Goal: Information Seeking & Learning: Learn about a topic

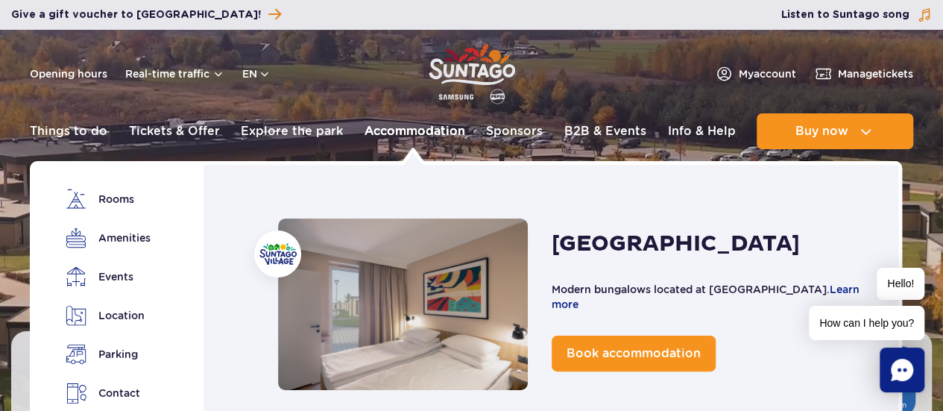
click at [436, 136] on link "Accommodation" at bounding box center [414, 131] width 101 height 36
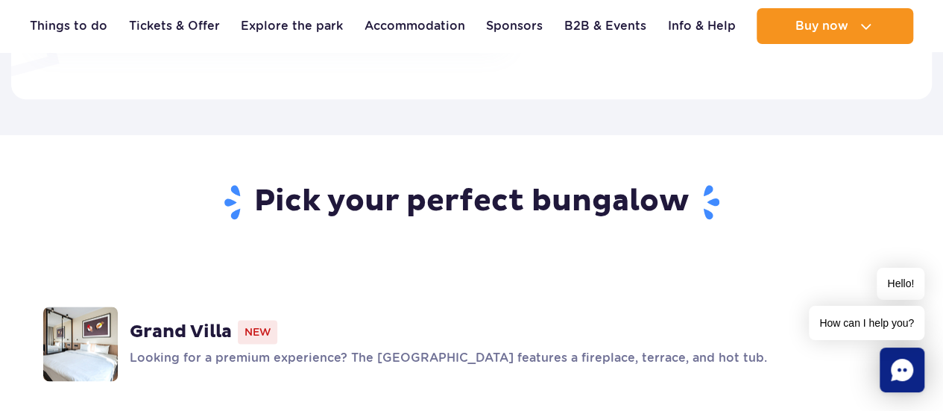
scroll to position [745, 0]
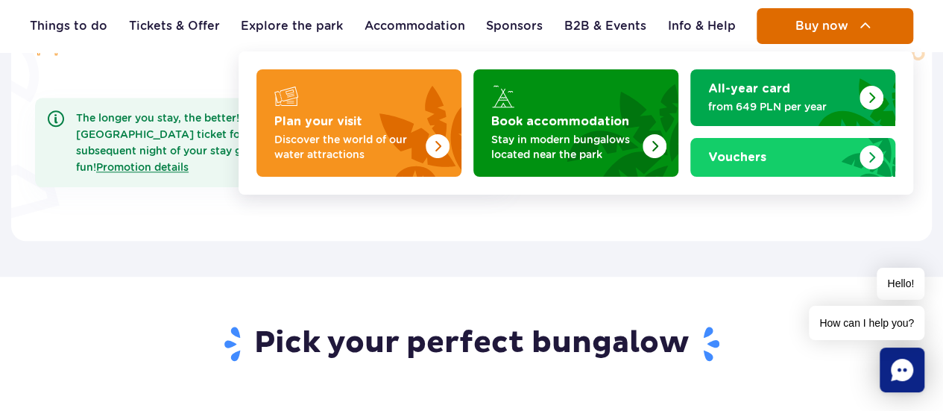
click at [867, 34] on img at bounding box center [865, 26] width 18 height 18
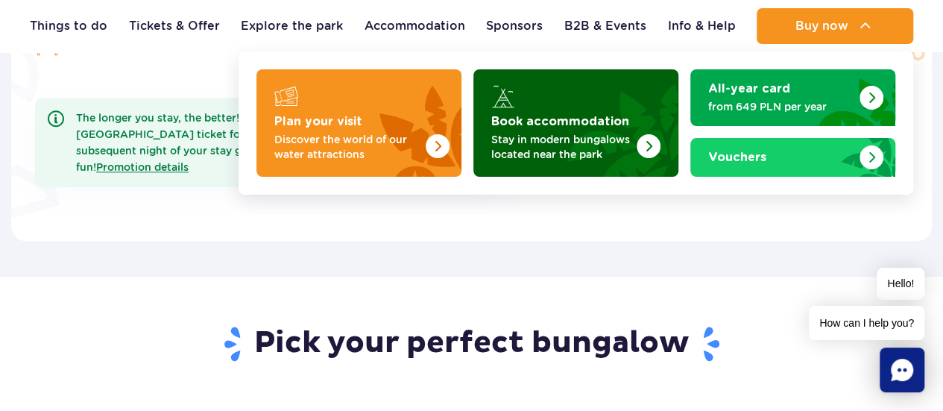
click at [541, 136] on p "Stay in modern bungalows located near the park" at bounding box center [563, 147] width 145 height 30
click at [651, 145] on img "Book accommodation" at bounding box center [649, 146] width 24 height 24
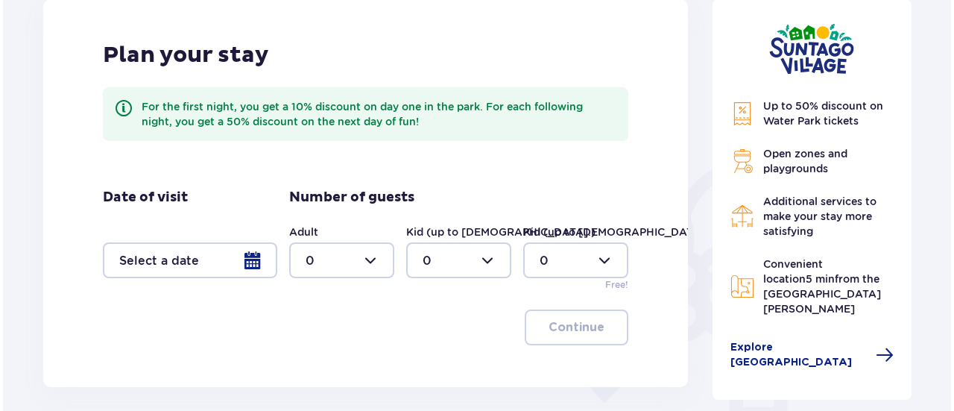
scroll to position [298, 0]
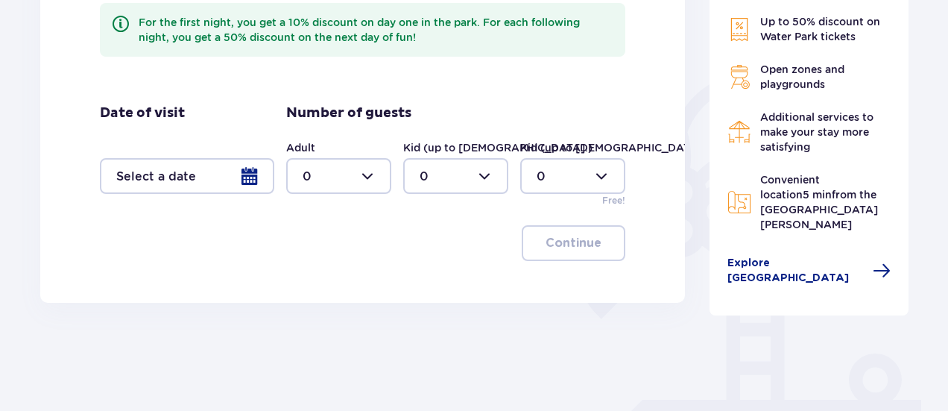
click at [253, 175] on div at bounding box center [187, 176] width 174 height 36
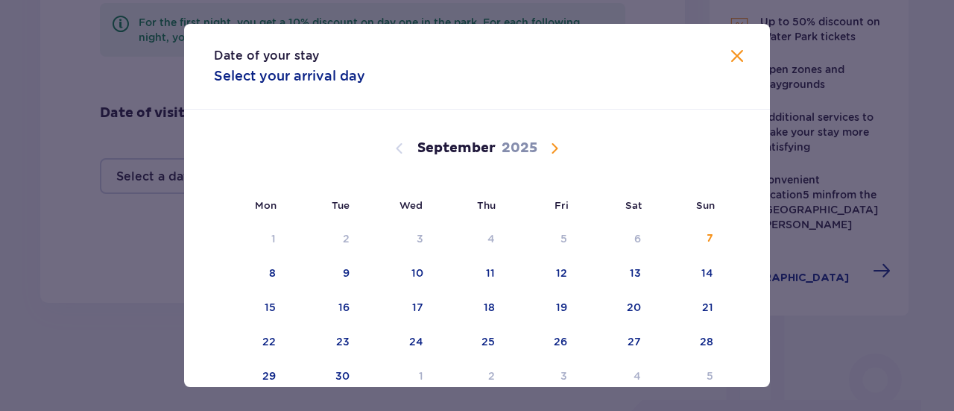
click at [556, 147] on span "Calendar" at bounding box center [555, 148] width 18 height 18
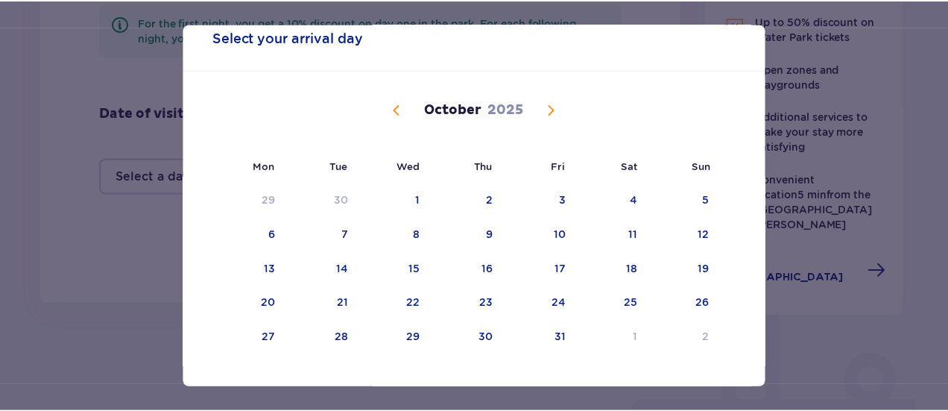
scroll to position [60, 0]
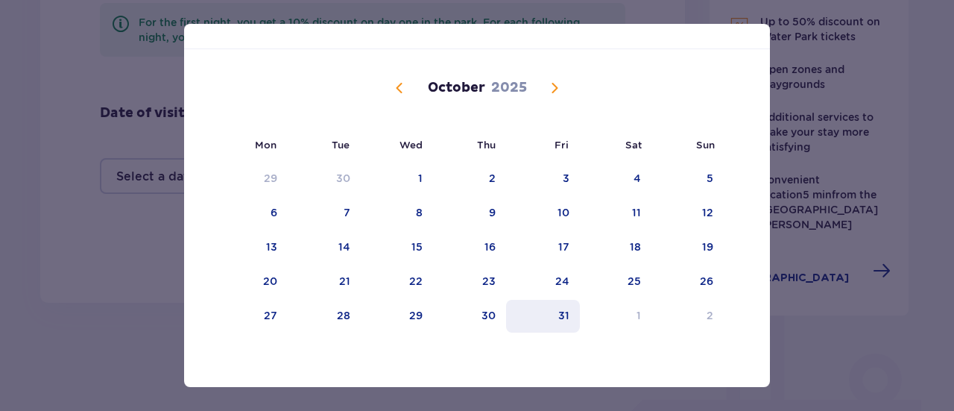
click at [566, 316] on div "31" at bounding box center [563, 315] width 11 height 15
click at [549, 92] on span "Calendar" at bounding box center [555, 88] width 18 height 18
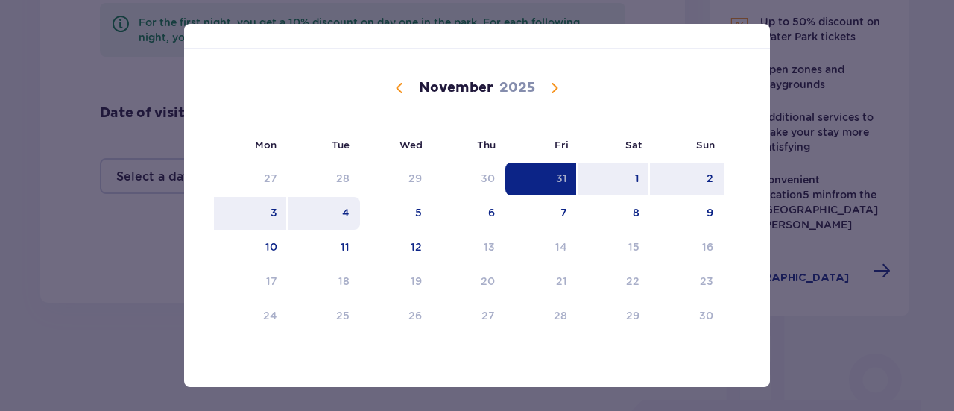
click at [342, 217] on div "4" at bounding box center [345, 212] width 7 height 15
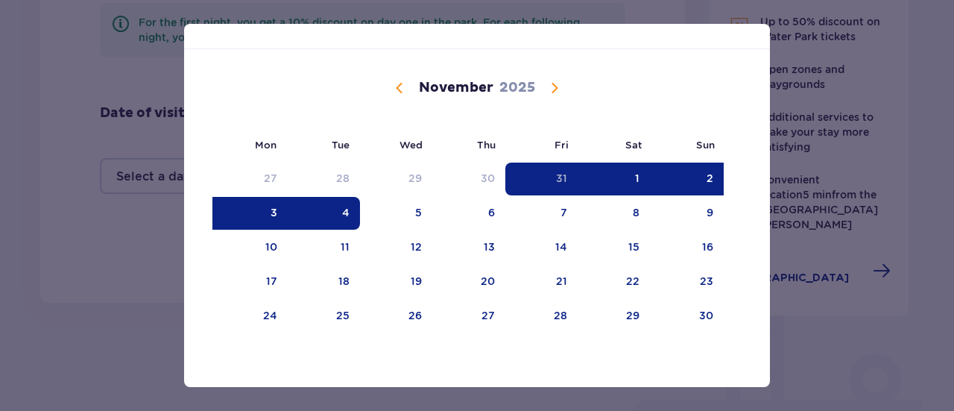
type input "31.10.25 - 04.11.25"
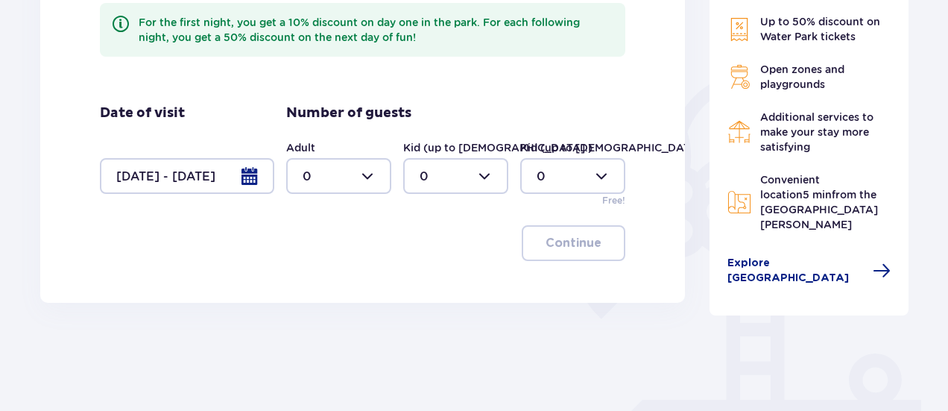
click at [367, 178] on div at bounding box center [338, 176] width 105 height 36
click at [334, 333] on span "4" at bounding box center [339, 346] width 102 height 31
type input "4"
click at [484, 174] on div at bounding box center [455, 176] width 105 height 36
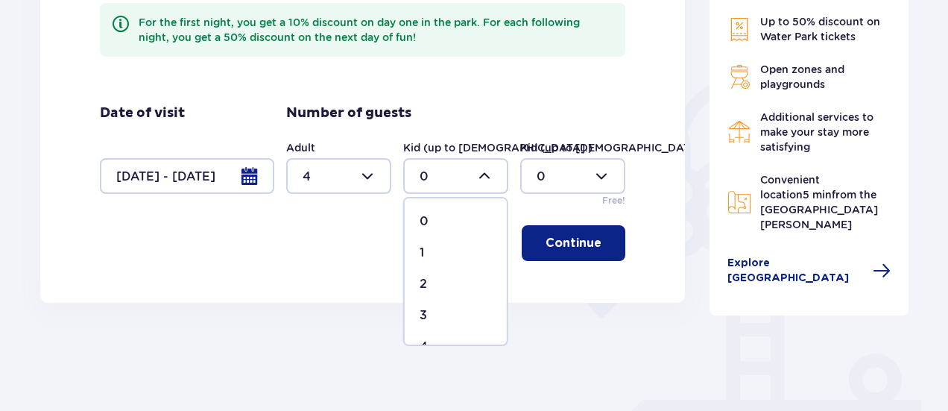
click at [456, 251] on div "1" at bounding box center [456, 252] width 72 height 16
type input "1"
click at [552, 244] on p "Continue" at bounding box center [574, 243] width 56 height 16
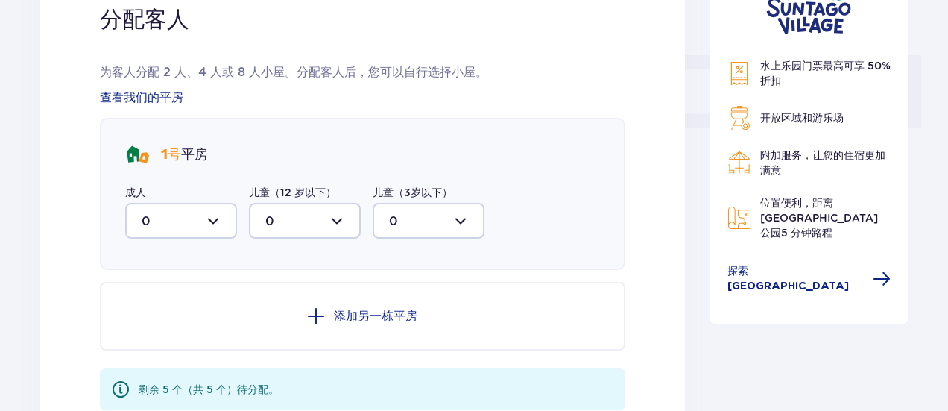
scroll to position [675, 0]
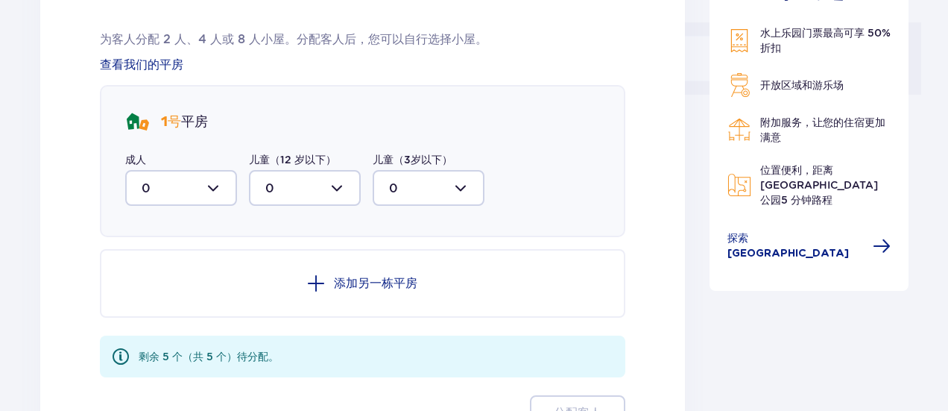
click at [214, 190] on div at bounding box center [181, 188] width 112 height 36
click at [95, 189] on div "分配客人 为客人分配 2 人、4 人或 8 人小屋。分配客人后，您可以自行选择小屋。 查看我们的平房 1 号 平房 成人 0 儿童（12 岁以下） 0 儿童（…" at bounding box center [362, 201] width 645 height 541
click at [223, 193] on div at bounding box center [181, 188] width 112 height 36
click at [179, 336] on div "4" at bounding box center [181, 333] width 79 height 16
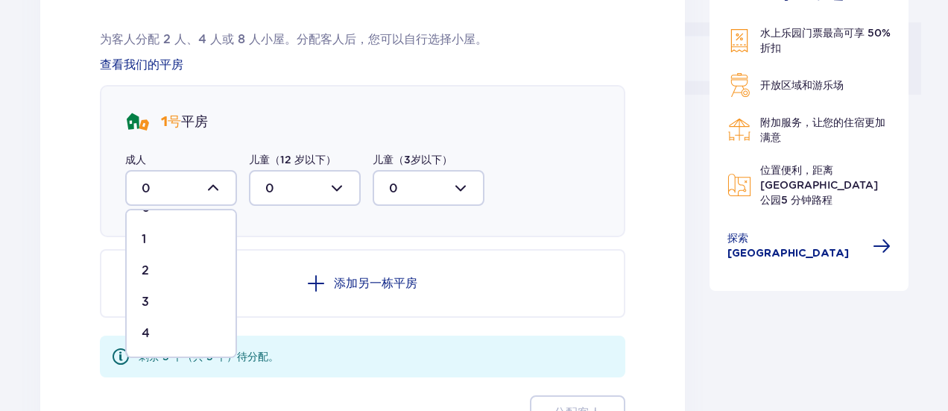
type input "4"
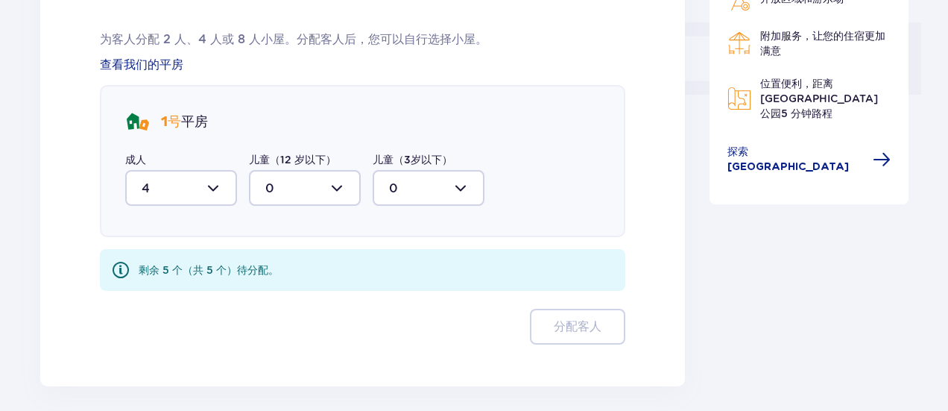
click at [329, 188] on div at bounding box center [305, 188] width 112 height 36
click at [309, 267] on div "1" at bounding box center [304, 264] width 79 height 16
type input "1"
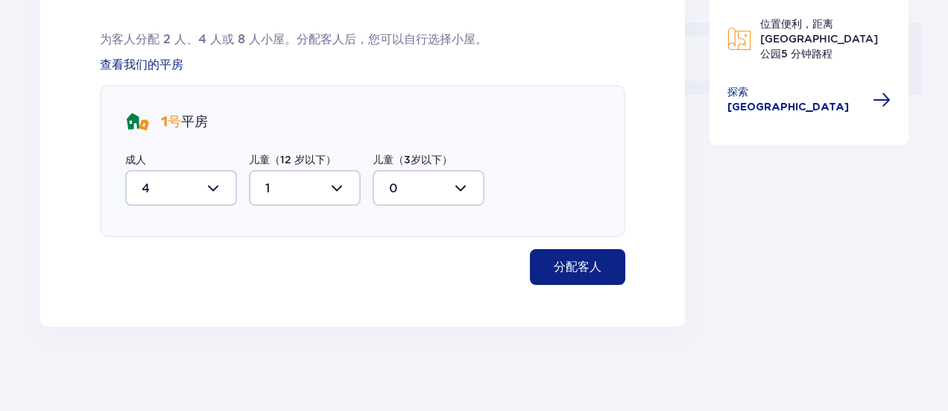
click at [569, 272] on font "分配客人" at bounding box center [578, 267] width 48 height 12
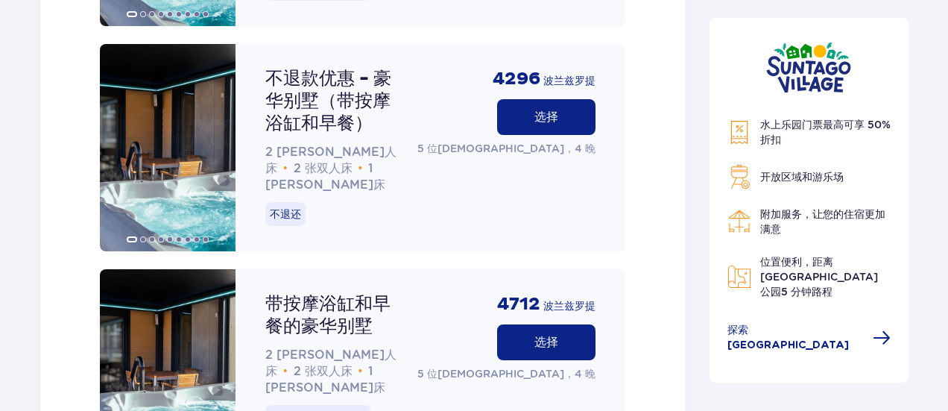
scroll to position [2185, 0]
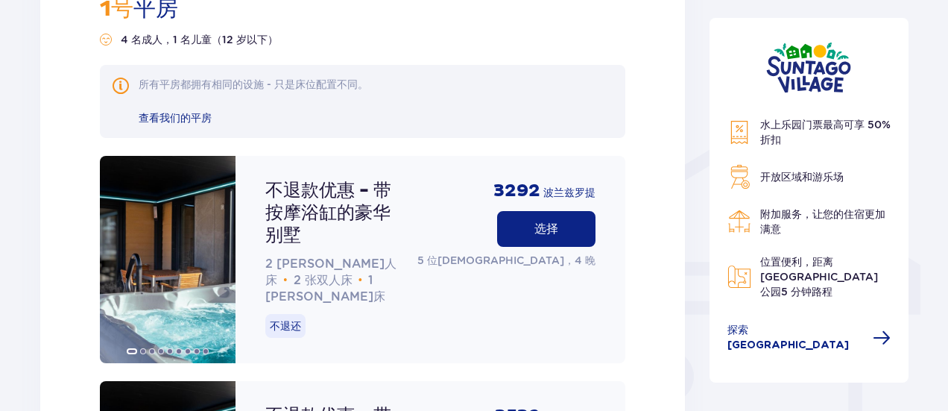
scroll to position [1141, 0]
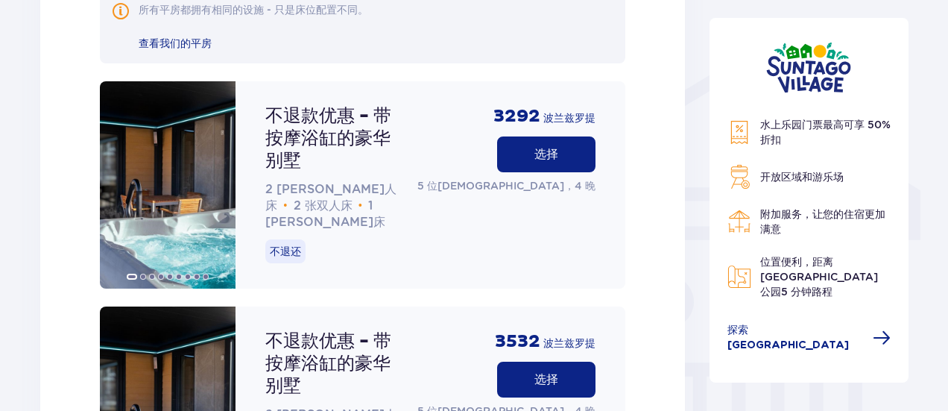
click at [532, 150] on button "选择" at bounding box center [546, 154] width 98 height 36
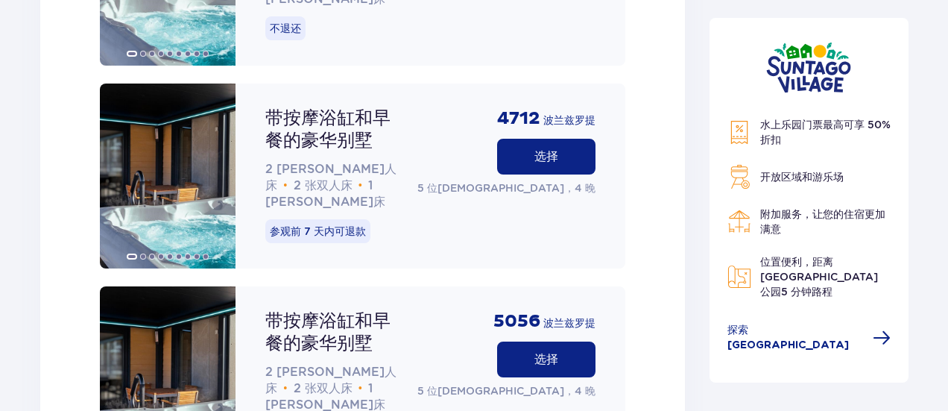
scroll to position [2462, 0]
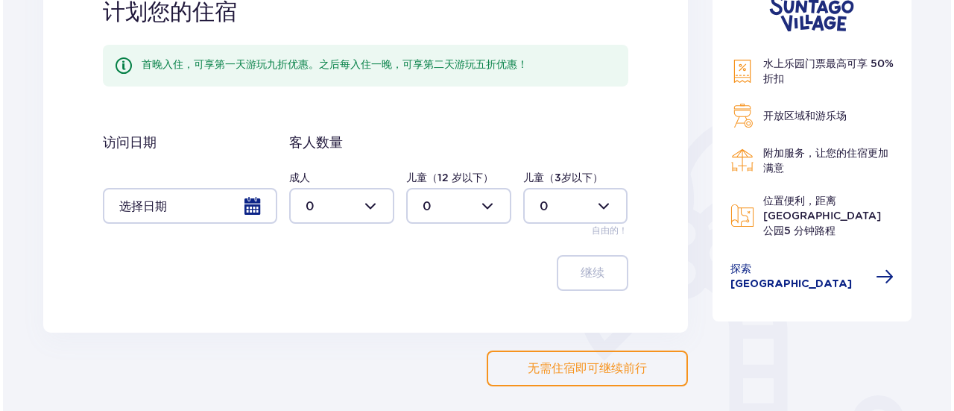
scroll to position [298, 0]
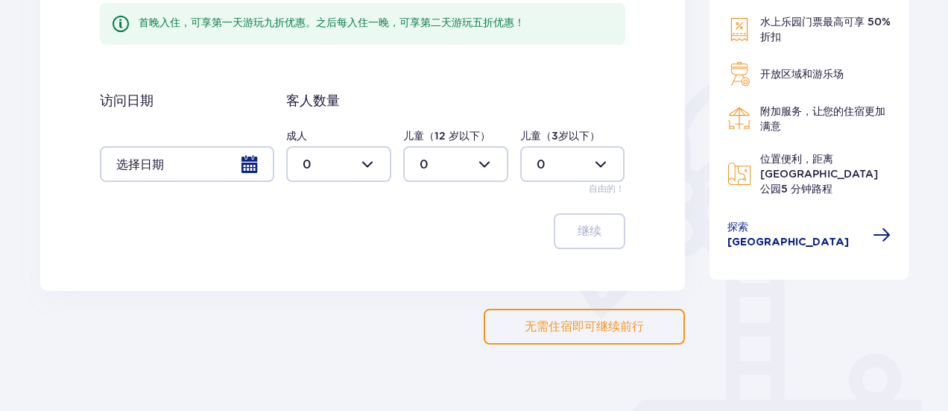
click at [252, 167] on div at bounding box center [187, 164] width 174 height 36
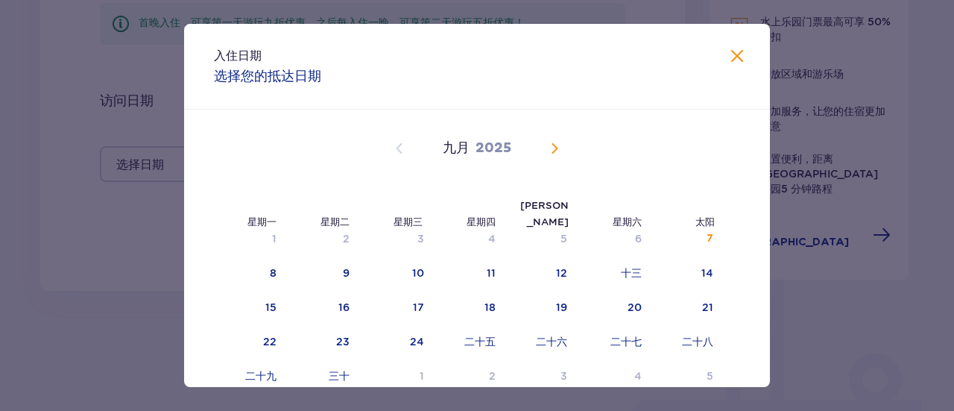
click at [556, 148] on span "日历" at bounding box center [555, 148] width 18 height 18
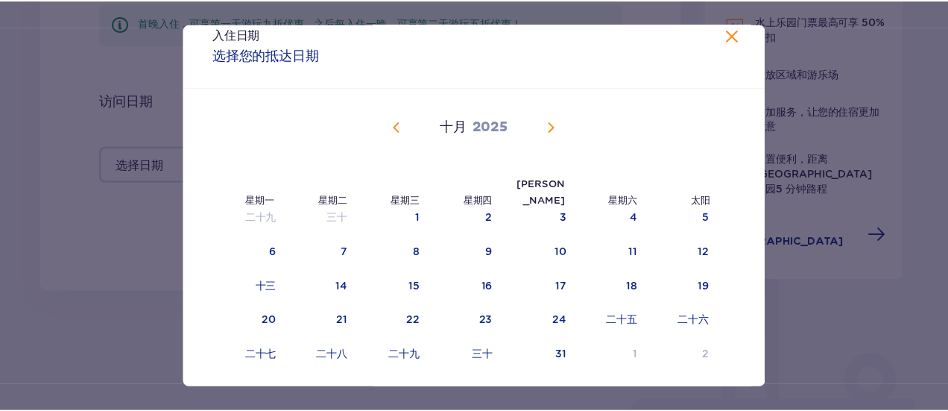
scroll to position [60, 0]
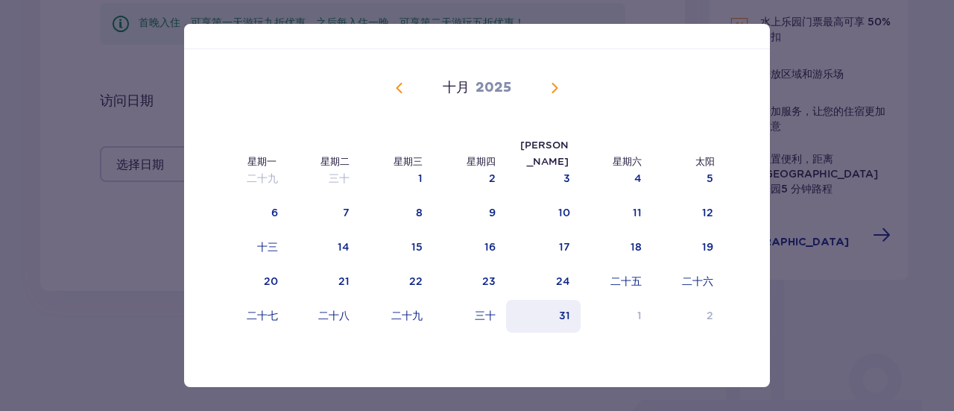
click at [562, 323] on div "31" at bounding box center [543, 316] width 75 height 33
click at [550, 95] on span "日历" at bounding box center [555, 88] width 18 height 18
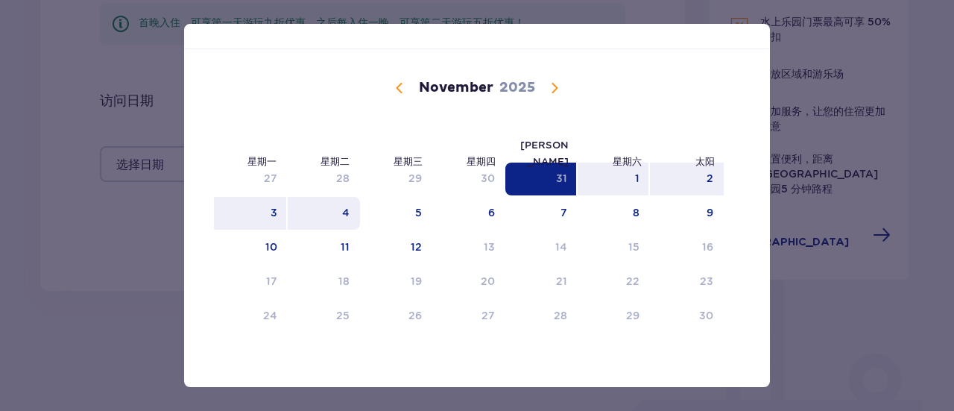
click at [332, 216] on div "4" at bounding box center [324, 213] width 72 height 33
type input "31.10.25 - 04.11.25"
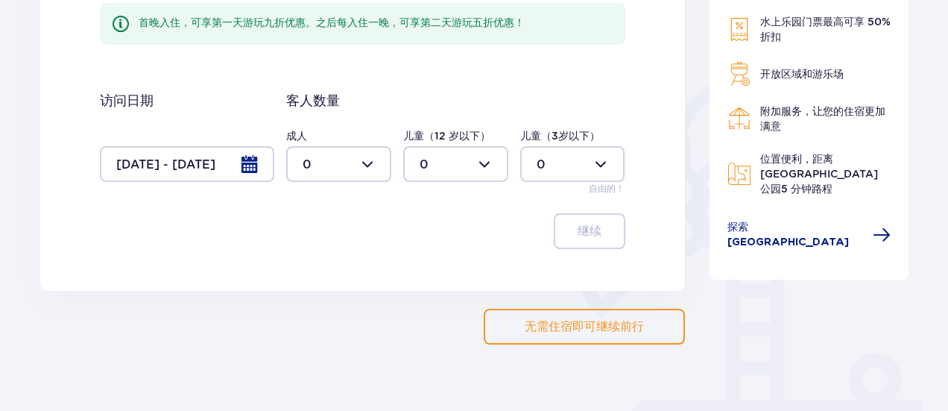
click at [88, 258] on div "计划您的住宿 首晚入住，可享第一天游玩九折优惠。之后每入住一晚，可享第二天游玩五折优惠！ 访问日期 31.10.25 - 04.11.25 客人数量 成人 0…" at bounding box center [362, 103] width 645 height 376
click at [356, 163] on div at bounding box center [338, 164] width 105 height 36
click at [334, 195] on span "4" at bounding box center [339, 185] width 102 height 31
type input "4"
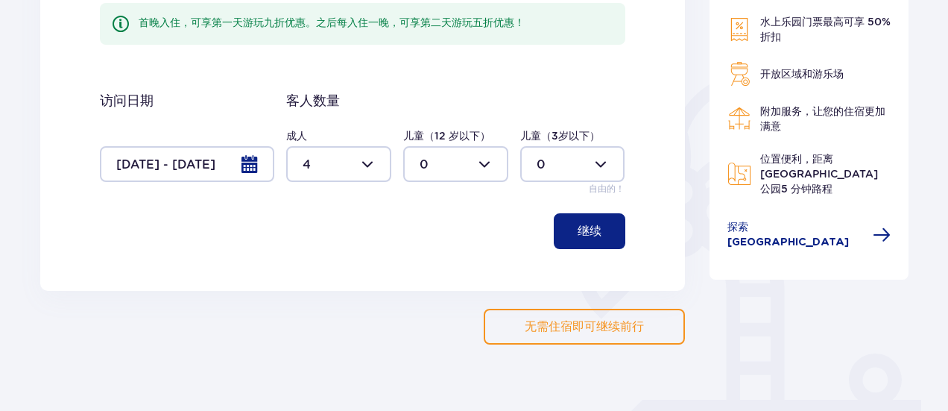
click at [480, 158] on div at bounding box center [455, 164] width 105 height 36
click at [451, 239] on div "1" at bounding box center [456, 241] width 72 height 16
type input "1"
click at [583, 215] on button "继续" at bounding box center [590, 231] width 72 height 36
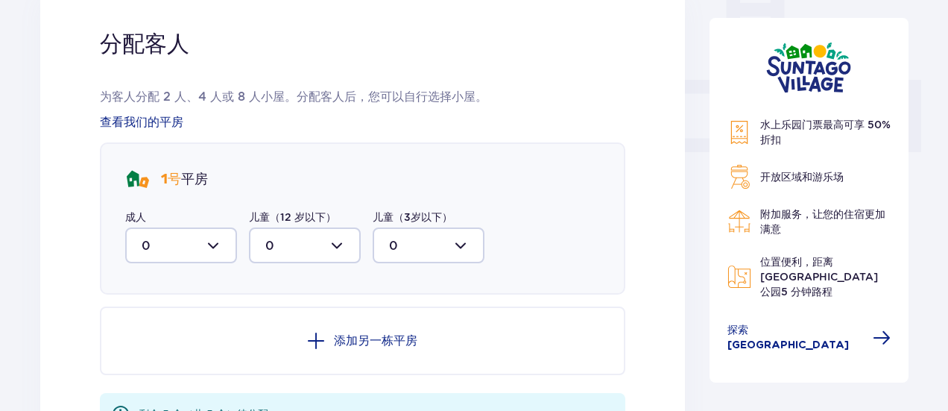
scroll to position [663, 0]
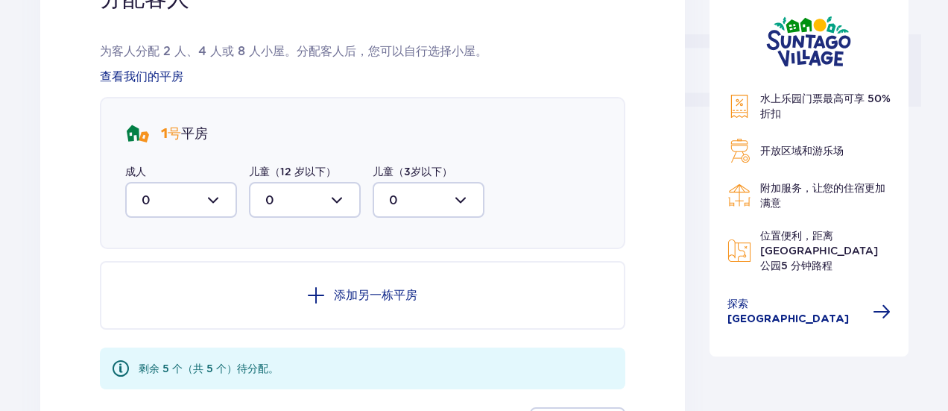
click at [217, 205] on div at bounding box center [181, 200] width 112 height 36
click at [182, 344] on div "4" at bounding box center [181, 345] width 79 height 16
type input "4"
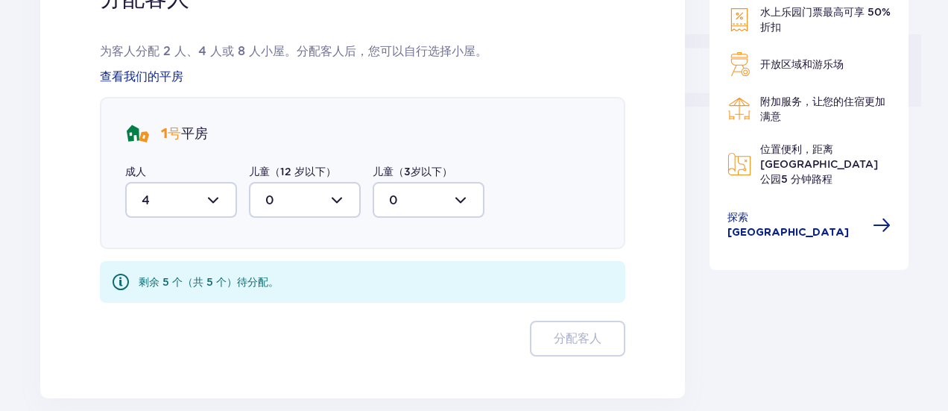
click at [346, 199] on div at bounding box center [305, 200] width 112 height 36
click at [288, 282] on div "1" at bounding box center [304, 276] width 79 height 16
type input "1"
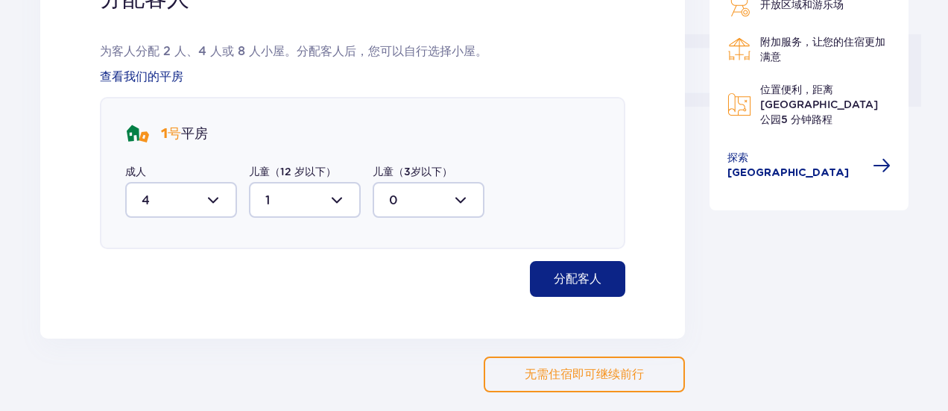
click at [572, 275] on font "分配客人" at bounding box center [578, 279] width 48 height 12
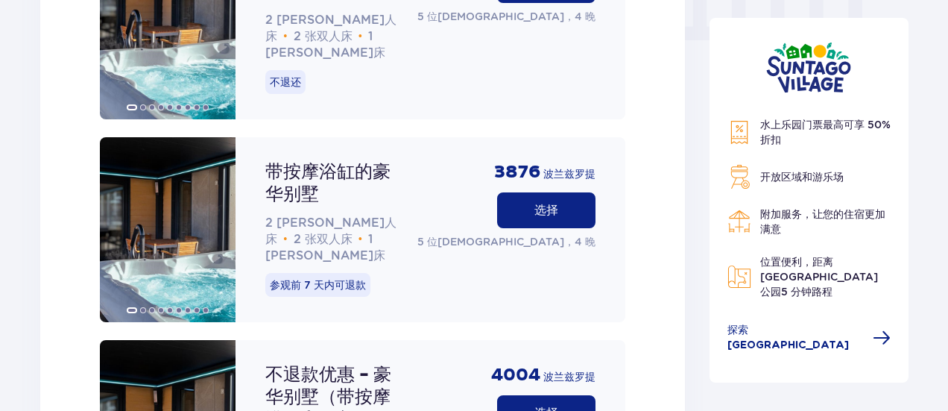
scroll to position [1567, 0]
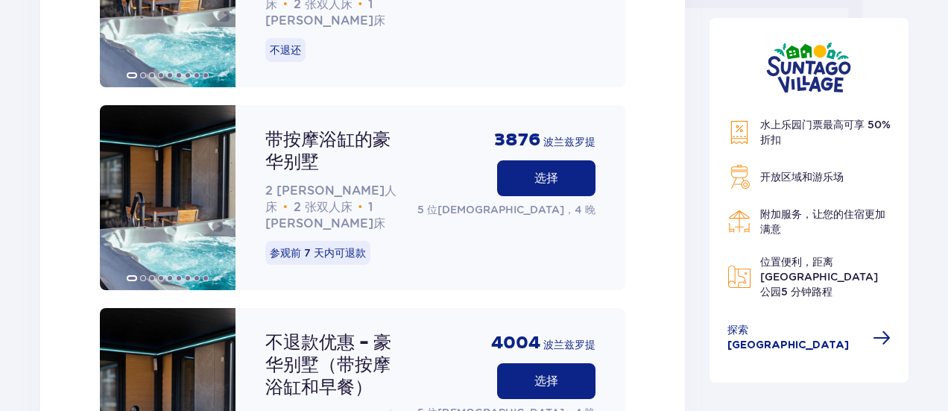
click at [537, 375] on font "选择" at bounding box center [546, 381] width 24 height 12
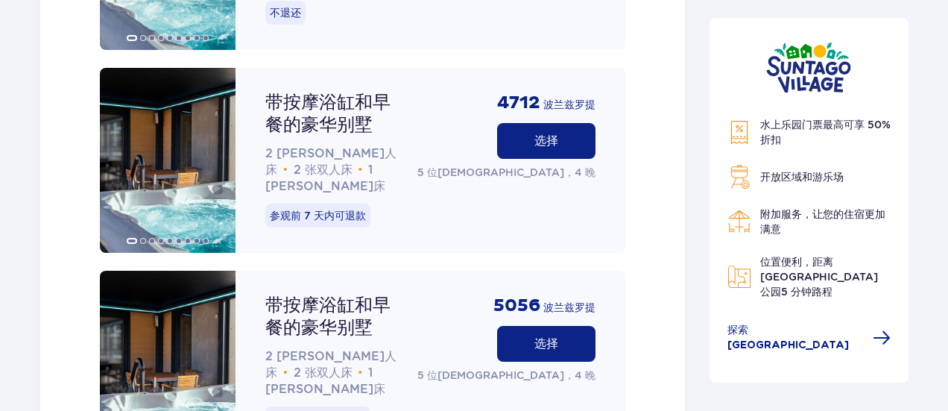
scroll to position [2462, 0]
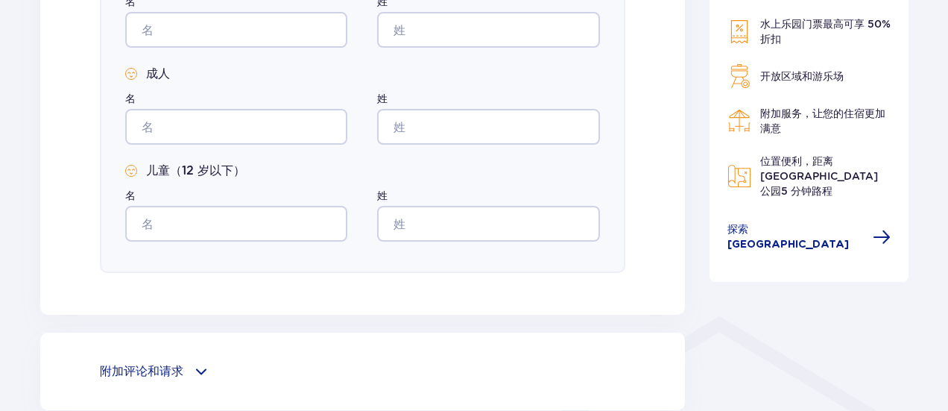
scroll to position [1036, 0]
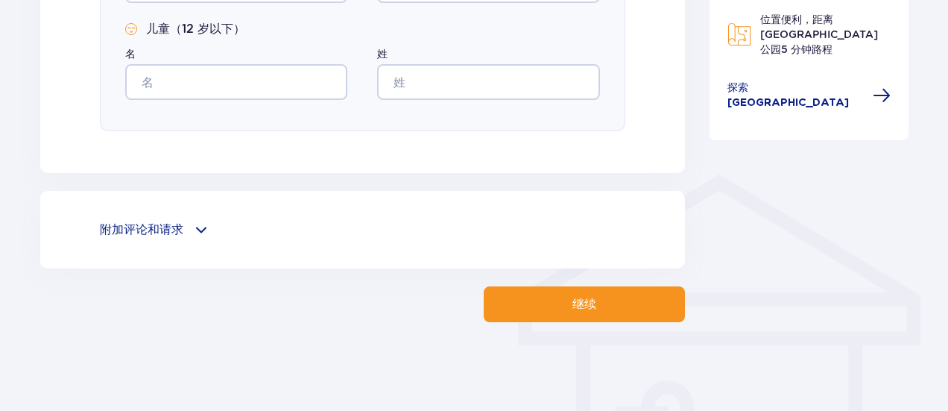
click at [185, 230] on div "附加评论和请求" at bounding box center [362, 230] width 525 height 18
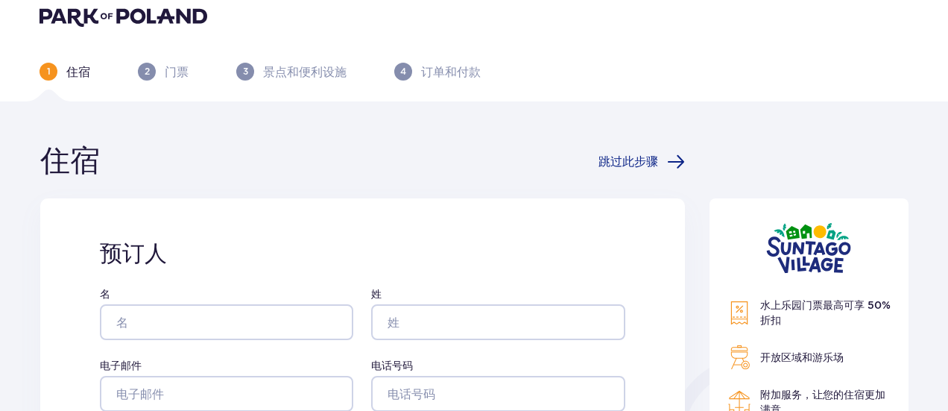
scroll to position [0, 0]
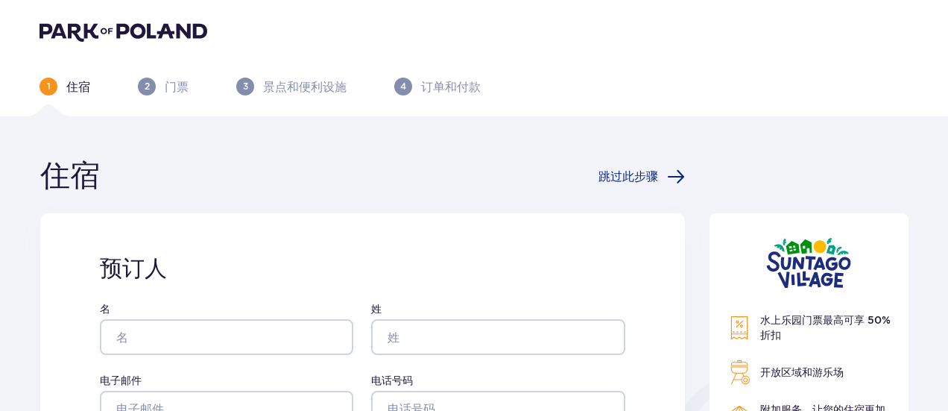
click at [83, 35] on img at bounding box center [124, 31] width 168 height 21
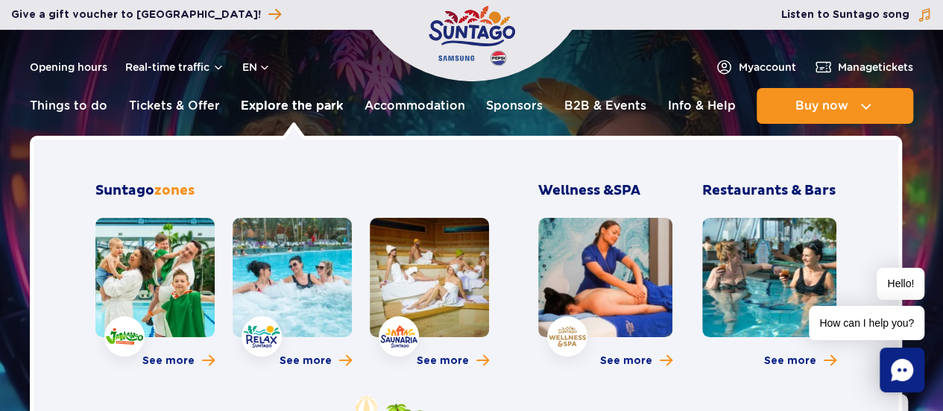
click at [283, 113] on link "Explore the park" at bounding box center [292, 106] width 102 height 36
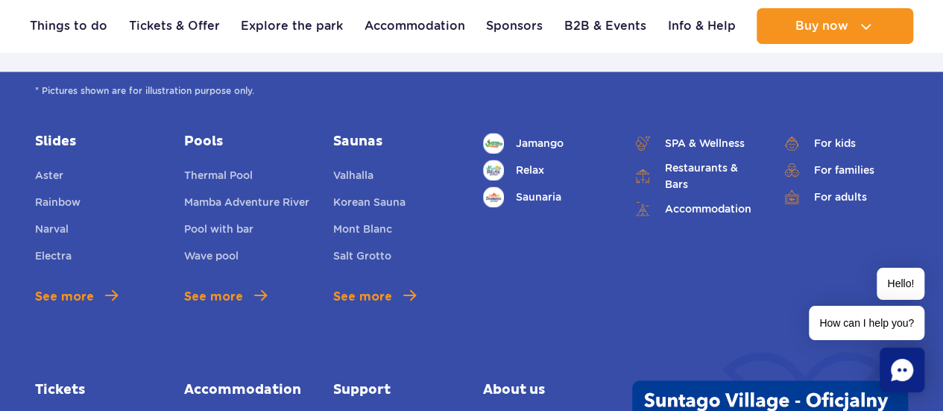
scroll to position [1043, 0]
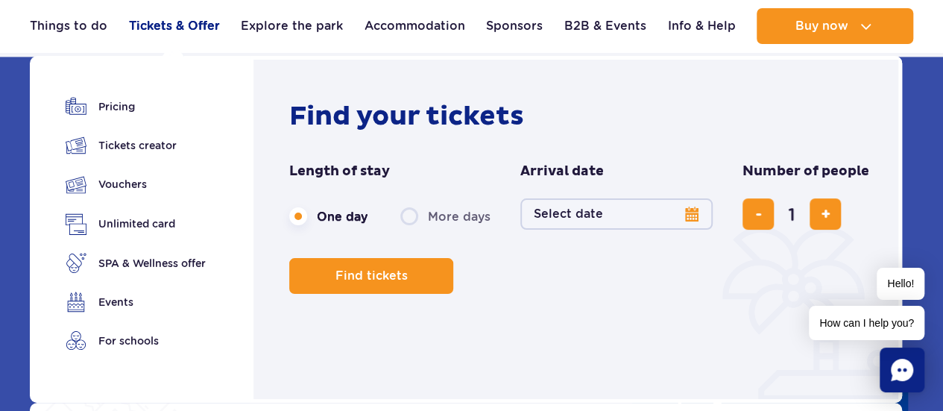
click at [183, 33] on link "Tickets & Offer" at bounding box center [174, 26] width 91 height 36
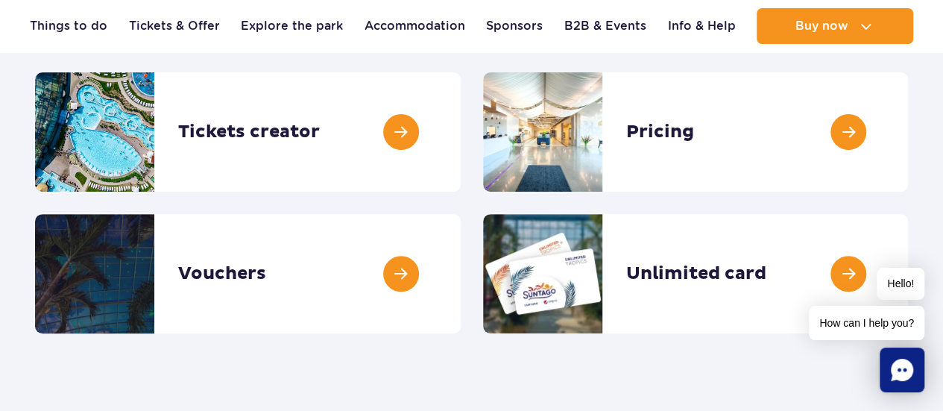
scroll to position [224, 0]
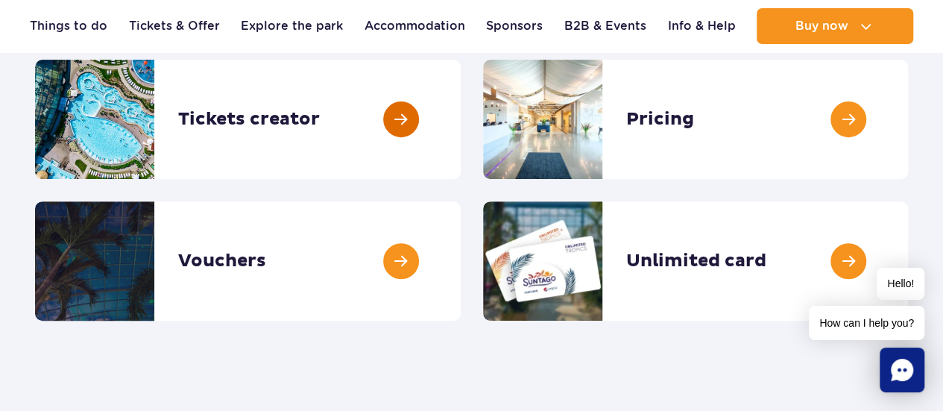
click at [461, 125] on link at bounding box center [461, 119] width 0 height 119
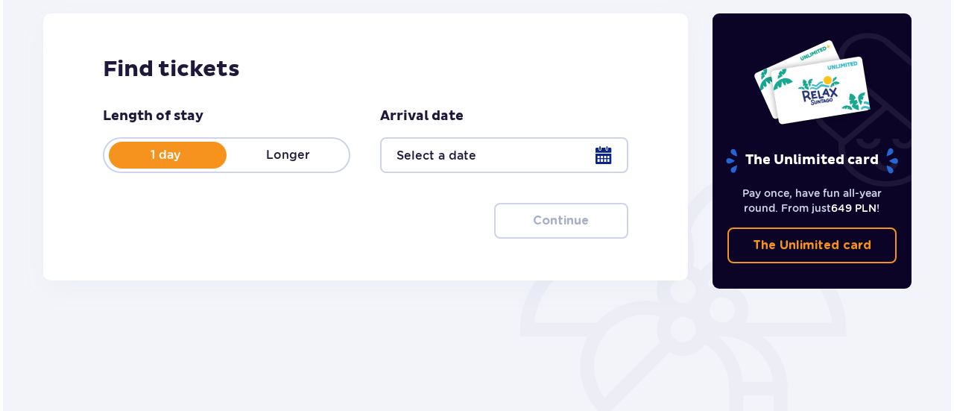
scroll to position [224, 0]
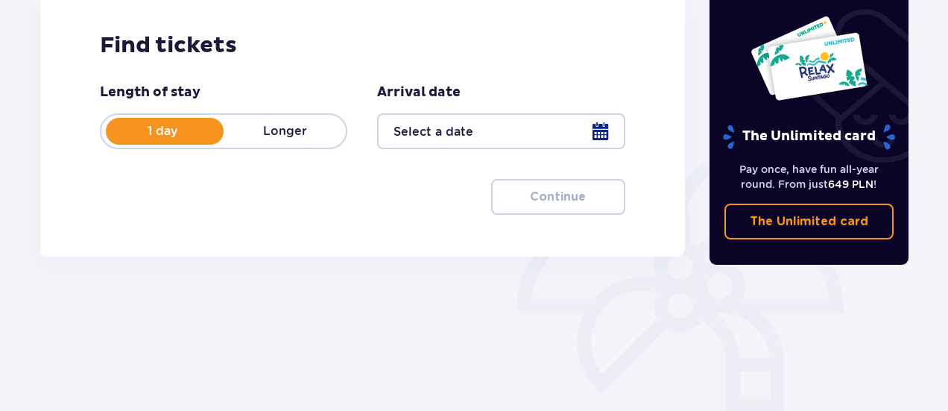
click at [279, 137] on p "Longer" at bounding box center [285, 131] width 122 height 16
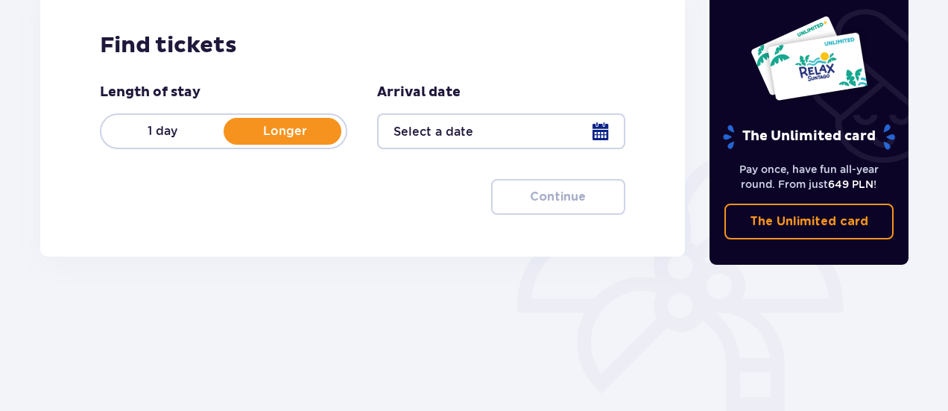
click at [174, 138] on p "1 day" at bounding box center [162, 131] width 122 height 16
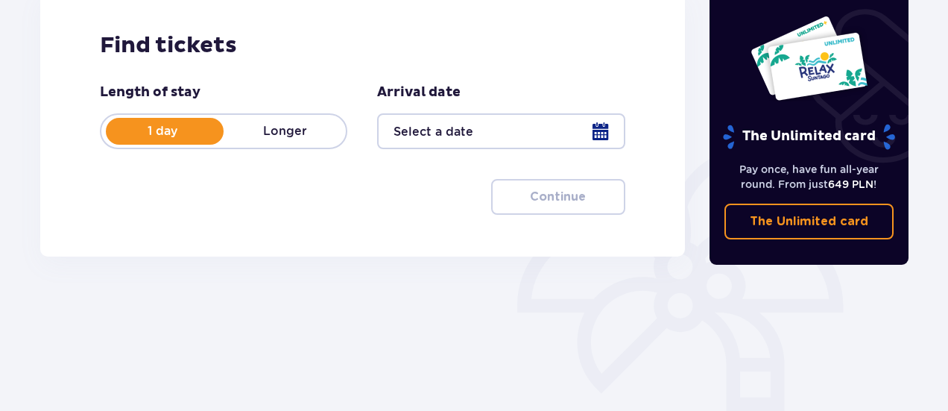
click at [599, 129] on div at bounding box center [500, 131] width 247 height 36
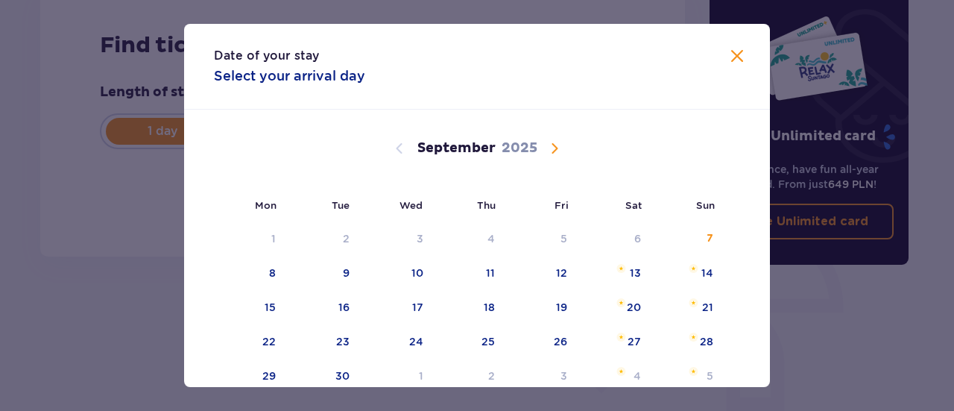
click at [552, 154] on span "Calendar" at bounding box center [555, 148] width 18 height 18
click at [550, 143] on span "Calendar" at bounding box center [555, 148] width 18 height 18
click at [402, 157] on span "Calendar" at bounding box center [400, 148] width 18 height 18
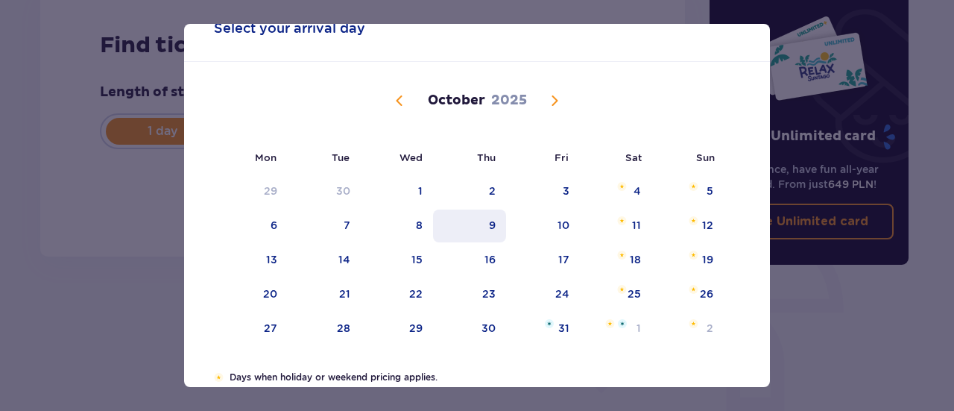
scroll to position [168, 0]
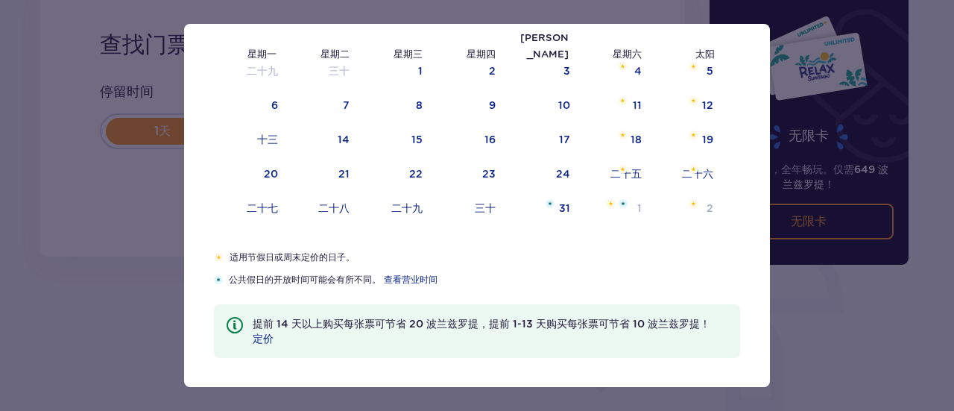
drag, startPoint x: 613, startPoint y: 212, endPoint x: 608, endPoint y: 226, distance: 14.9
click at [613, 212] on div "1" at bounding box center [617, 208] width 72 height 33
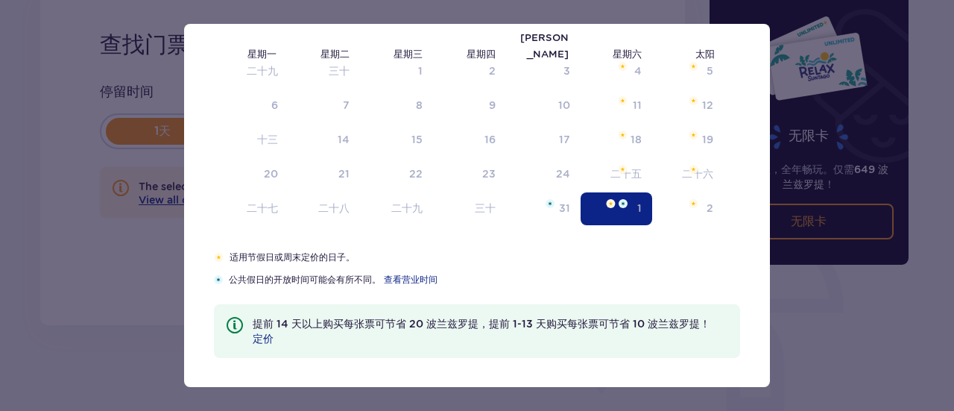
type input "01.11.25"
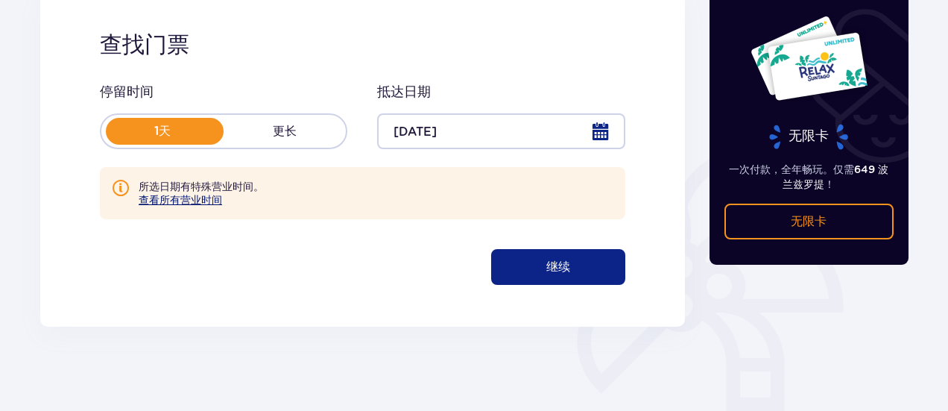
click at [183, 206] on font "查看所有营业时间" at bounding box center [180, 200] width 83 height 12
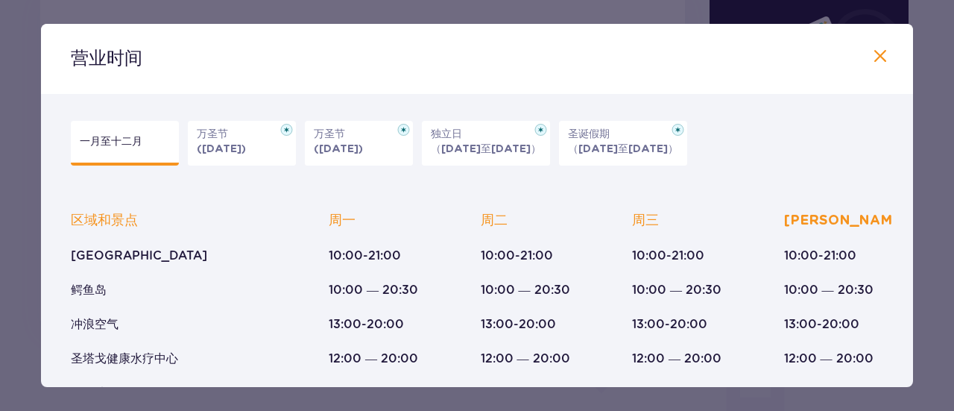
click at [241, 145] on font "(2025年10月31日)" at bounding box center [221, 149] width 49 height 10
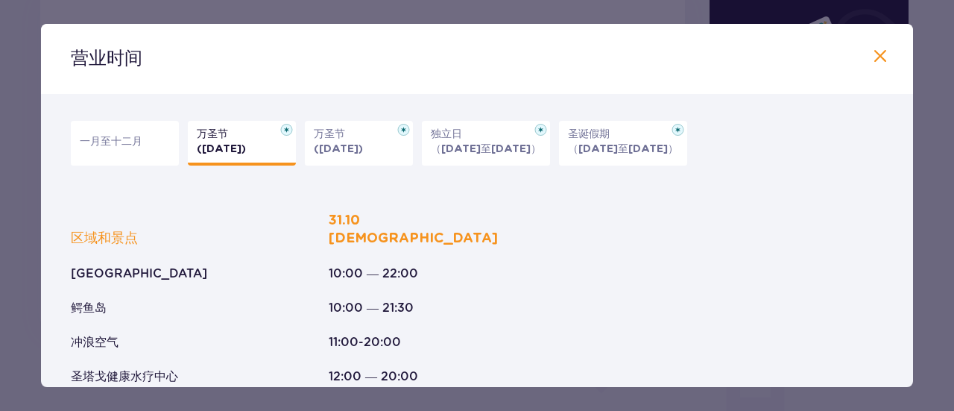
click at [343, 153] on font "(2025年11月1日)" at bounding box center [338, 149] width 49 height 10
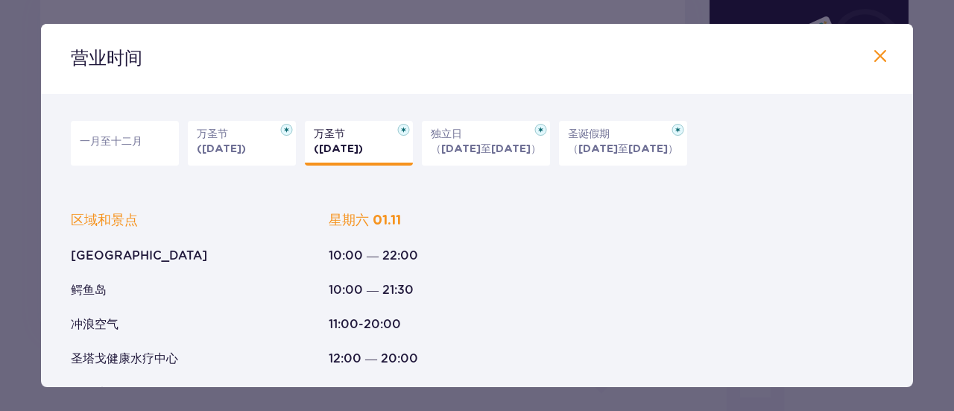
click at [449, 156] on p "（2025年9月11日至11月11日）" at bounding box center [486, 149] width 110 height 15
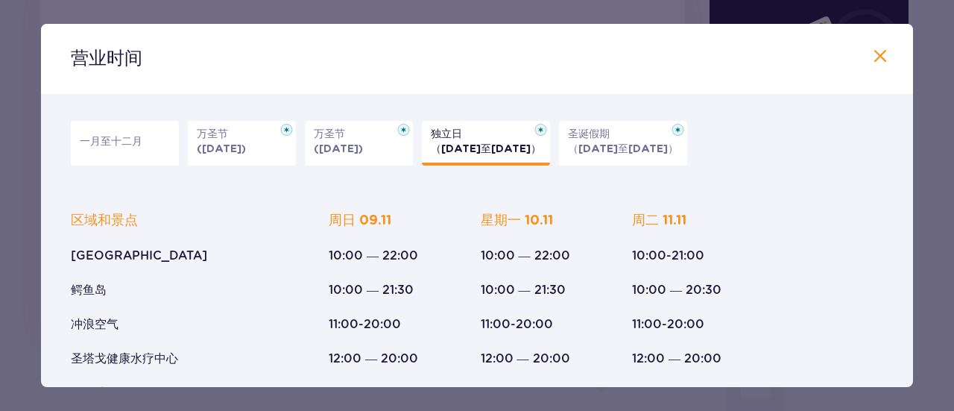
click at [363, 147] on font "(2025年11月1日)" at bounding box center [338, 149] width 49 height 10
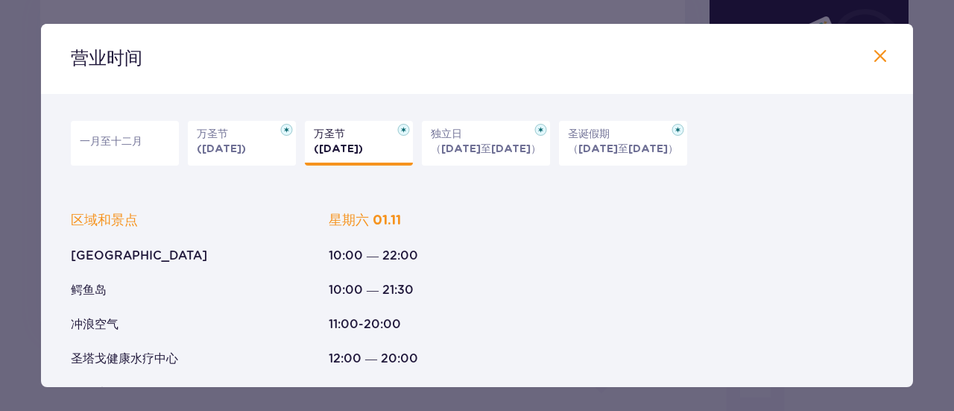
click at [246, 148] on font "(2025年10月31日)" at bounding box center [221, 149] width 49 height 10
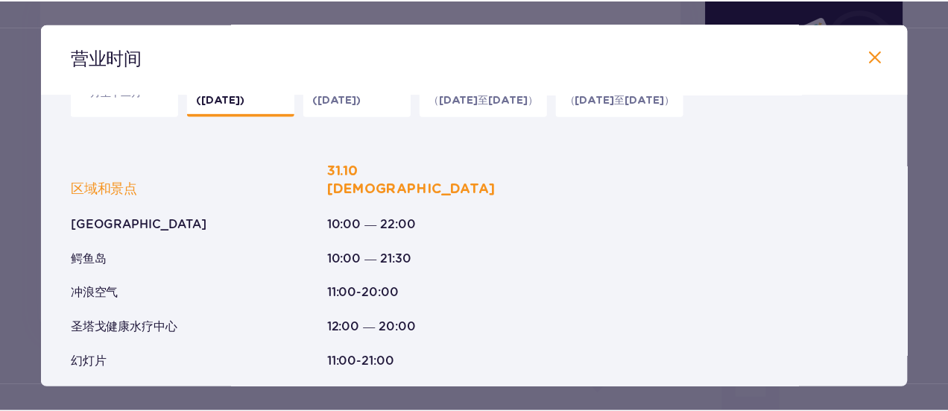
scroll to position [78, 0]
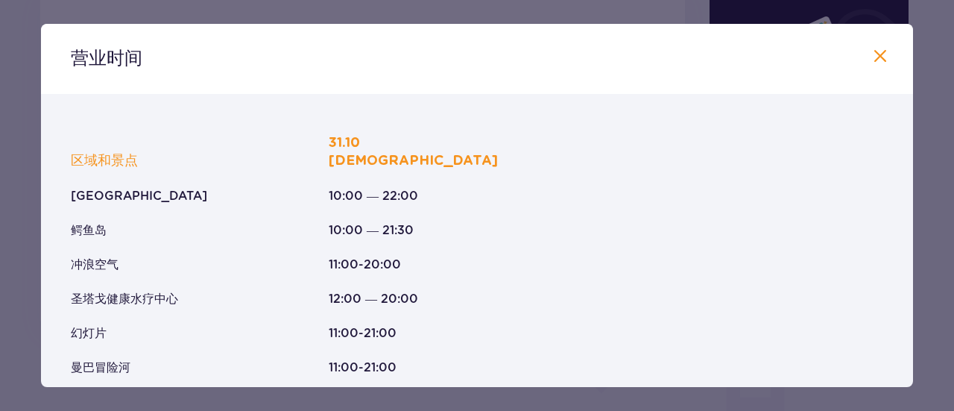
click at [874, 57] on span at bounding box center [880, 57] width 18 height 18
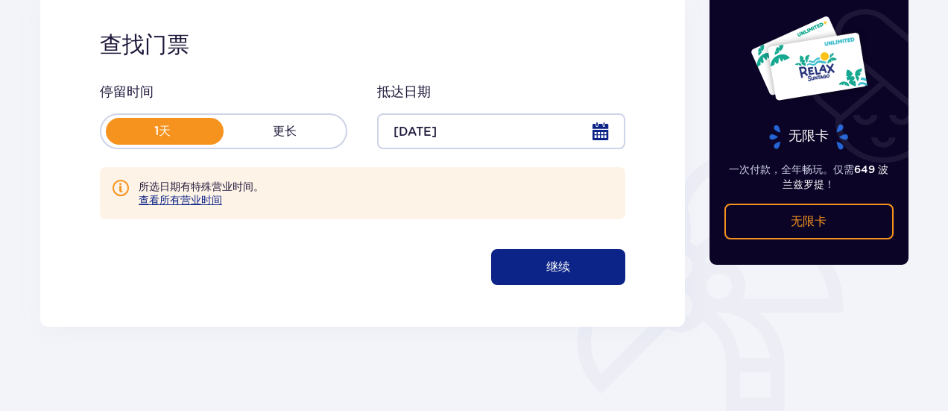
click at [689, 155] on div "门票 跳过此步骤 查找门票 停留时间 1天 更长 抵达日期 01.11.25 所选日期有特殊营业时间。  查看所有营业时间 继续" at bounding box center [362, 139] width 669 height 410
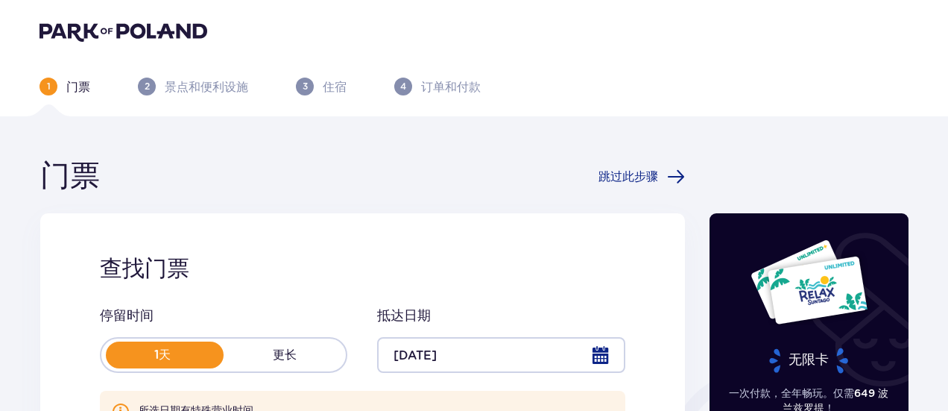
click at [134, 34] on img at bounding box center [124, 31] width 168 height 21
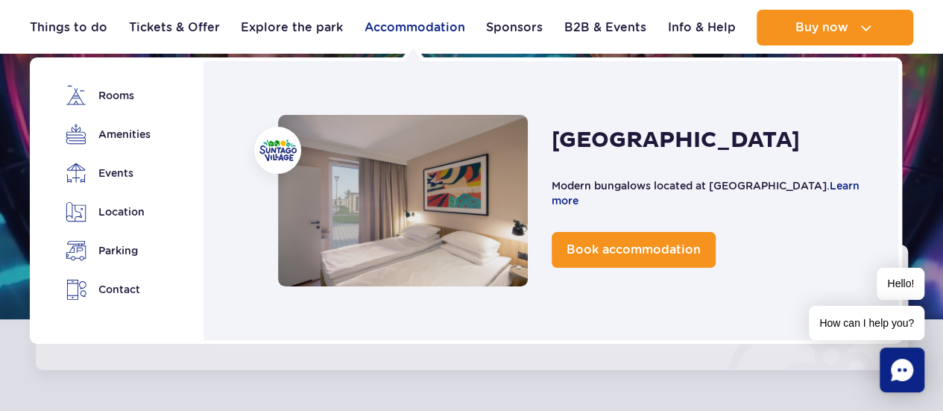
scroll to position [224, 0]
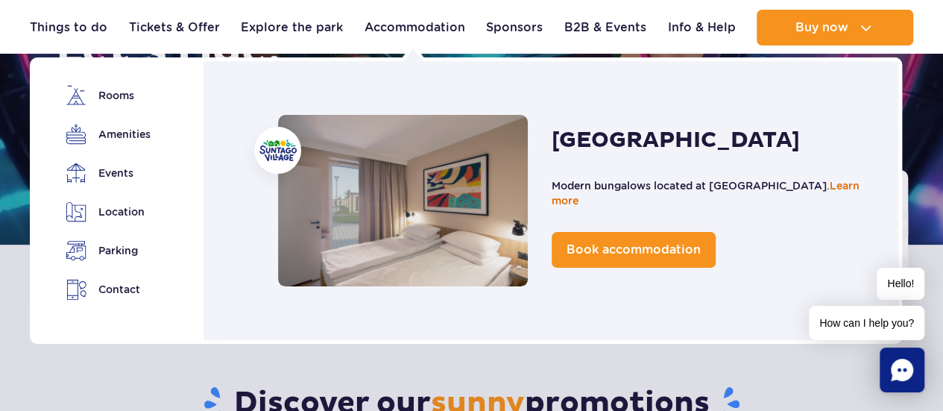
click at [560, 203] on link "Learn more" at bounding box center [706, 193] width 308 height 27
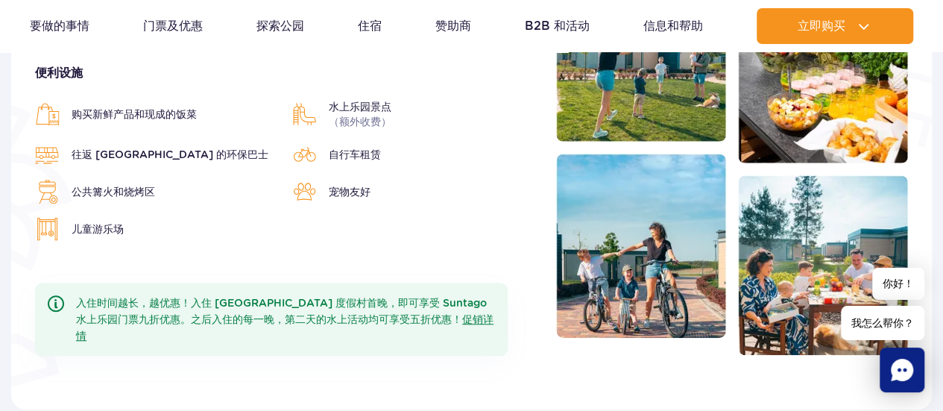
scroll to position [596, 0]
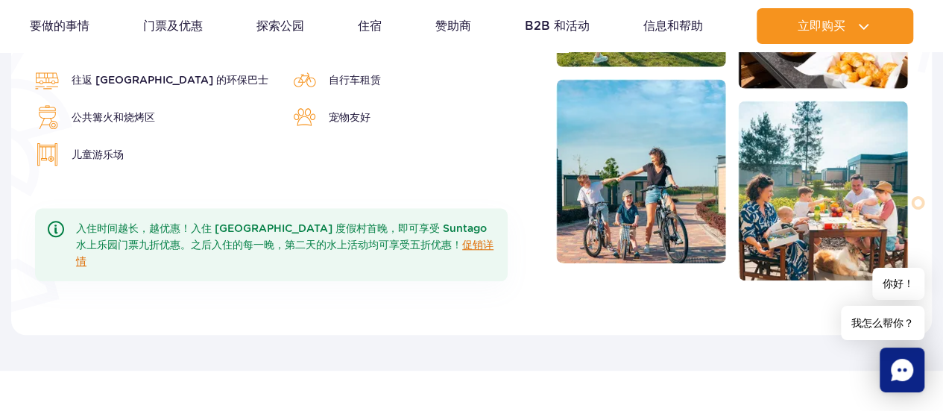
click at [451, 239] on font "促销详情" at bounding box center [284, 253] width 417 height 28
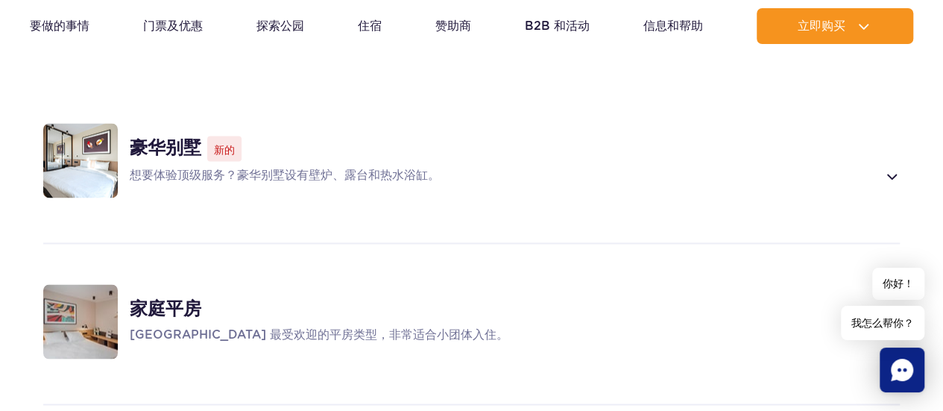
scroll to position [1043, 0]
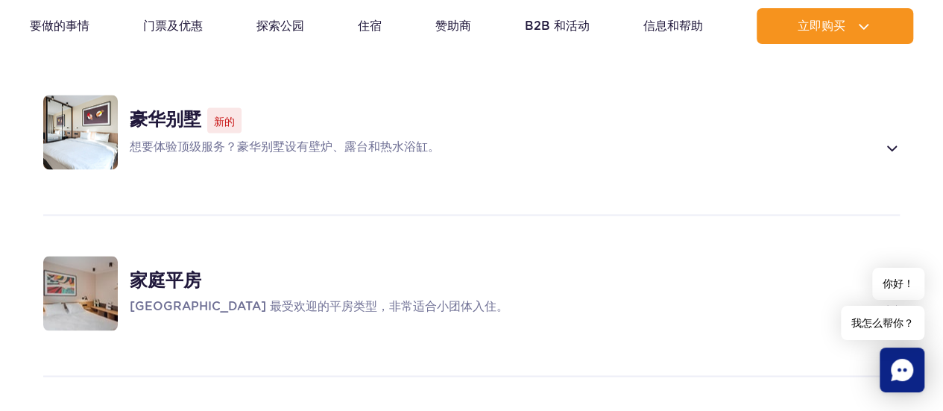
click at [891, 139] on span at bounding box center [890, 148] width 17 height 18
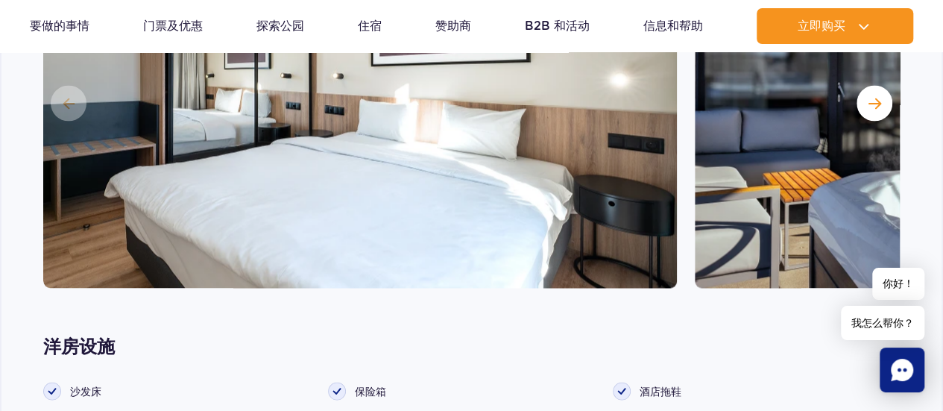
scroll to position [1296, 0]
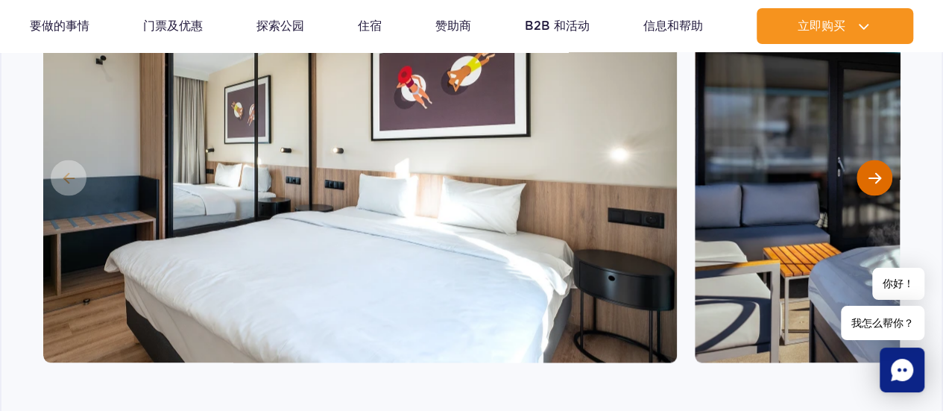
click at [862, 160] on button "下一张幻灯片" at bounding box center [874, 178] width 36 height 36
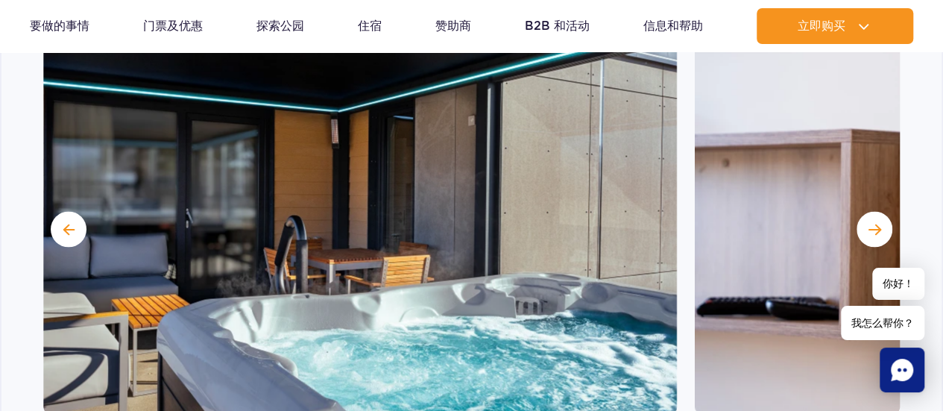
scroll to position [1222, 0]
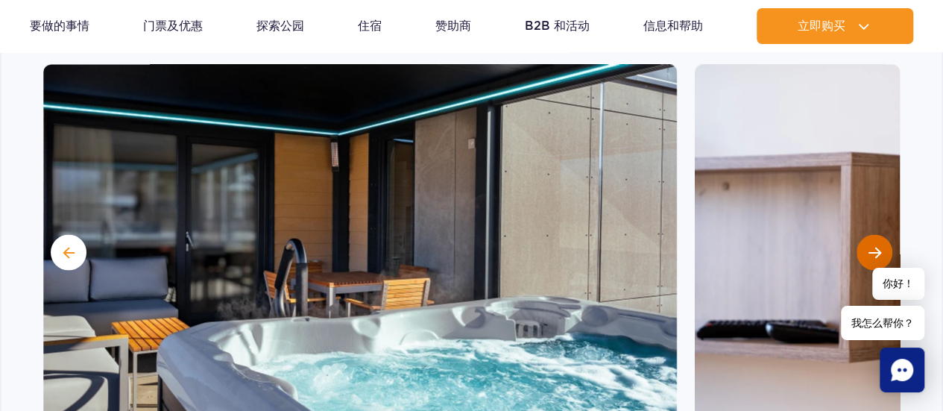
click at [871, 245] on span "下一张幻灯片" at bounding box center [874, 251] width 13 height 13
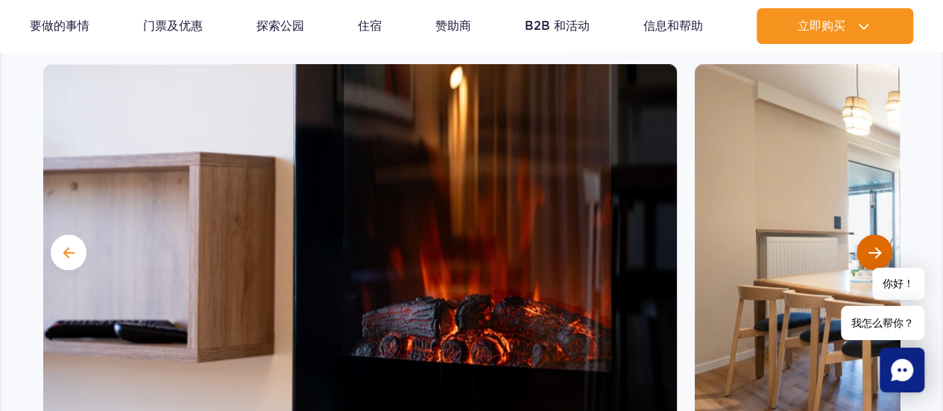
click at [871, 245] on span "下一张幻灯片" at bounding box center [874, 251] width 13 height 13
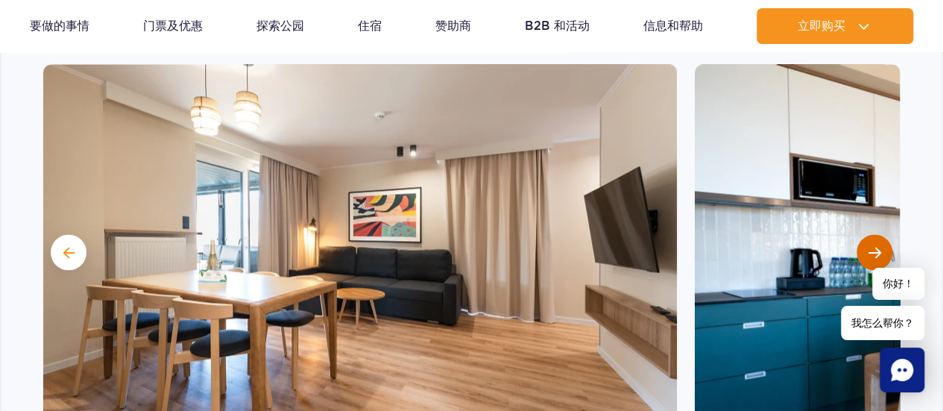
click at [872, 245] on span "下一张幻灯片" at bounding box center [874, 251] width 13 height 13
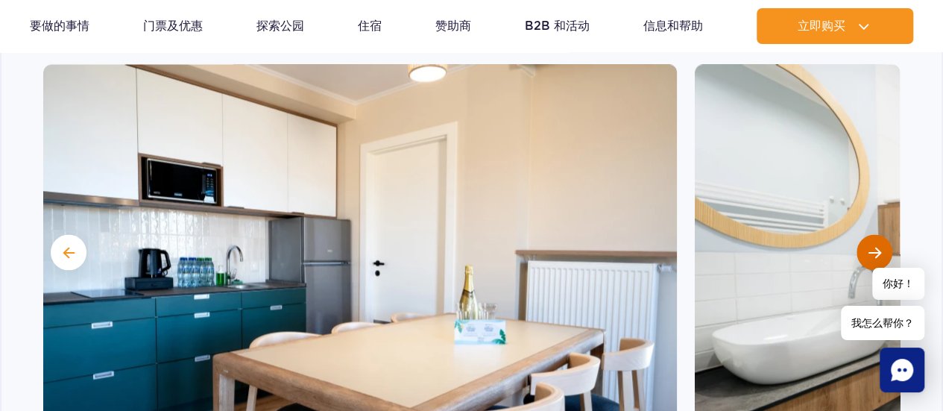
click at [872, 245] on span "下一张幻灯片" at bounding box center [874, 251] width 13 height 13
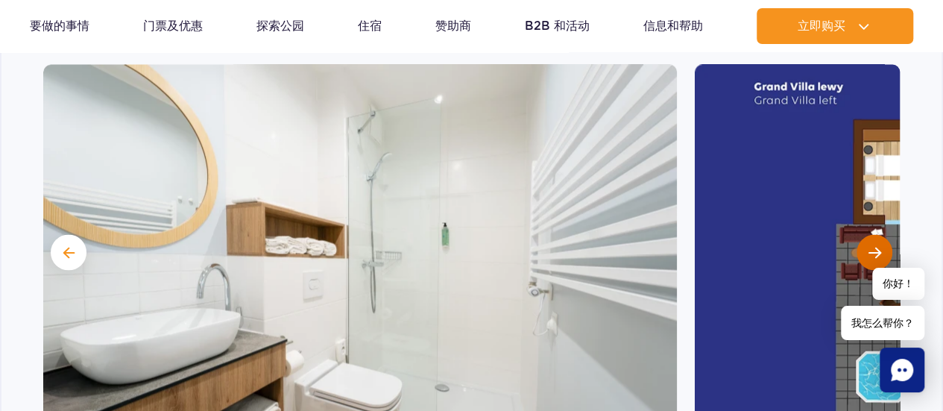
click at [872, 245] on span "下一张幻灯片" at bounding box center [874, 251] width 13 height 13
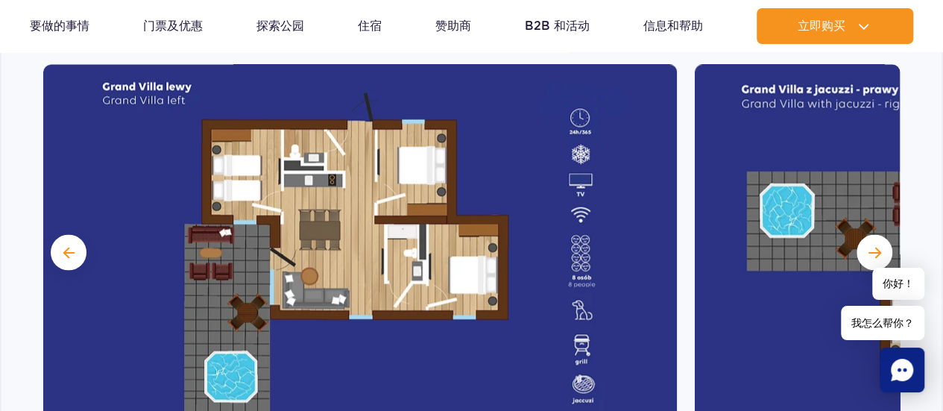
click at [0, 135] on div "豪华别墅 新的 想要体验顶级服务？豪华别墅设有壁炉、露台和热水浴缸。 画廊 浴袍" at bounding box center [471, 391] width 943 height 1036
click at [863, 234] on button "下一张幻灯片" at bounding box center [874, 252] width 36 height 36
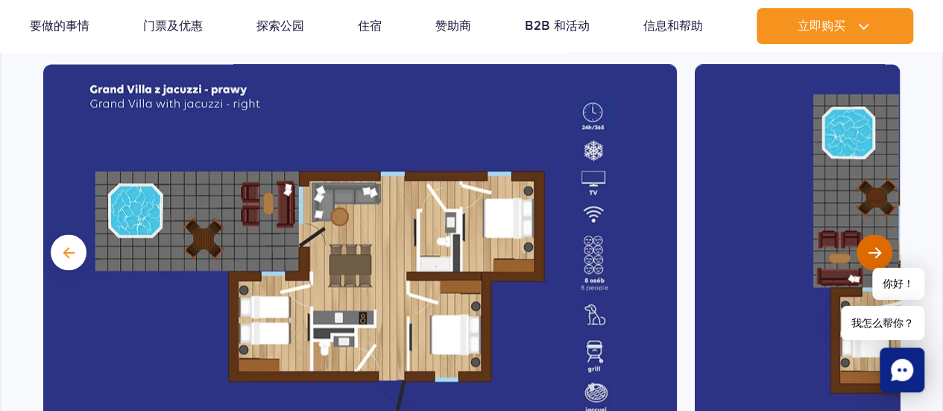
click at [871, 245] on span "下一张幻灯片" at bounding box center [874, 251] width 13 height 13
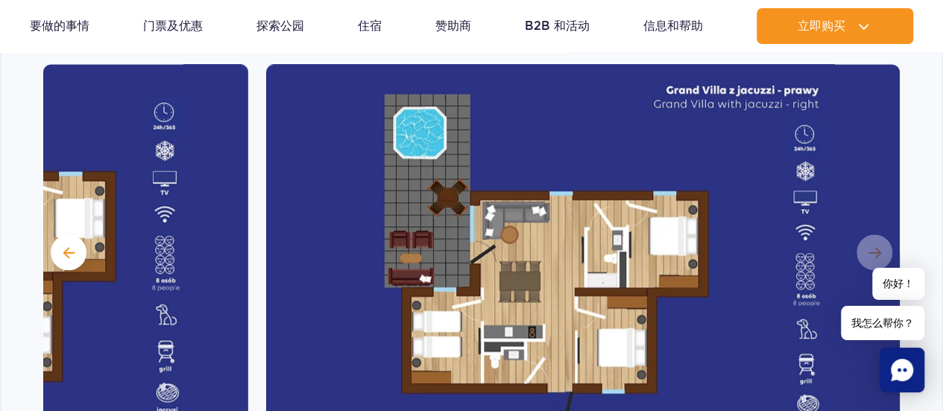
click at [862, 222] on img at bounding box center [583, 250] width 634 height 373
click at [1, 53] on div "豪华别墅 新的 想要体验顶级服务？豪华别墅设有壁炉、露台和热水浴缸。 画廊 浴袍" at bounding box center [471, 391] width 943 height 1036
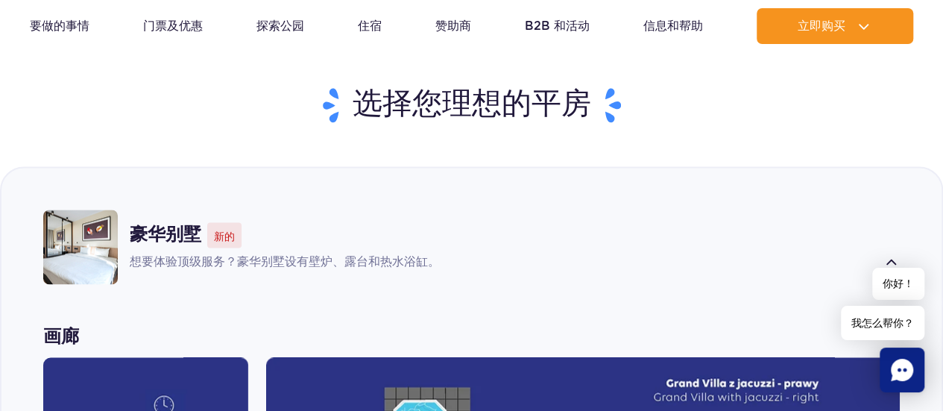
scroll to position [923, 0]
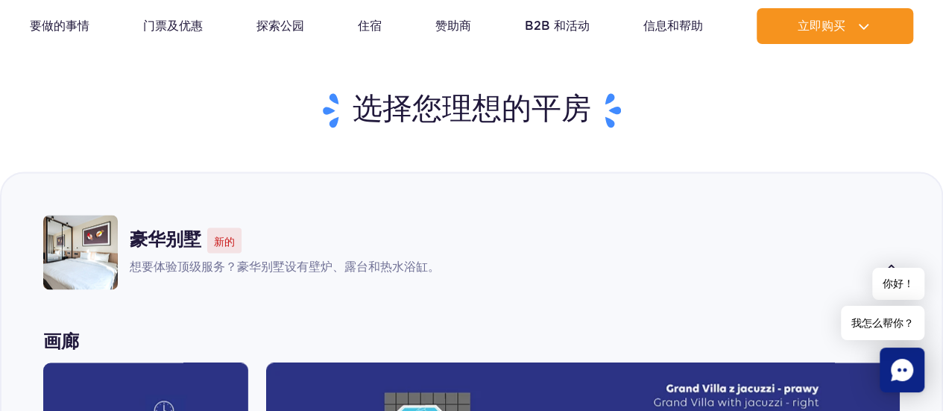
click at [891, 259] on span at bounding box center [890, 268] width 17 height 18
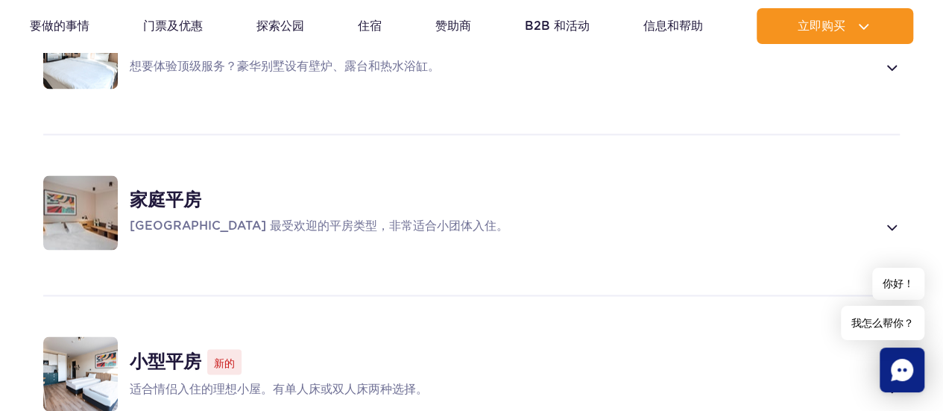
scroll to position [1147, 0]
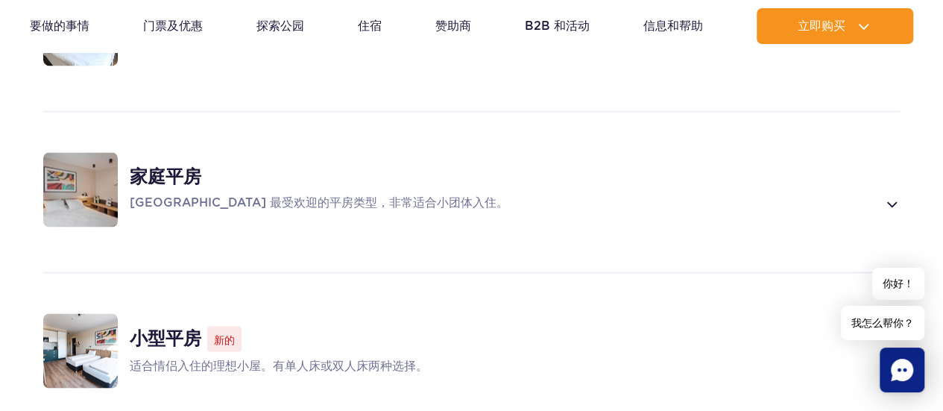
click at [888, 195] on span at bounding box center [890, 204] width 17 height 18
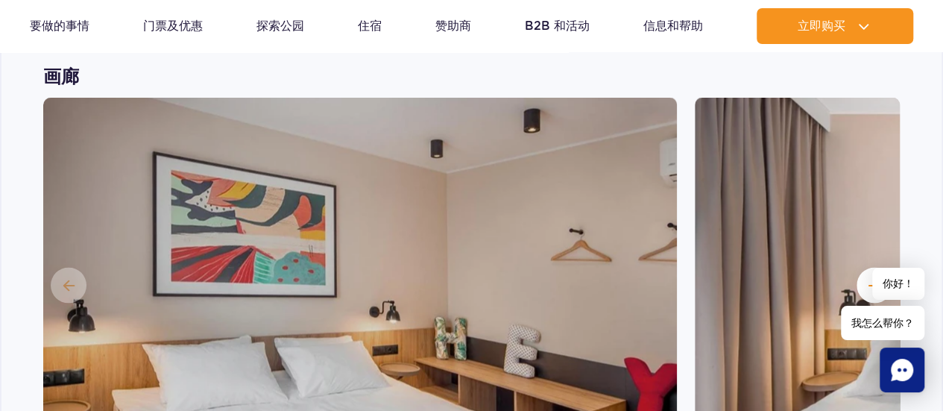
scroll to position [1380, 0]
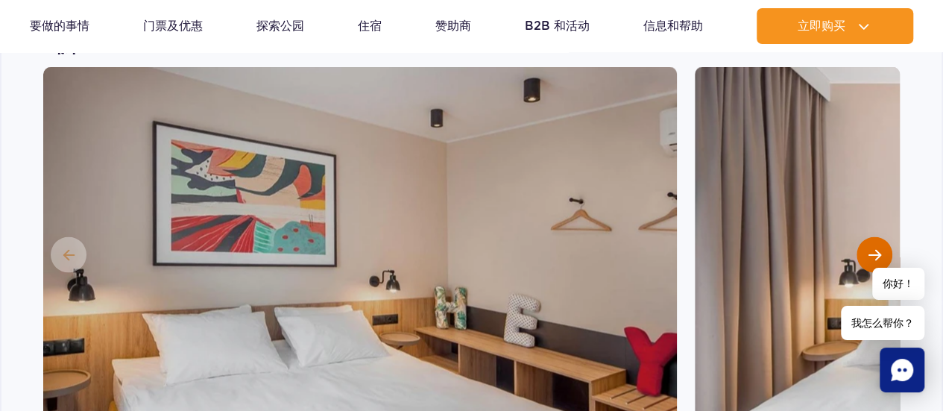
click at [871, 247] on span "下一张幻灯片" at bounding box center [874, 253] width 13 height 13
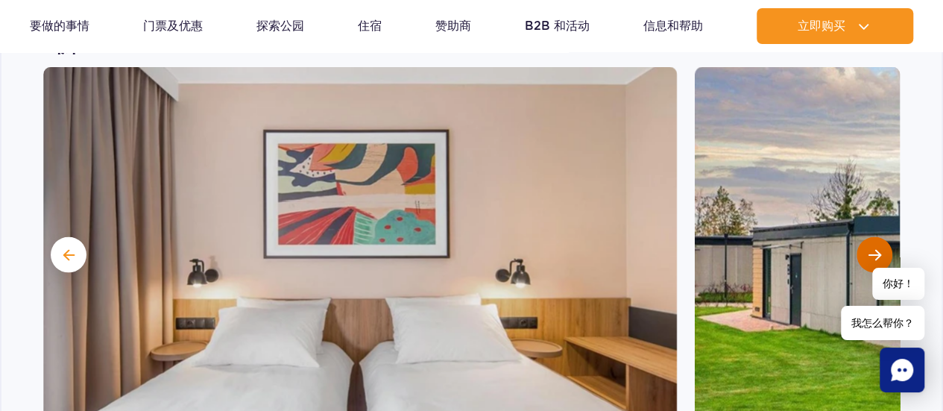
click at [872, 247] on span "下一张幻灯片" at bounding box center [874, 253] width 13 height 13
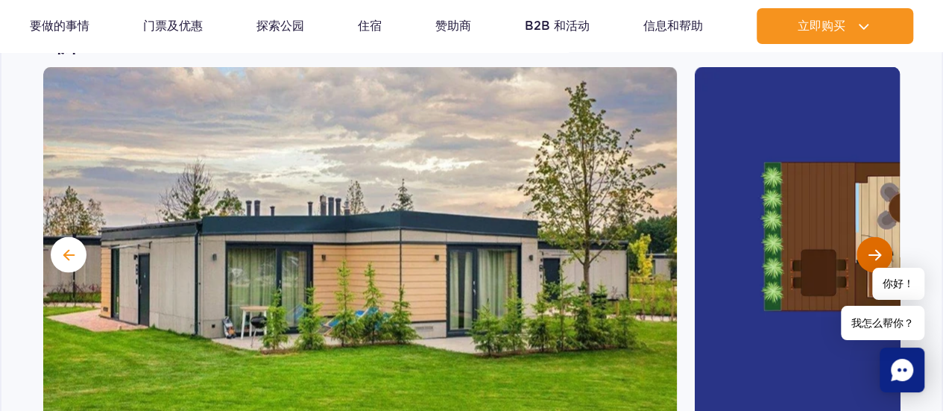
click at [872, 247] on span "下一张幻灯片" at bounding box center [874, 253] width 13 height 13
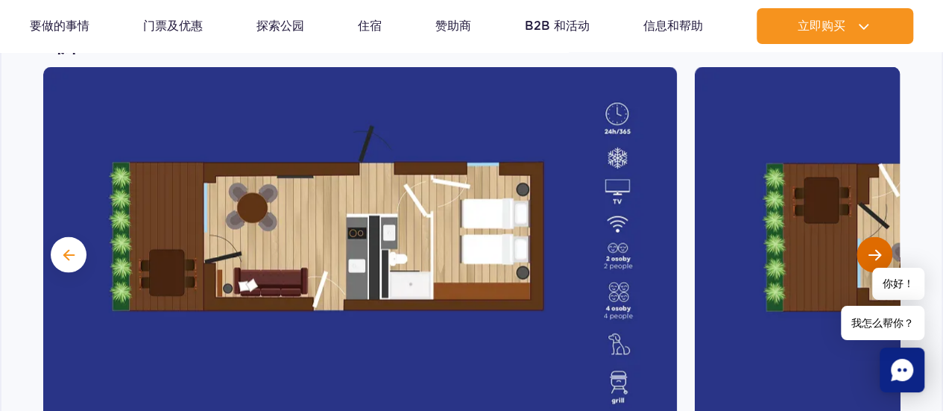
click at [872, 247] on span "下一张幻灯片" at bounding box center [874, 253] width 13 height 13
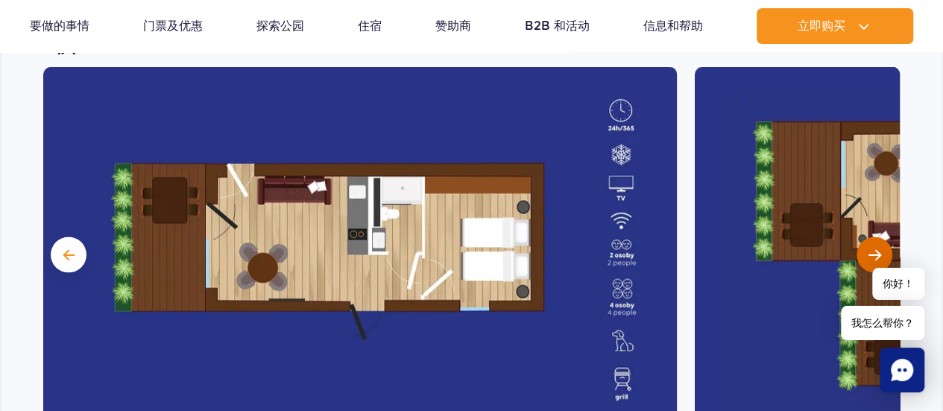
click at [871, 247] on span "下一张幻灯片" at bounding box center [874, 253] width 13 height 13
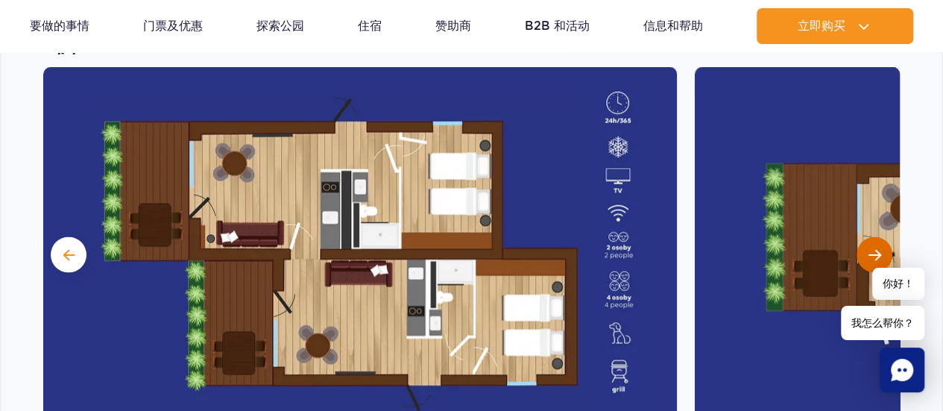
click at [868, 247] on span "下一张幻灯片" at bounding box center [874, 253] width 13 height 13
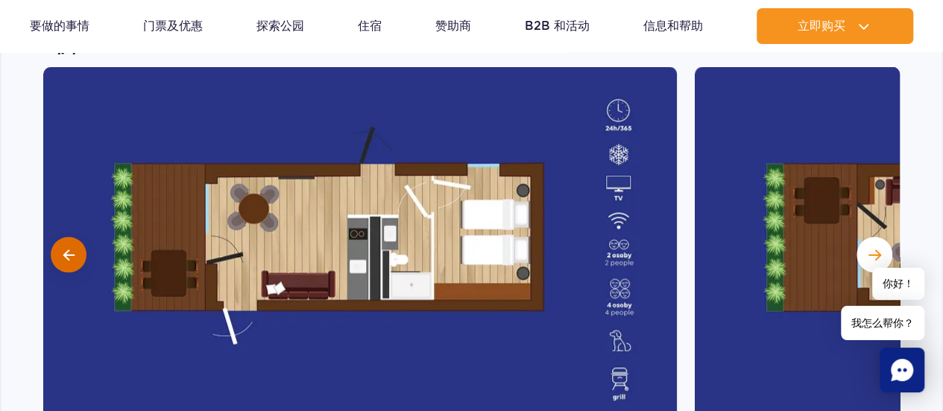
click at [78, 236] on button at bounding box center [69, 254] width 36 height 36
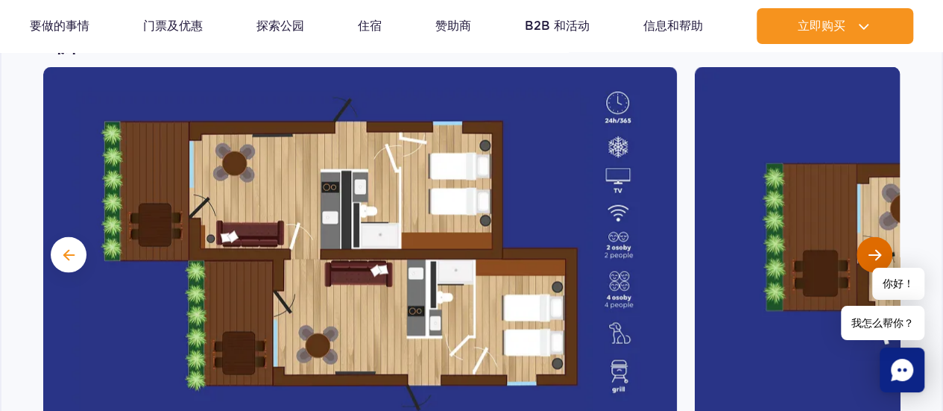
click at [876, 247] on span "下一张幻灯片" at bounding box center [874, 253] width 13 height 13
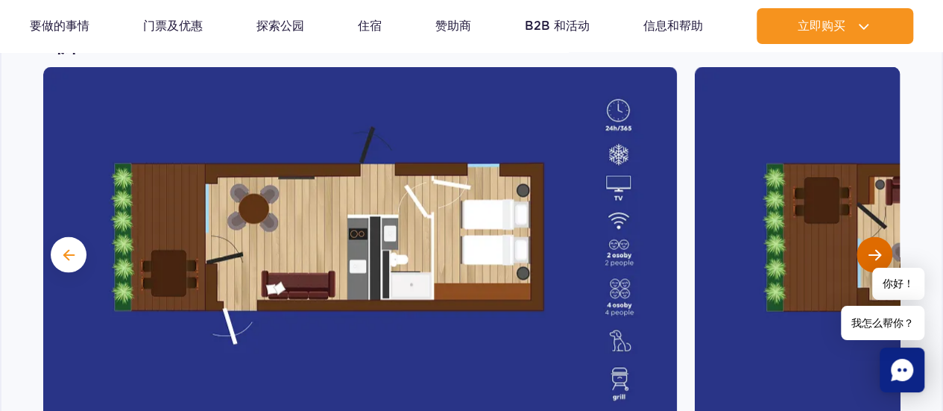
click at [876, 247] on span "下一张幻灯片" at bounding box center [874, 253] width 13 height 13
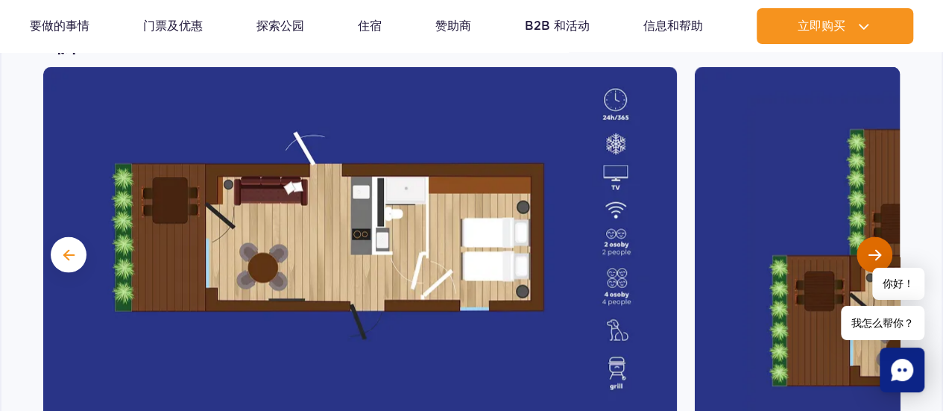
click at [876, 247] on span "下一张幻灯片" at bounding box center [874, 253] width 13 height 13
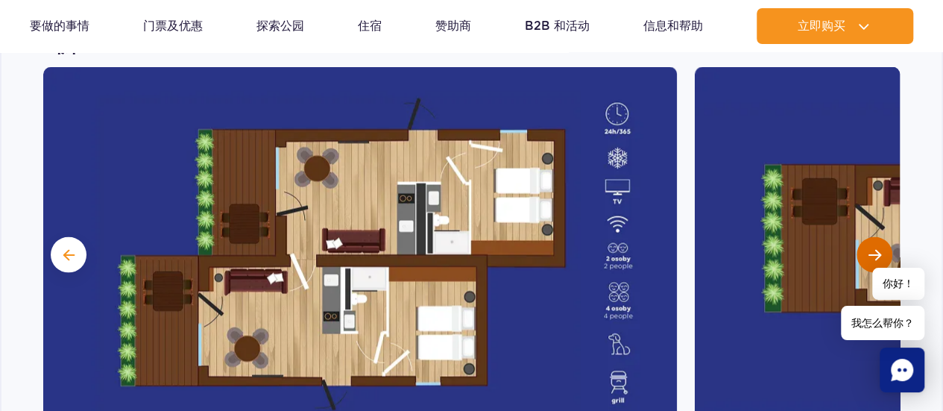
click at [876, 247] on span "下一张幻灯片" at bounding box center [874, 253] width 13 height 13
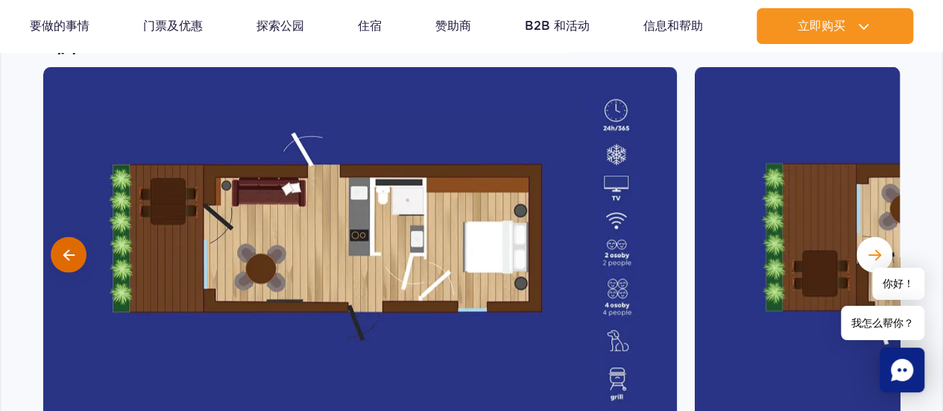
click at [73, 236] on button at bounding box center [69, 254] width 36 height 36
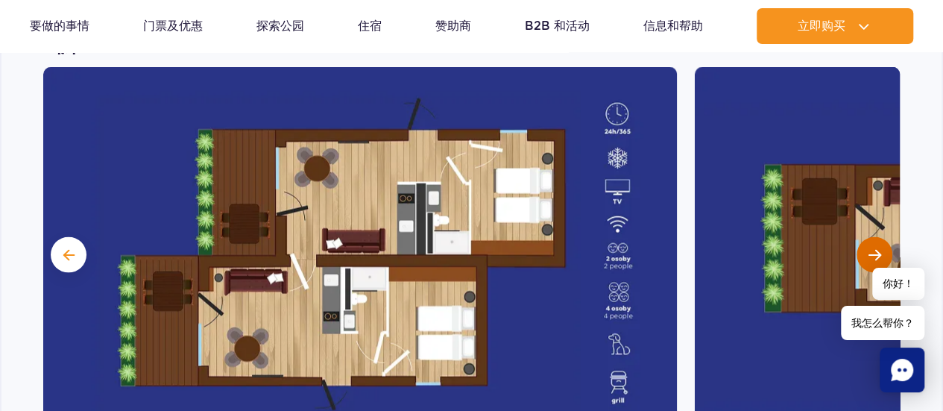
click at [880, 236] on button "下一张幻灯片" at bounding box center [874, 254] width 36 height 36
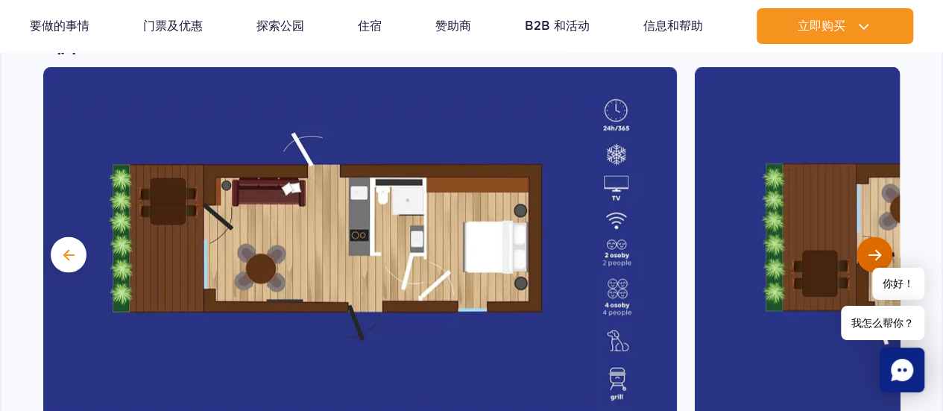
click at [881, 236] on button "下一张幻灯片" at bounding box center [874, 254] width 36 height 36
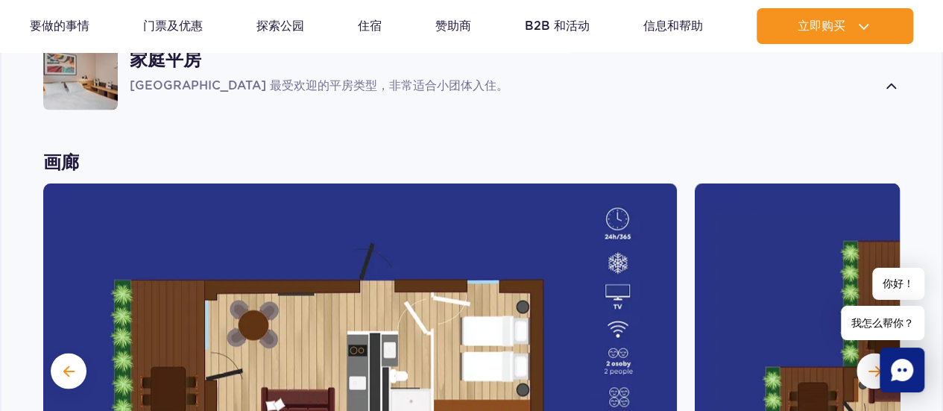
scroll to position [1082, 0]
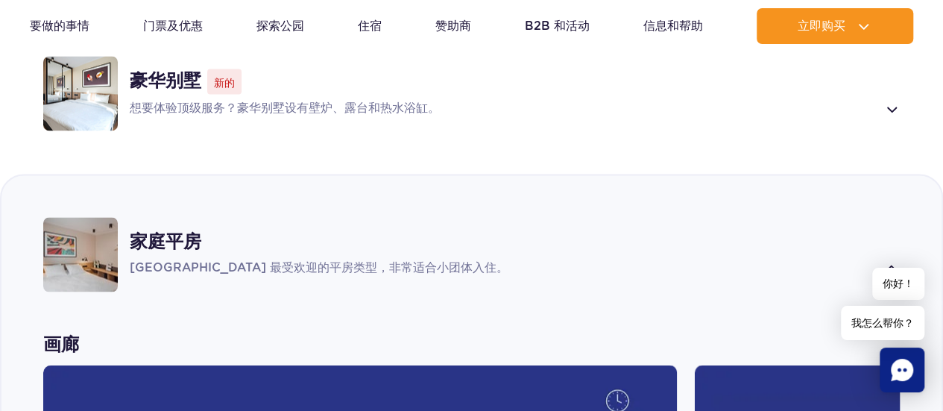
click at [891, 231] on div "家庭平房 Suntago Village 最受欢迎的平房类型，非常适合小团体入住。" at bounding box center [515, 254] width 770 height 46
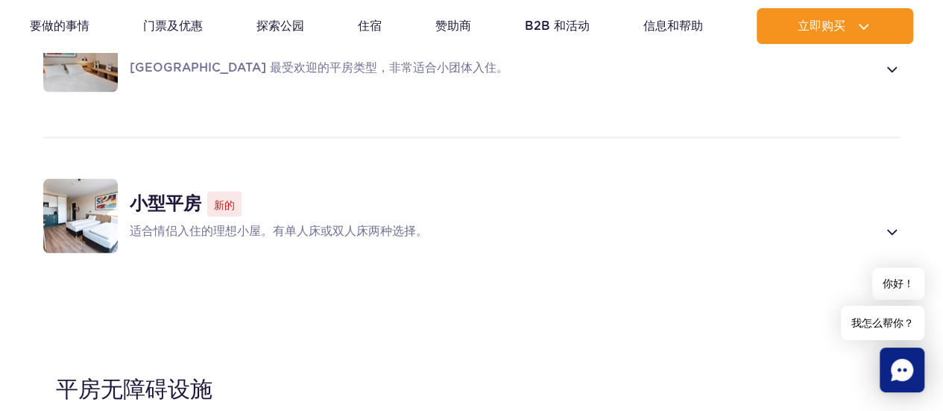
scroll to position [1306, 0]
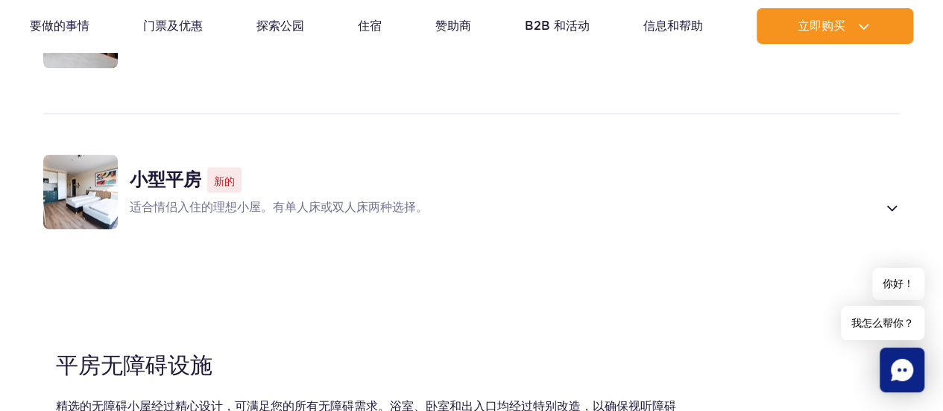
click at [879, 198] on div "适合情侣入住的理想小屋。有单人床或双人床两种选择。" at bounding box center [515, 207] width 770 height 18
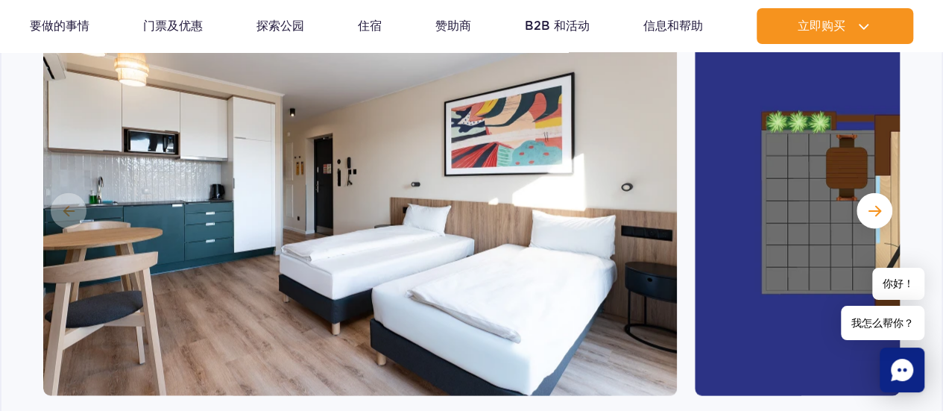
scroll to position [1616, 0]
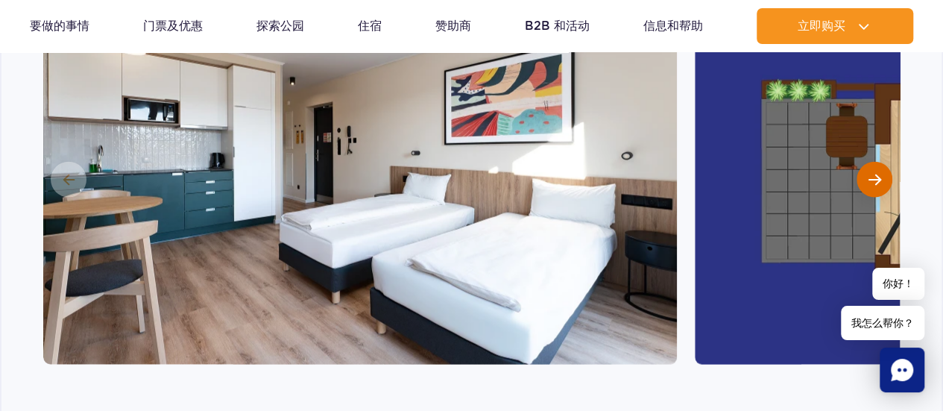
click at [860, 162] on button "下一张幻灯片" at bounding box center [874, 180] width 36 height 36
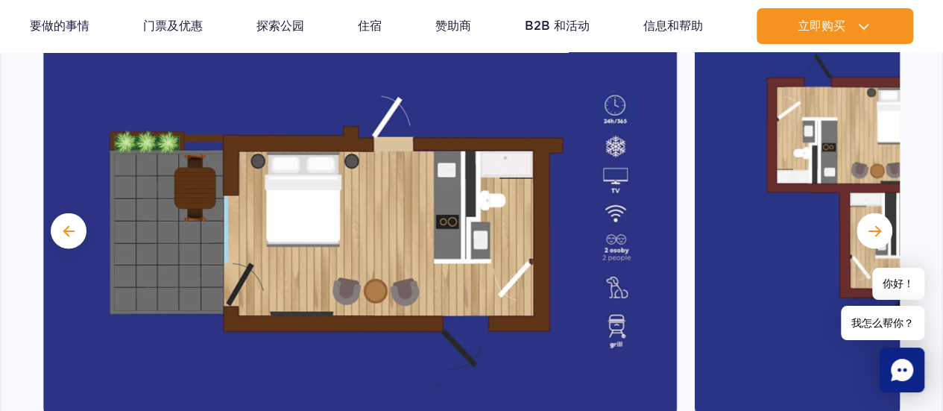
scroll to position [1541, 0]
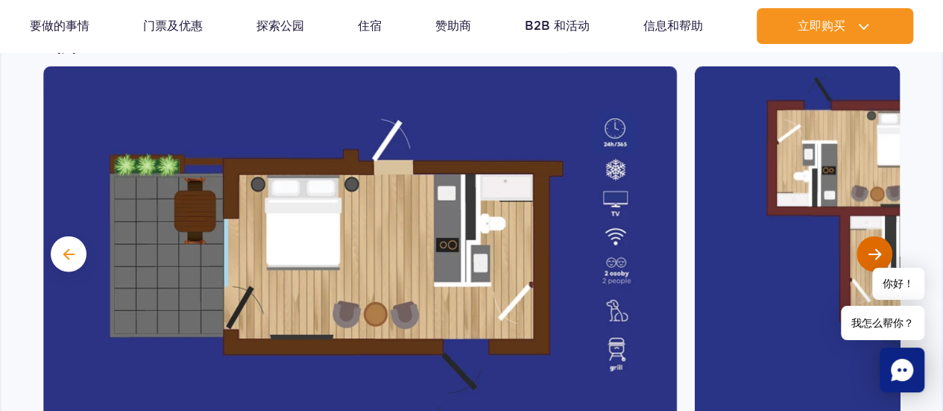
click at [874, 247] on span "下一张幻灯片" at bounding box center [874, 253] width 13 height 13
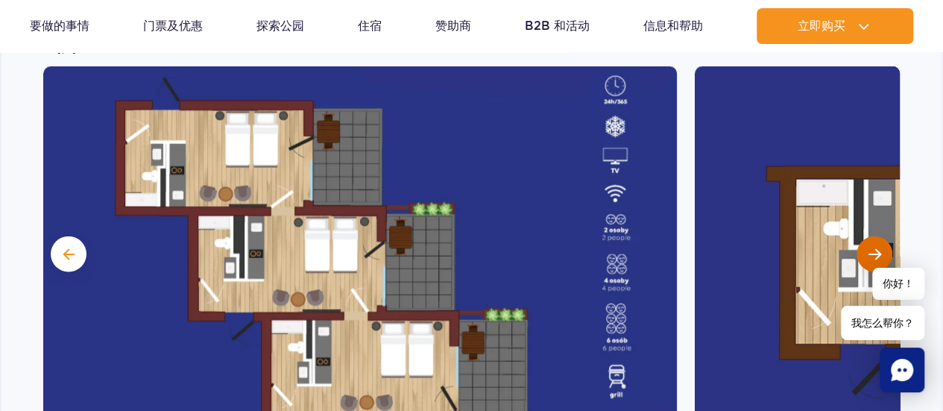
click at [874, 247] on span "下一张幻灯片" at bounding box center [874, 253] width 13 height 13
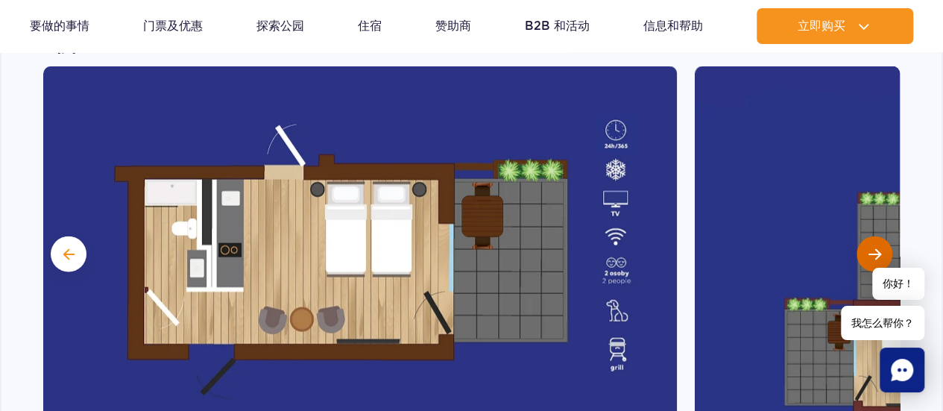
click at [874, 247] on span "下一张幻灯片" at bounding box center [874, 253] width 13 height 13
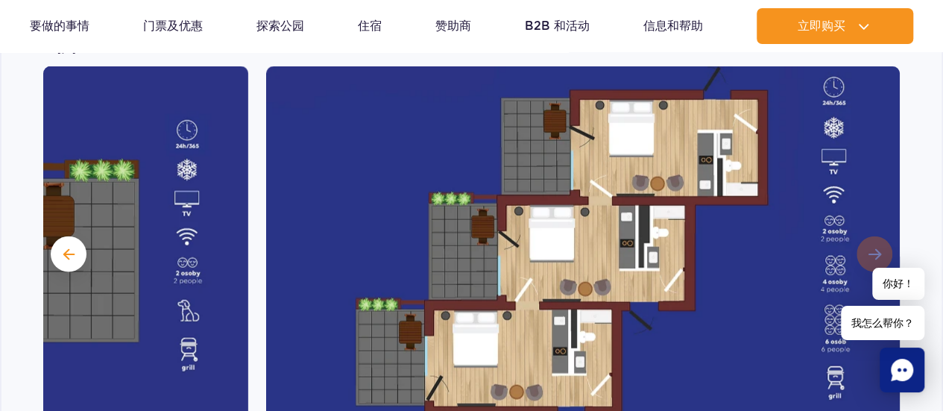
click at [874, 216] on img at bounding box center [583, 252] width 634 height 373
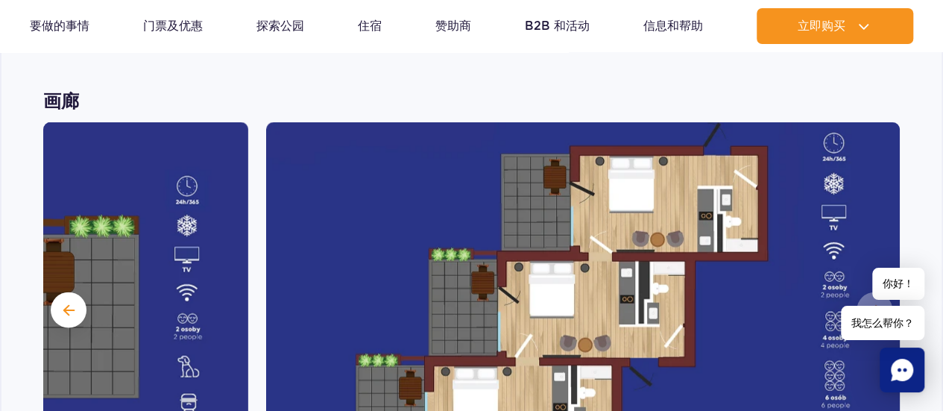
scroll to position [1392, 0]
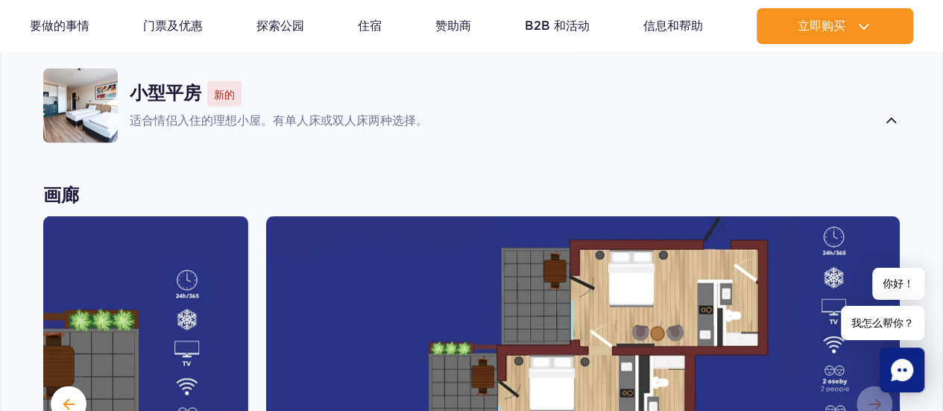
click at [882, 112] on span at bounding box center [890, 121] width 17 height 18
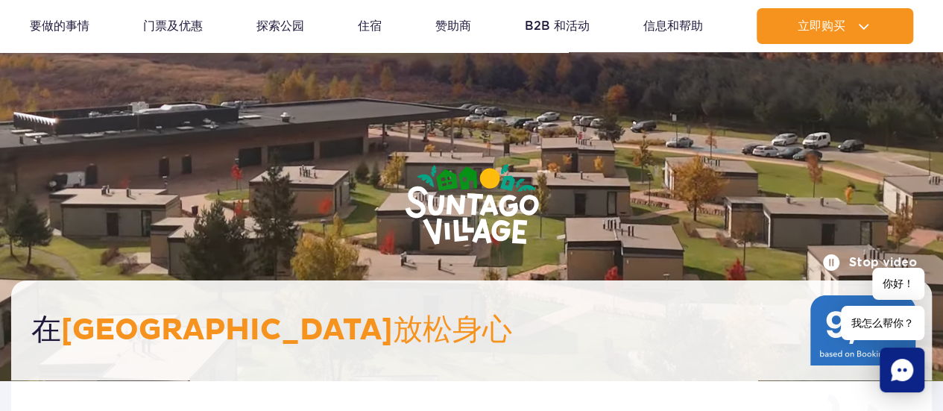
scroll to position [0, 0]
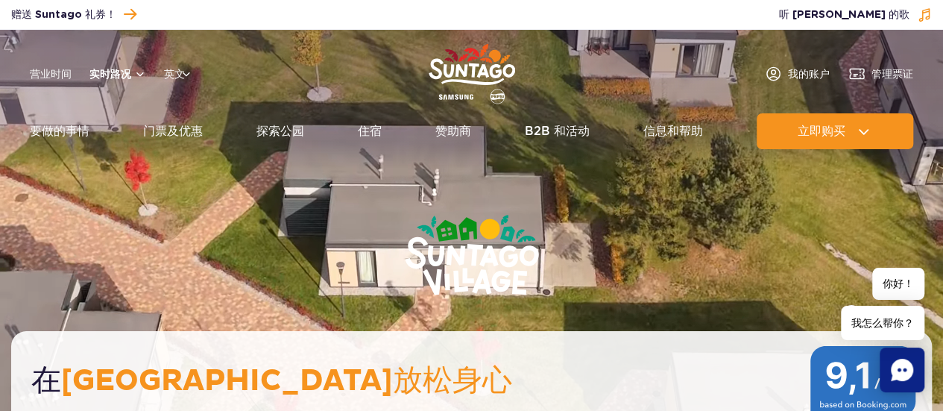
click at [124, 74] on font "实时路况" at bounding box center [110, 74] width 42 height 12
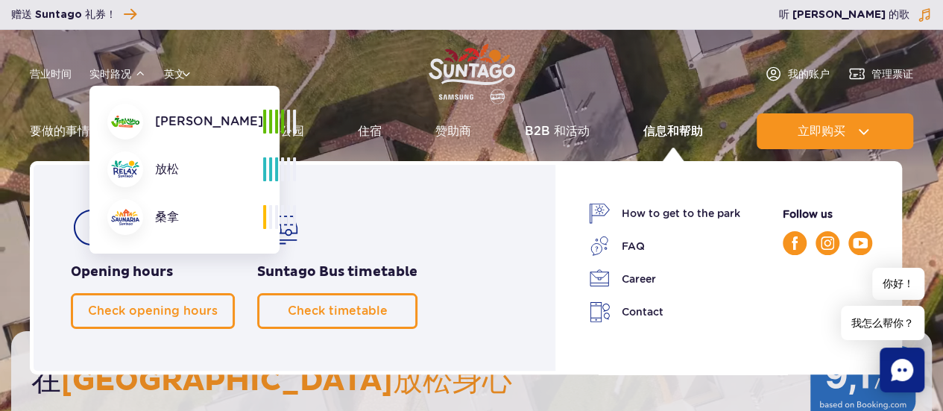
click at [693, 135] on font "信息和帮助" at bounding box center [673, 131] width 60 height 14
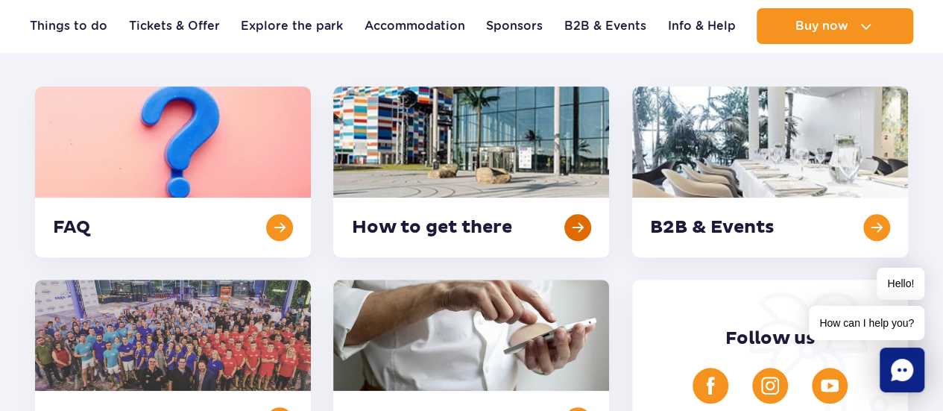
scroll to position [224, 0]
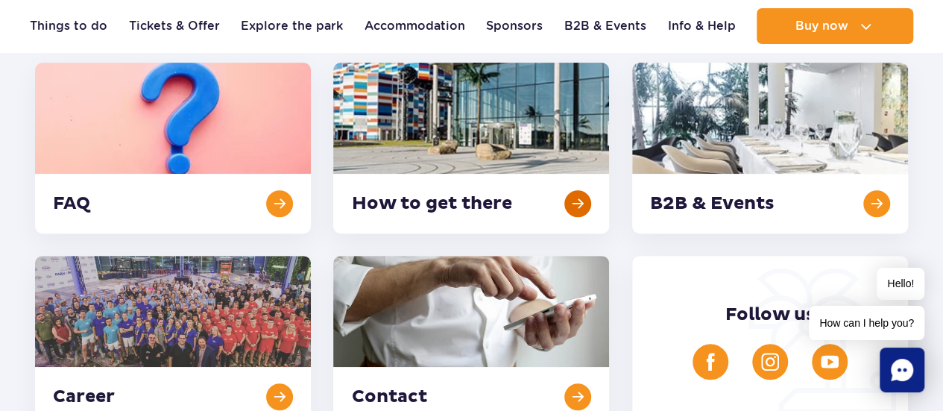
click at [454, 130] on link at bounding box center [471, 148] width 276 height 171
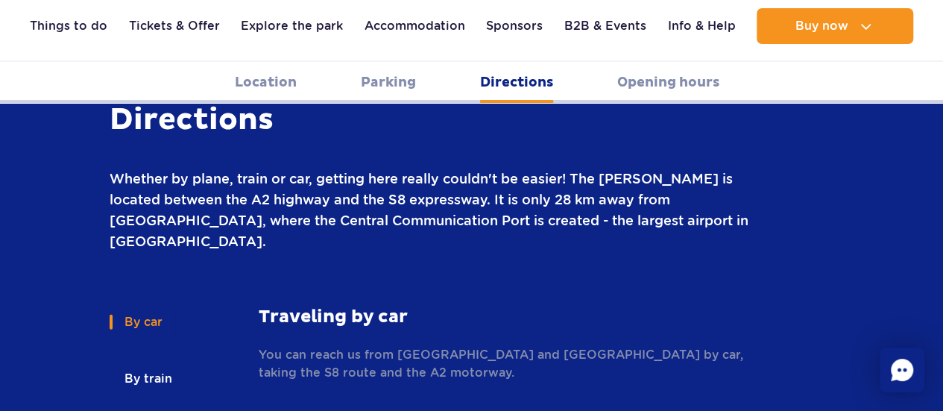
scroll to position [2094, 0]
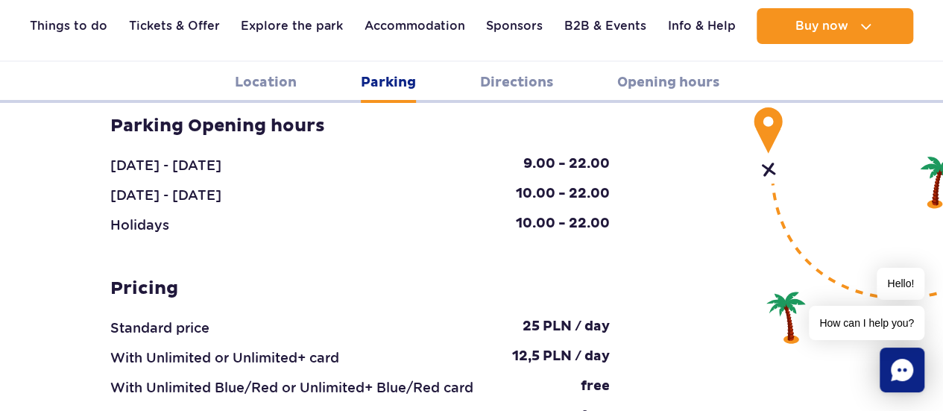
scroll to position [1551, 0]
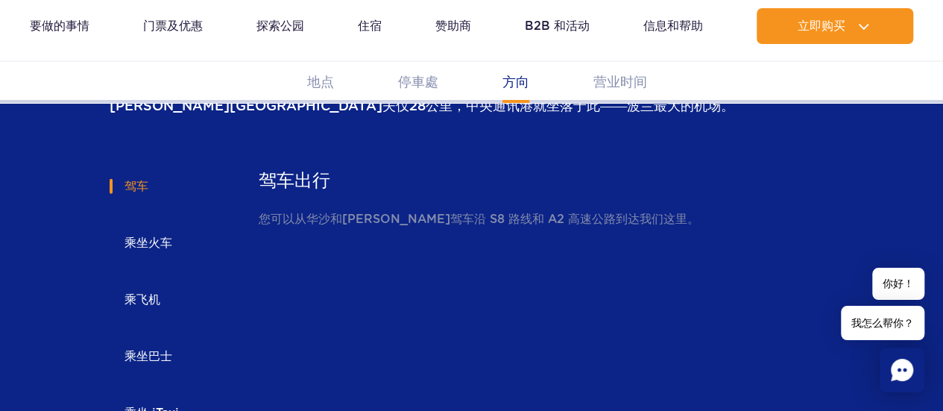
scroll to position [2073, 0]
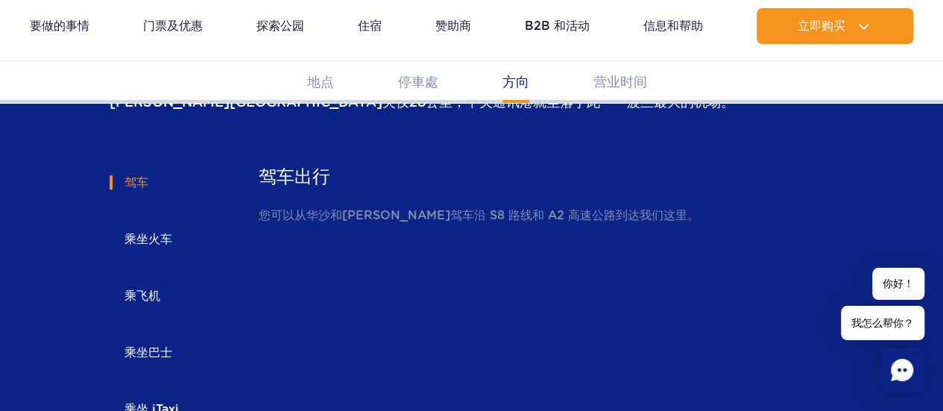
click at [136, 288] on font "乘飞机" at bounding box center [142, 295] width 36 height 14
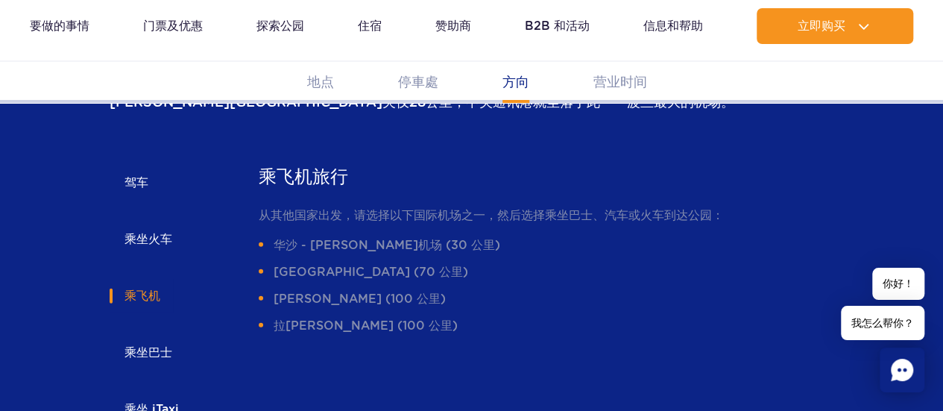
click at [152, 232] on font "乘坐火车" at bounding box center [148, 239] width 48 height 14
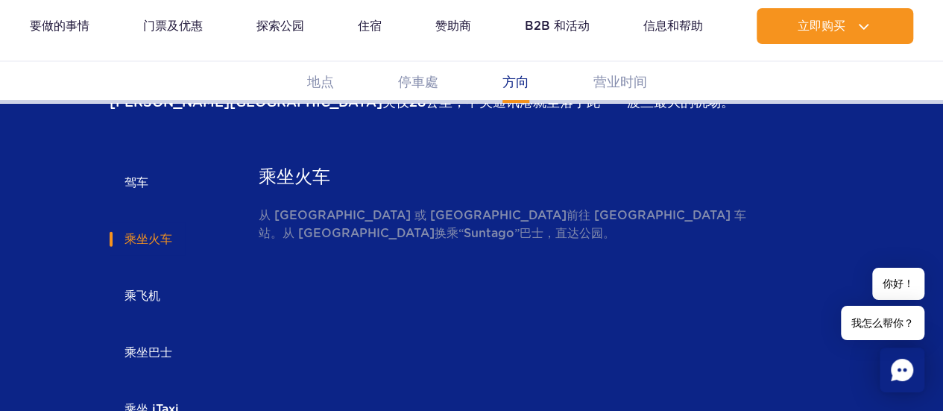
click at [149, 288] on font "乘飞机" at bounding box center [142, 295] width 36 height 14
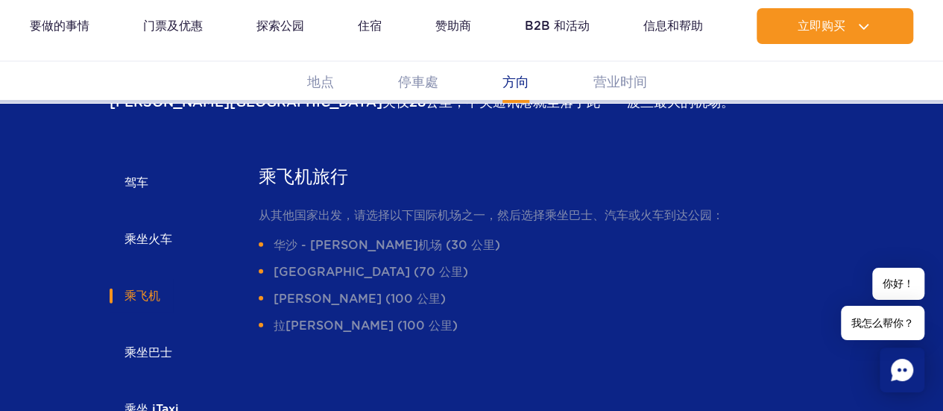
click at [146, 345] on font "乘坐巴士" at bounding box center [148, 352] width 48 height 14
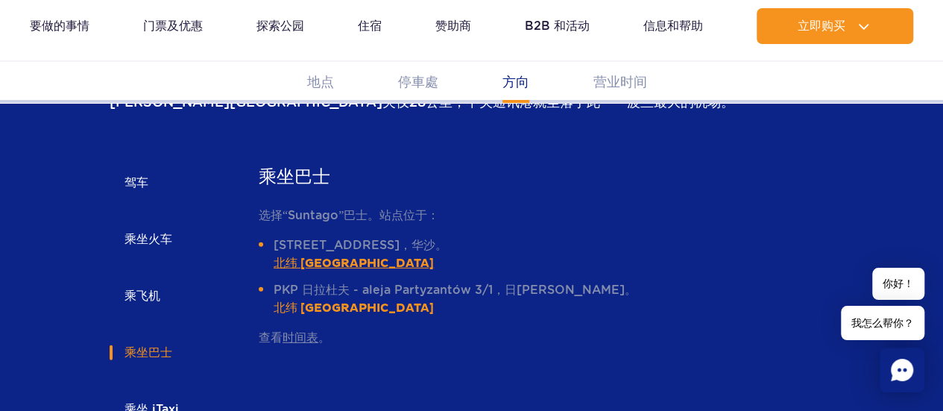
click at [326, 256] on font "北纬 52°13'46.34"，东经 20°59'51.01"" at bounding box center [354, 263] width 160 height 15
click at [346, 300] on font "北纬 52°3'13.34"，东经 20°26'51.11"" at bounding box center [354, 307] width 160 height 15
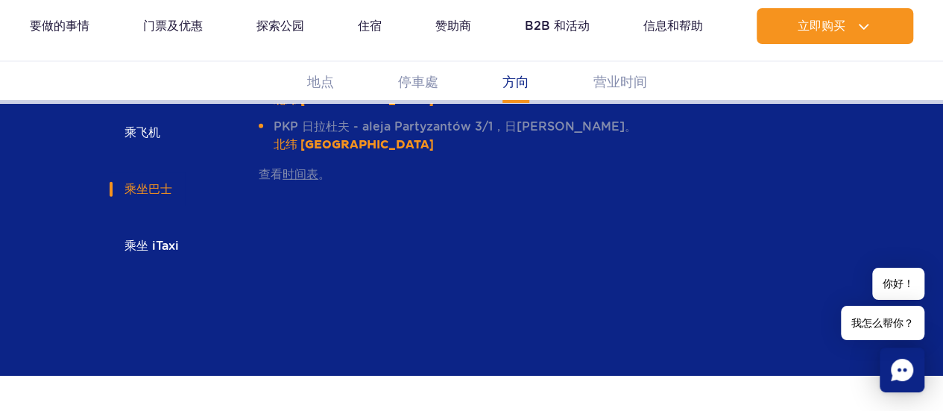
scroll to position [2296, 0]
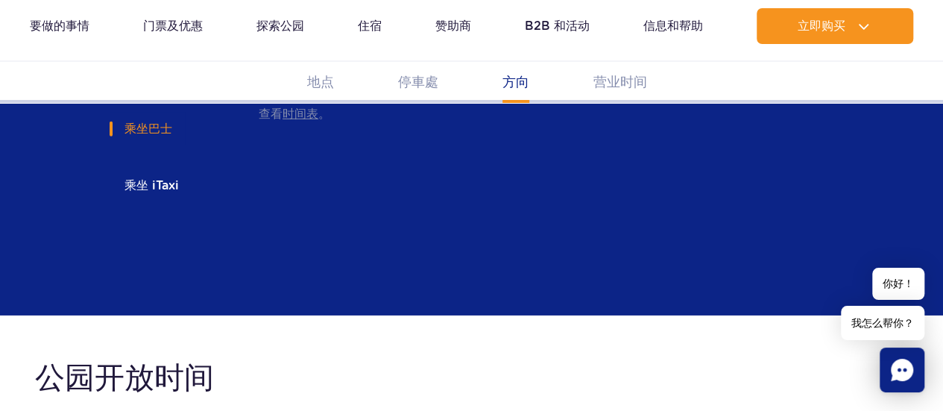
click at [136, 178] on font "乘坐 iTaxi" at bounding box center [151, 185] width 54 height 14
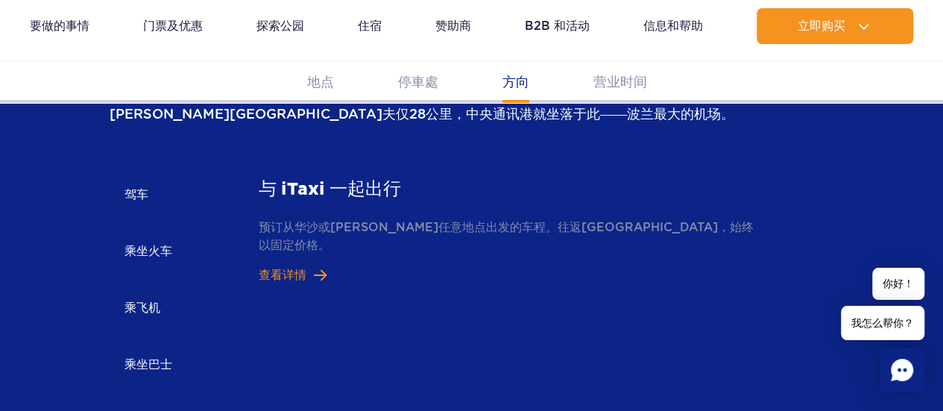
scroll to position [2073, 0]
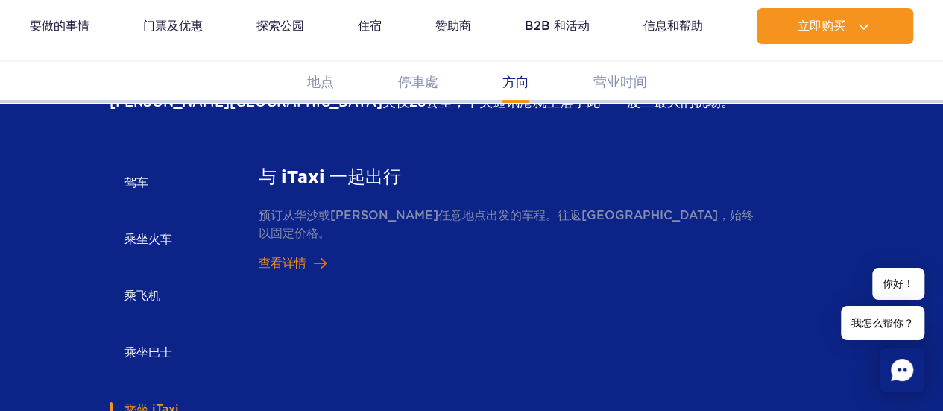
click at [280, 256] on font "查看详情" at bounding box center [283, 263] width 48 height 14
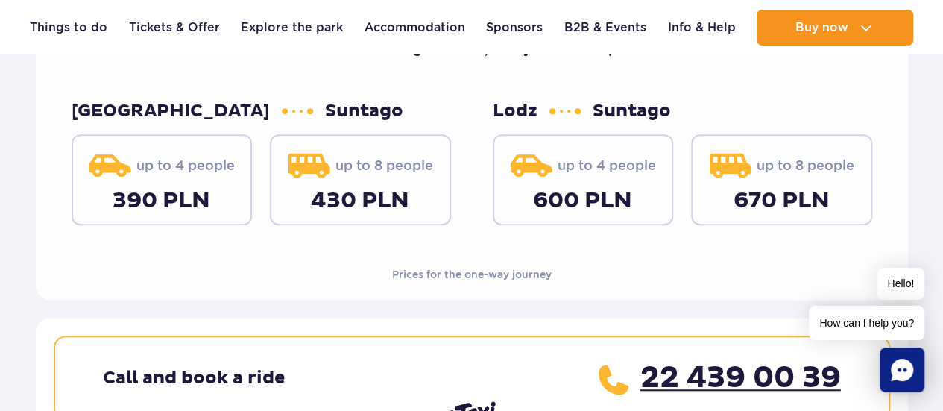
scroll to position [298, 0]
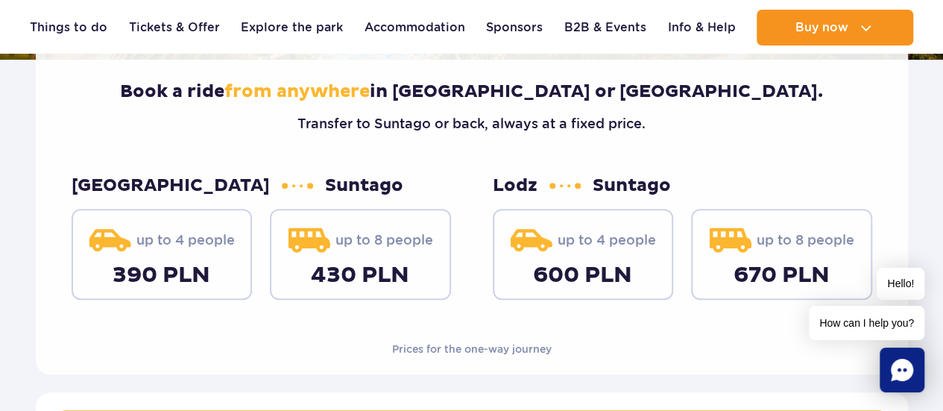
click at [46, 190] on div "Plan your visit in [GEOGRAPHIC_DATA] with Book a ride from anywhere in [GEOGRAP…" at bounding box center [472, 167] width 872 height 414
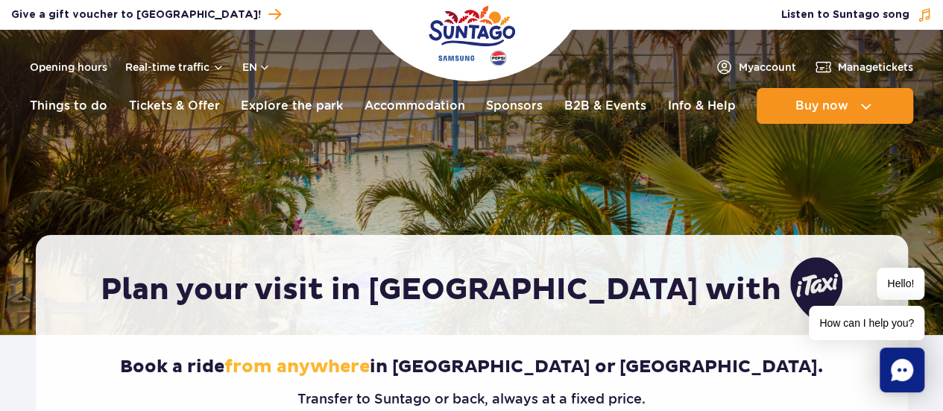
scroll to position [0, 0]
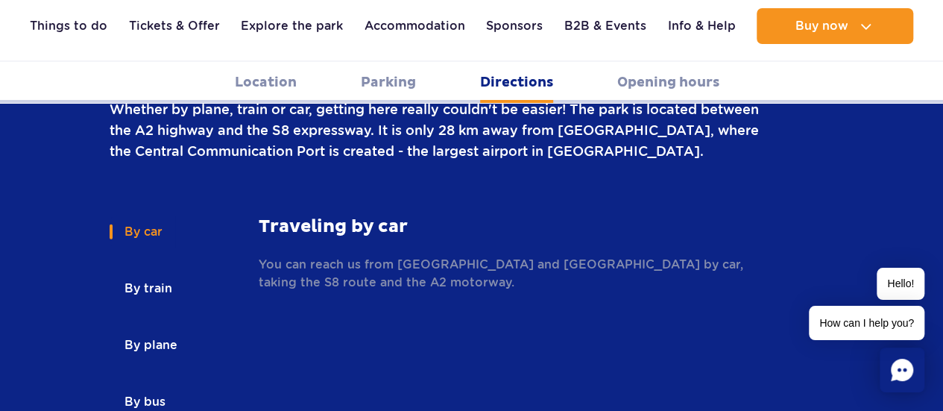
scroll to position [2147, 0]
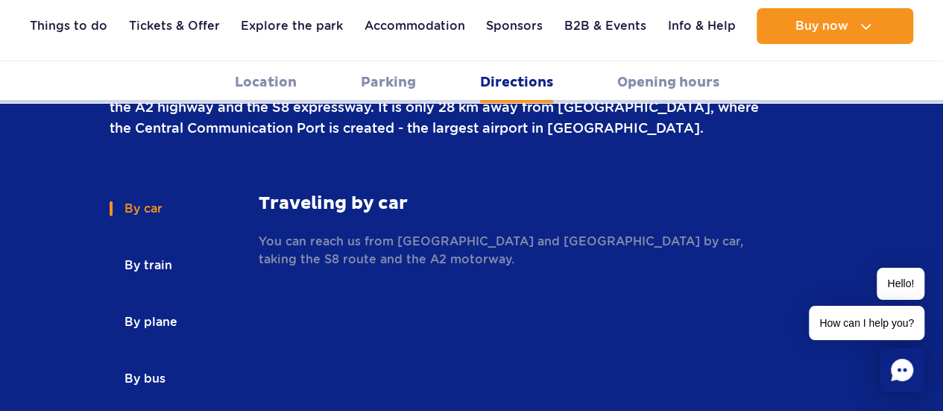
click at [148, 306] on button "By plane" at bounding box center [150, 322] width 80 height 33
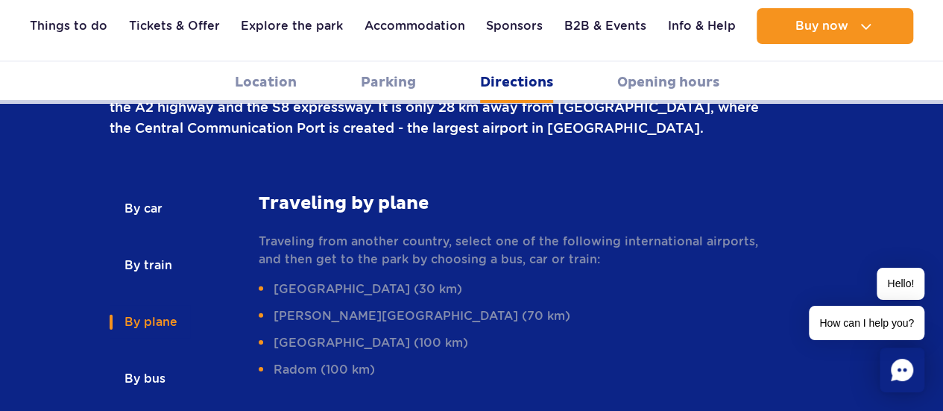
click at [155, 249] on button "By train" at bounding box center [147, 265] width 75 height 33
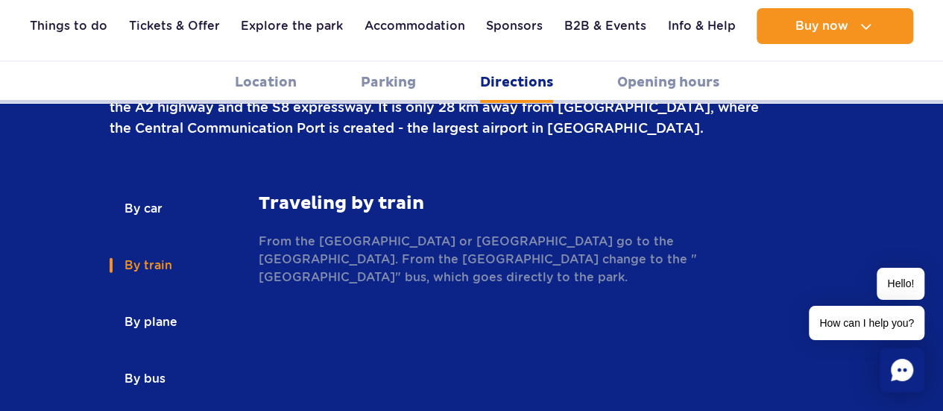
click at [159, 362] on button "By bus" at bounding box center [144, 378] width 69 height 33
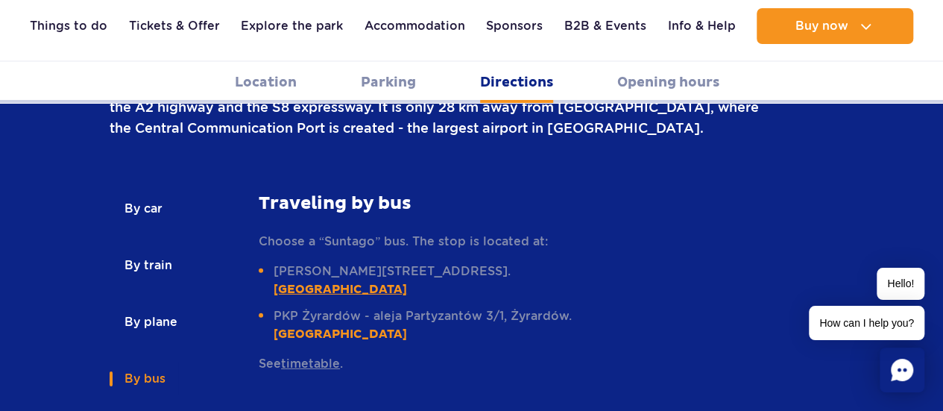
click at [358, 282] on link "[GEOGRAPHIC_DATA]" at bounding box center [340, 289] width 133 height 15
click at [318, 356] on link "timetable" at bounding box center [310, 363] width 59 height 14
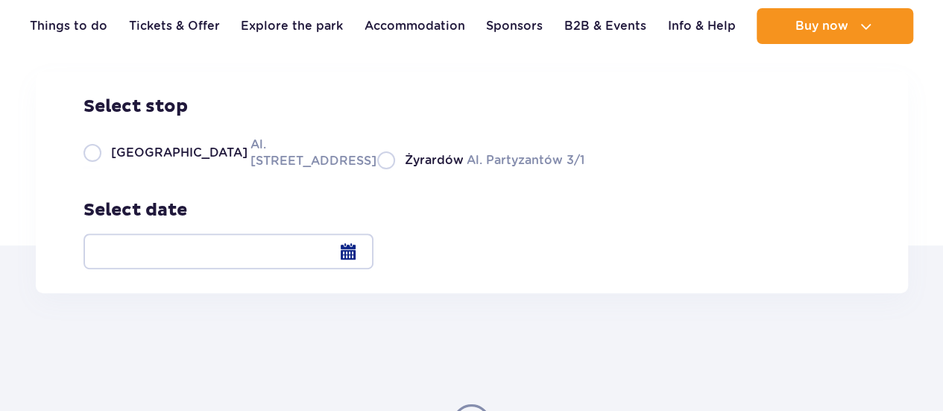
scroll to position [224, 0]
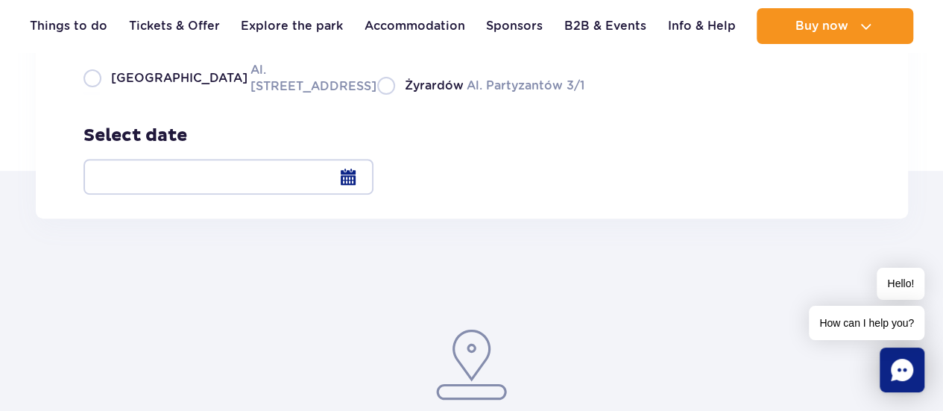
click at [90, 95] on label "Warsaw Al. Jerozolimskie 56" at bounding box center [221, 78] width 276 height 34
click at [90, 95] on input "Warsaw Al. Jerozolimskie 56" at bounding box center [91, 93] width 16 height 3
radio input "true"
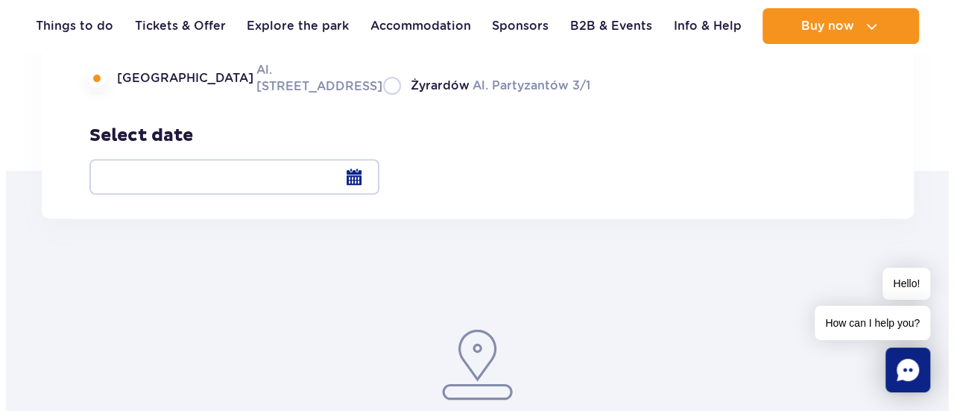
scroll to position [298, 0]
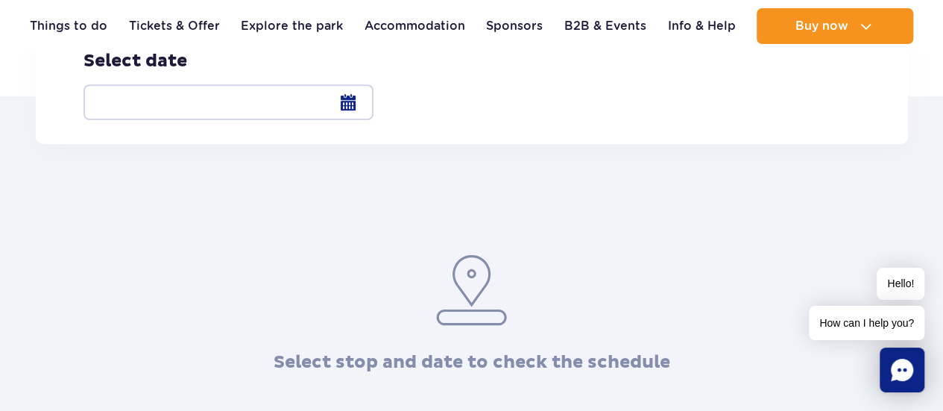
click at [373, 98] on div at bounding box center [228, 102] width 290 height 36
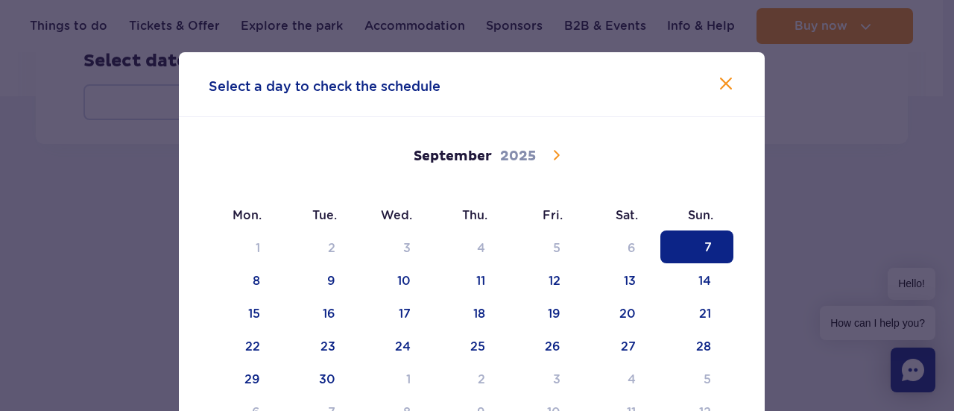
click at [554, 160] on icon at bounding box center [556, 155] width 18 height 18
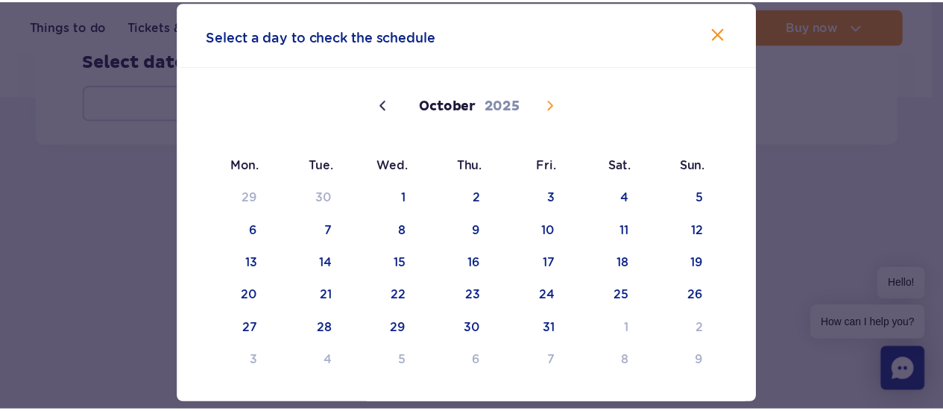
scroll to position [75, 0]
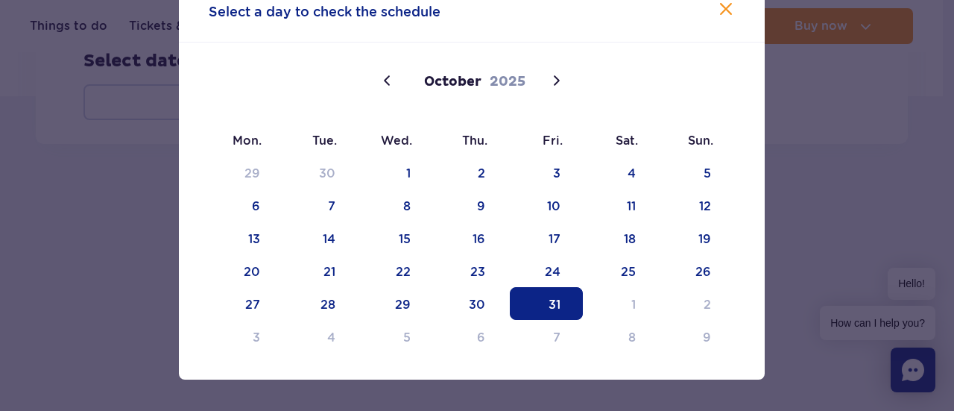
click at [558, 300] on span "31" at bounding box center [546, 303] width 73 height 33
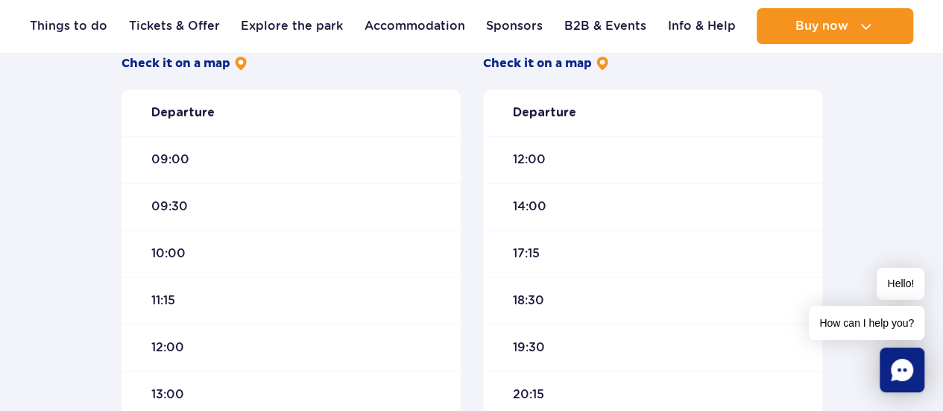
scroll to position [522, 0]
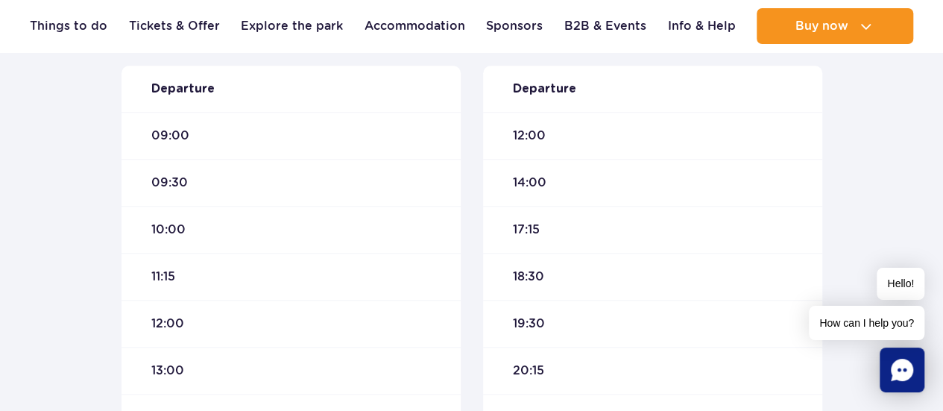
click at [64, 137] on div "Warsaw Suntago Travel time : around 55 min Check it on a map Departure 09:00 09…" at bounding box center [471, 313] width 943 height 786
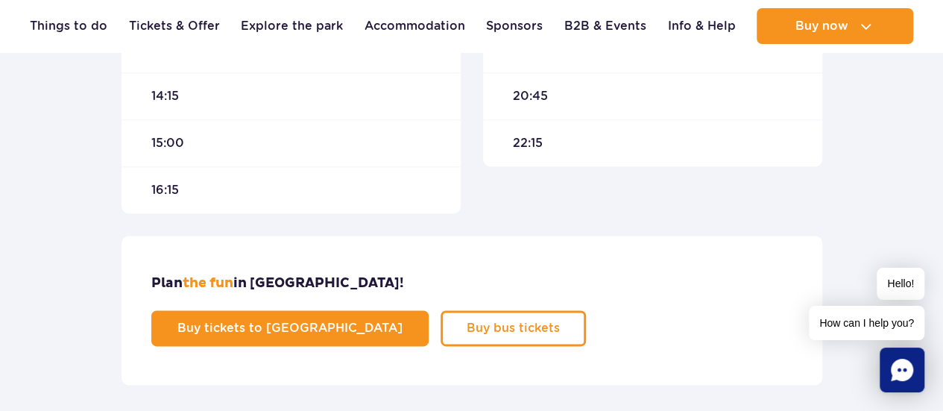
scroll to position [820, 0]
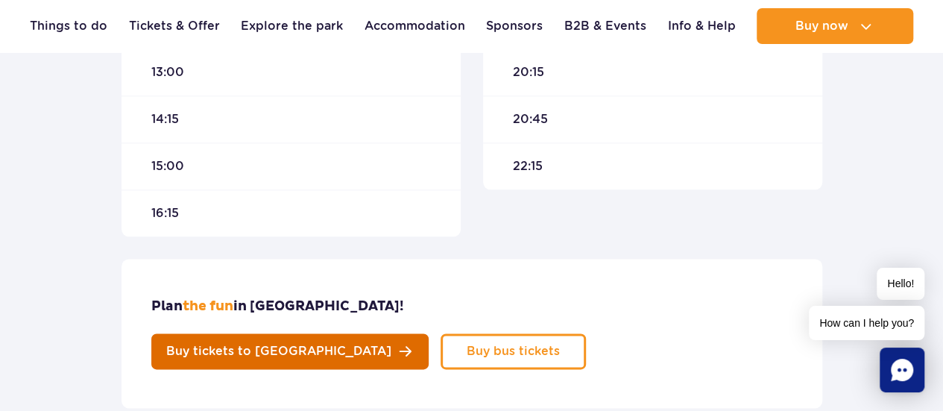
click at [429, 333] on link "Buy tickets to Suntago" at bounding box center [289, 351] width 277 height 36
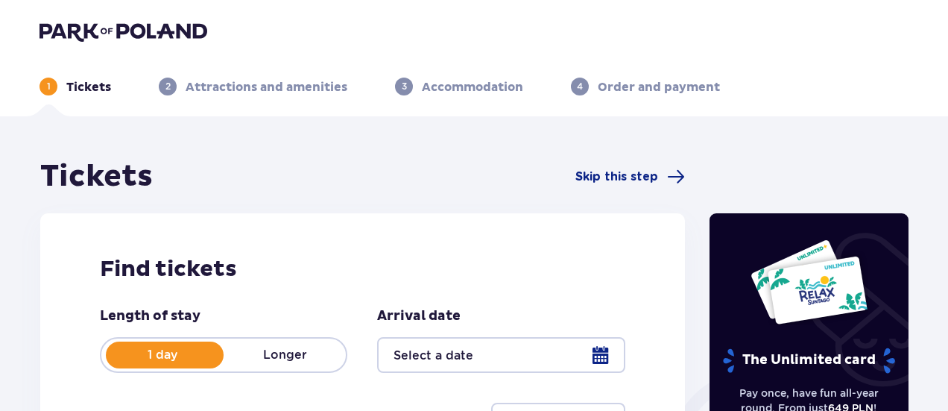
click at [73, 32] on img at bounding box center [124, 31] width 168 height 21
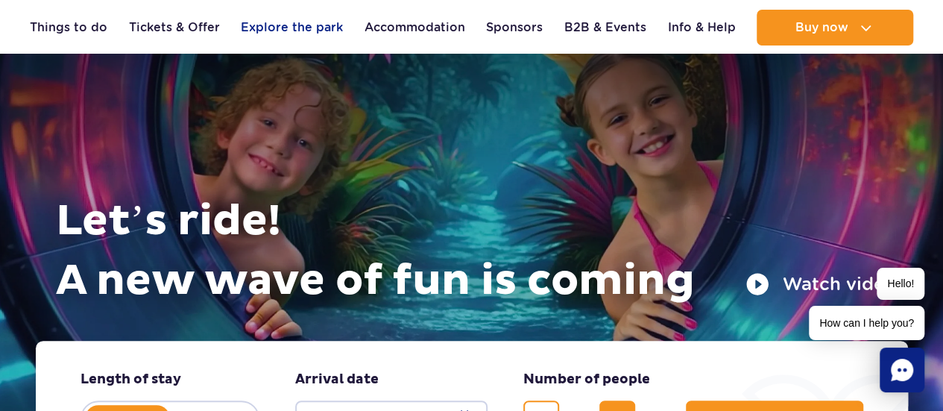
scroll to position [75, 0]
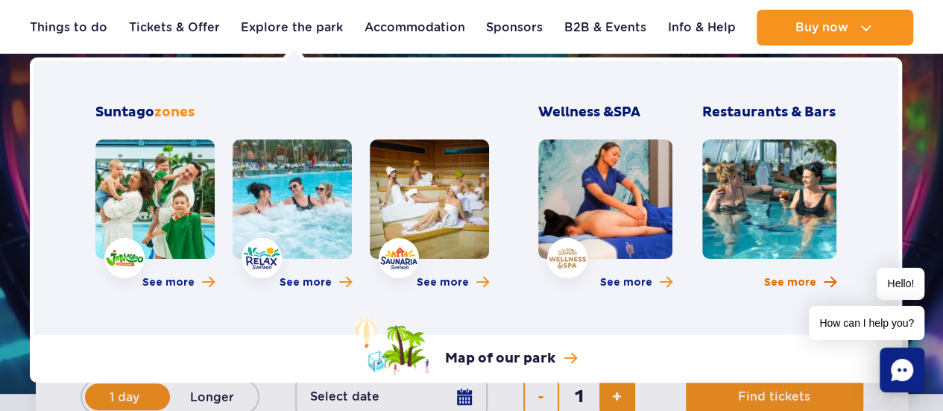
click at [787, 282] on span "See more" at bounding box center [790, 282] width 52 height 15
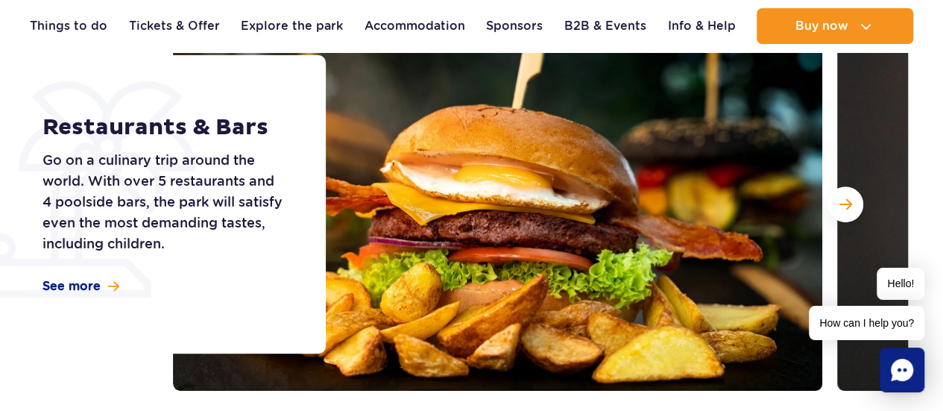
scroll to position [298, 0]
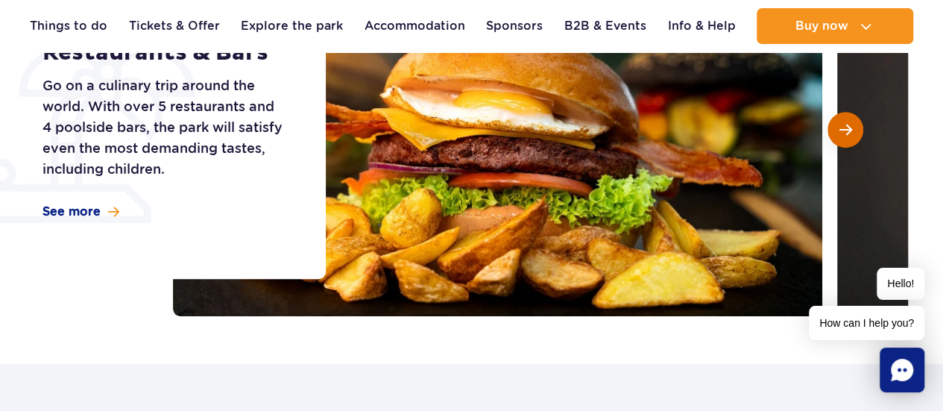
click at [839, 134] on span "Next slide" at bounding box center [845, 129] width 13 height 13
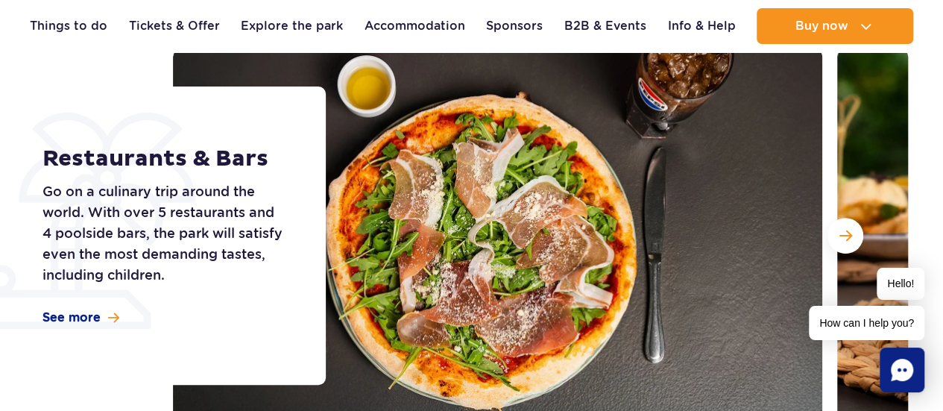
scroll to position [224, 0]
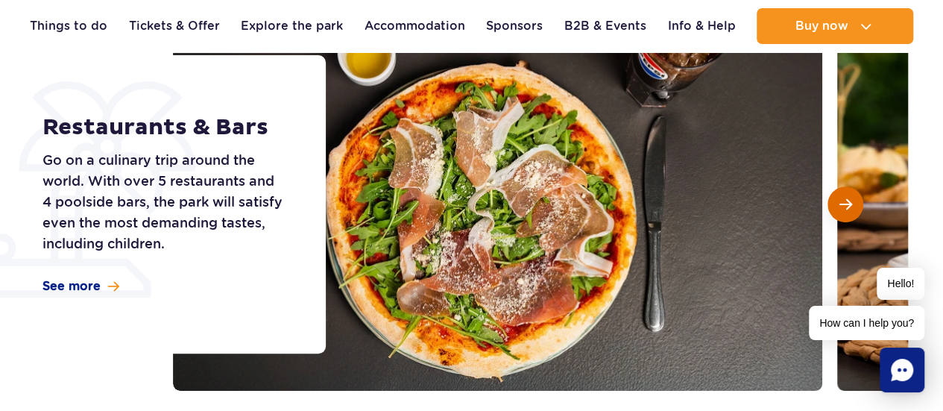
click at [842, 204] on span "Next slide" at bounding box center [845, 204] width 13 height 13
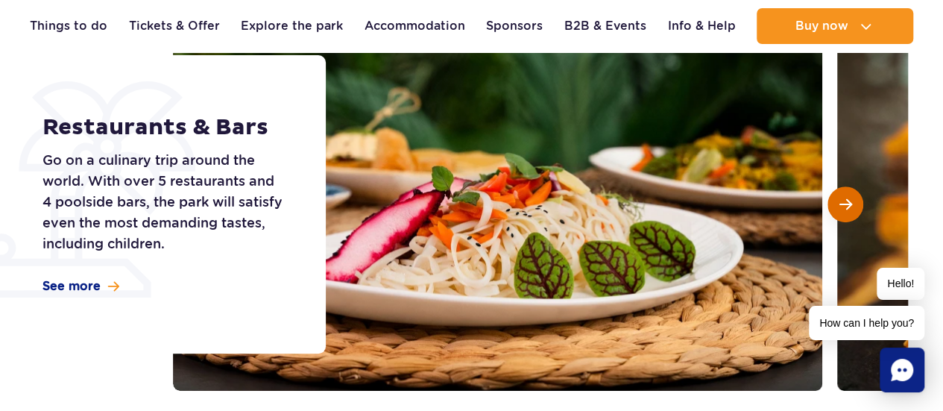
click at [842, 206] on span "Next slide" at bounding box center [845, 204] width 13 height 13
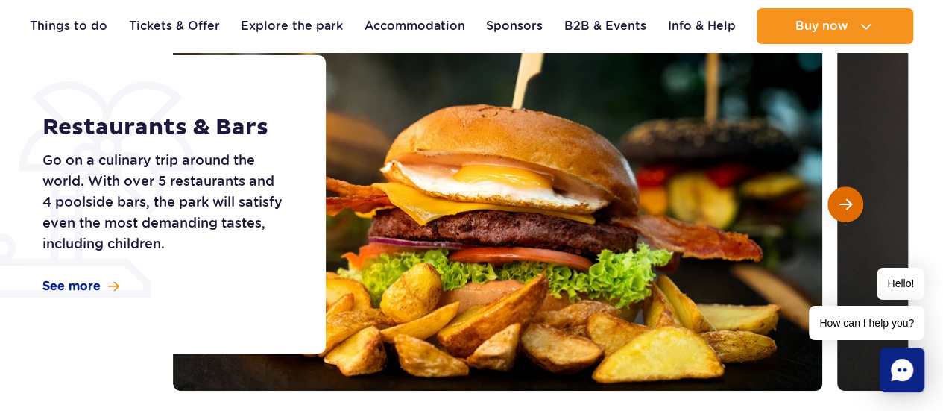
click at [842, 206] on span "Next slide" at bounding box center [845, 204] width 13 height 13
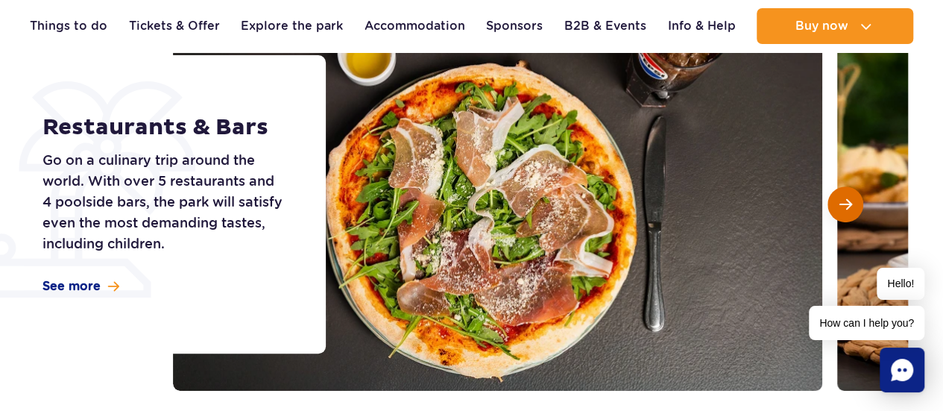
click at [842, 206] on span "Next slide" at bounding box center [845, 204] width 13 height 13
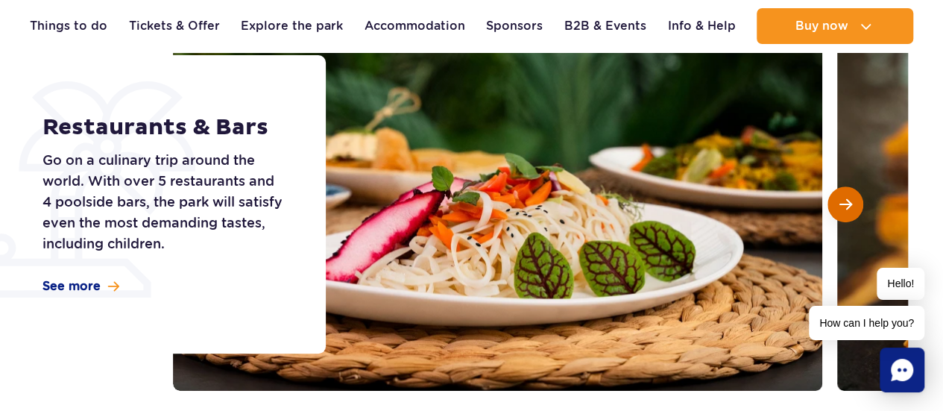
click at [842, 206] on span "Next slide" at bounding box center [845, 204] width 13 height 13
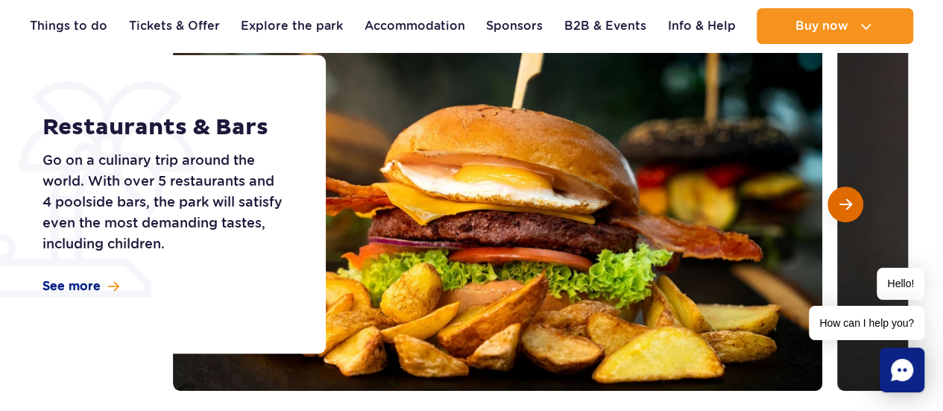
click at [842, 206] on span "Next slide" at bounding box center [845, 204] width 13 height 13
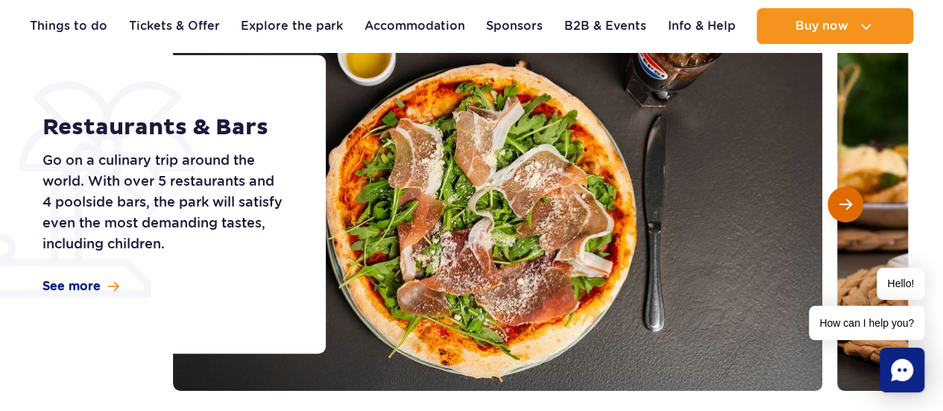
click at [841, 208] on span "Next slide" at bounding box center [845, 204] width 13 height 13
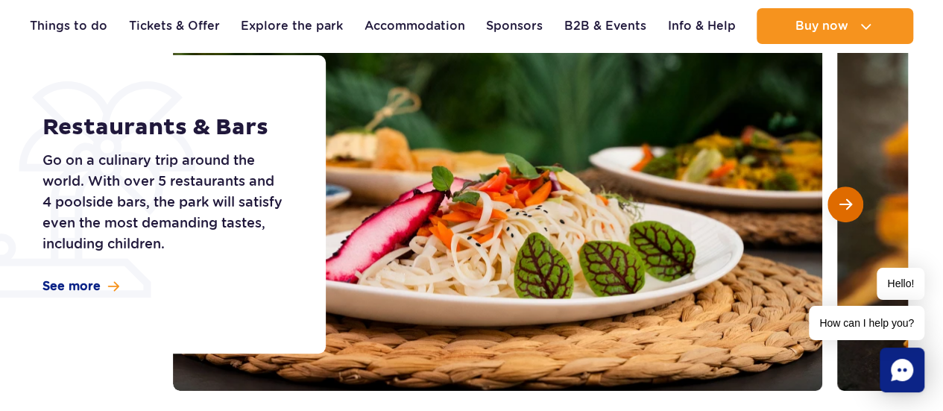
click at [840, 207] on span "Next slide" at bounding box center [845, 204] width 13 height 13
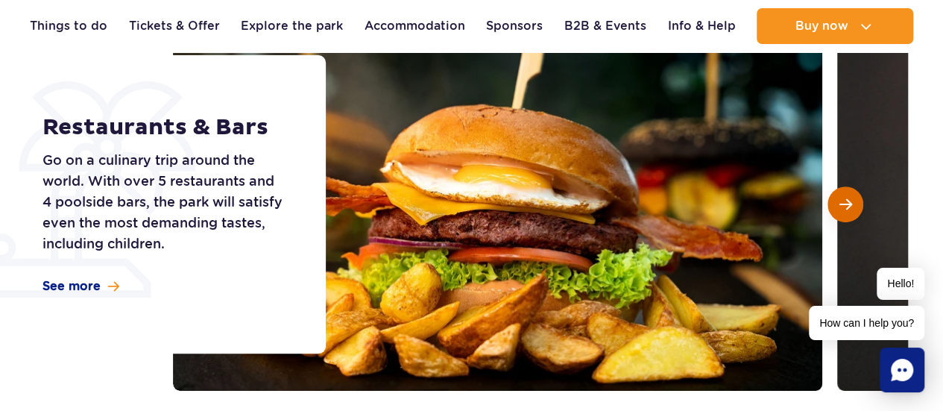
click at [847, 203] on span "Next slide" at bounding box center [845, 204] width 13 height 13
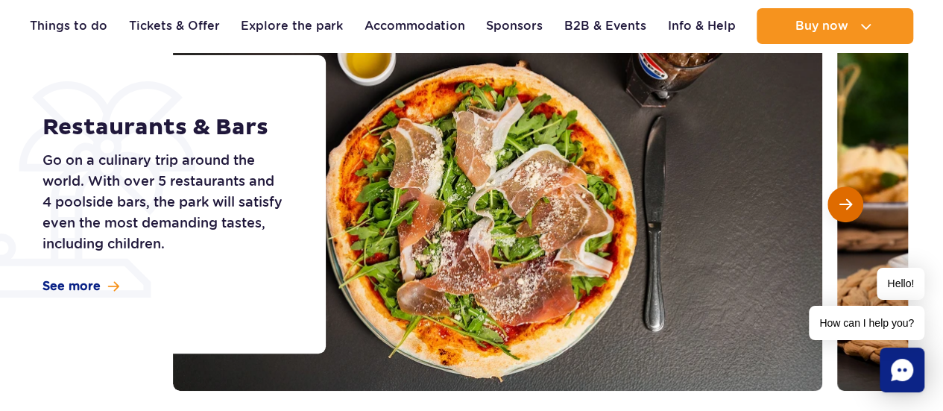
click at [847, 203] on span "Next slide" at bounding box center [845, 204] width 13 height 13
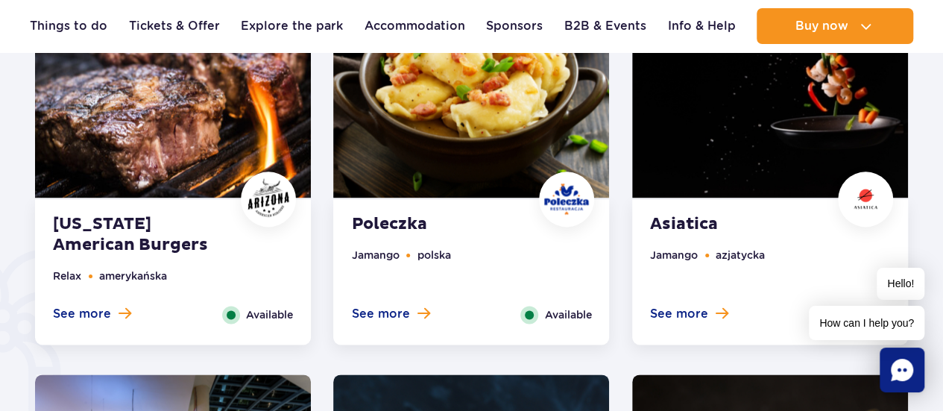
scroll to position [894, 0]
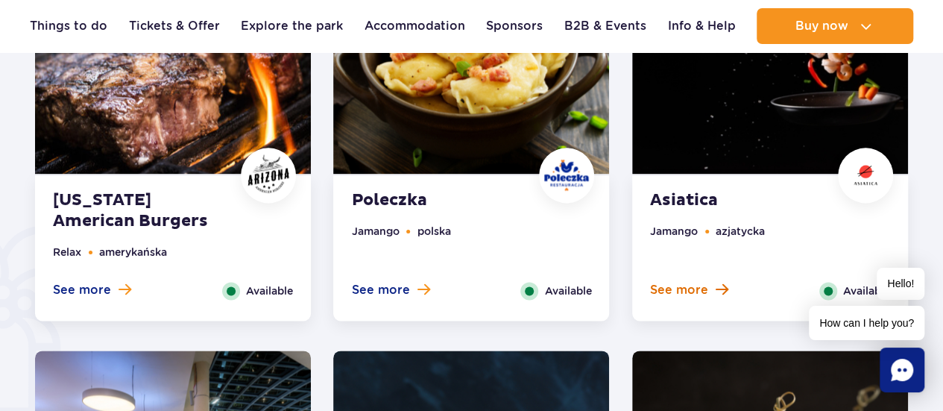
click at [690, 291] on span "See more" at bounding box center [679, 290] width 58 height 16
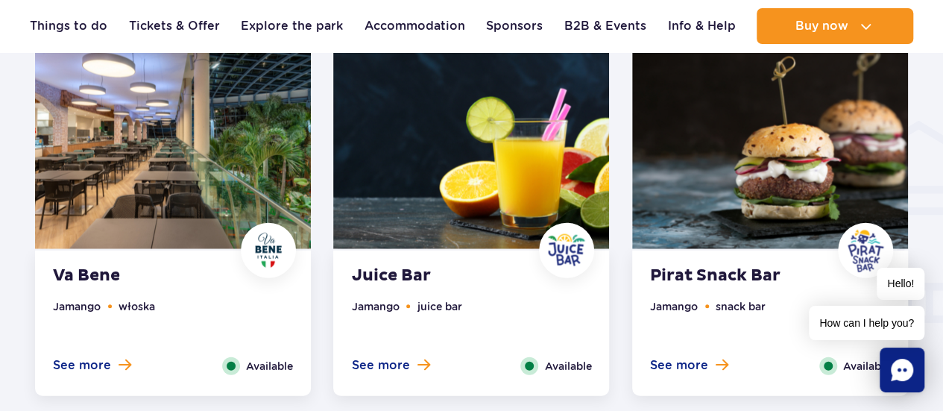
scroll to position [1755, 0]
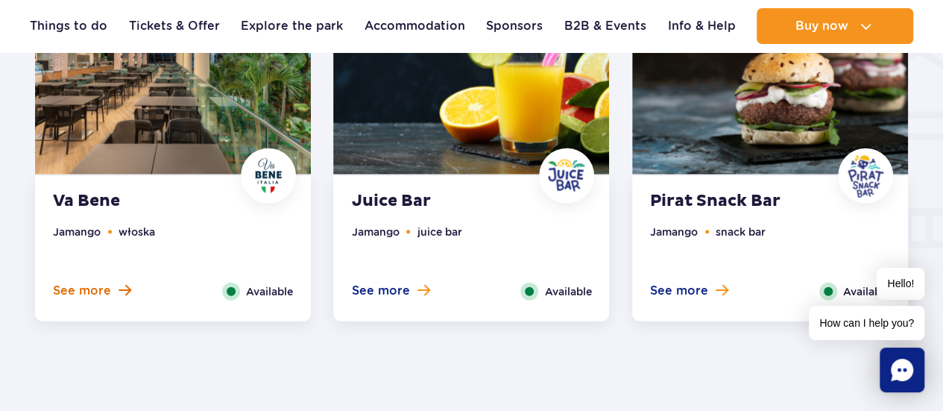
click at [85, 288] on span "See more" at bounding box center [82, 290] width 58 height 16
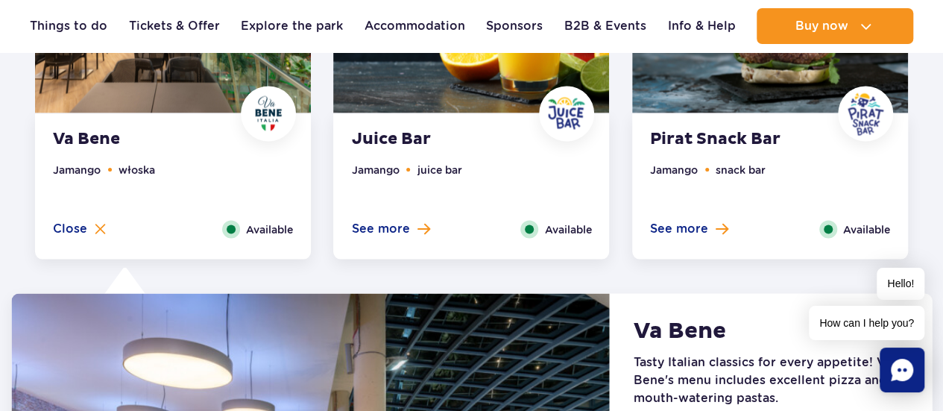
scroll to position [1270, 0]
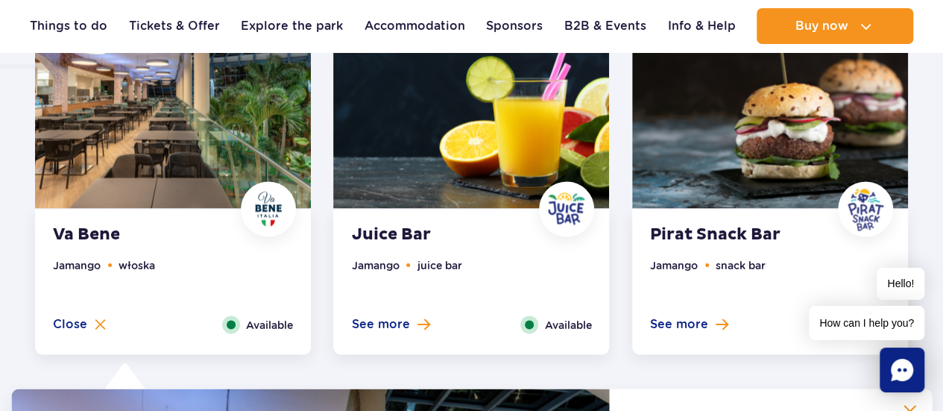
click at [391, 322] on span "See more" at bounding box center [380, 323] width 58 height 16
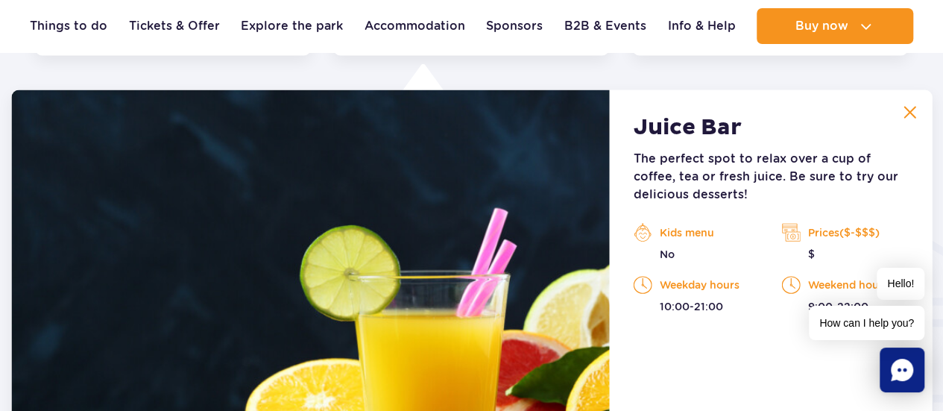
scroll to position [1643, 0]
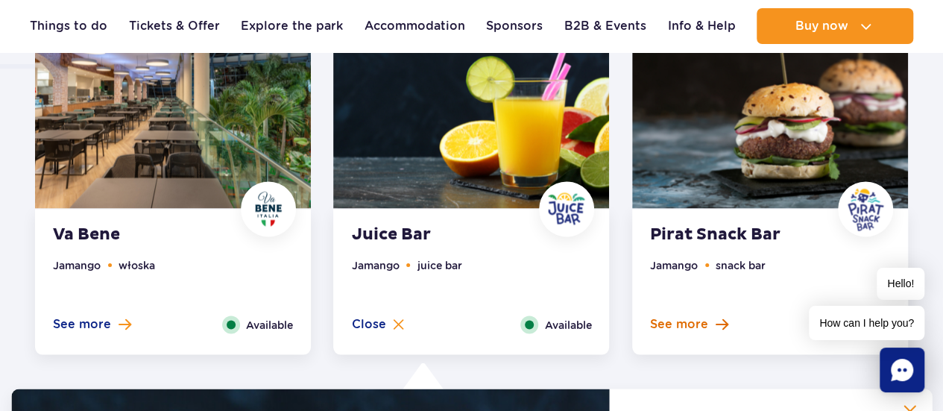
click at [681, 325] on span "See more" at bounding box center [679, 323] width 58 height 16
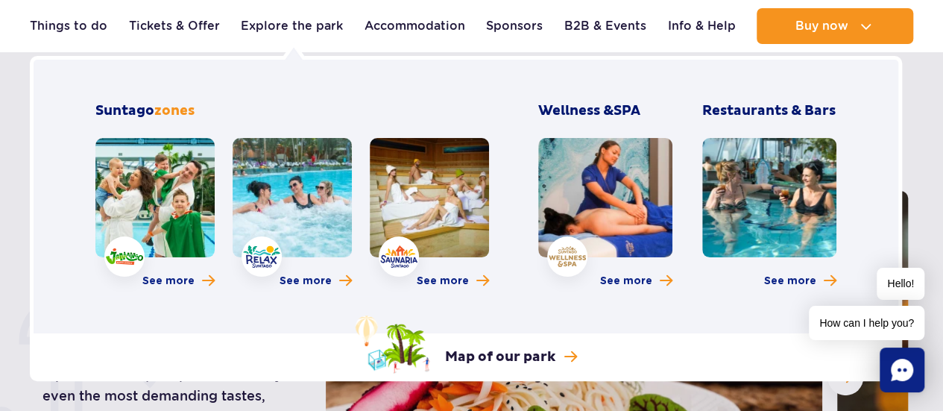
scroll to position [75, 0]
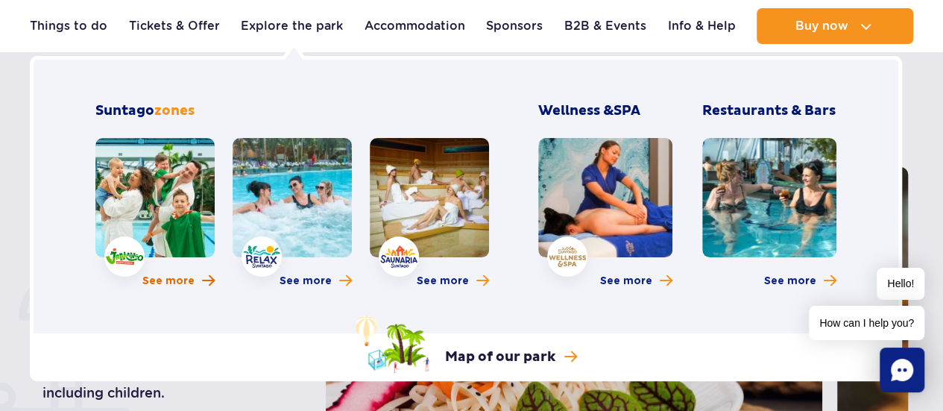
click at [179, 281] on span "See more" at bounding box center [168, 281] width 52 height 15
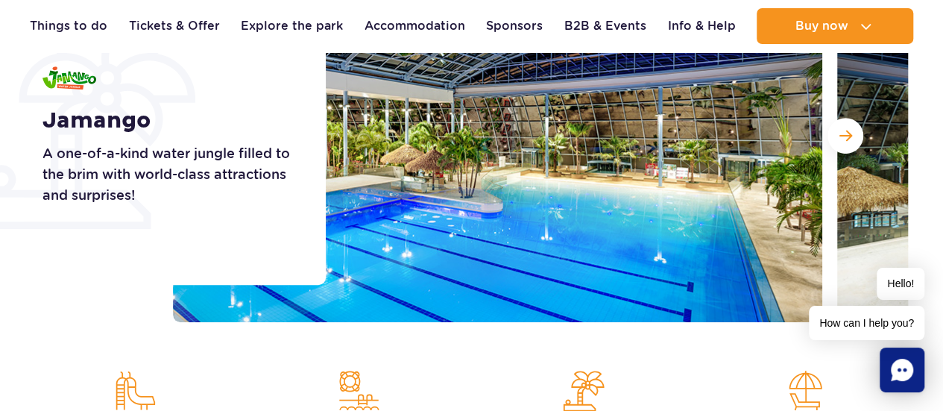
scroll to position [298, 0]
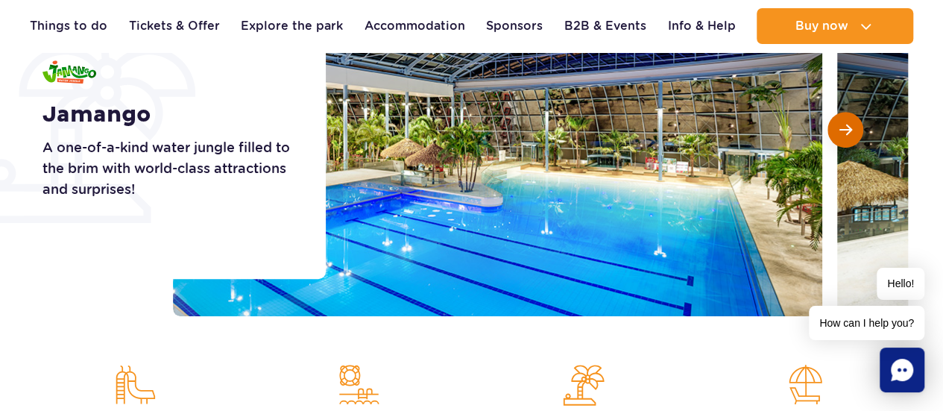
click at [850, 127] on span "Next slide" at bounding box center [845, 129] width 13 height 13
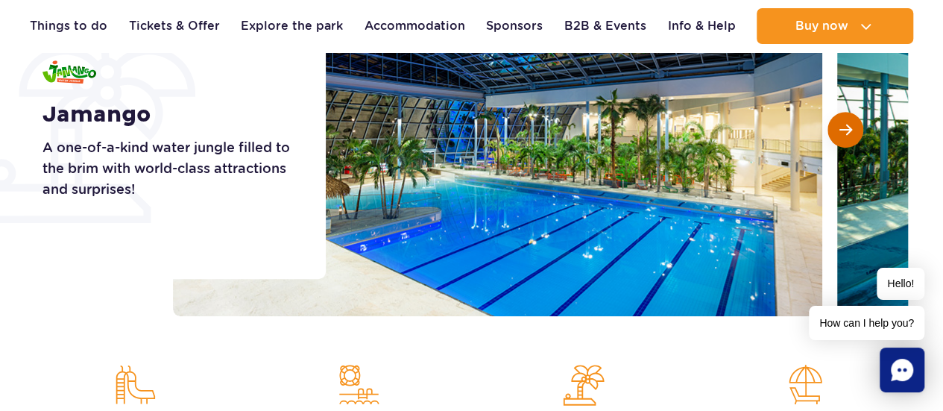
click at [850, 127] on span "Next slide" at bounding box center [845, 129] width 13 height 13
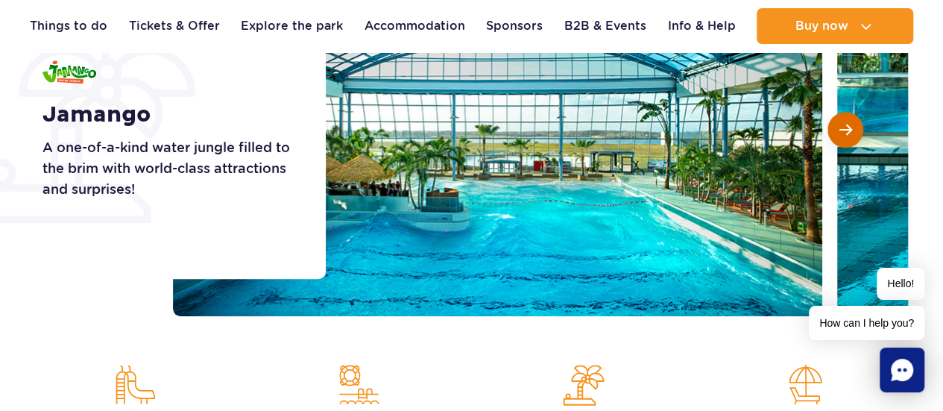
click at [850, 127] on span "Next slide" at bounding box center [845, 129] width 13 height 13
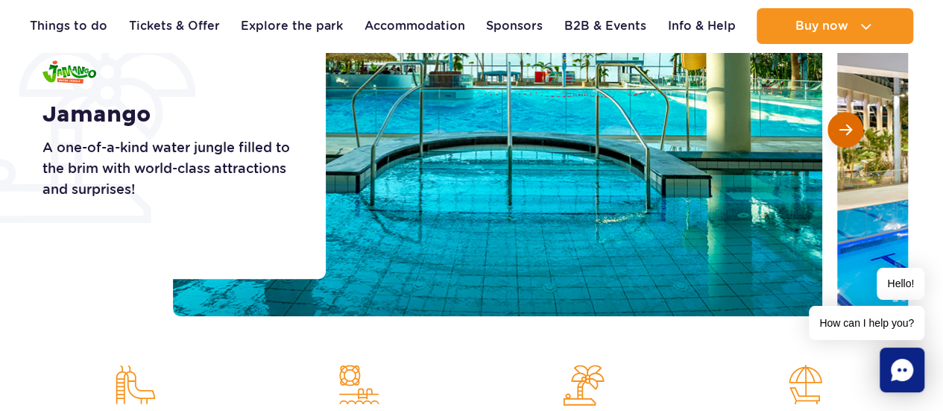
click at [850, 127] on span "Next slide" at bounding box center [845, 129] width 13 height 13
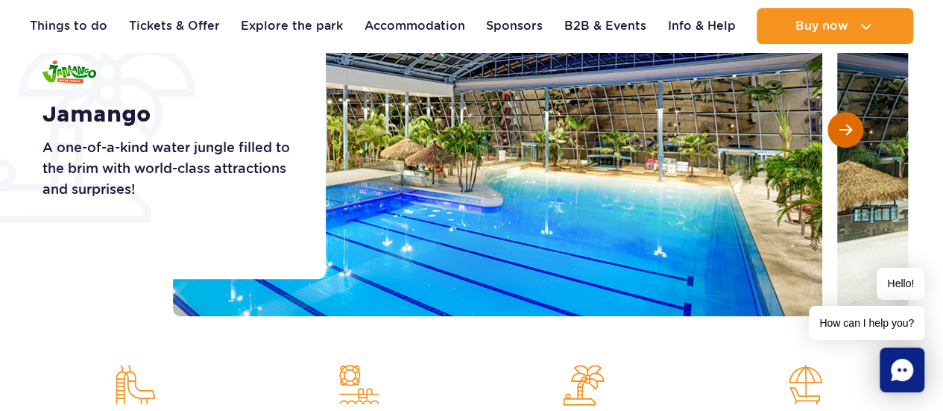
click at [850, 127] on span "Next slide" at bounding box center [845, 129] width 13 height 13
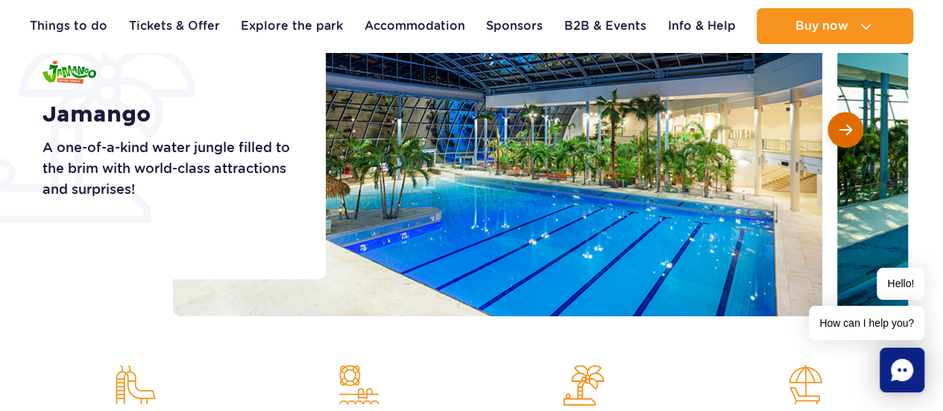
click at [850, 127] on span "Next slide" at bounding box center [845, 129] width 13 height 13
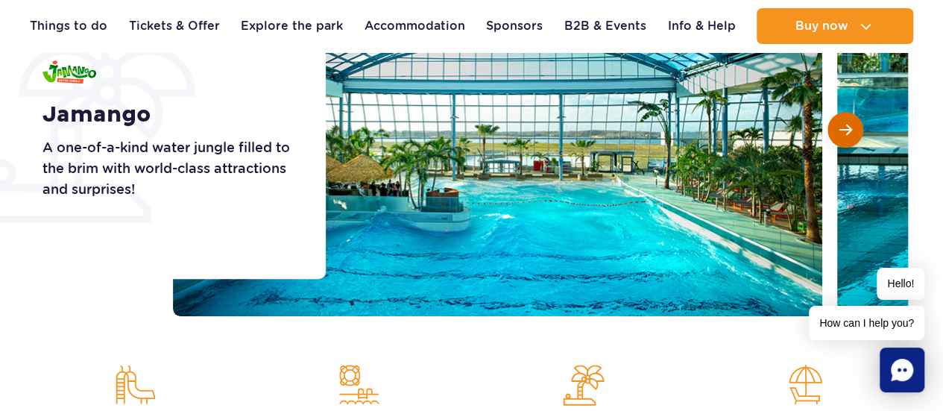
click at [850, 127] on span "Next slide" at bounding box center [845, 129] width 13 height 13
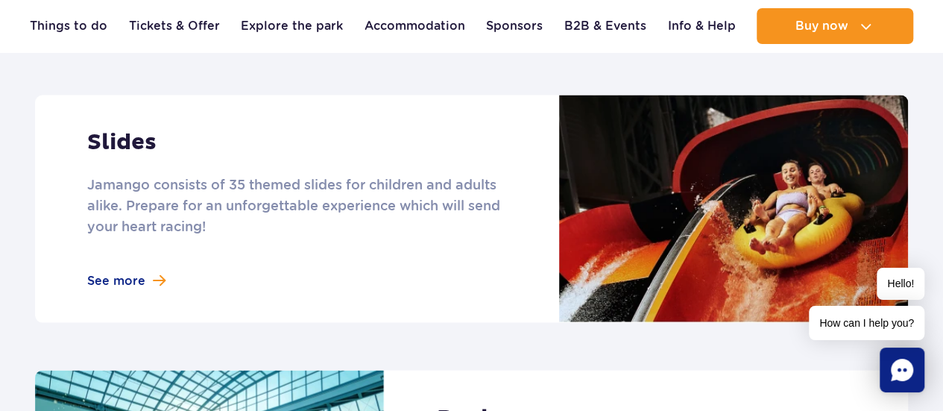
scroll to position [1342, 0]
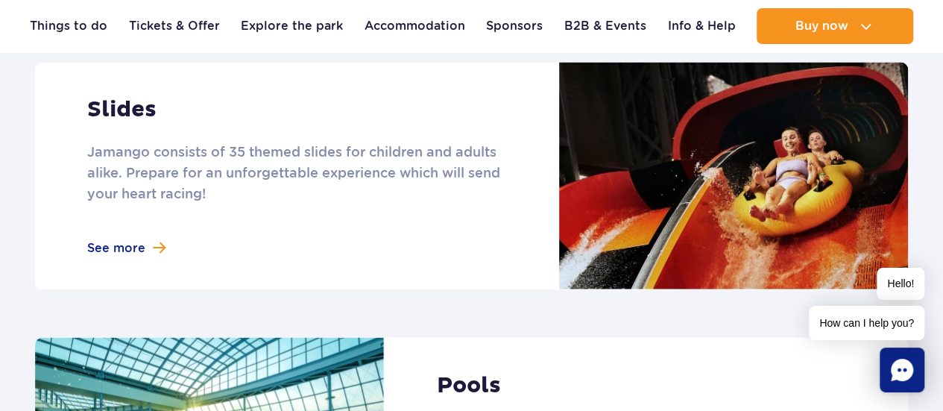
click at [118, 224] on link at bounding box center [471, 175] width 873 height 227
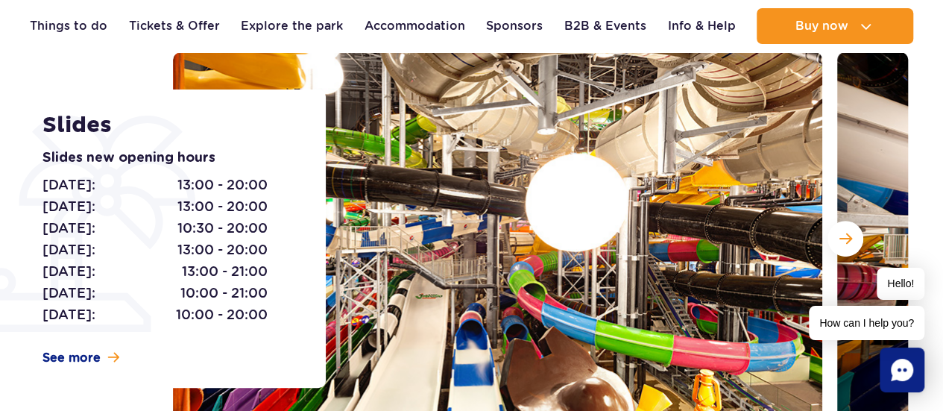
scroll to position [224, 0]
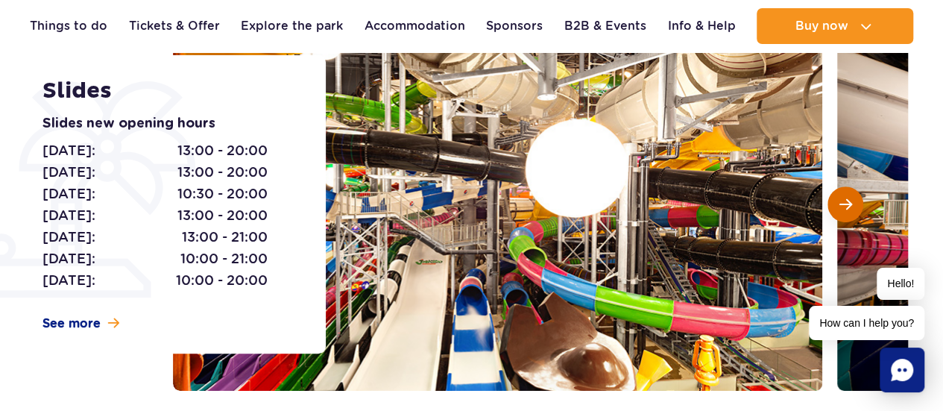
click at [840, 210] on span "Next slide" at bounding box center [845, 204] width 13 height 13
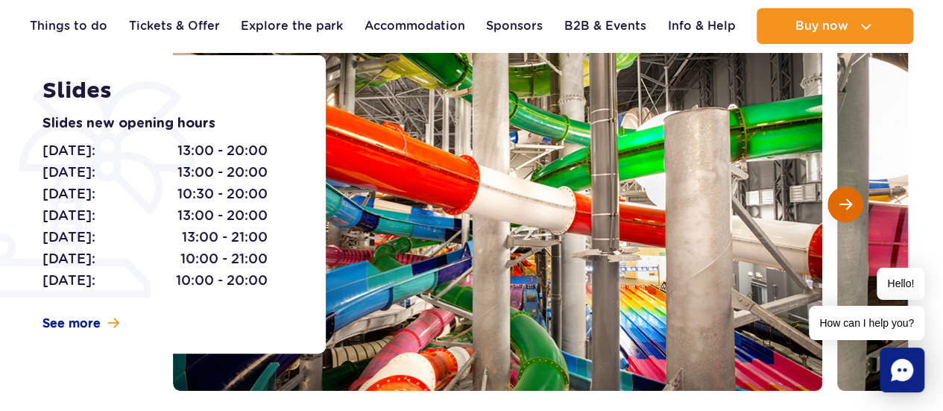
click at [840, 210] on span "Next slide" at bounding box center [845, 204] width 13 height 13
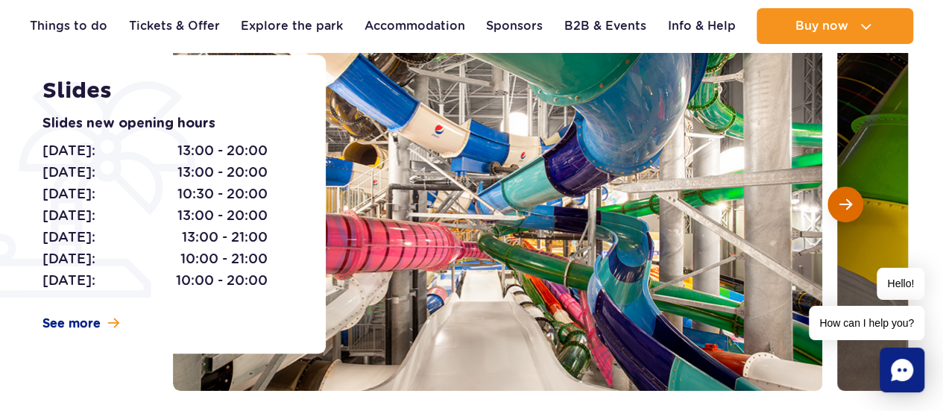
click at [845, 210] on span "Next slide" at bounding box center [845, 204] width 13 height 13
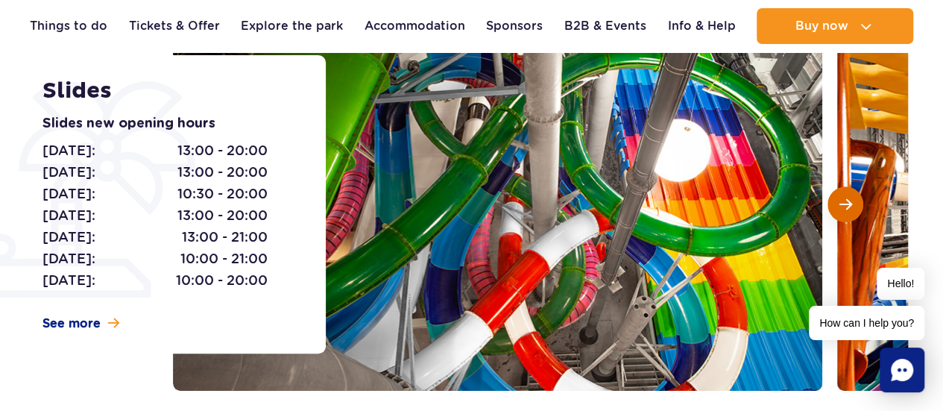
click at [845, 211] on span "Next slide" at bounding box center [845, 204] width 13 height 13
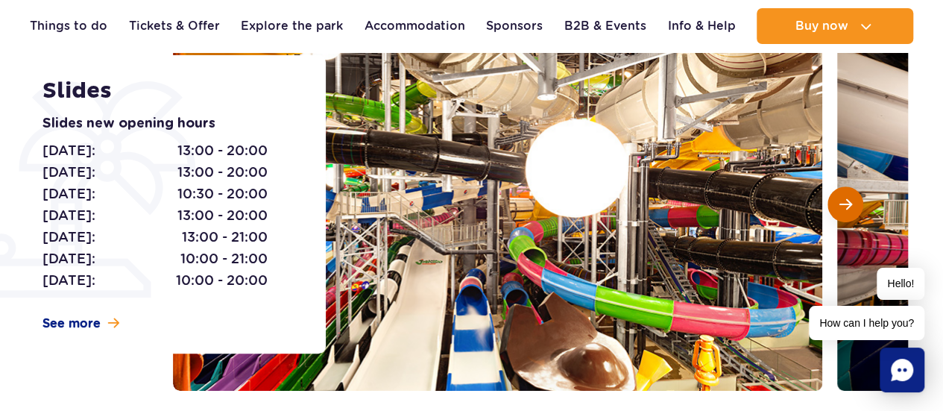
click at [845, 211] on span "Next slide" at bounding box center [845, 204] width 13 height 13
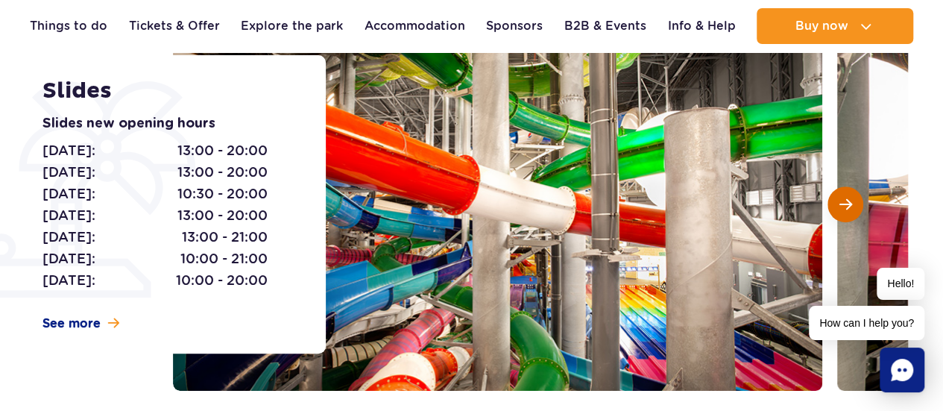
click at [851, 214] on button "Next slide" at bounding box center [845, 204] width 36 height 36
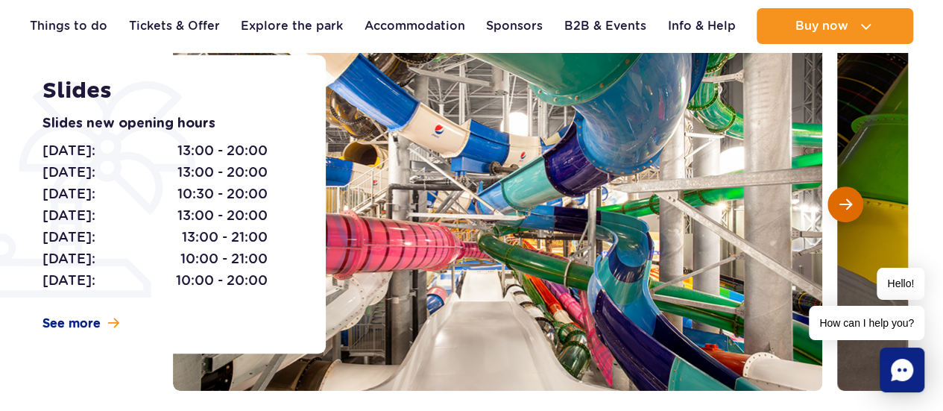
click at [849, 215] on button "Next slide" at bounding box center [845, 204] width 36 height 36
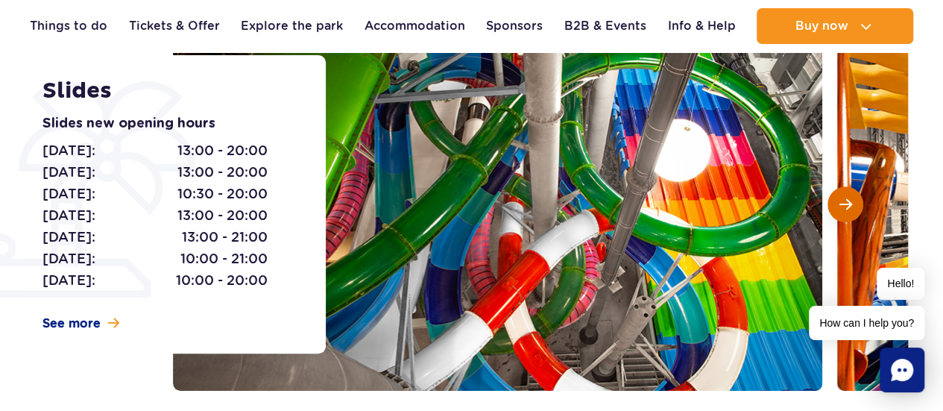
click at [848, 215] on button "Next slide" at bounding box center [845, 204] width 36 height 36
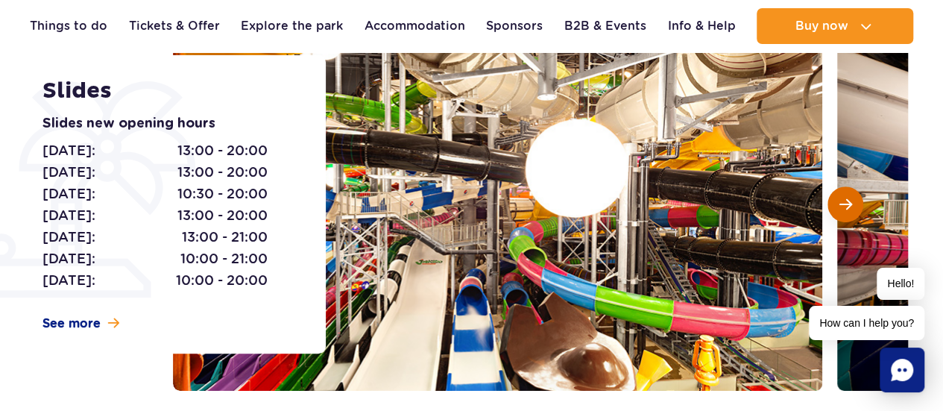
click at [848, 215] on button "Next slide" at bounding box center [845, 204] width 36 height 36
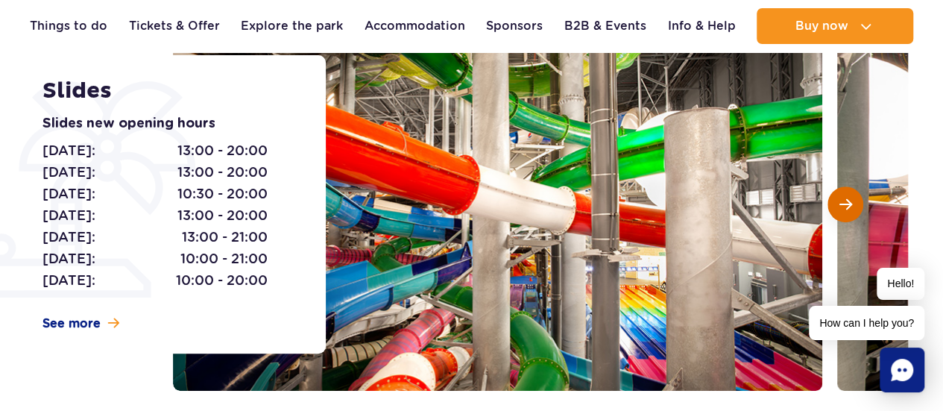
click at [848, 215] on button "Next slide" at bounding box center [845, 204] width 36 height 36
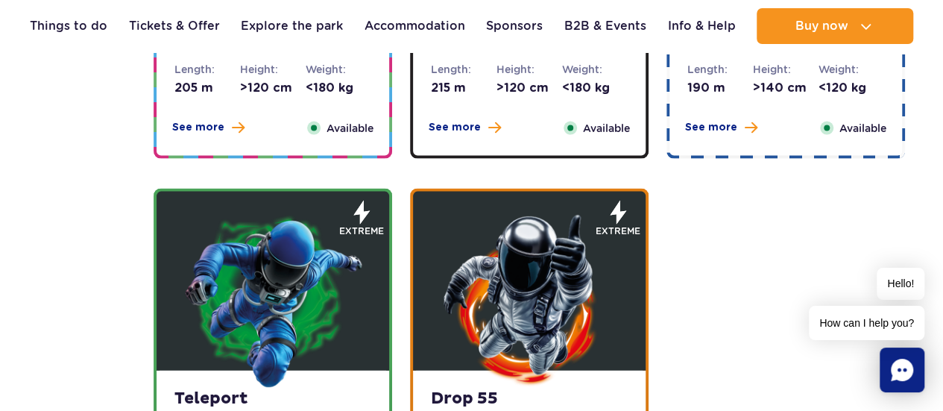
scroll to position [1342, 0]
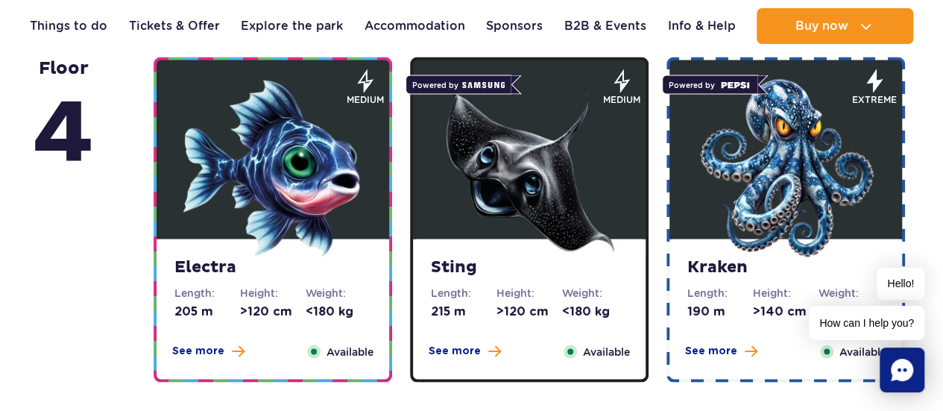
click at [759, 188] on img at bounding box center [785, 167] width 179 height 179
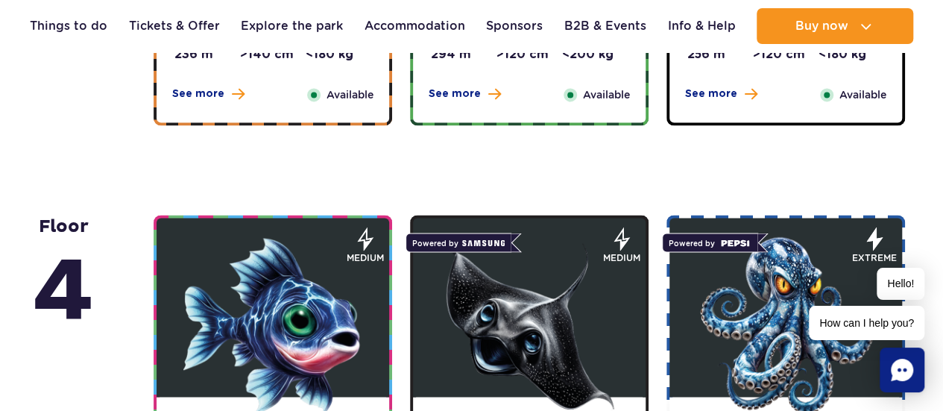
scroll to position [1368, 0]
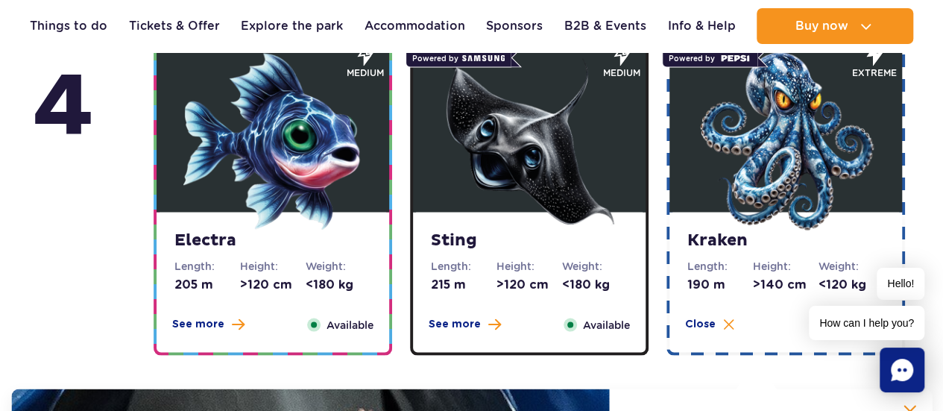
click at [727, 175] on img at bounding box center [785, 140] width 179 height 179
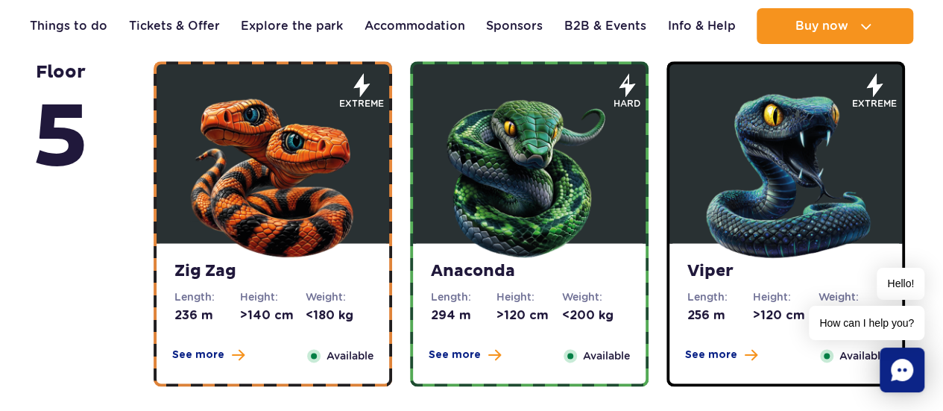
scroll to position [996, 0]
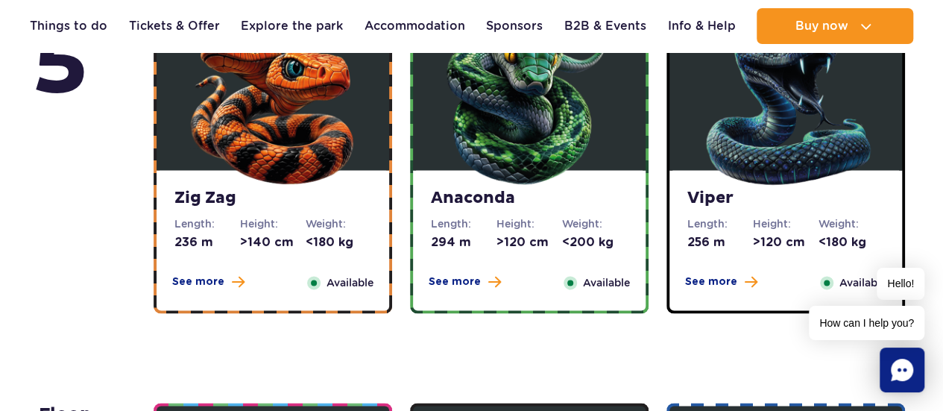
click at [291, 150] on img at bounding box center [272, 99] width 179 height 179
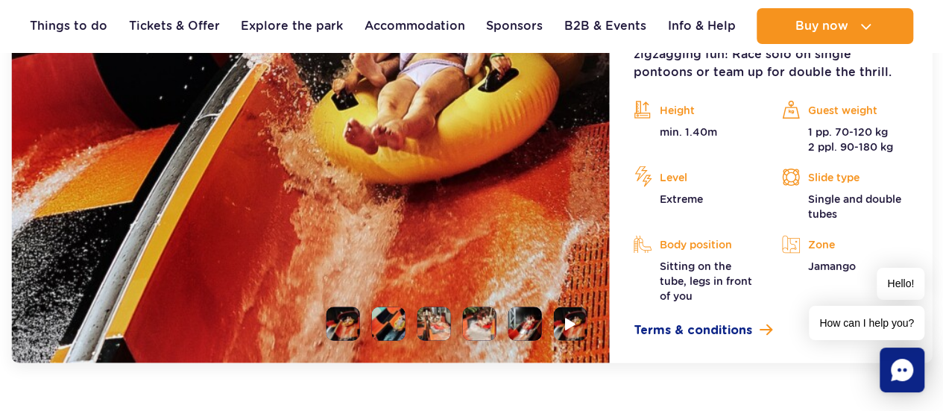
scroll to position [1401, 0]
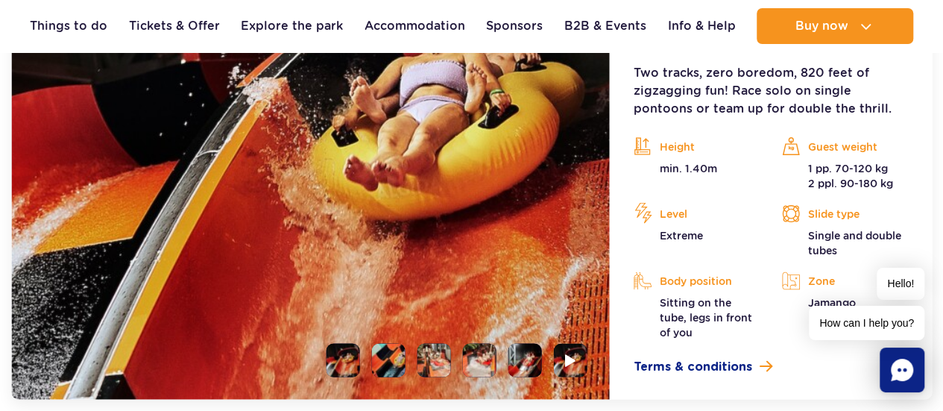
click at [382, 345] on li at bounding box center [389, 360] width 34 height 34
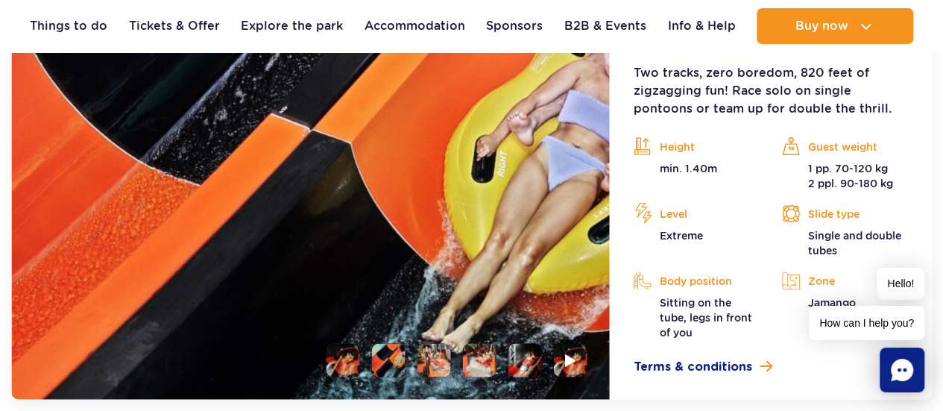
click at [431, 347] on li at bounding box center [434, 360] width 34 height 34
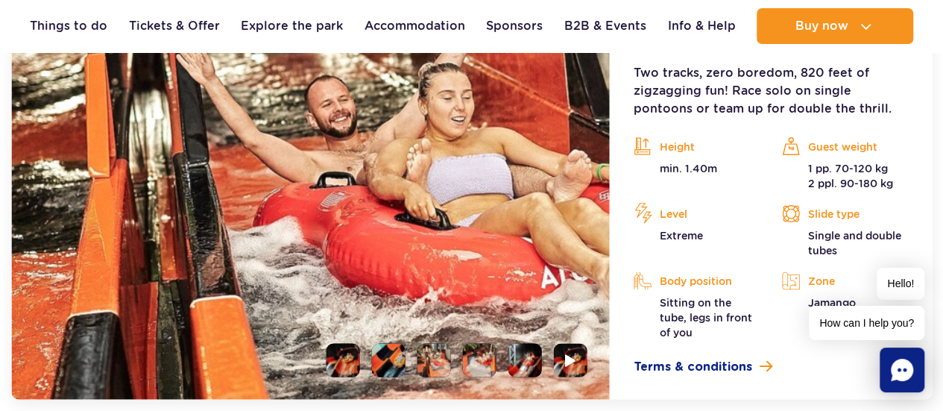
click at [481, 351] on li at bounding box center [480, 360] width 34 height 34
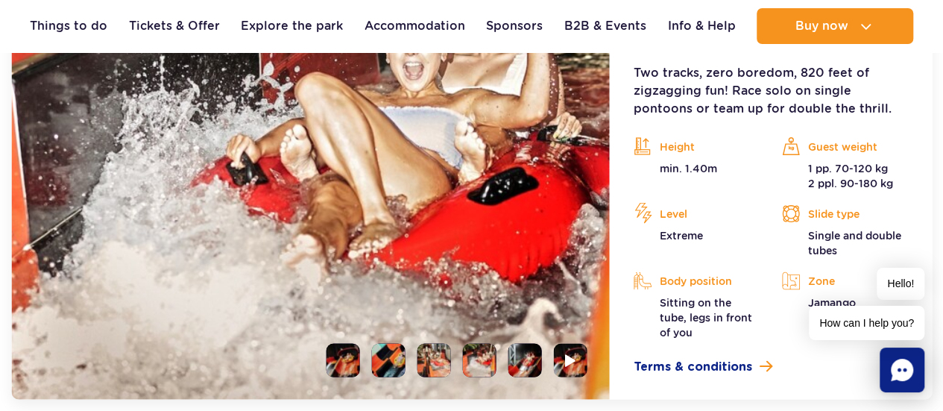
click at [521, 352] on li at bounding box center [525, 360] width 34 height 34
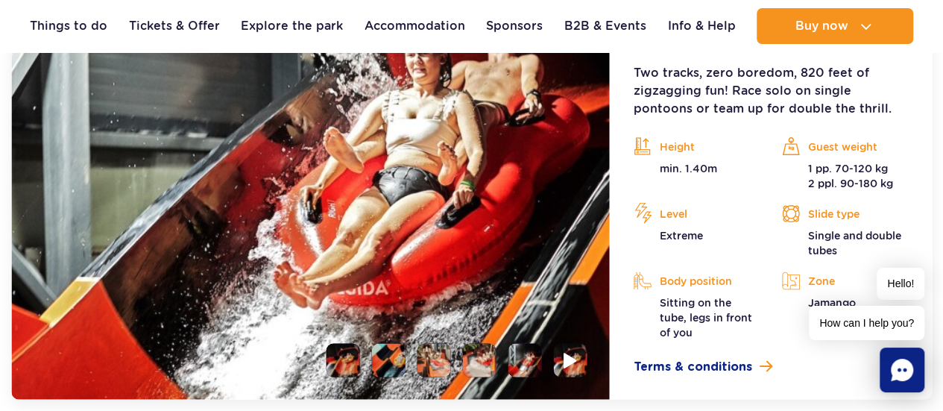
click at [562, 354] on li at bounding box center [571, 360] width 34 height 34
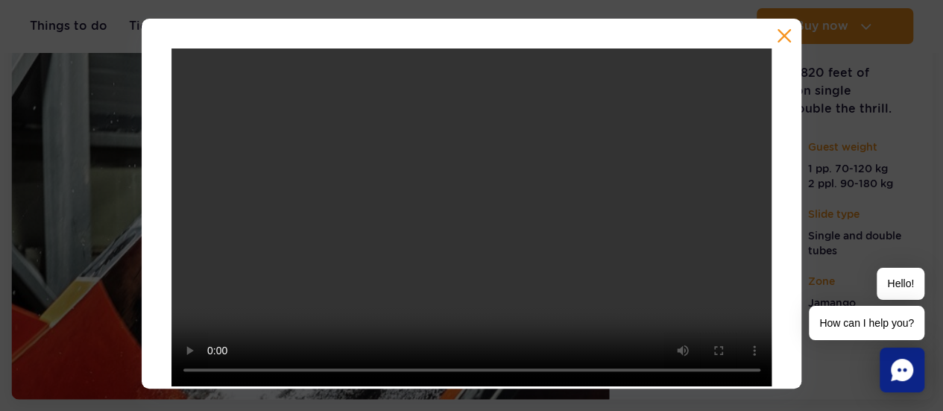
click at [781, 32] on button "button" at bounding box center [784, 35] width 15 height 15
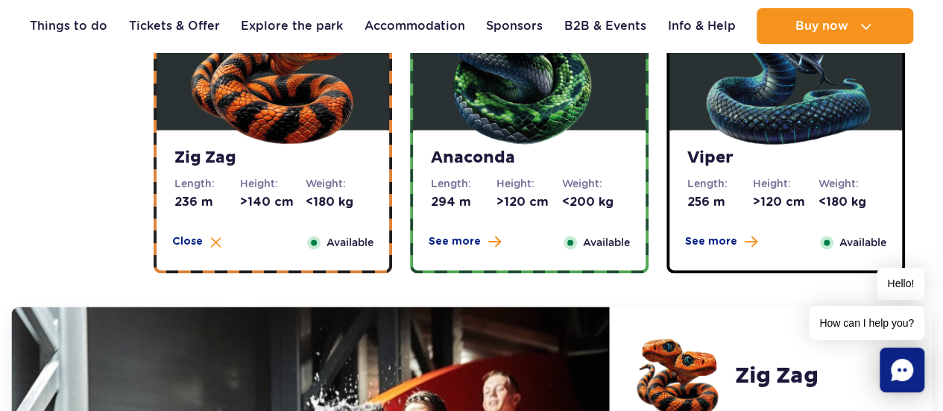
scroll to position [954, 0]
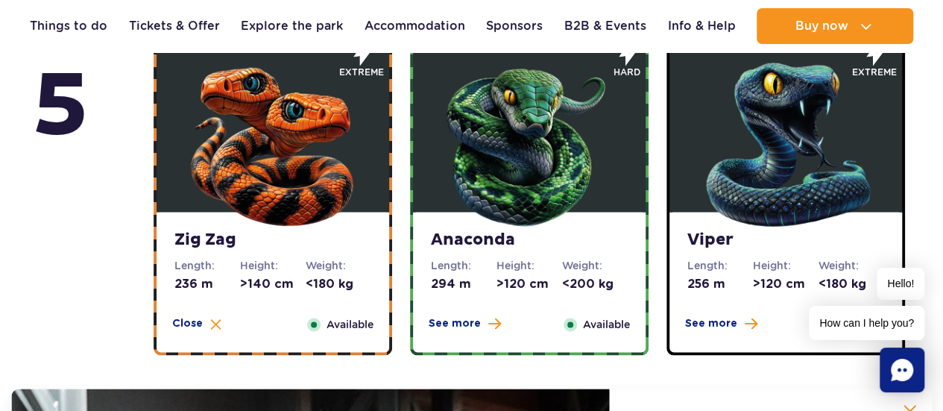
click at [506, 168] on img at bounding box center [529, 140] width 179 height 179
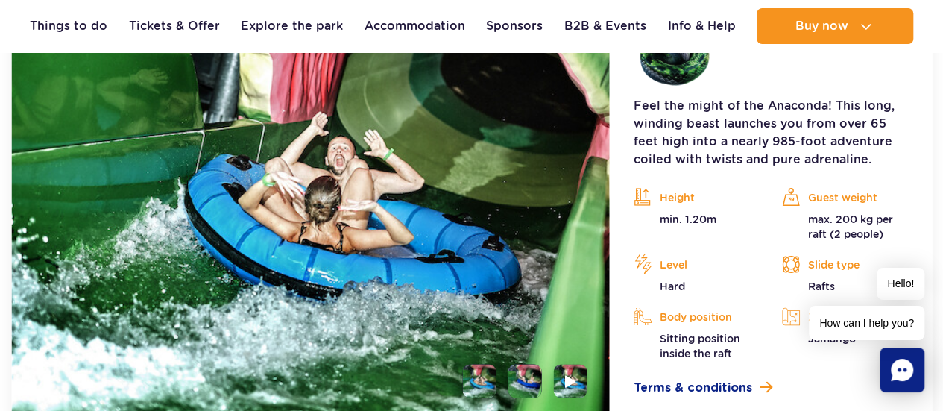
scroll to position [1401, 0]
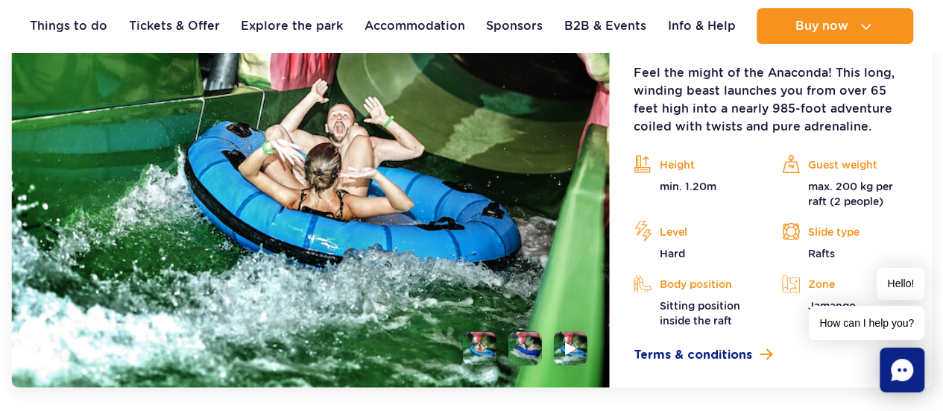
click at [561, 214] on img at bounding box center [310, 164] width 599 height 446
click at [574, 347] on img at bounding box center [570, 347] width 14 height 17
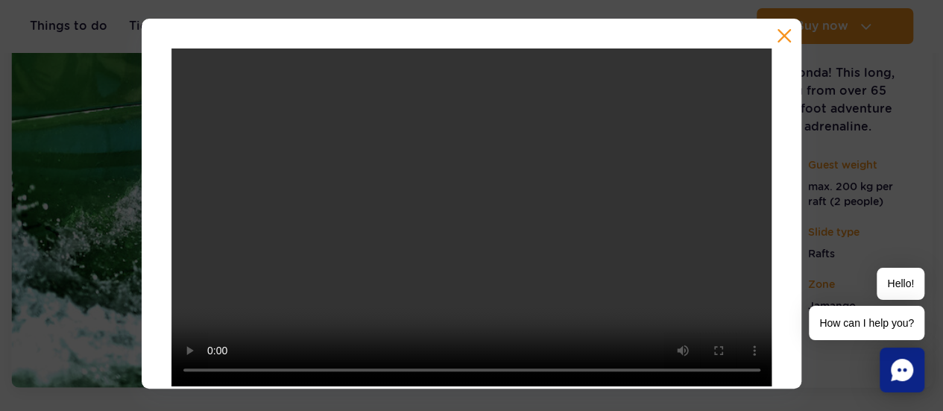
click at [780, 38] on button "button" at bounding box center [784, 35] width 15 height 15
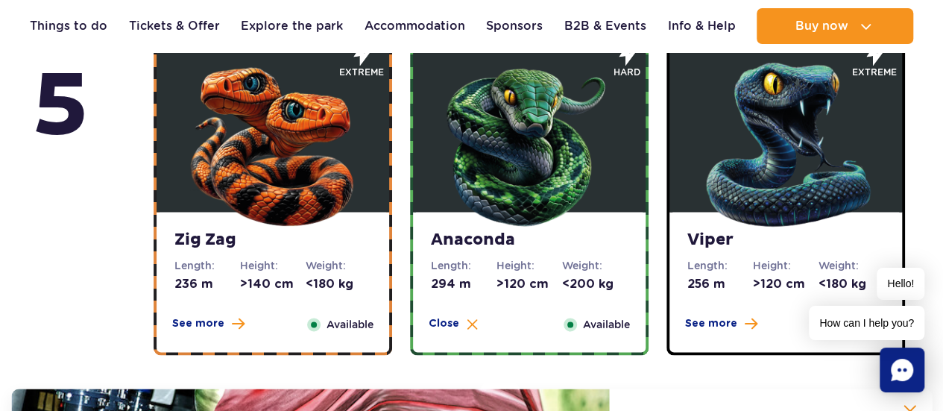
click at [772, 195] on img at bounding box center [785, 140] width 179 height 179
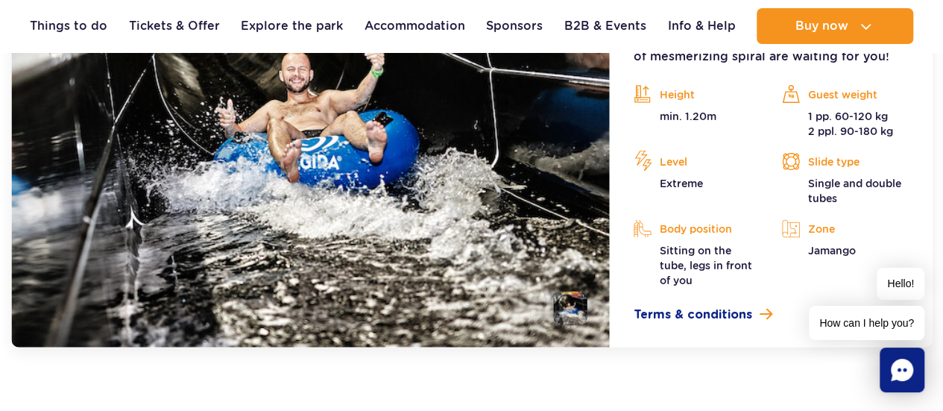
scroll to position [1476, 0]
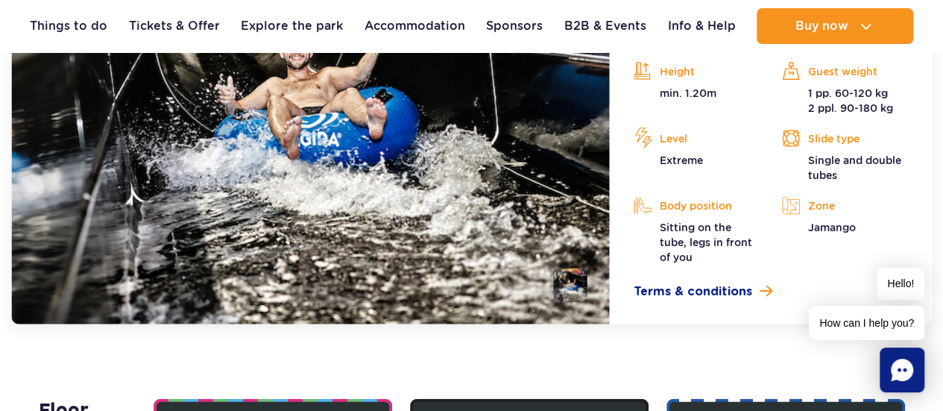
click at [572, 271] on li at bounding box center [571, 285] width 34 height 34
click at [587, 268] on img at bounding box center [571, 285] width 34 height 34
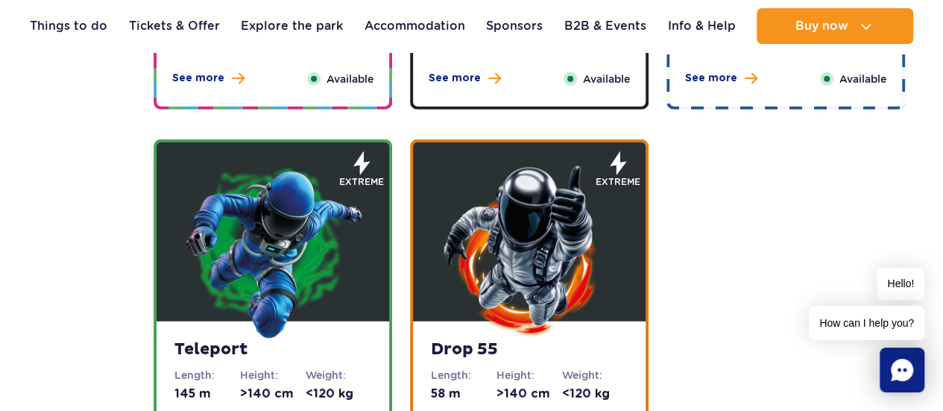
scroll to position [2147, 0]
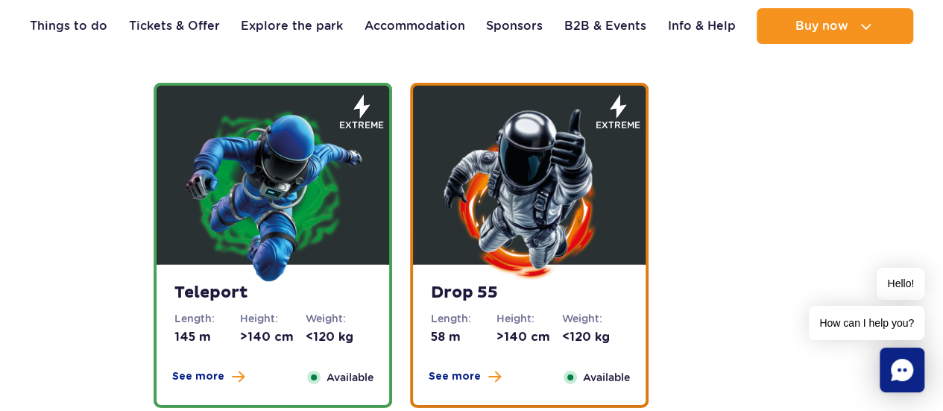
click at [532, 248] on img at bounding box center [529, 193] width 179 height 179
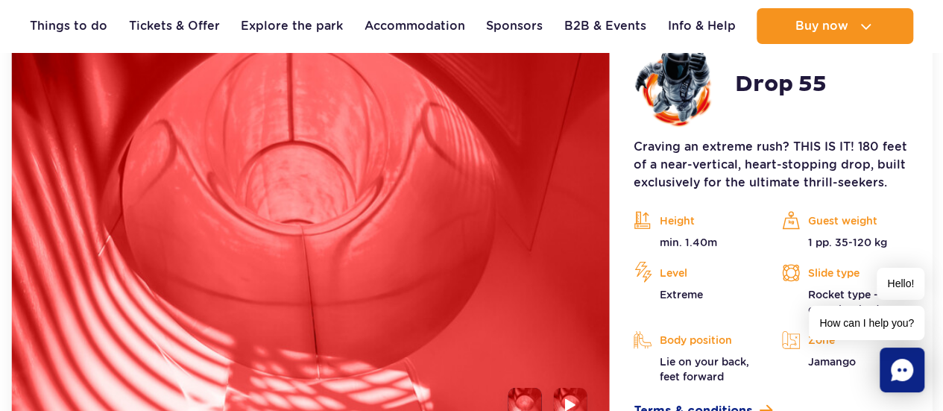
scroll to position [2170, 0]
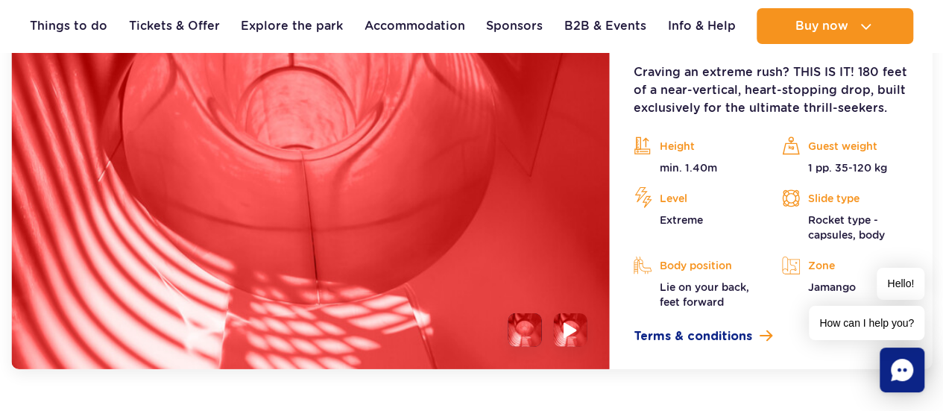
click at [575, 324] on img at bounding box center [570, 329] width 14 height 17
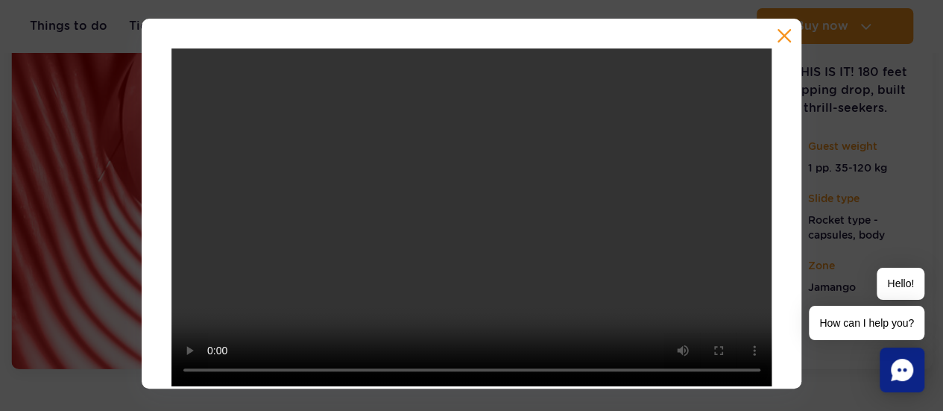
click at [781, 34] on button "button" at bounding box center [784, 35] width 15 height 15
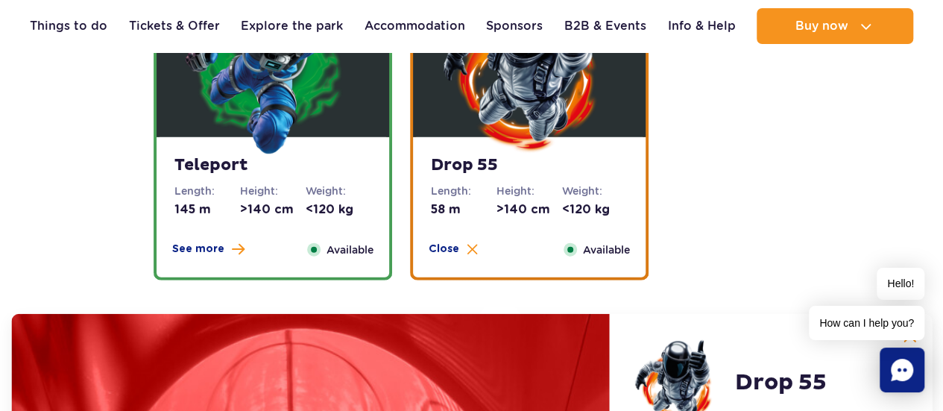
click at [290, 114] on img at bounding box center [272, 66] width 179 height 179
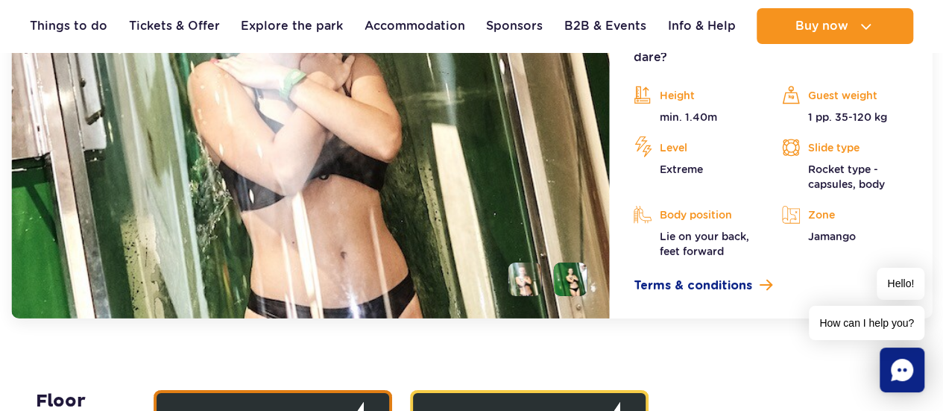
scroll to position [2245, 0]
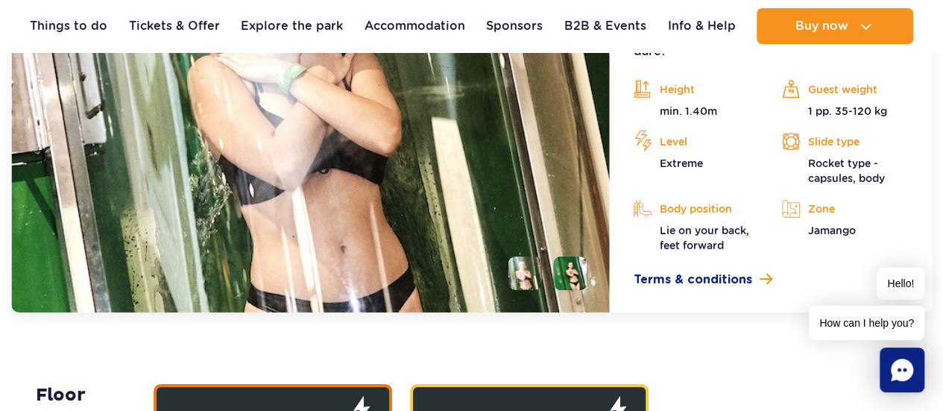
click at [565, 259] on li at bounding box center [571, 273] width 34 height 34
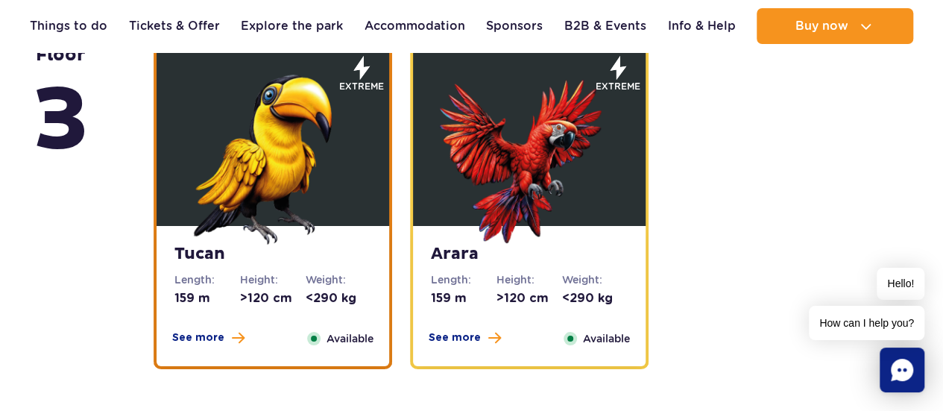
scroll to position [2618, 0]
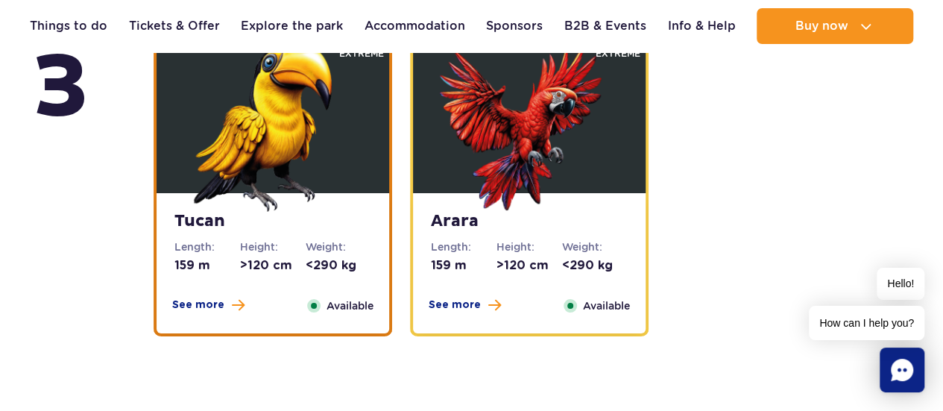
click at [337, 168] on img at bounding box center [272, 122] width 179 height 179
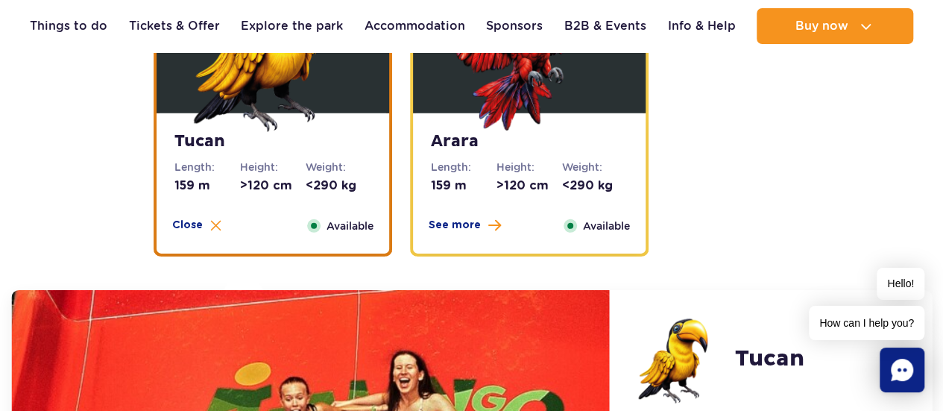
scroll to position [2212, 0]
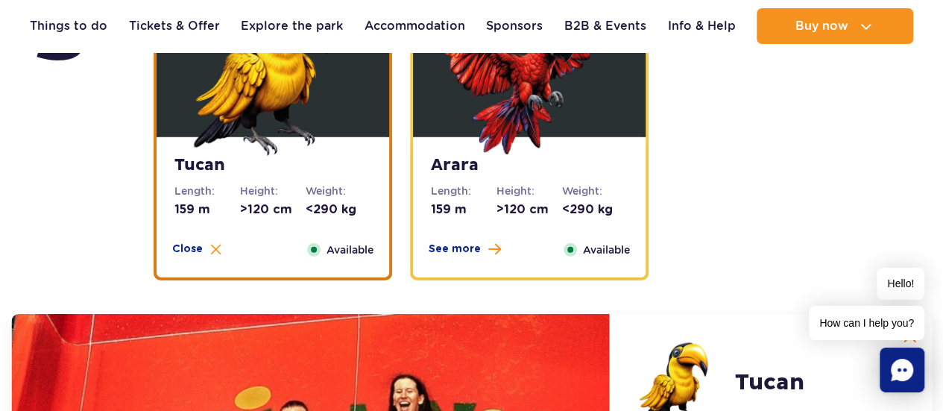
click at [477, 178] on div "Arara Length: 159 m Height: >120 cm Weight: <290 kg See more Close Available" at bounding box center [529, 207] width 233 height 140
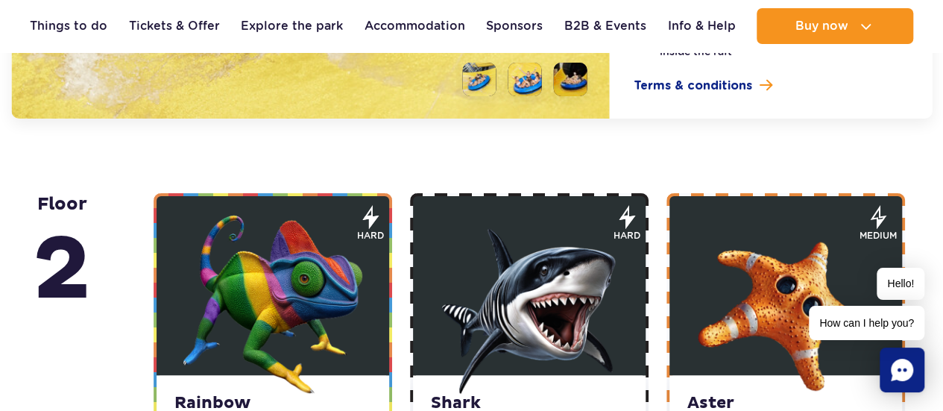
scroll to position [2883, 0]
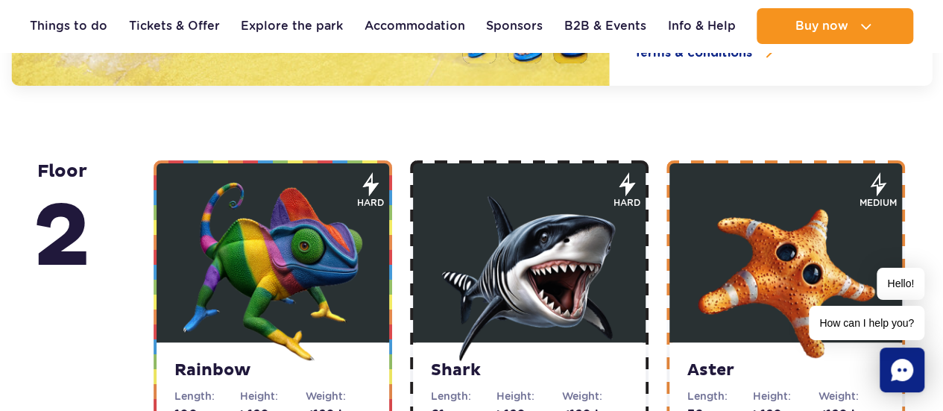
click at [489, 357] on img at bounding box center [529, 271] width 179 height 179
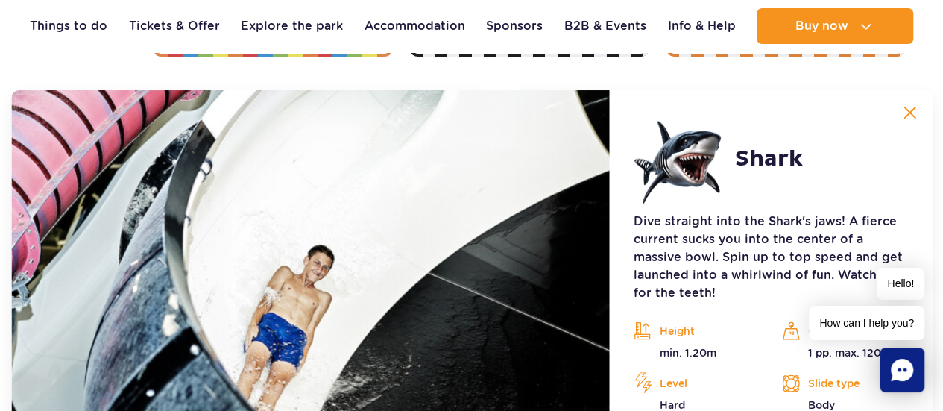
click at [911, 110] on img at bounding box center [909, 112] width 13 height 13
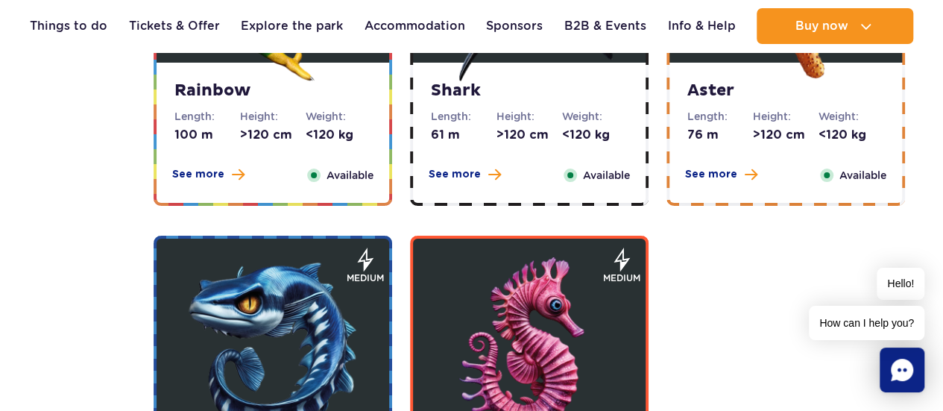
scroll to position [2478, 0]
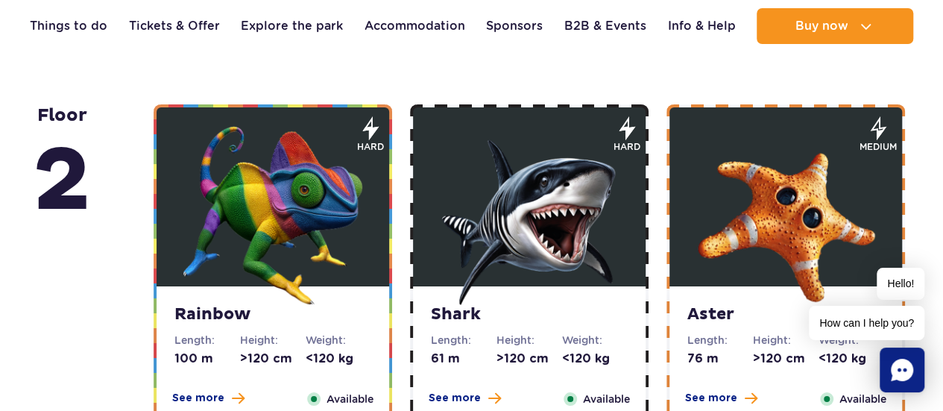
click at [279, 322] on strong "Rainbow" at bounding box center [272, 314] width 197 height 21
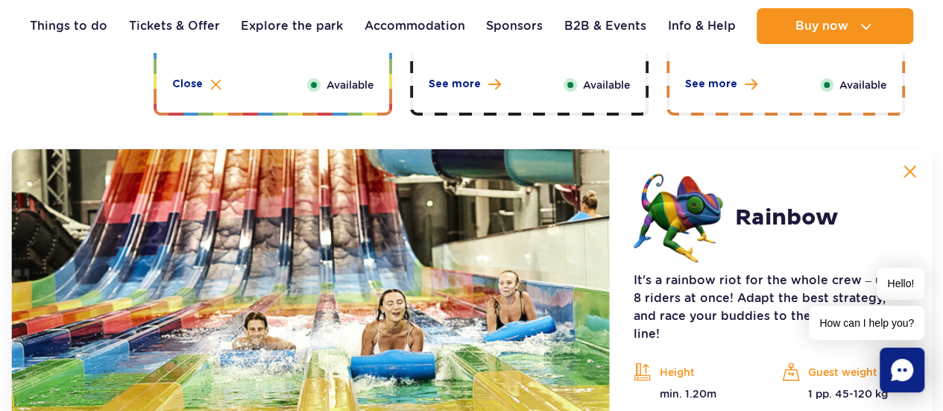
scroll to position [2850, 0]
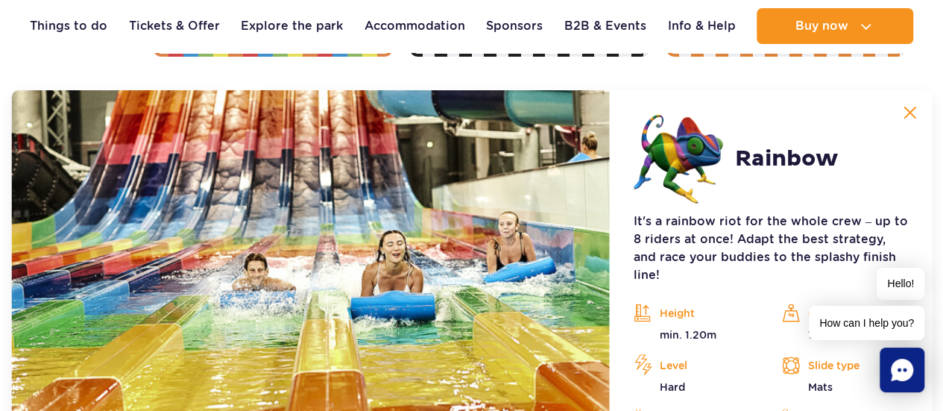
click at [916, 108] on img at bounding box center [909, 112] width 13 height 13
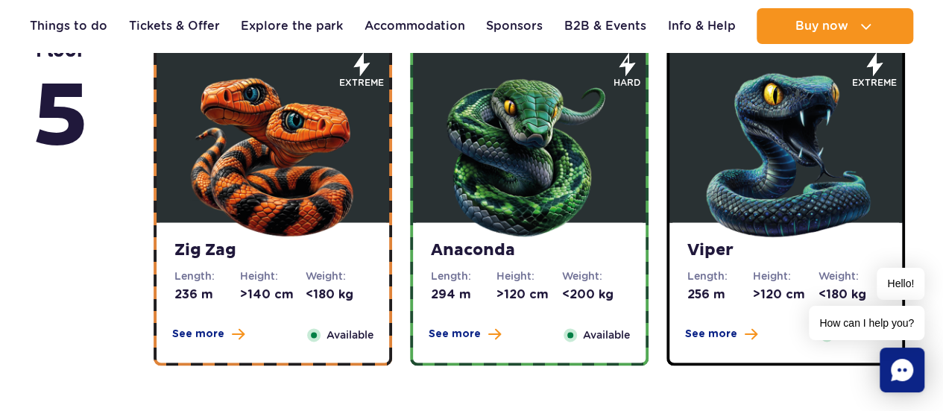
scroll to position [912, 0]
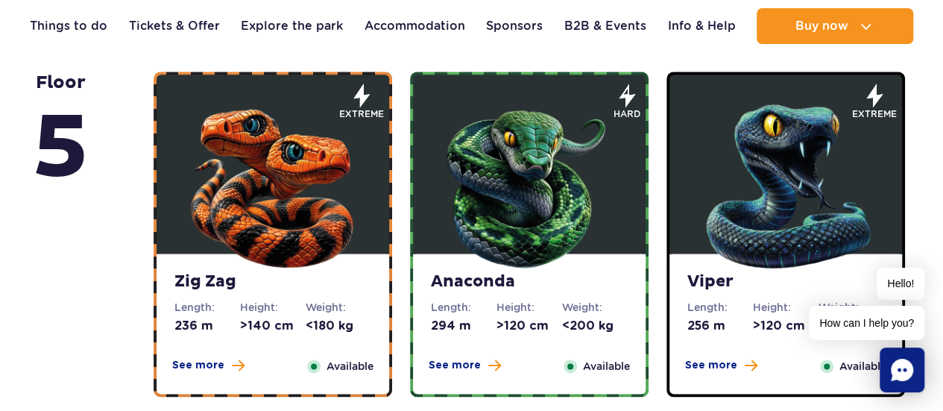
click at [254, 229] on img at bounding box center [272, 182] width 179 height 179
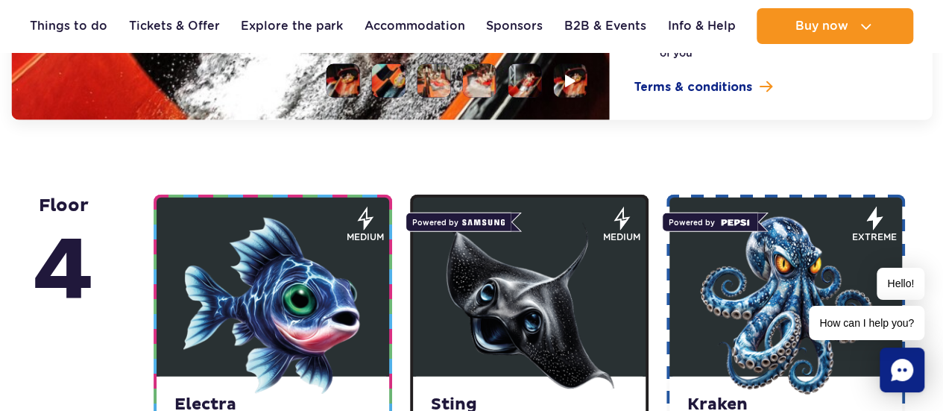
scroll to position [1848, 0]
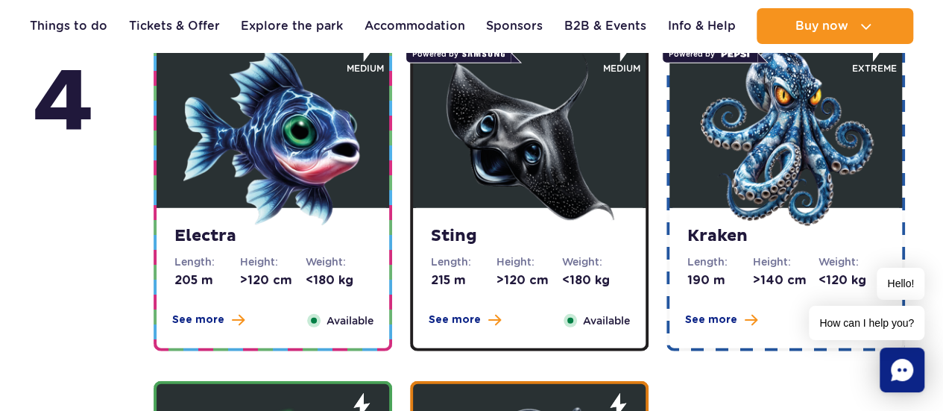
click at [262, 270] on dl "Height: >120 cm" at bounding box center [273, 271] width 66 height 34
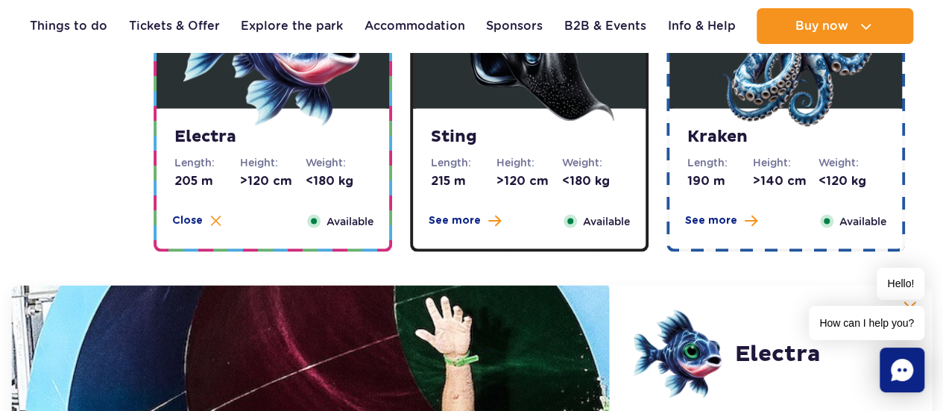
scroll to position [1294, 0]
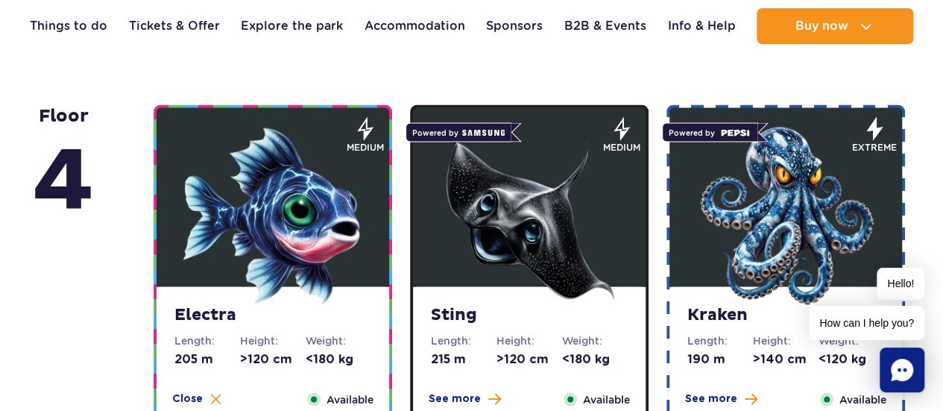
click at [481, 332] on dt "Length:" at bounding box center [464, 339] width 66 height 15
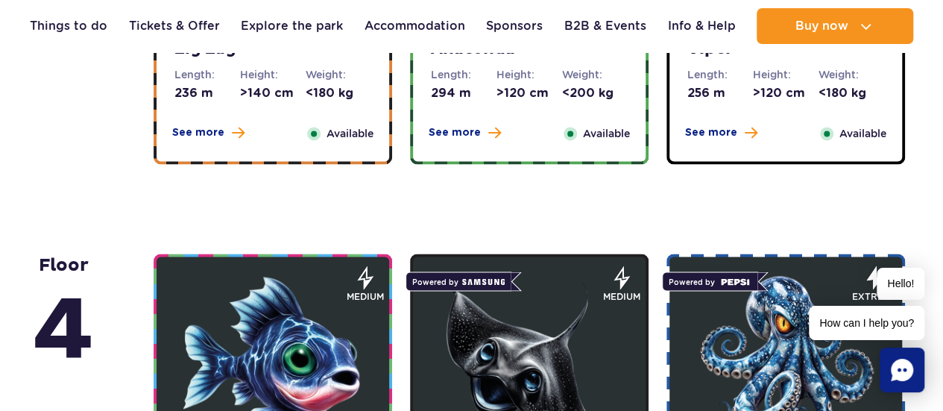
click at [789, 387] on img at bounding box center [785, 364] width 179 height 179
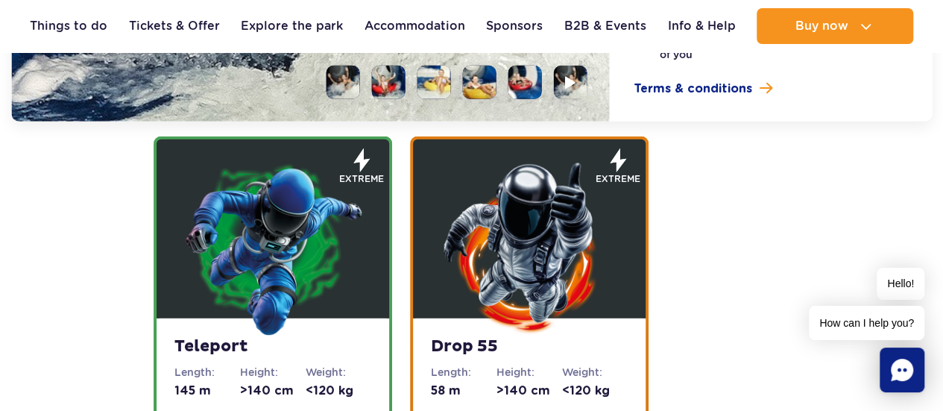
click at [295, 355] on strong "Teleport" at bounding box center [272, 346] width 197 height 21
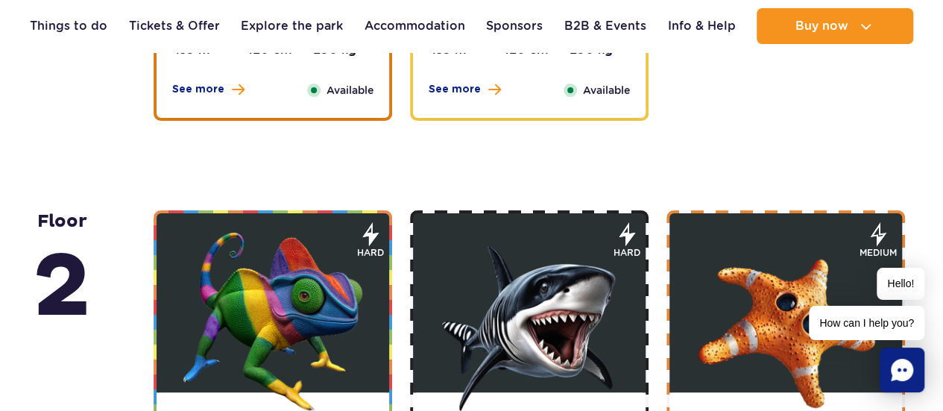
scroll to position [3065, 0]
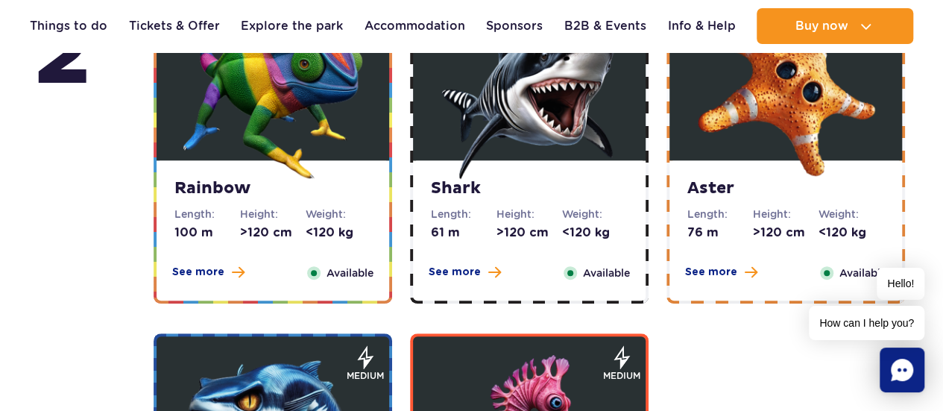
click at [803, 221] on dl "Height: >120 cm" at bounding box center [786, 223] width 66 height 34
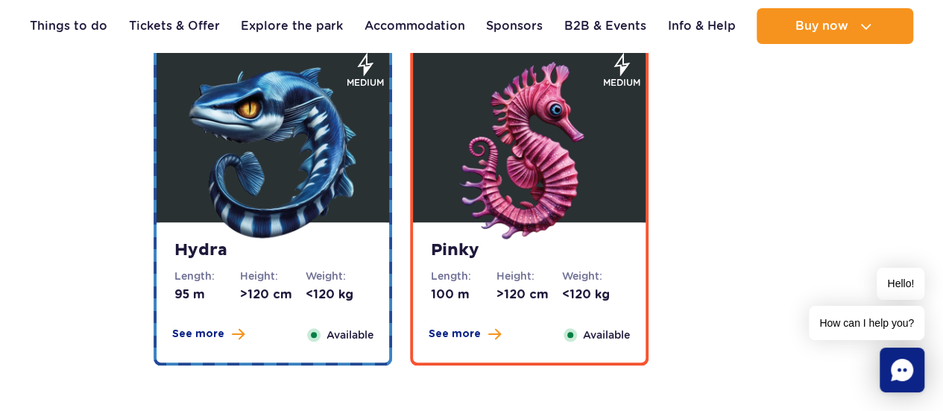
scroll to position [3297, 0]
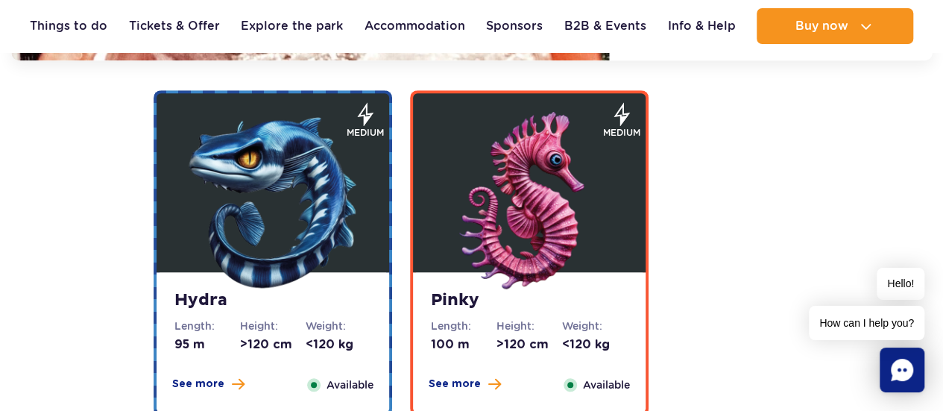
click at [530, 313] on div "Pinky Length: 100 m Height: >120 cm Weight: <120 kg See more Close Available" at bounding box center [529, 342] width 233 height 140
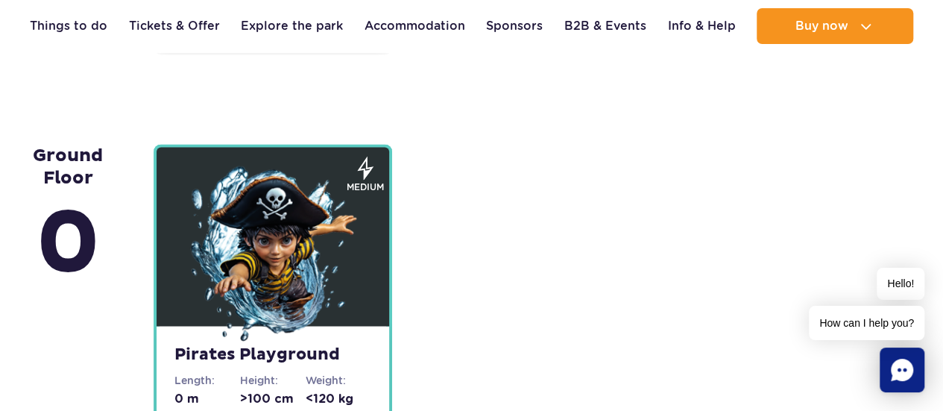
scroll to position [4174, 0]
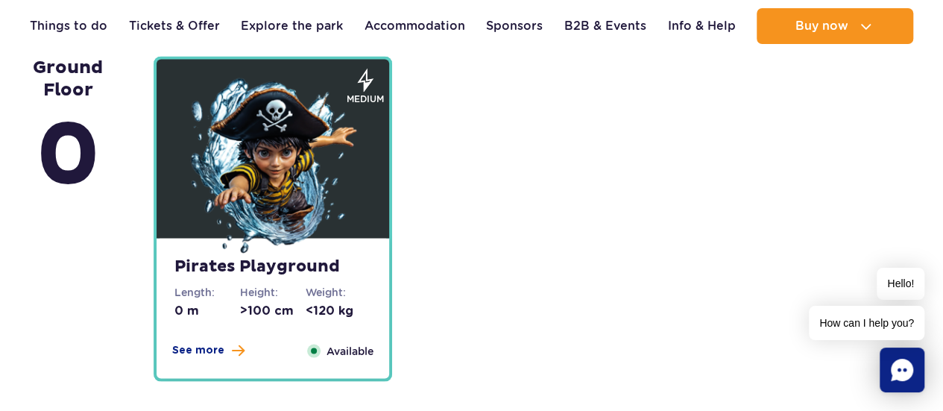
click at [309, 293] on dt "Weight:" at bounding box center [339, 291] width 66 height 15
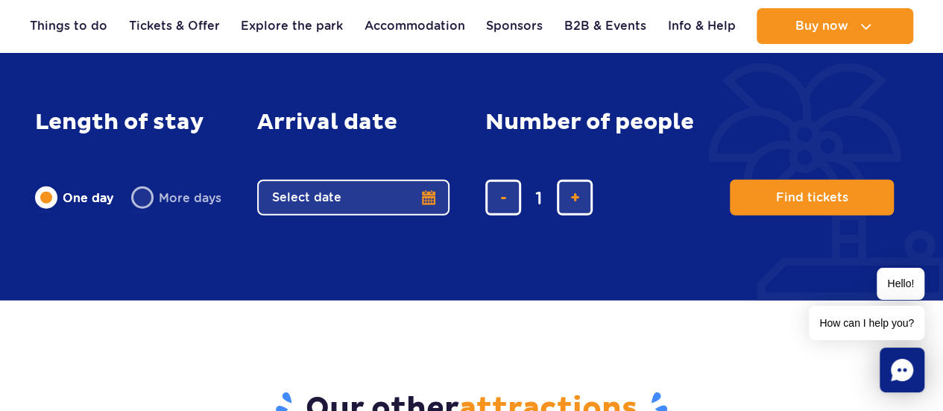
scroll to position [4734, 0]
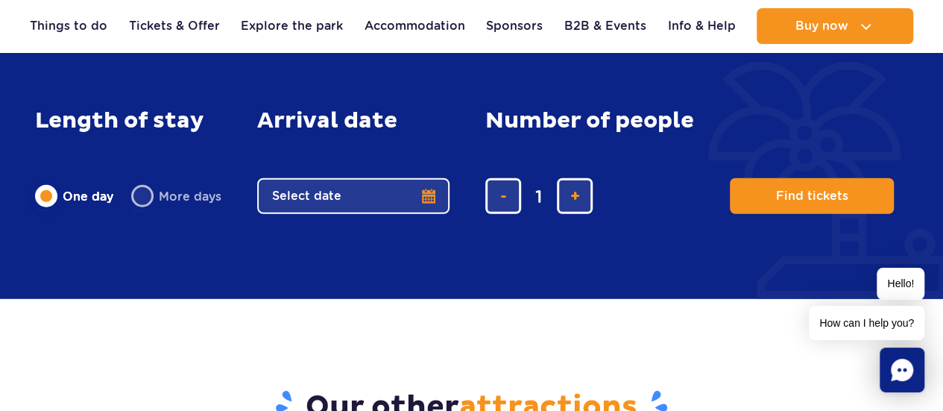
click at [326, 194] on button "Select date" at bounding box center [353, 196] width 192 height 36
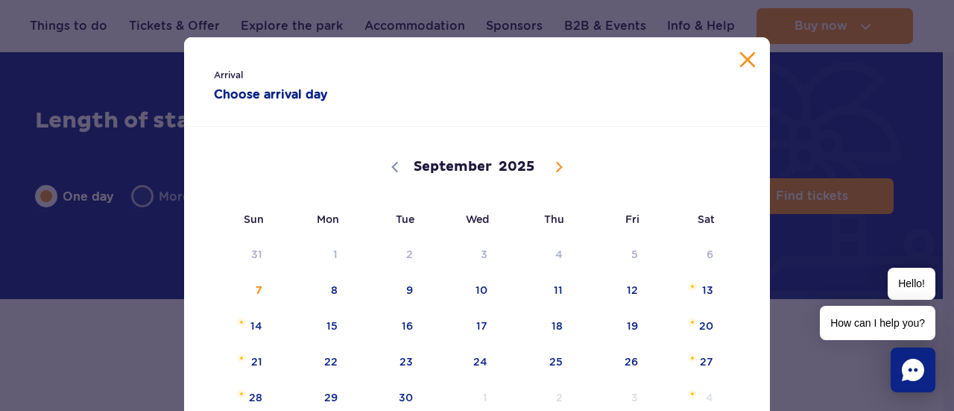
click at [744, 62] on button "Close calendar" at bounding box center [747, 59] width 15 height 15
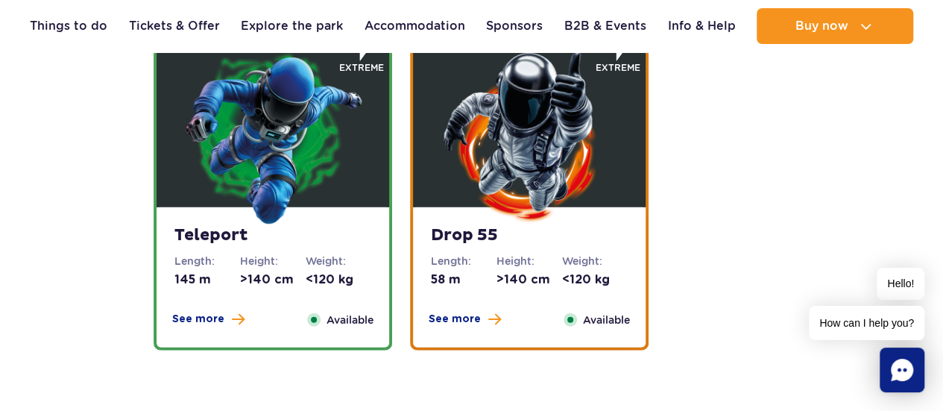
scroll to position [1828, 0]
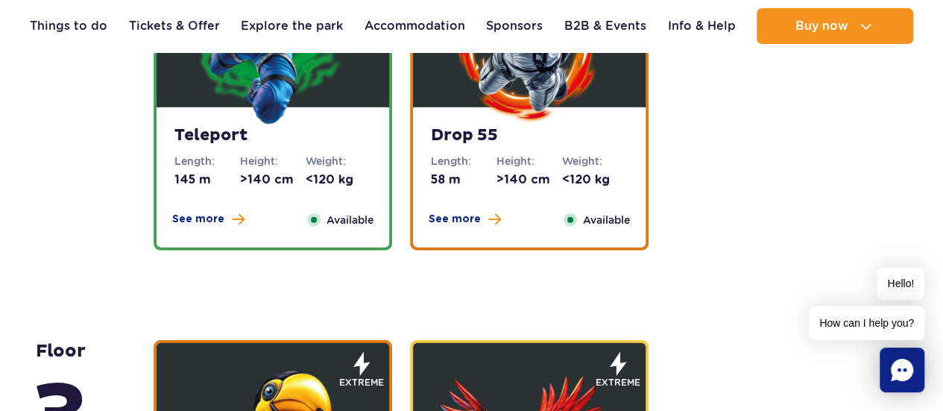
click at [203, 145] on strong "Teleport" at bounding box center [272, 135] width 197 height 21
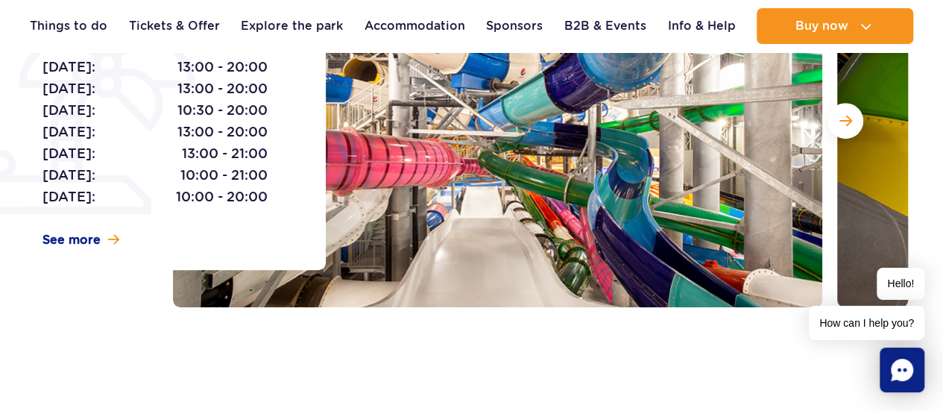
scroll to position [0, 0]
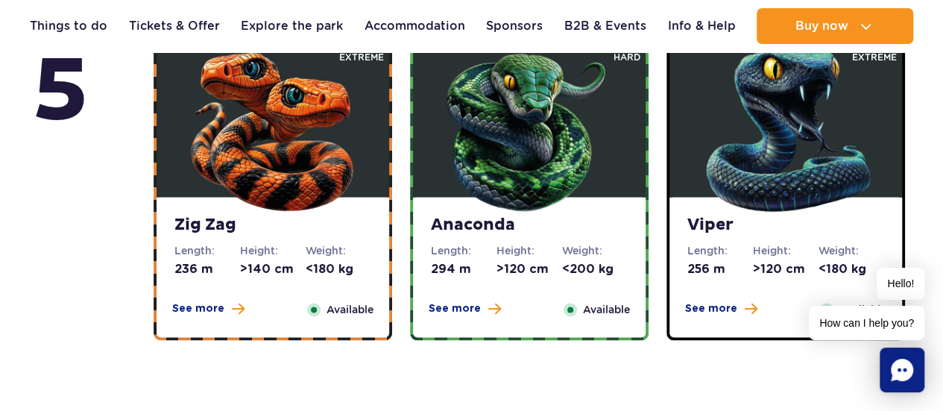
click at [212, 270] on dd "236 m" at bounding box center [207, 269] width 66 height 16
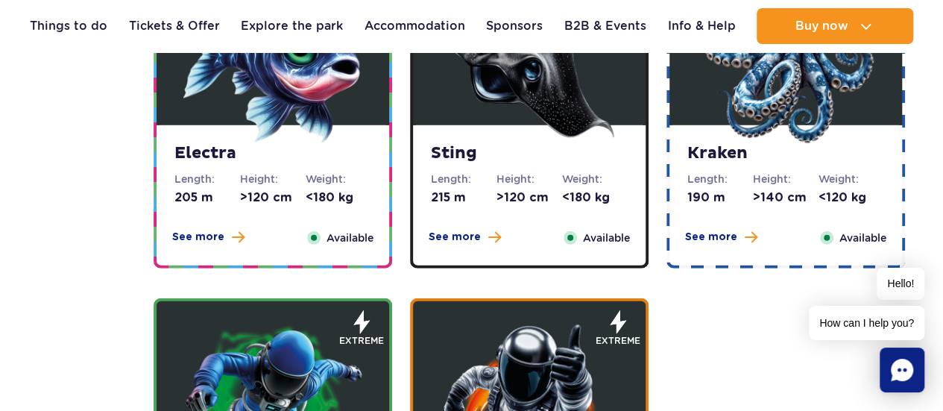
scroll to position [1774, 0]
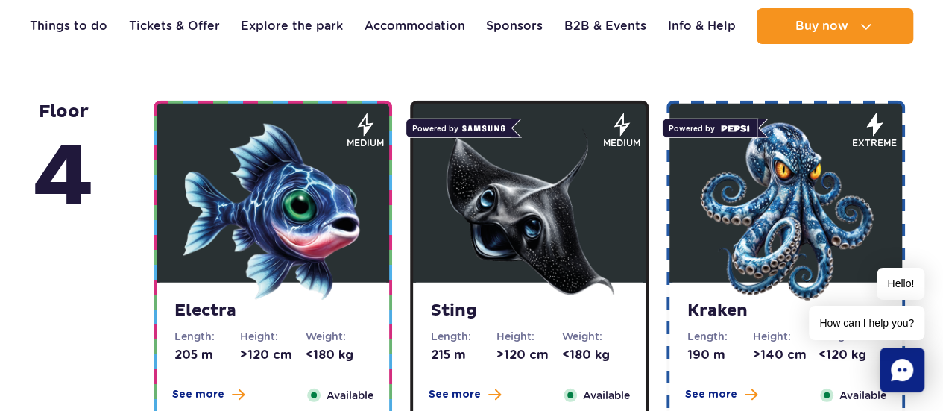
click at [234, 338] on dt "Length:" at bounding box center [207, 336] width 66 height 15
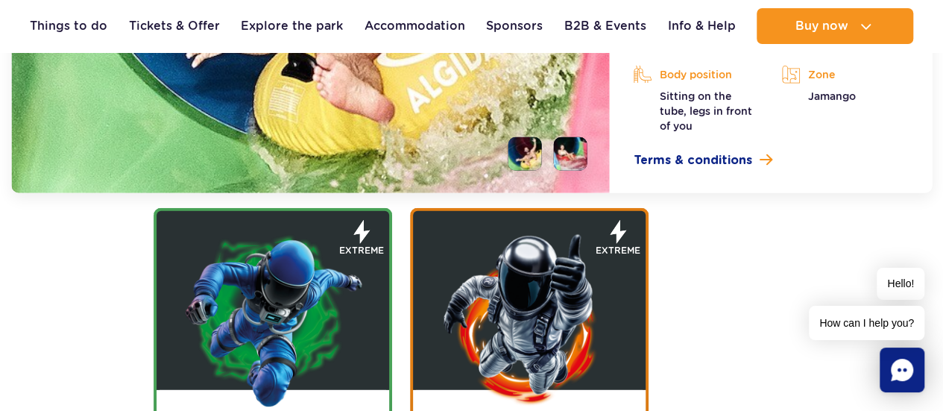
scroll to position [2337, 0]
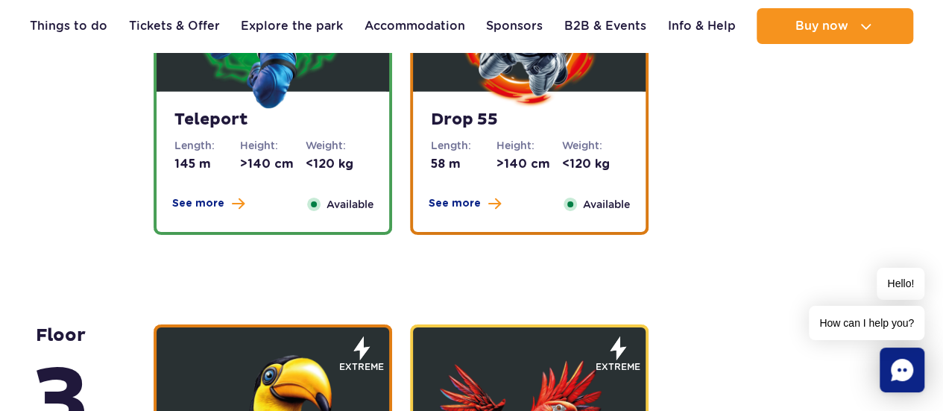
click at [430, 169] on div "Drop 55 Length: 58 m Height: >140 cm Weight: <120 kg See more Close Available" at bounding box center [529, 162] width 233 height 140
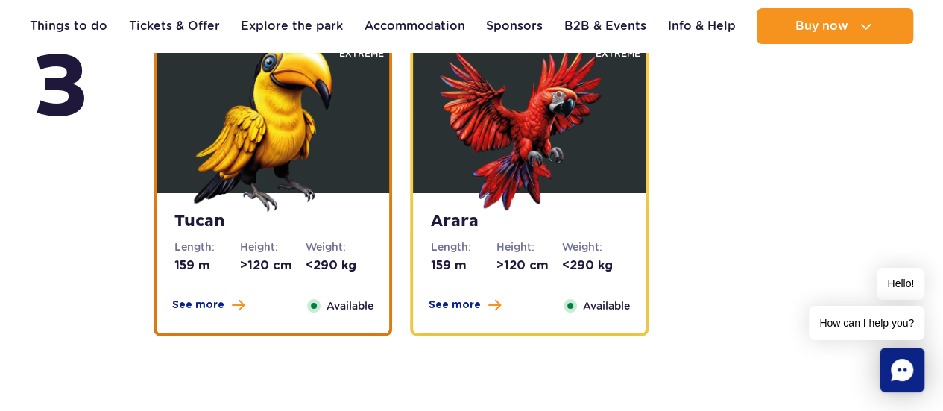
click at [298, 254] on dl "Height: >120 cm" at bounding box center [273, 256] width 66 height 34
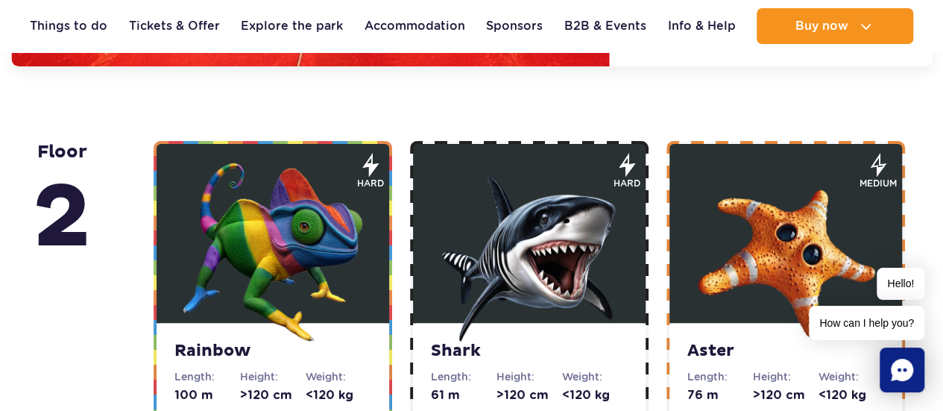
scroll to position [2958, 0]
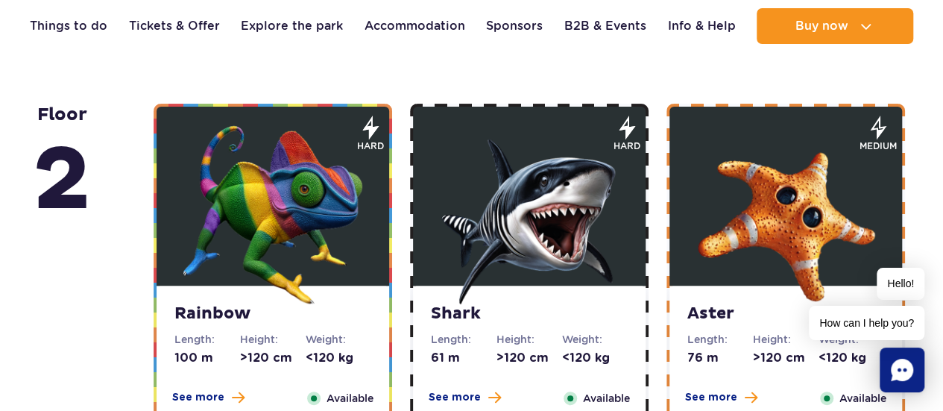
click at [529, 342] on dt "Height:" at bounding box center [529, 339] width 66 height 15
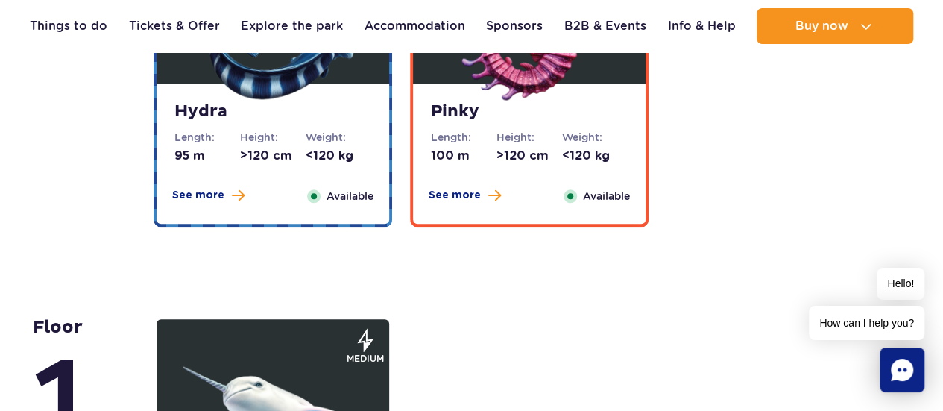
scroll to position [3521, 0]
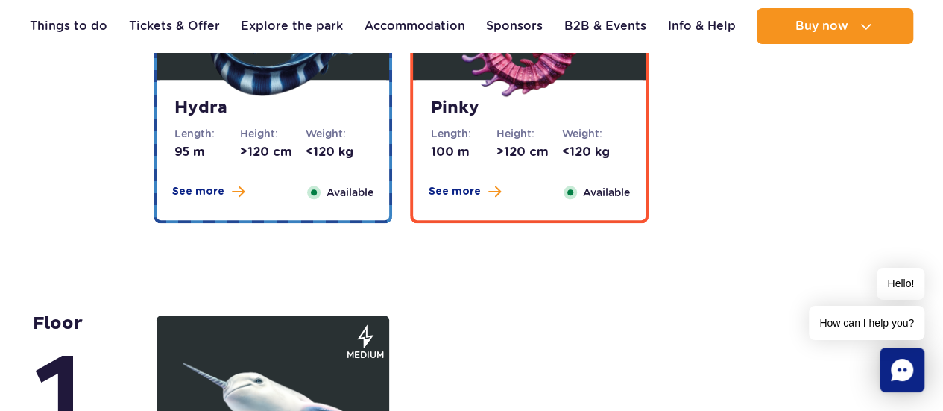
click at [256, 142] on dl "Height: >120 cm" at bounding box center [273, 143] width 66 height 34
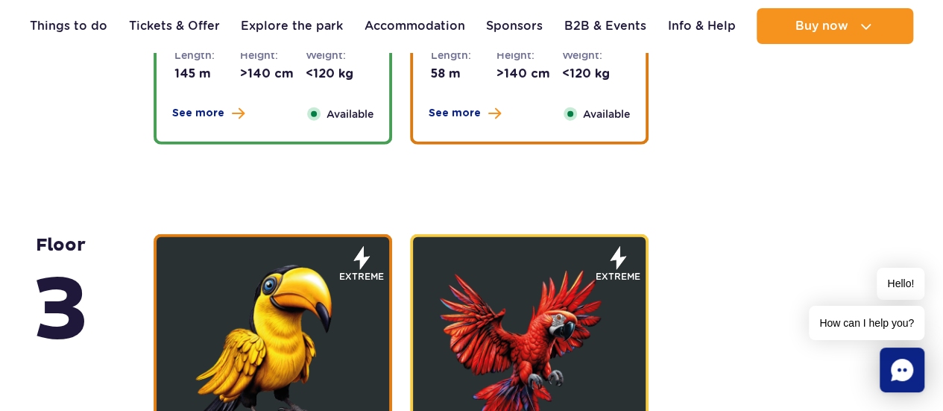
scroll to position [2161, 0]
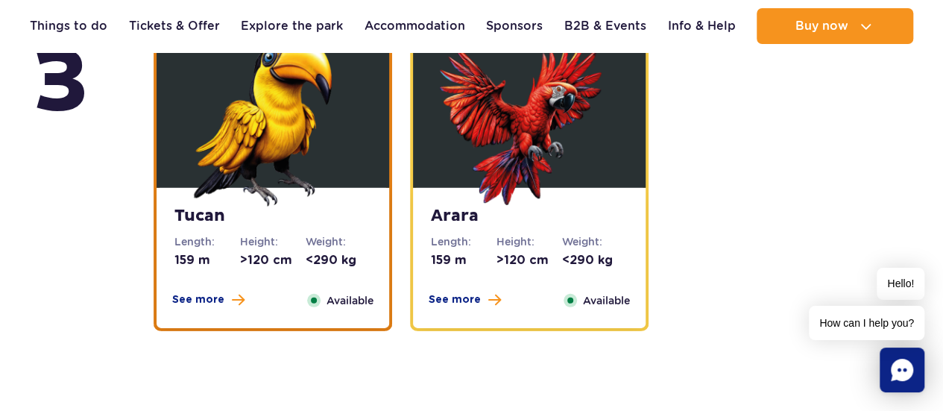
click at [447, 256] on dd "159 m" at bounding box center [464, 260] width 66 height 16
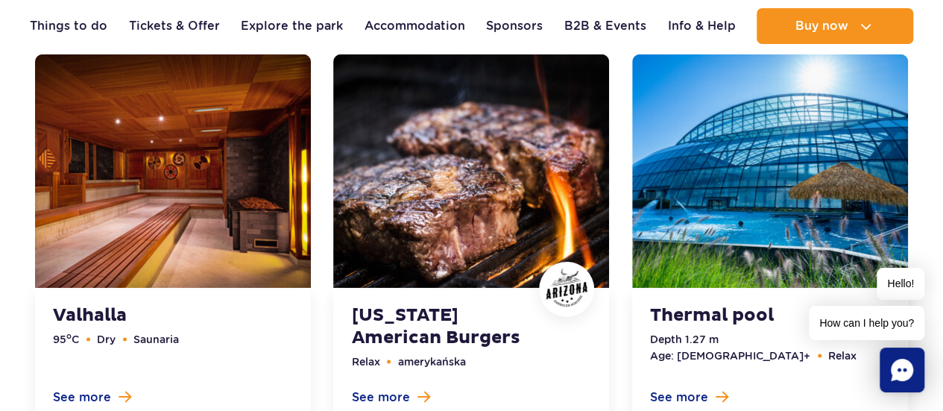
scroll to position [5194, 0]
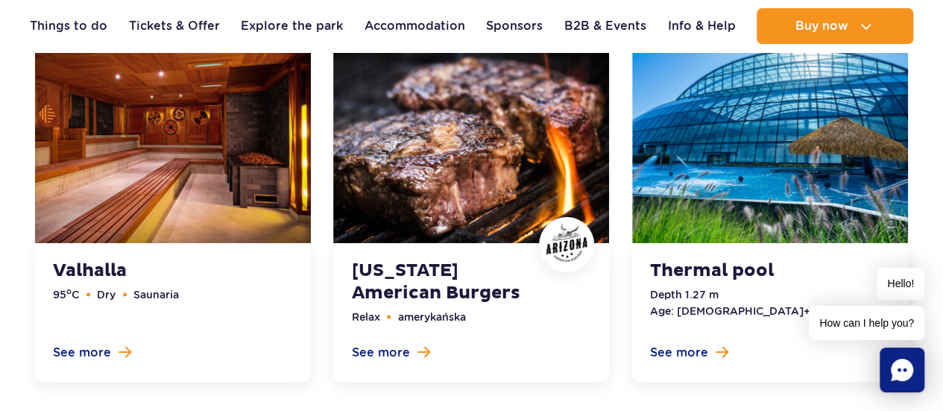
click at [774, 281] on link at bounding box center [770, 196] width 276 height 372
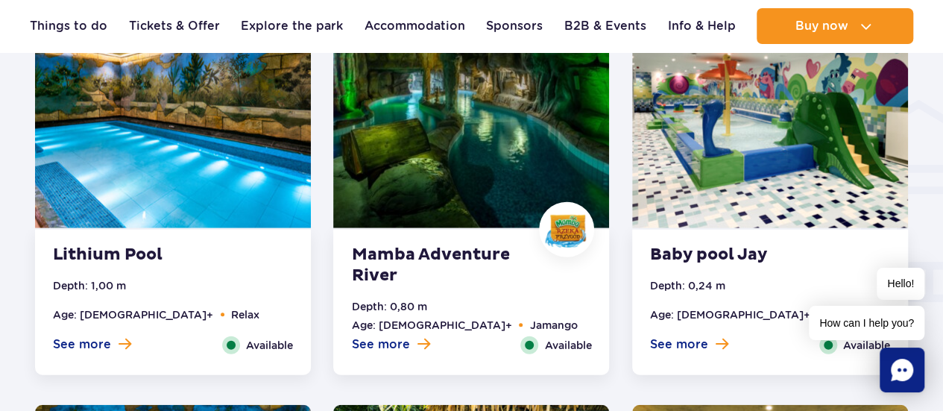
scroll to position [1844, 0]
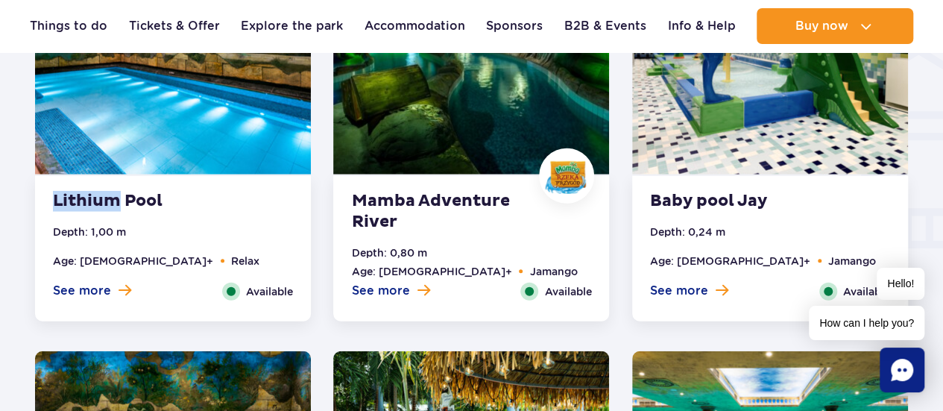
drag, startPoint x: 27, startPoint y: 202, endPoint x: 113, endPoint y: 214, distance: 87.3
click at [113, 214] on div "Lithium Pool Depth: 1,00 m Age: 16+ Relax See more Close Available View gallery…" at bounding box center [173, 131] width 298 height 380
click at [10, 196] on div at bounding box center [472, 243] width 1038 height 2672
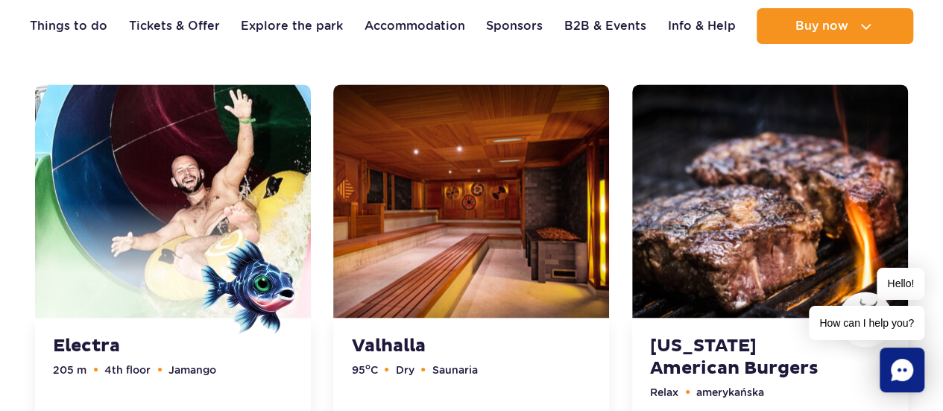
scroll to position [4005, 0]
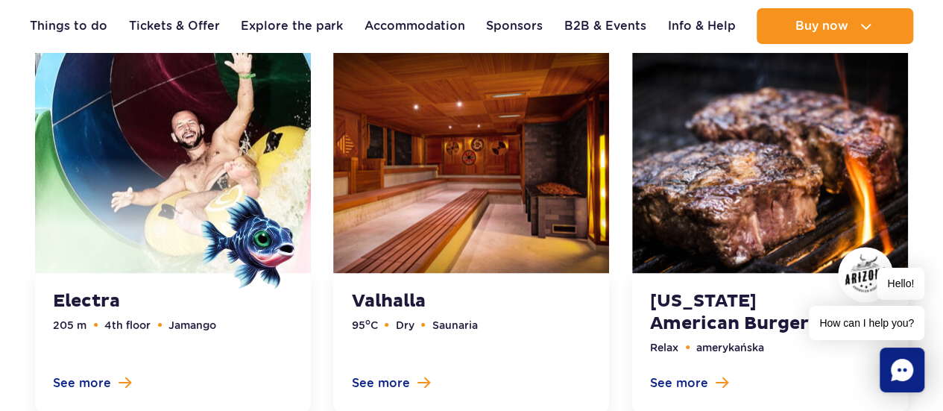
click at [693, 293] on link at bounding box center [770, 226] width 276 height 372
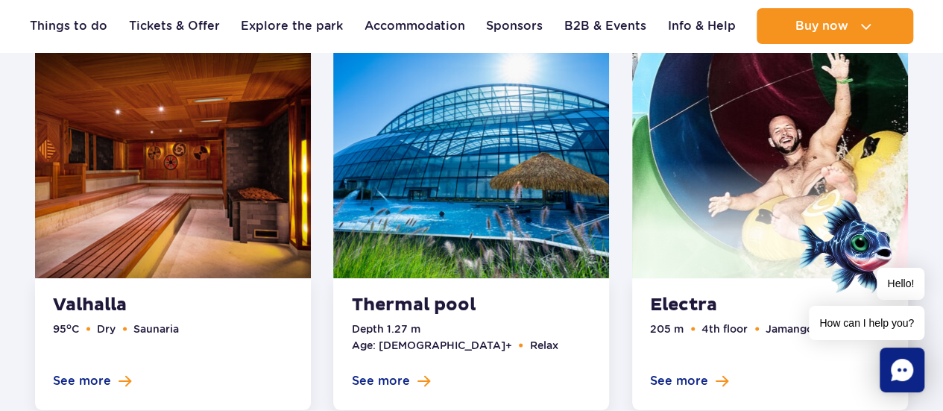
scroll to position [2649, 0]
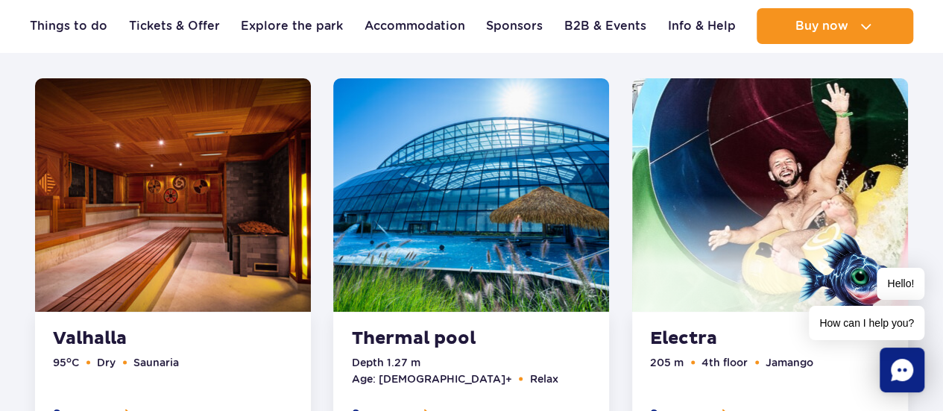
click at [162, 329] on link at bounding box center [173, 261] width 276 height 366
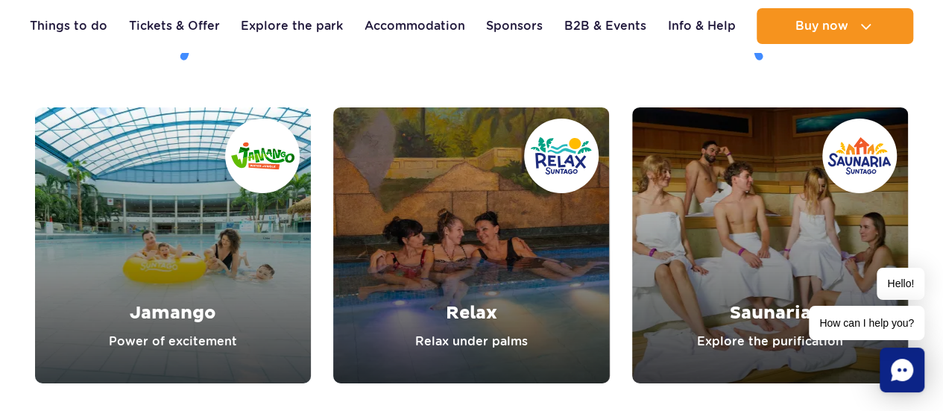
scroll to position [5422, 0]
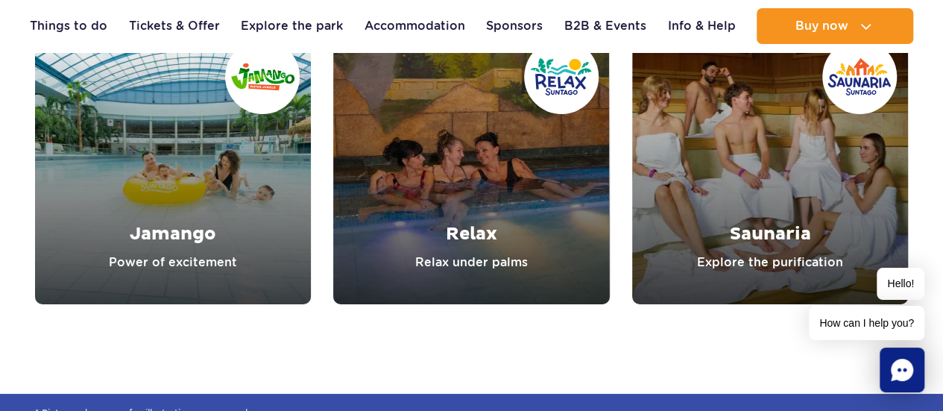
click at [231, 211] on link "Jamango" at bounding box center [173, 166] width 276 height 276
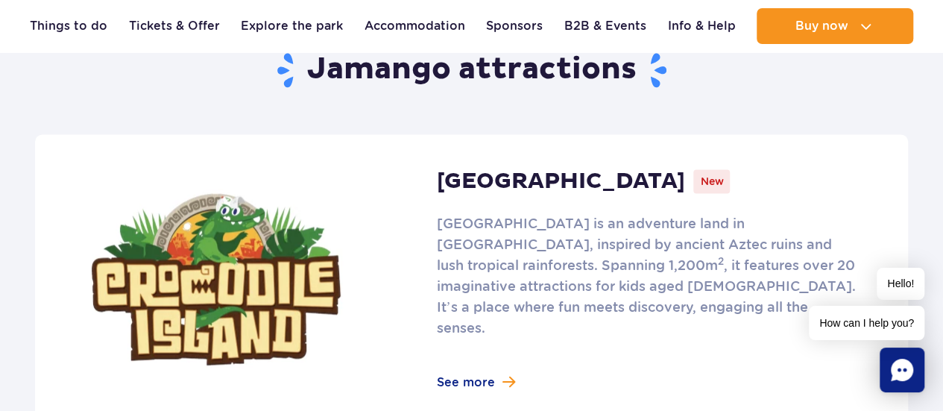
scroll to position [1043, 0]
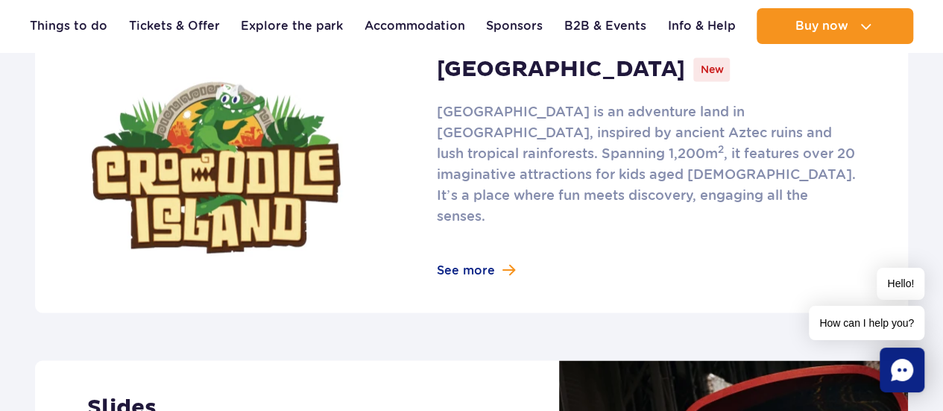
click at [648, 63] on link at bounding box center [471, 167] width 873 height 290
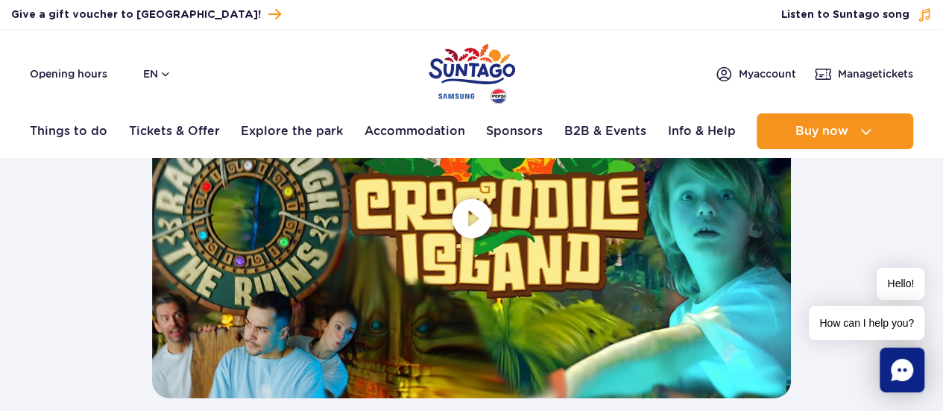
scroll to position [2907, 0]
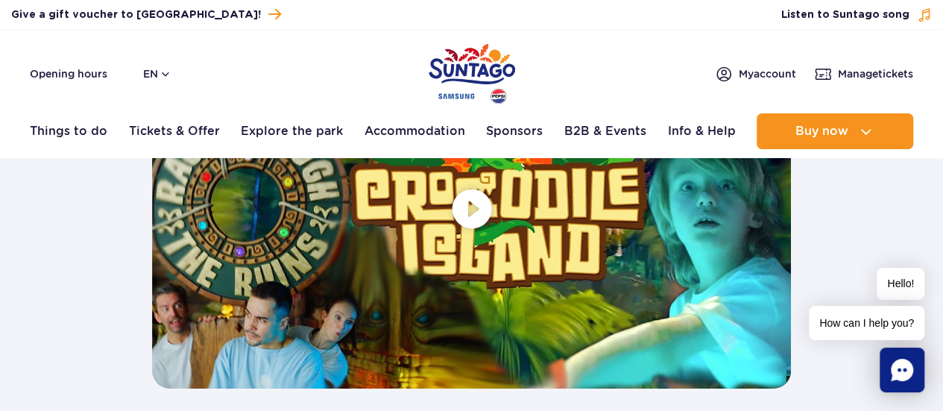
click at [472, 214] on span at bounding box center [471, 207] width 639 height 359
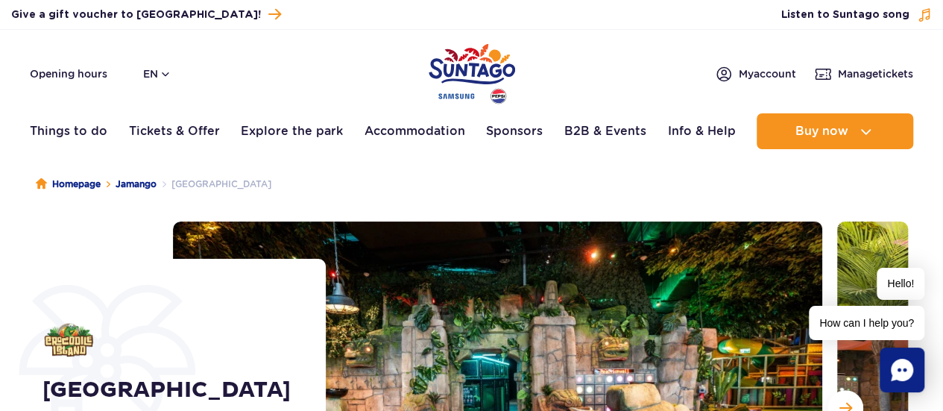
scroll to position [0, 0]
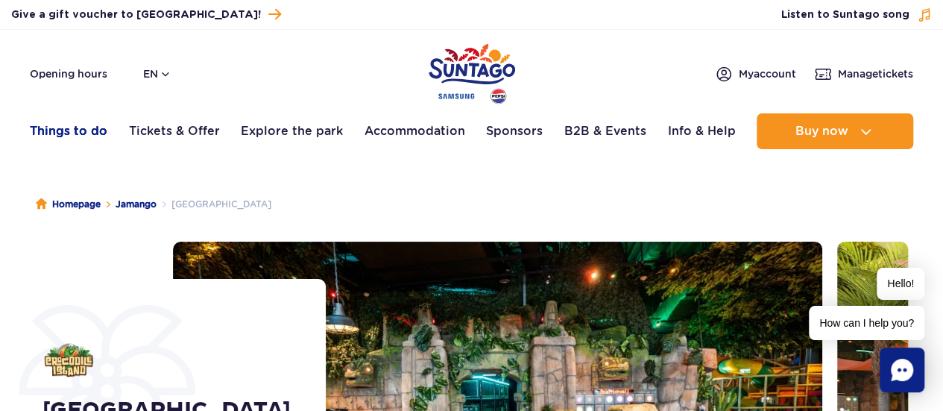
click at [70, 141] on link "Things to do" at bounding box center [69, 131] width 78 height 36
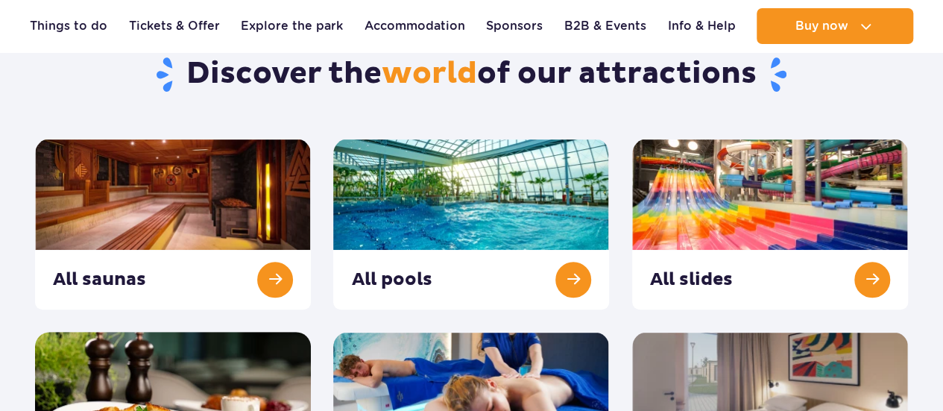
scroll to position [149, 0]
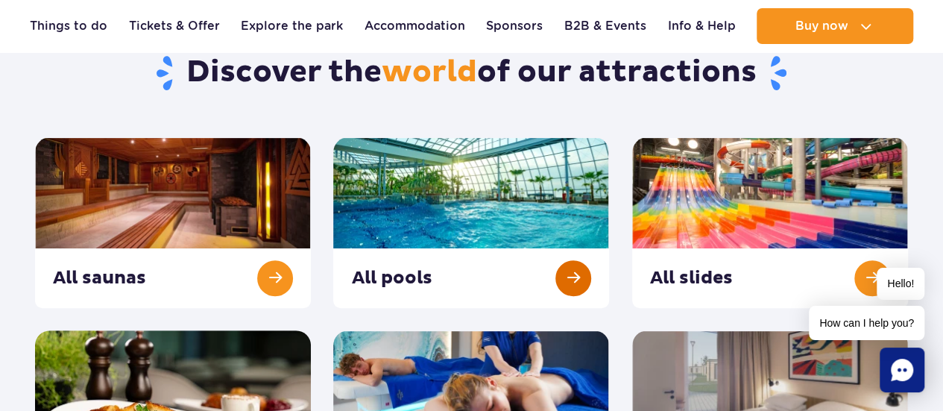
click at [406, 265] on link at bounding box center [471, 222] width 276 height 171
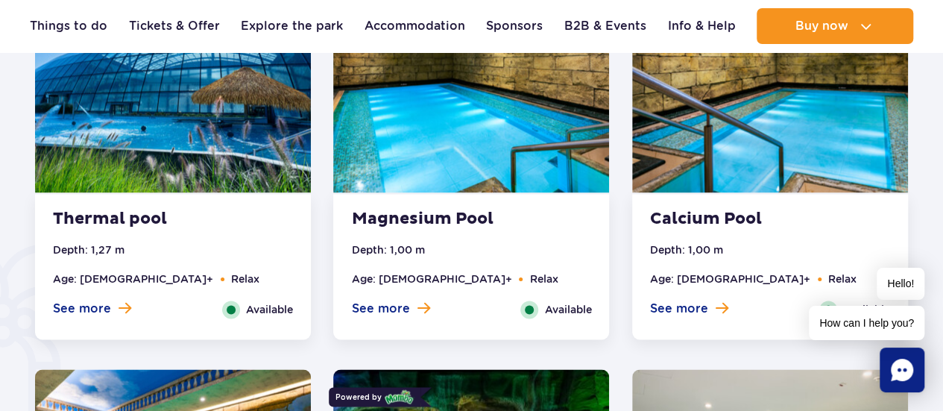
scroll to position [969, 0]
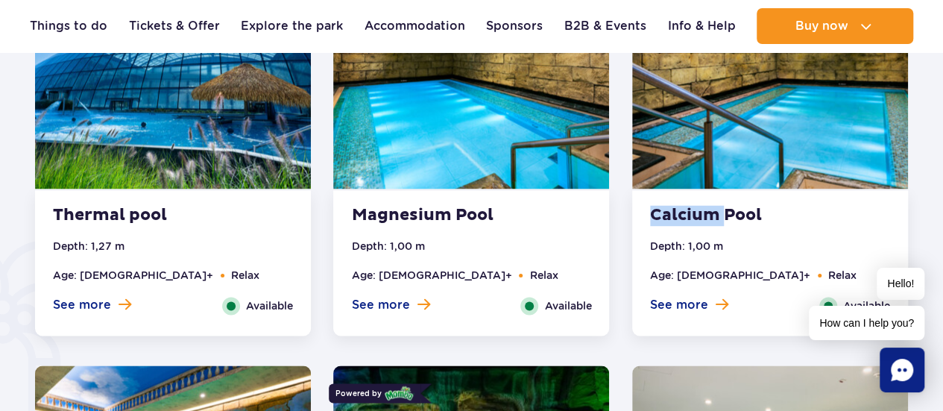
drag, startPoint x: 648, startPoint y: 209, endPoint x: 729, endPoint y: 195, distance: 81.7
click at [729, 195] on div "Calcium Pool Depth: 1,00 m Age: 16+ Relax See more Close Available" at bounding box center [770, 262] width 276 height 145
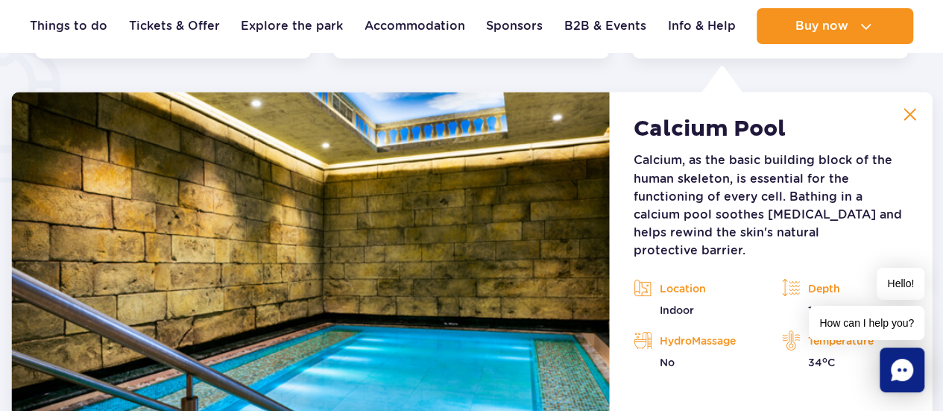
scroll to position [1248, 0]
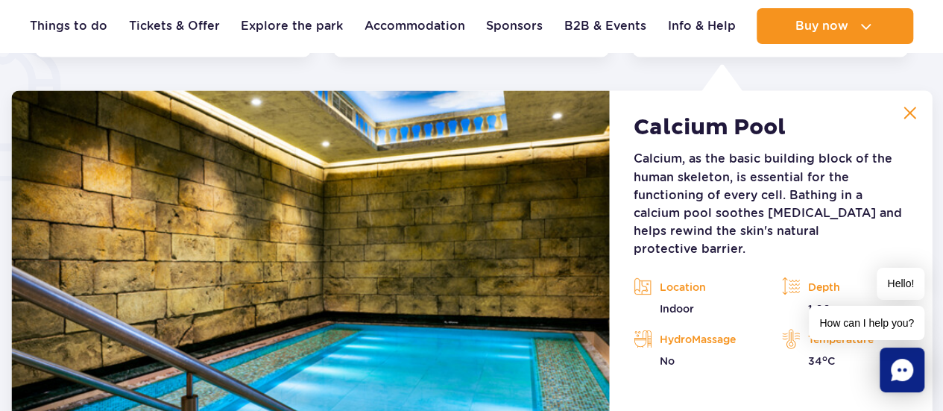
click at [912, 111] on img at bounding box center [909, 112] width 13 height 13
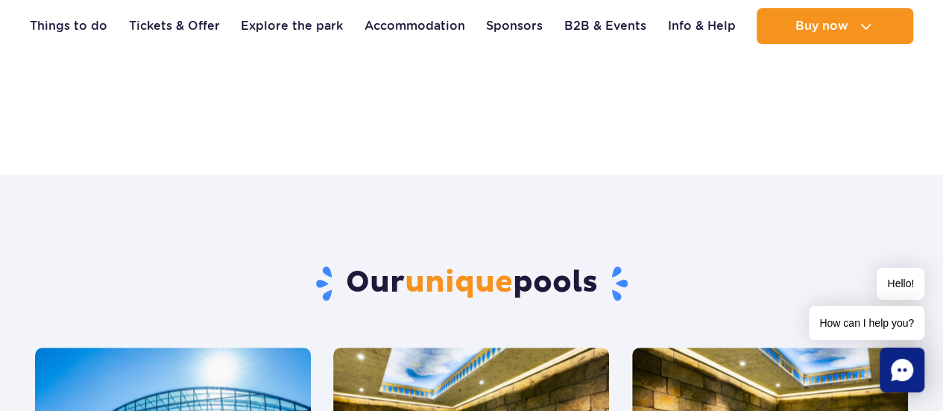
scroll to position [130, 0]
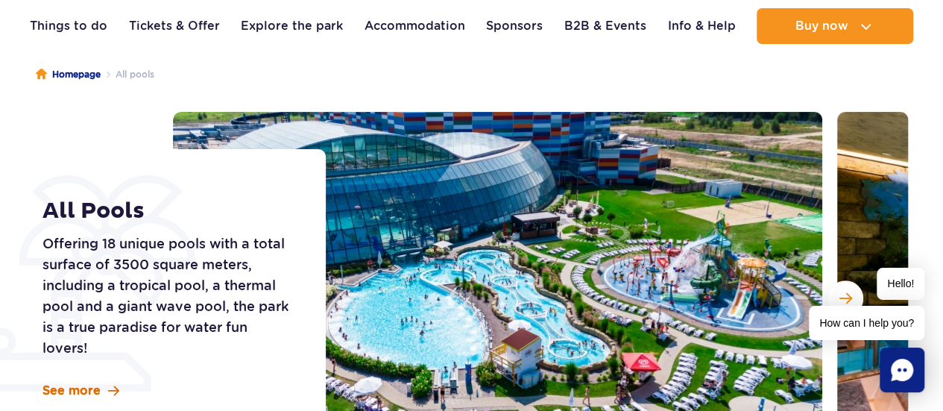
click at [89, 385] on span "See more" at bounding box center [71, 390] width 58 height 16
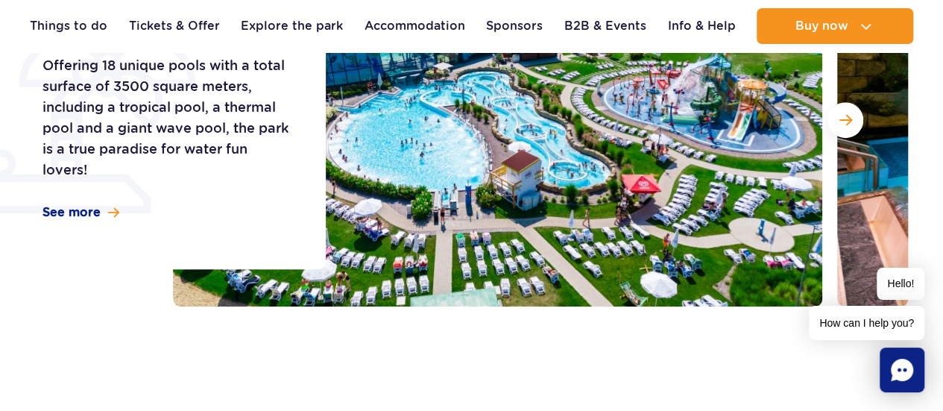
scroll to position [304, 0]
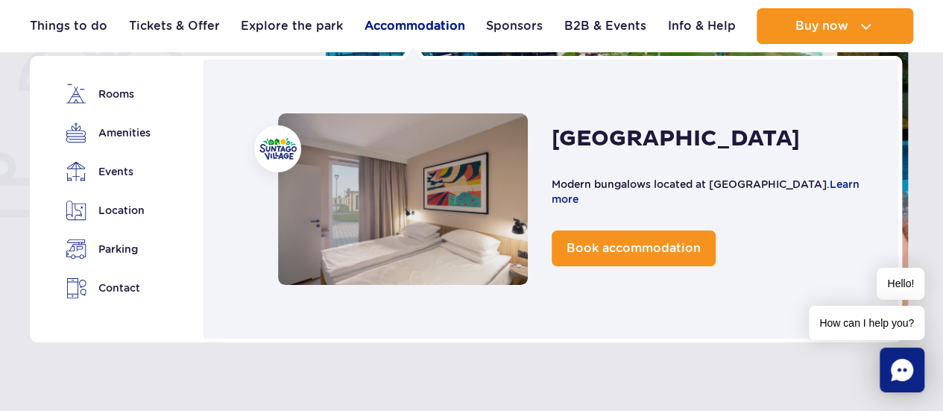
click at [435, 24] on link "Accommodation" at bounding box center [414, 26] width 101 height 36
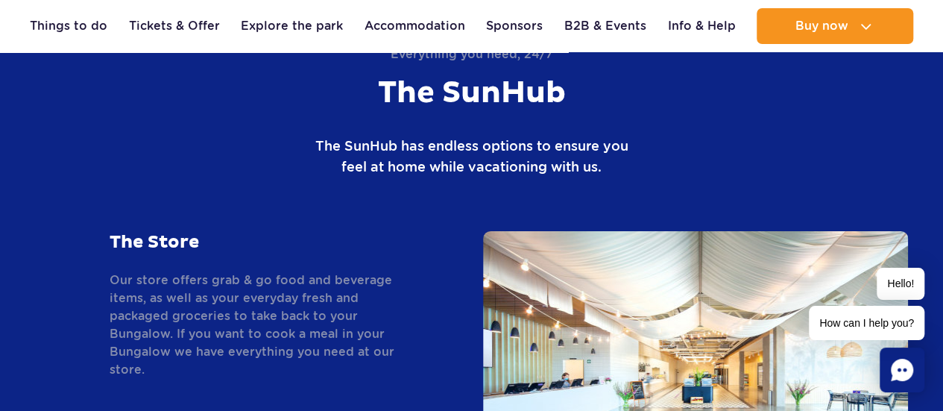
scroll to position [2534, 0]
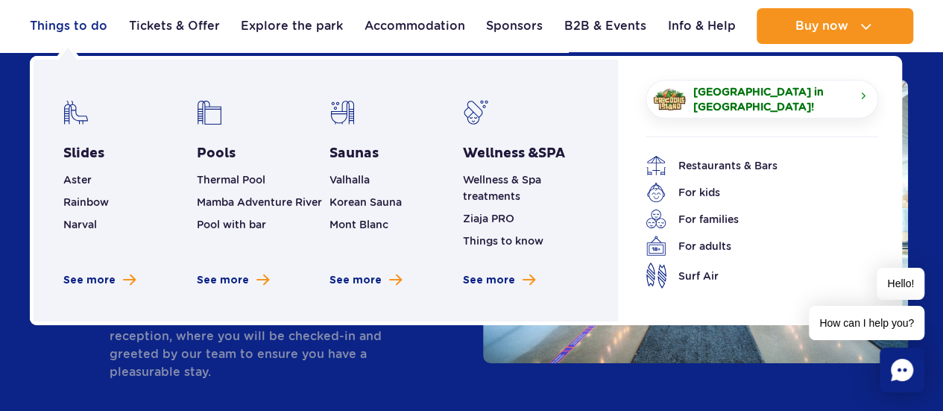
click at [92, 31] on link "Things to do" at bounding box center [69, 26] width 78 height 36
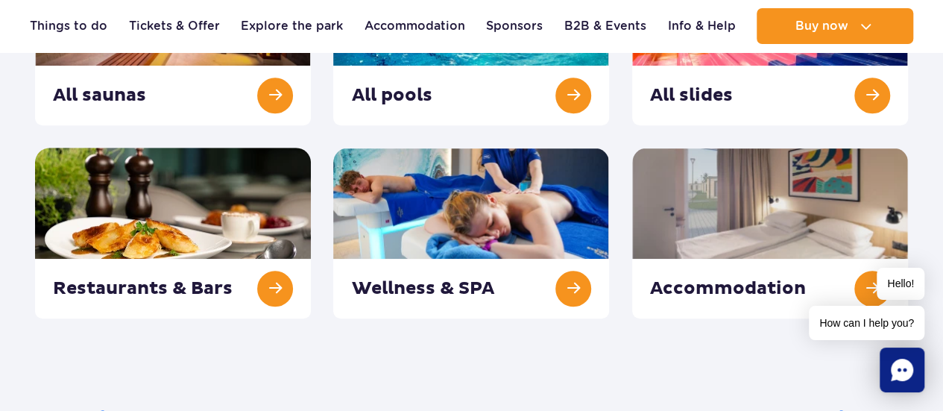
scroll to position [373, 0]
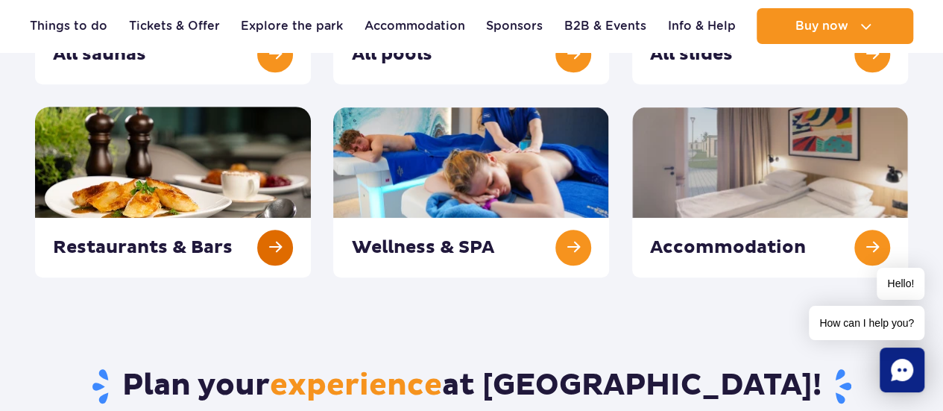
click at [266, 240] on link at bounding box center [173, 192] width 276 height 171
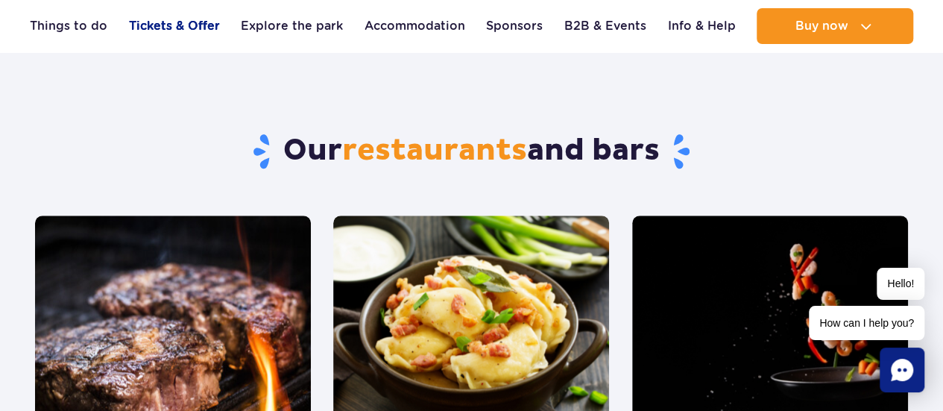
scroll to position [596, 0]
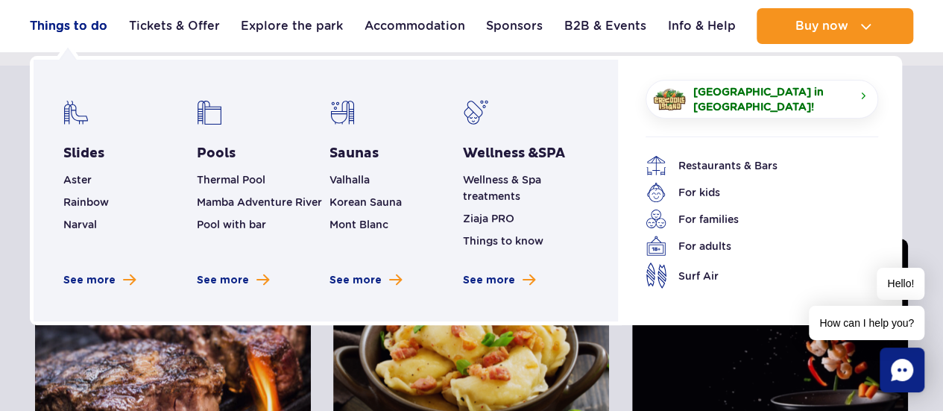
click at [56, 34] on link "Things to do" at bounding box center [69, 26] width 78 height 36
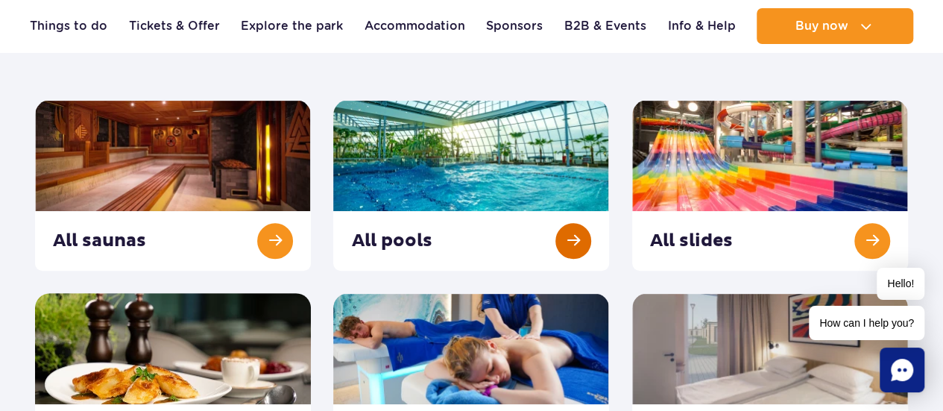
scroll to position [149, 0]
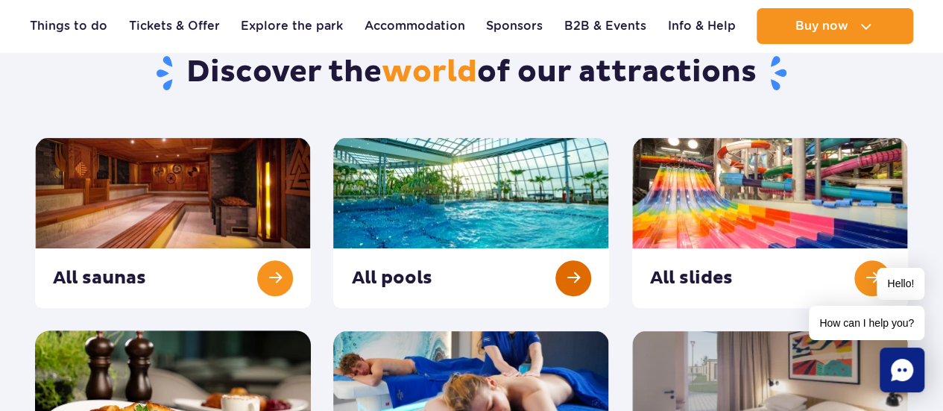
click at [577, 274] on link at bounding box center [471, 222] width 276 height 171
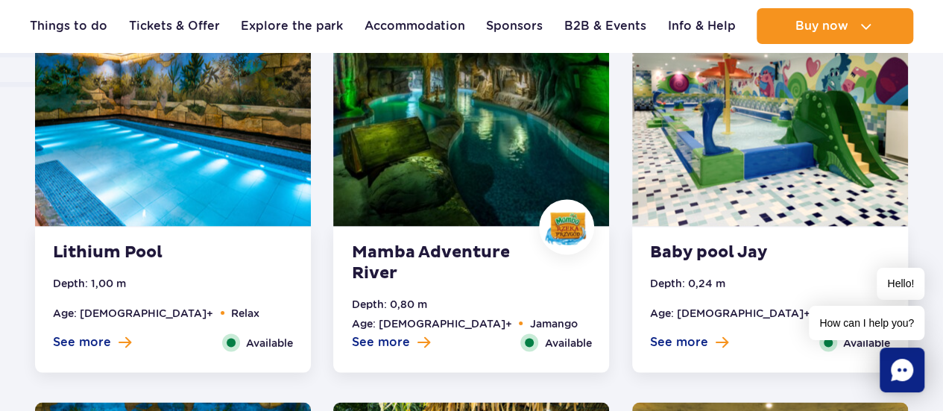
scroll to position [1416, 0]
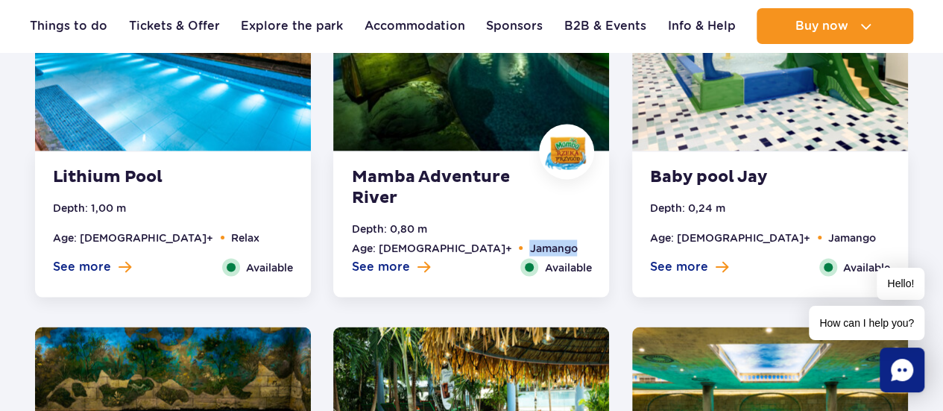
drag, startPoint x: 502, startPoint y: 227, endPoint x: 558, endPoint y: 226, distance: 55.9
click at [558, 226] on ul "Depth: 0,80 m Age: 0+ Jamango" at bounding box center [471, 240] width 240 height 38
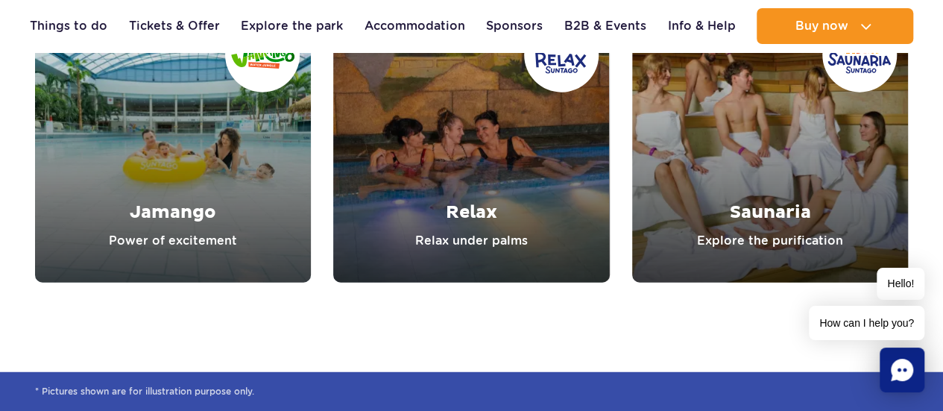
scroll to position [4639, 0]
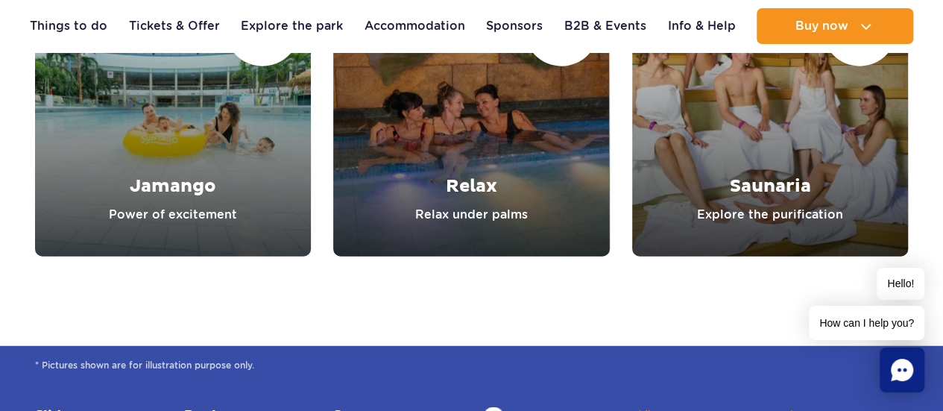
click at [449, 169] on link "Relax" at bounding box center [471, 119] width 276 height 276
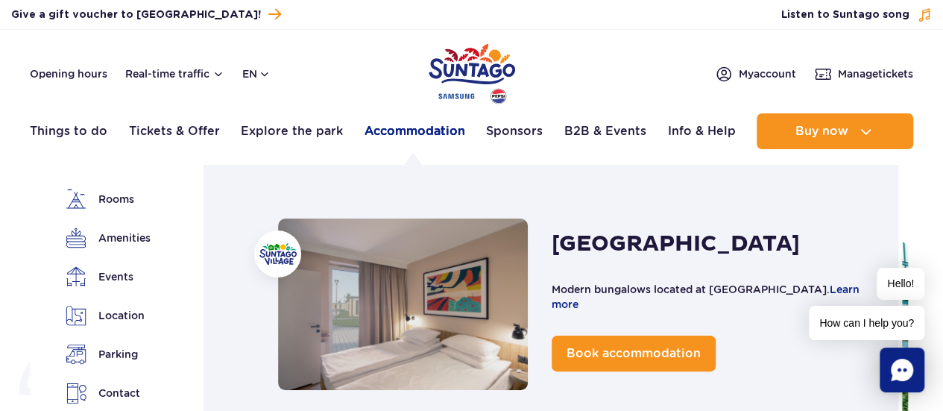
click at [434, 132] on link "Accommodation" at bounding box center [414, 131] width 101 height 36
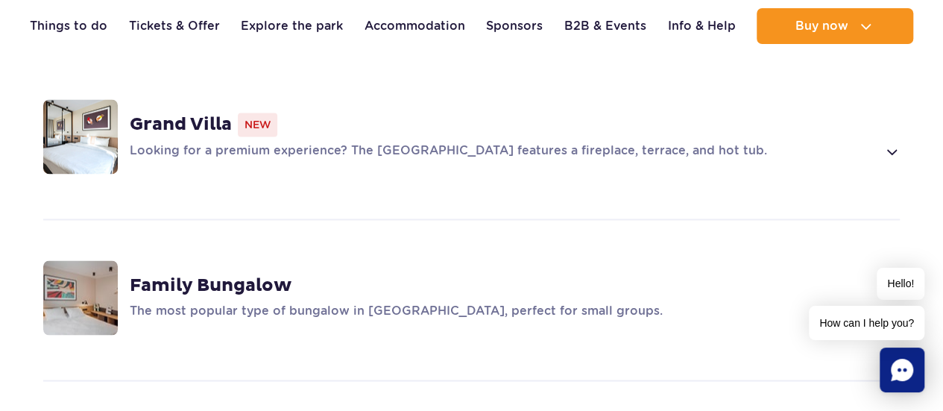
scroll to position [1118, 0]
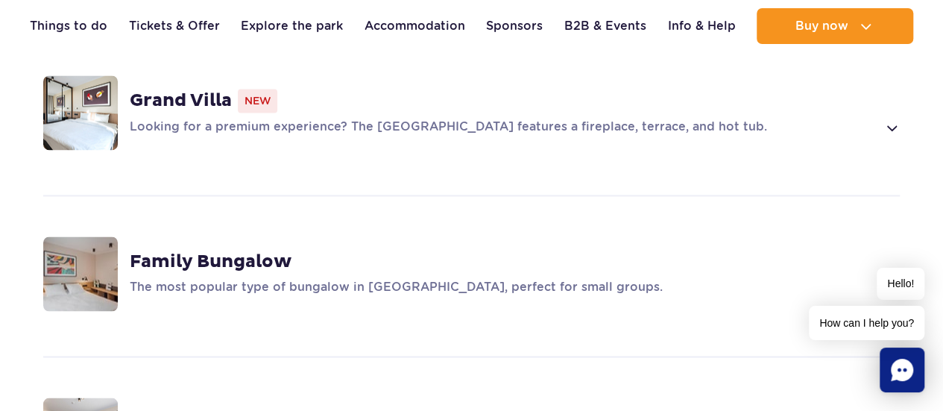
click at [250, 89] on span "New" at bounding box center [258, 101] width 40 height 24
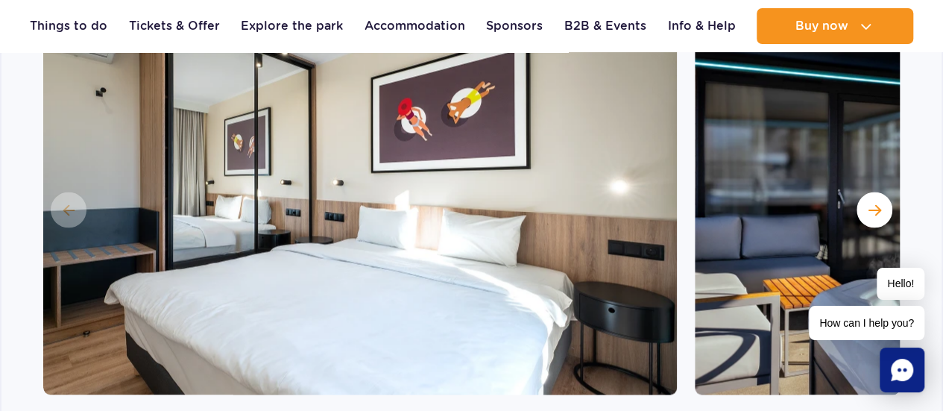
scroll to position [1342, 0]
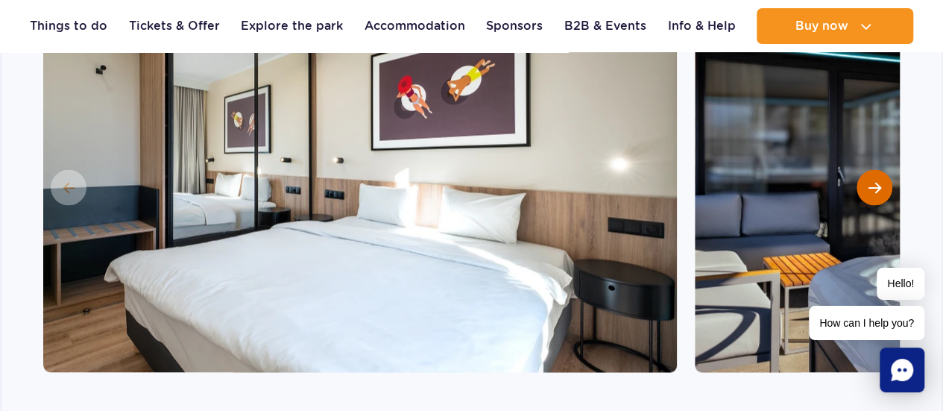
click at [870, 180] on span "Next slide" at bounding box center [874, 186] width 13 height 13
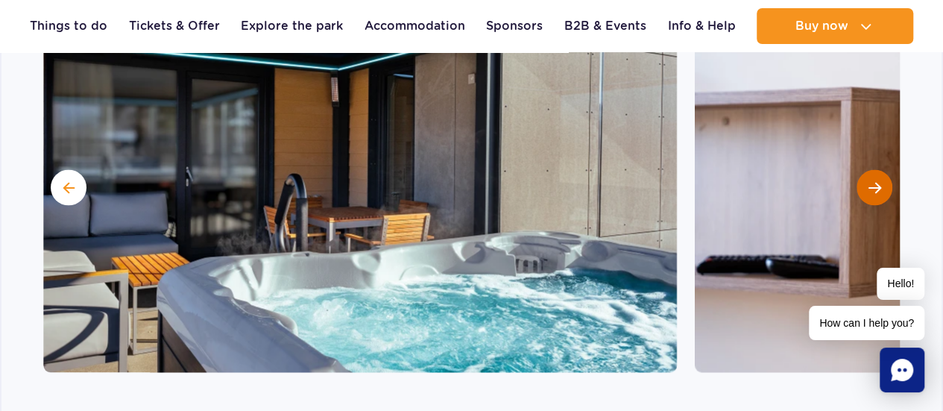
click at [874, 169] on button "Next slide" at bounding box center [874, 187] width 36 height 36
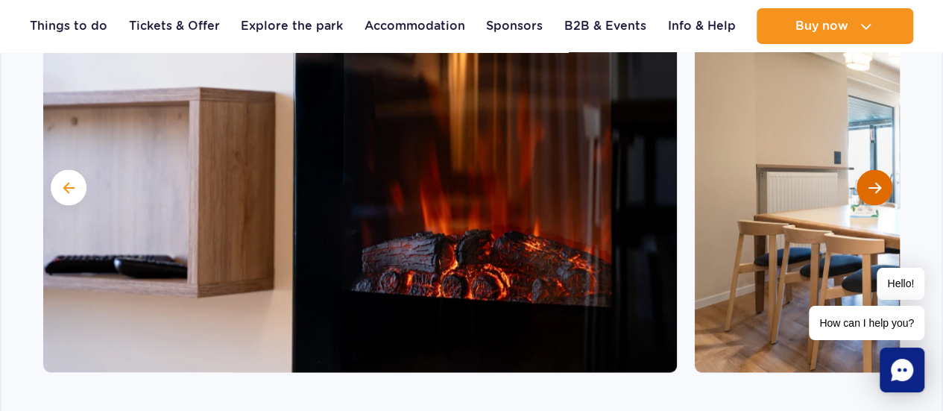
click at [874, 169] on button "Next slide" at bounding box center [874, 187] width 36 height 36
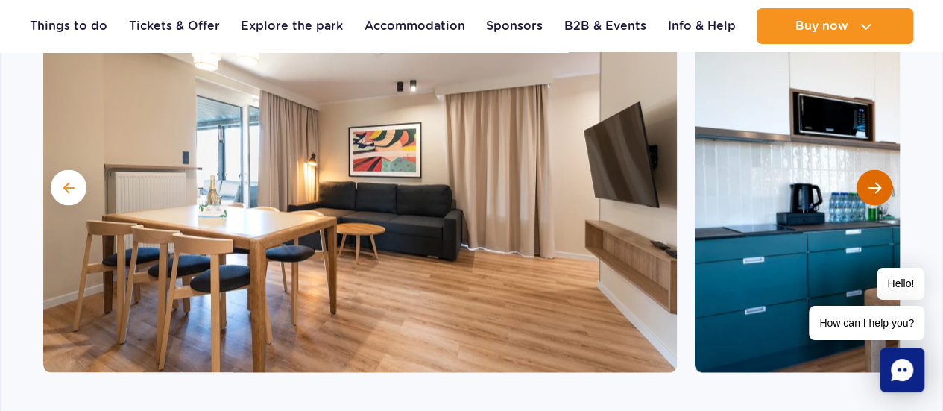
click at [874, 169] on button "Next slide" at bounding box center [874, 187] width 36 height 36
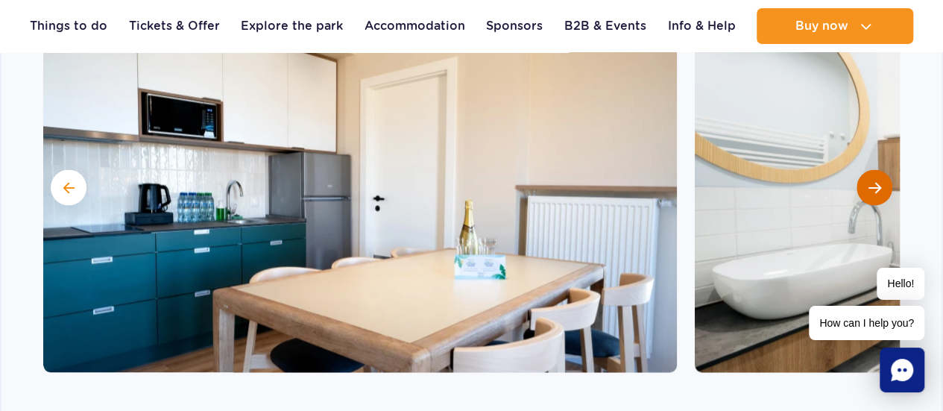
click at [873, 169] on button "Next slide" at bounding box center [874, 187] width 36 height 36
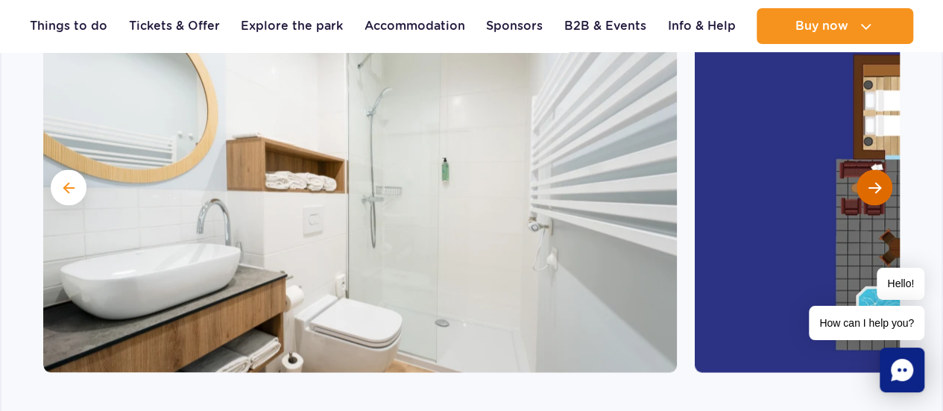
click at [873, 169] on button "Next slide" at bounding box center [874, 187] width 36 height 36
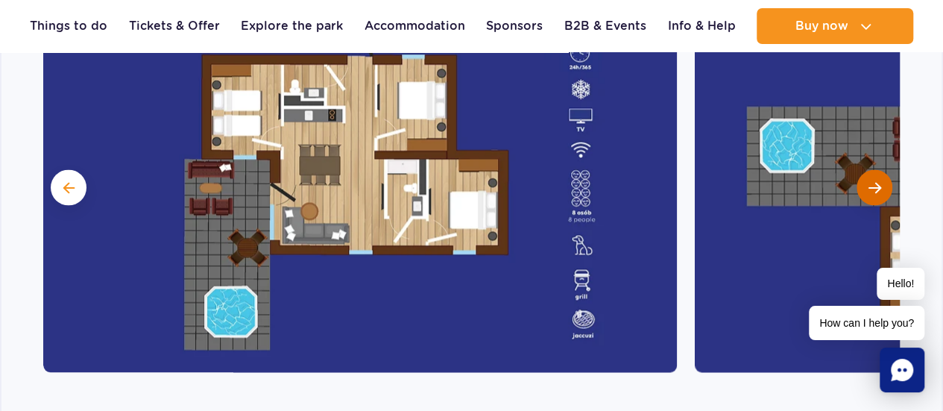
click at [873, 169] on button "Next slide" at bounding box center [874, 187] width 36 height 36
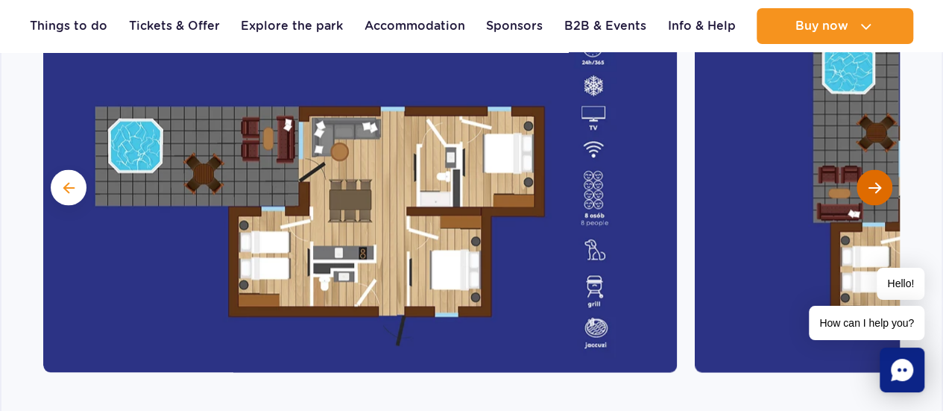
click at [873, 169] on button "Next slide" at bounding box center [874, 187] width 36 height 36
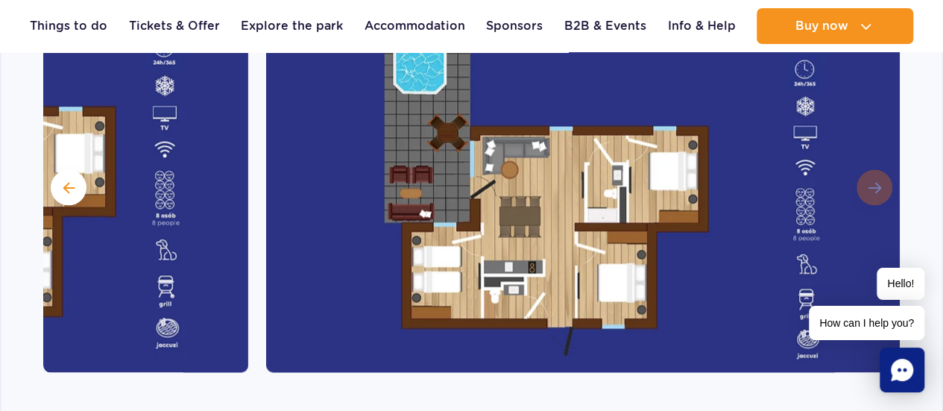
click at [873, 139] on img at bounding box center [583, 185] width 634 height 373
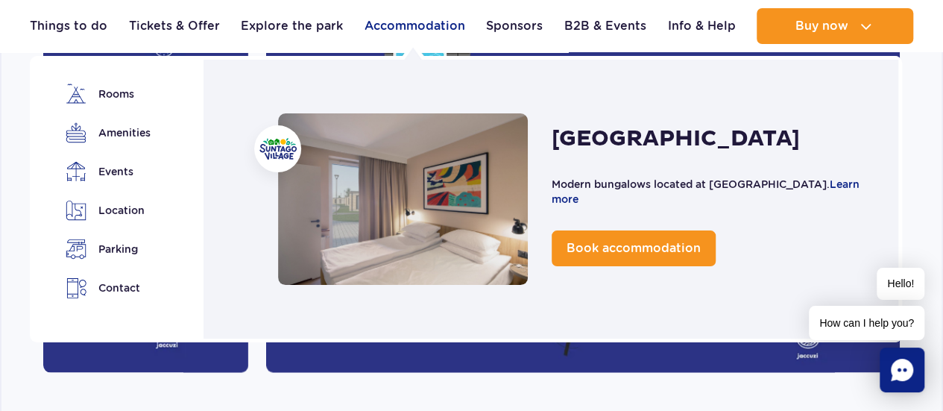
click at [402, 23] on link "Accommodation" at bounding box center [414, 26] width 101 height 36
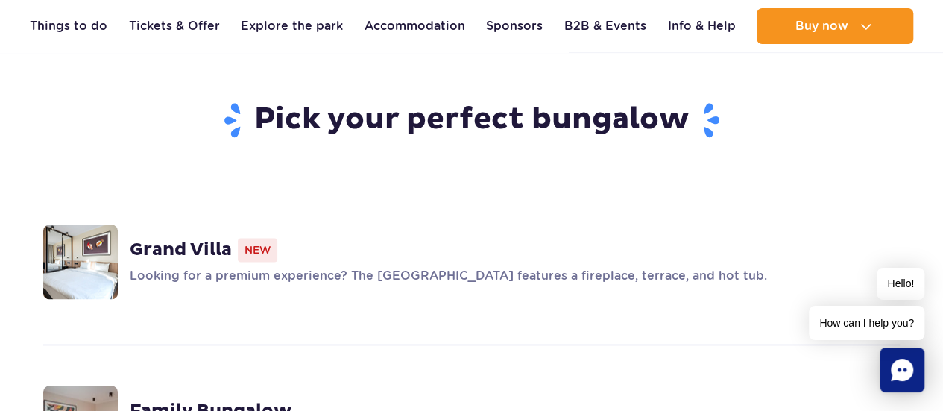
scroll to position [1118, 0]
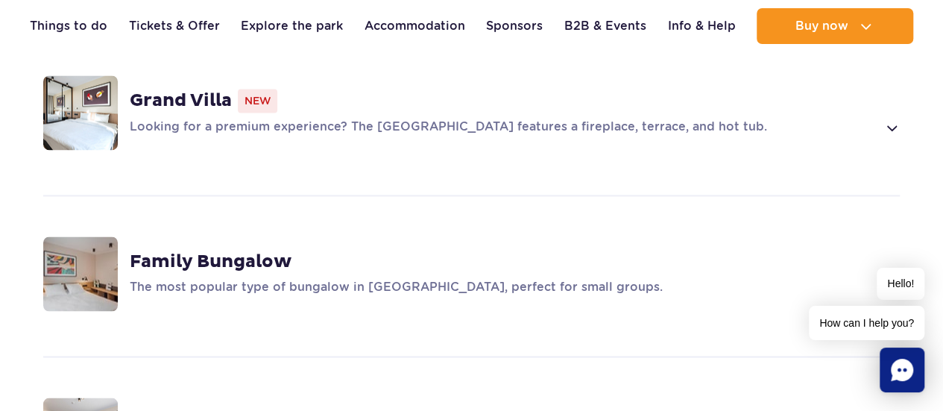
drag, startPoint x: 285, startPoint y: 203, endPoint x: 277, endPoint y: 228, distance: 26.6
click at [285, 205] on div "Family Bungalow The most popular type of bungalow in [GEOGRAPHIC_DATA], perfect…" at bounding box center [471, 274] width 940 height 158
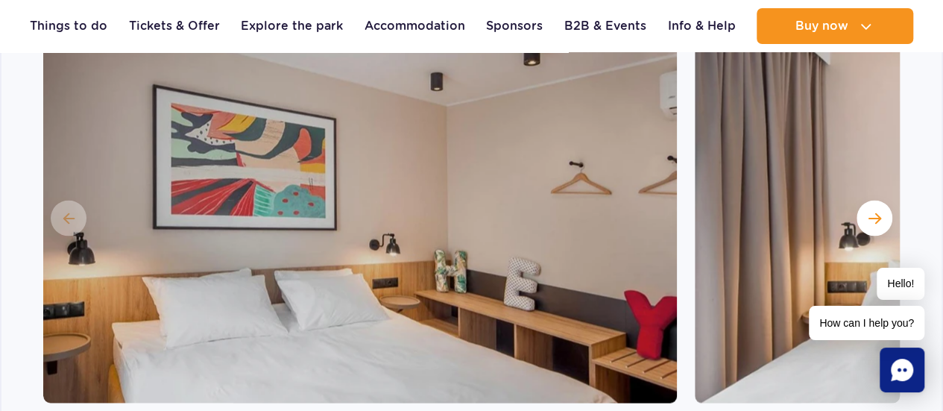
scroll to position [1503, 0]
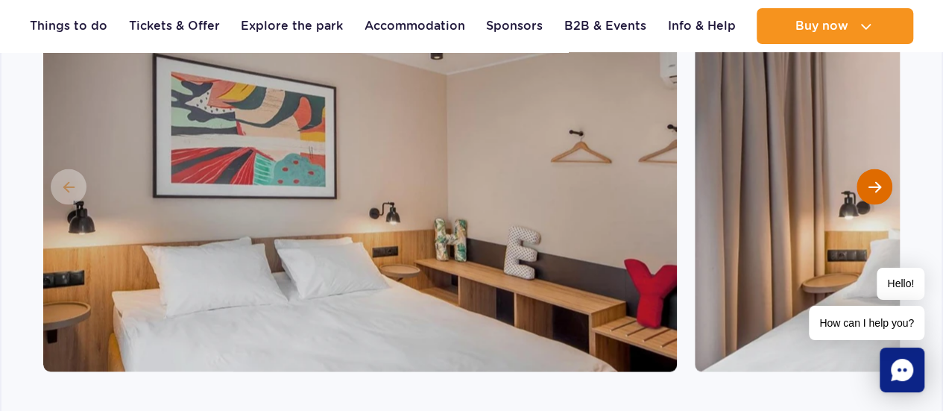
click at [874, 180] on span "Next slide" at bounding box center [874, 186] width 13 height 13
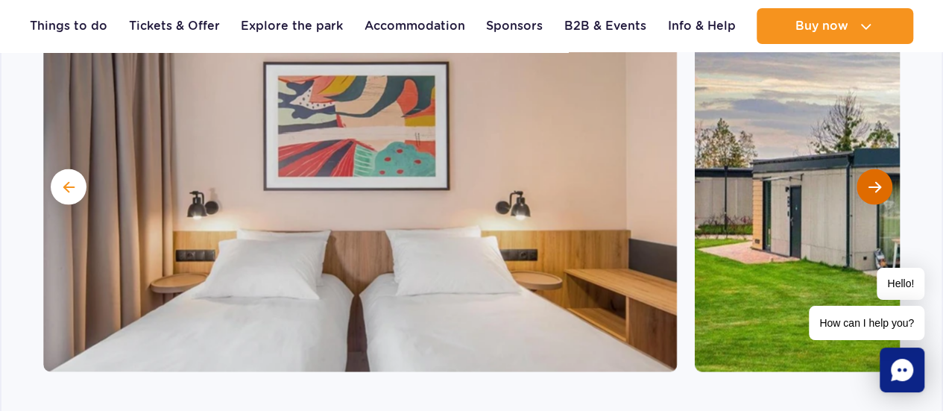
click at [868, 180] on span "Next slide" at bounding box center [874, 186] width 13 height 13
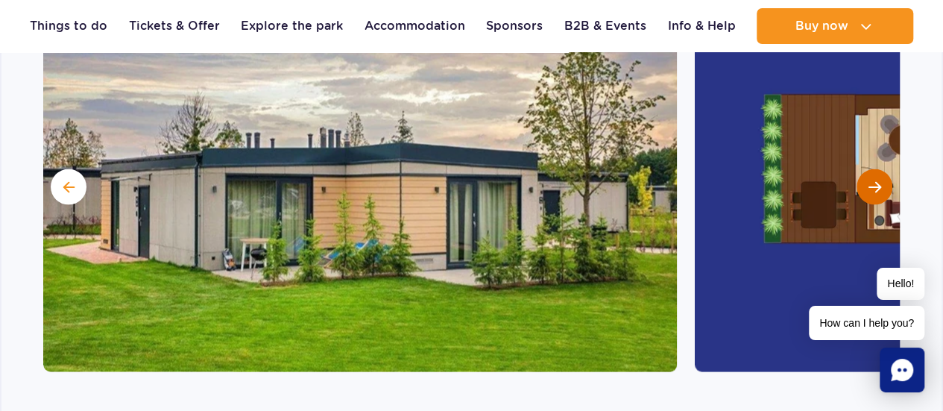
click at [866, 169] on button "Next slide" at bounding box center [874, 187] width 36 height 36
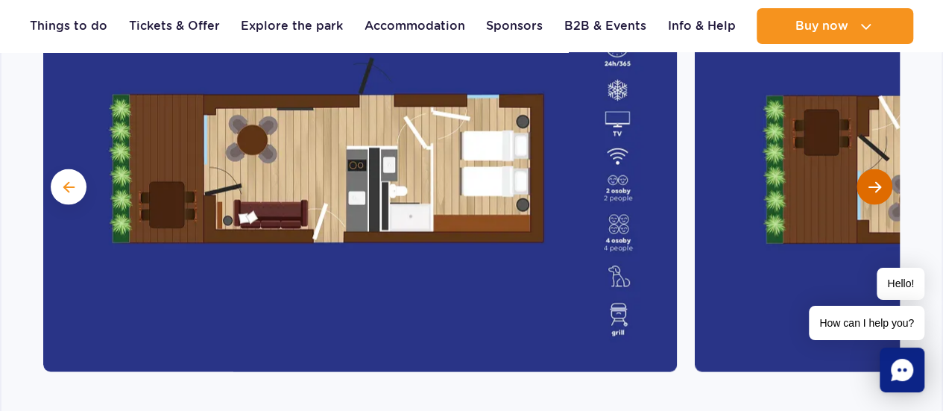
click at [866, 169] on button "Next slide" at bounding box center [874, 187] width 36 height 36
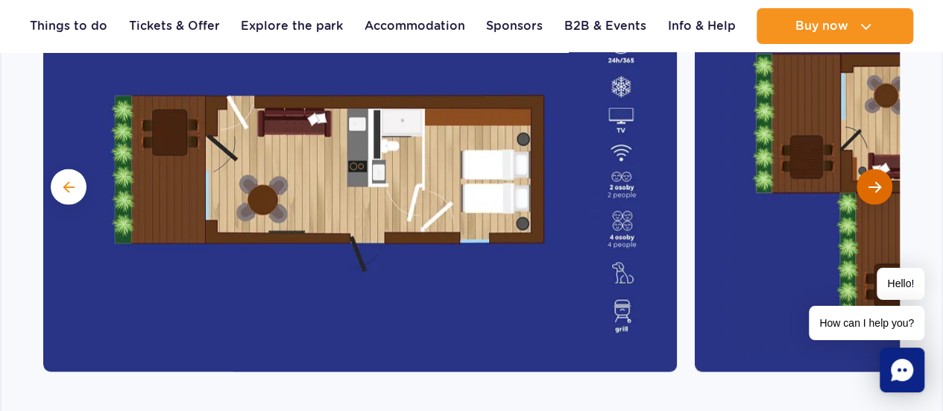
click at [866, 169] on button "Next slide" at bounding box center [874, 187] width 36 height 36
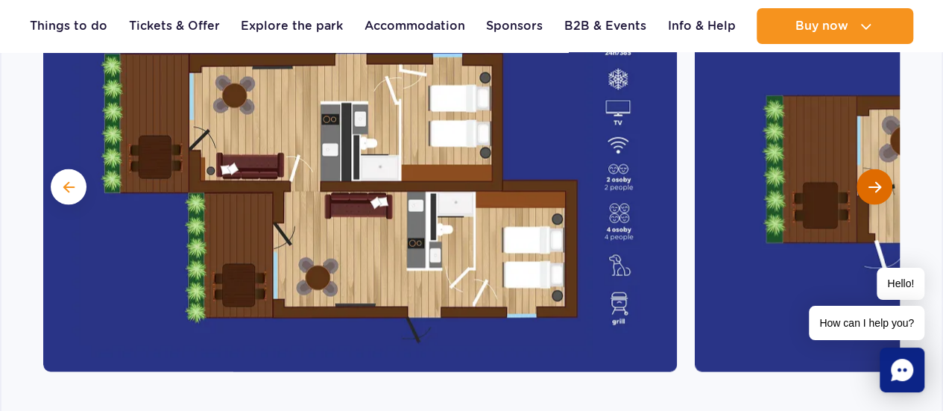
click at [866, 169] on button "Next slide" at bounding box center [874, 187] width 36 height 36
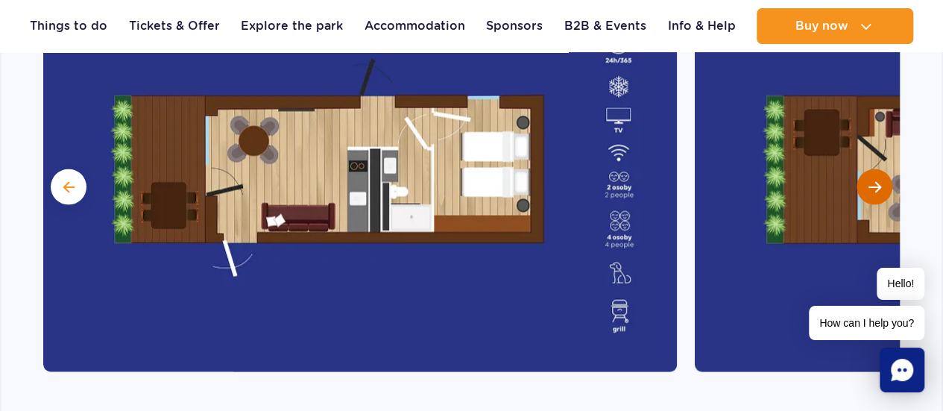
click at [866, 169] on button "Next slide" at bounding box center [874, 187] width 36 height 36
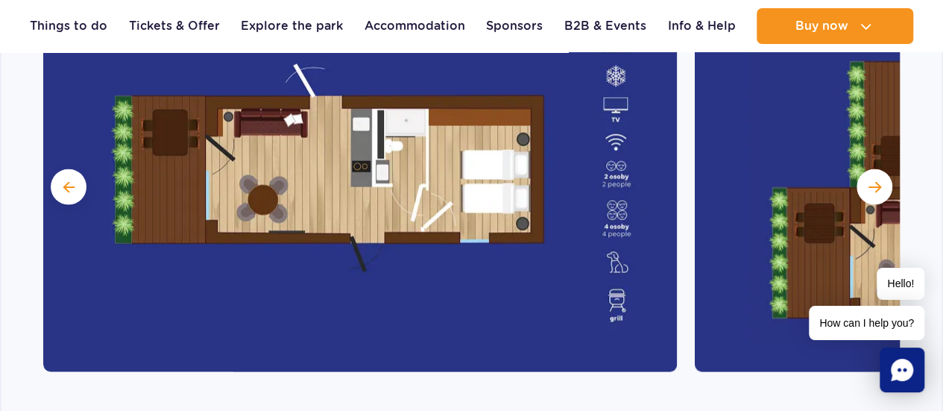
click at [882, 169] on button "Next slide" at bounding box center [874, 187] width 36 height 36
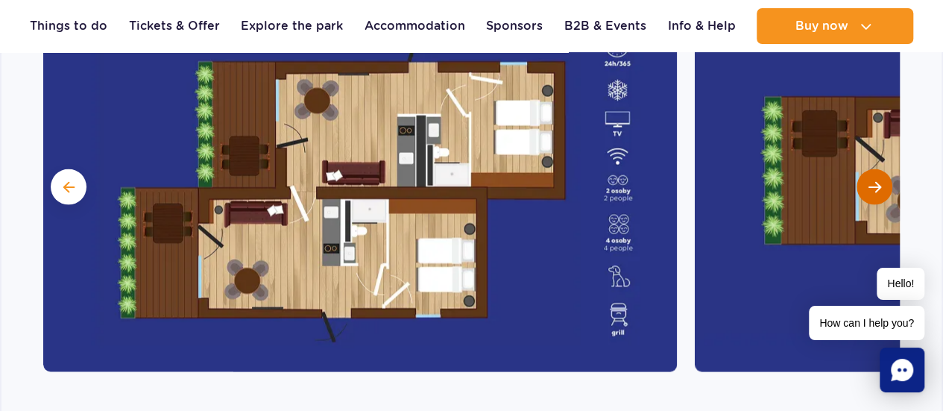
click at [881, 169] on button "Next slide" at bounding box center [874, 187] width 36 height 36
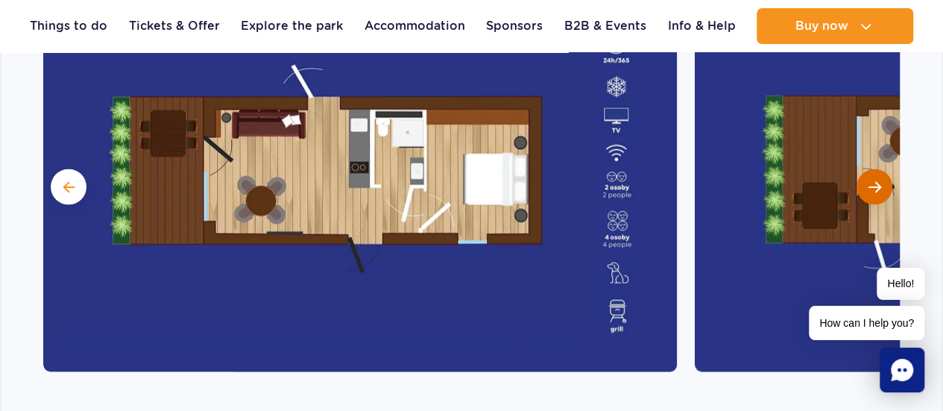
click at [881, 169] on button "Next slide" at bounding box center [874, 187] width 36 height 36
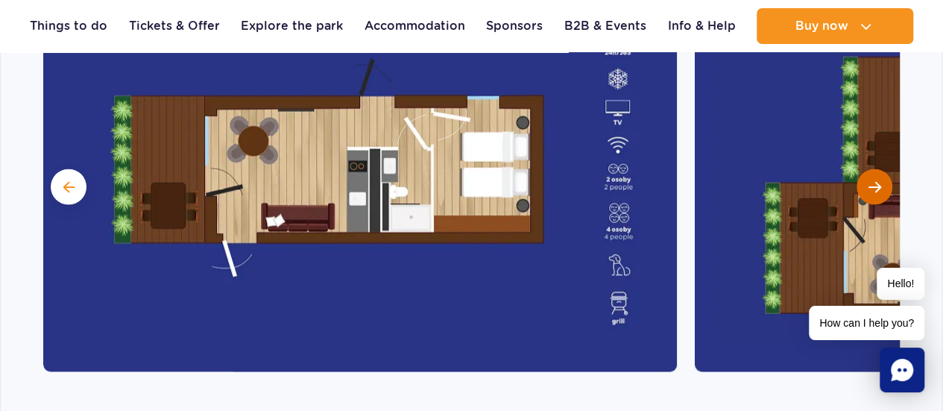
click at [881, 169] on button "Next slide" at bounding box center [874, 187] width 36 height 36
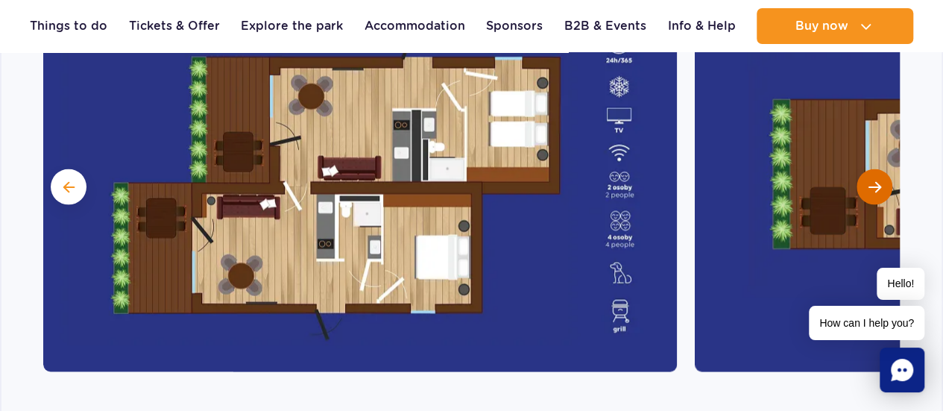
click at [881, 169] on button "Next slide" at bounding box center [874, 187] width 36 height 36
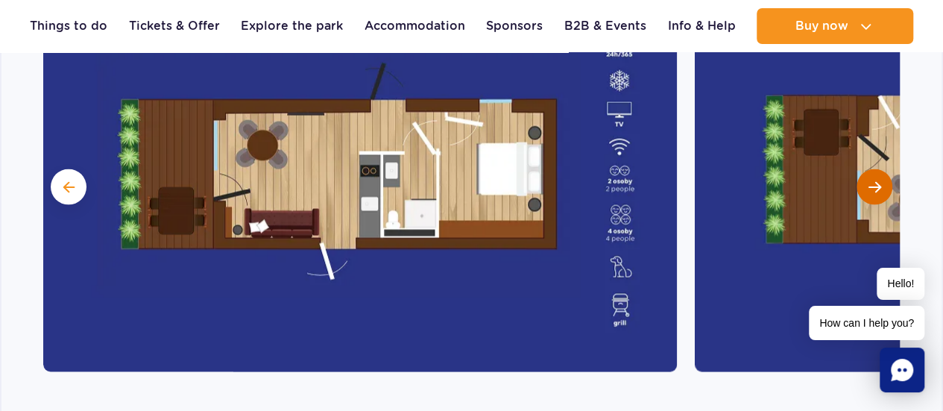
click at [881, 169] on button "Next slide" at bounding box center [874, 187] width 36 height 36
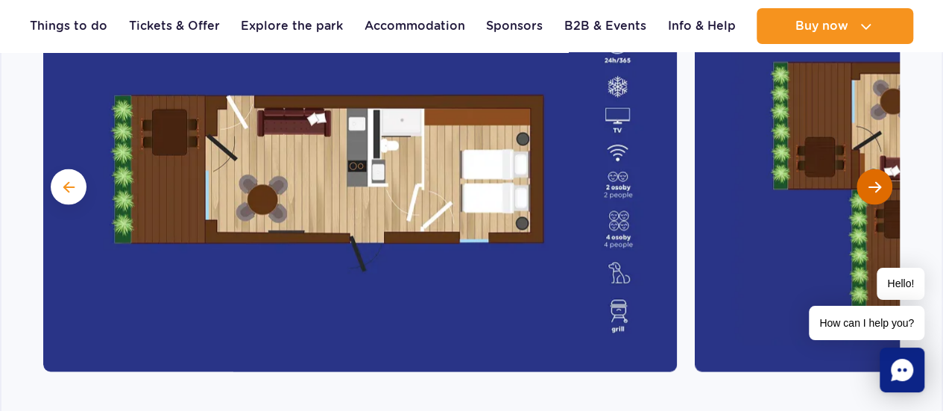
click at [881, 169] on button "Next slide" at bounding box center [874, 187] width 36 height 36
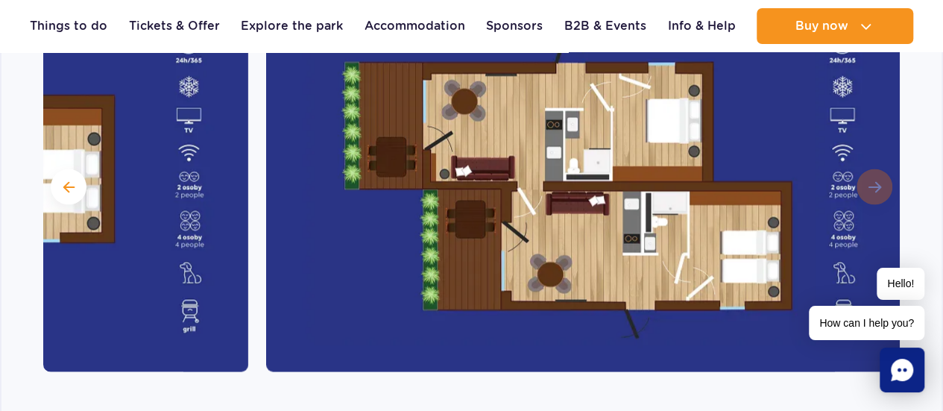
click at [881, 133] on img at bounding box center [583, 185] width 634 height 373
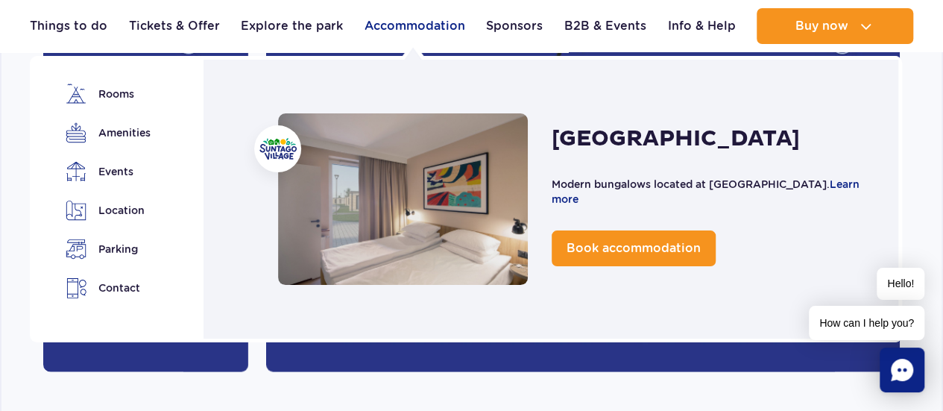
click at [420, 26] on link "Accommodation" at bounding box center [414, 26] width 101 height 36
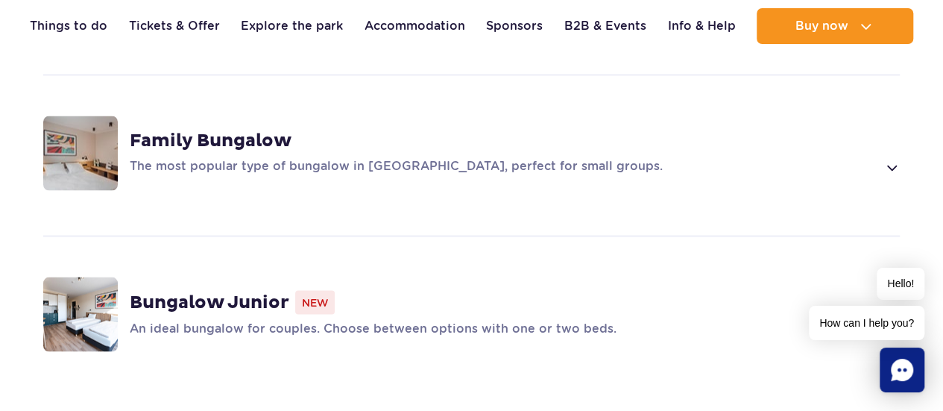
scroll to position [1118, 0]
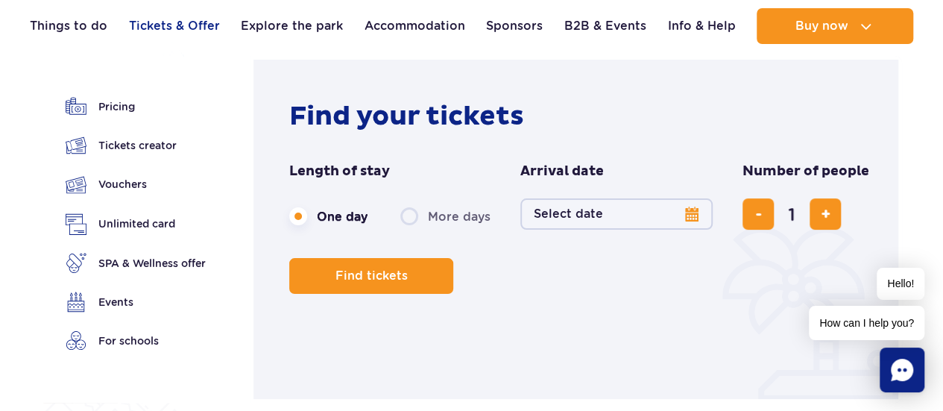
click at [197, 22] on link "Tickets & Offer" at bounding box center [174, 26] width 91 height 36
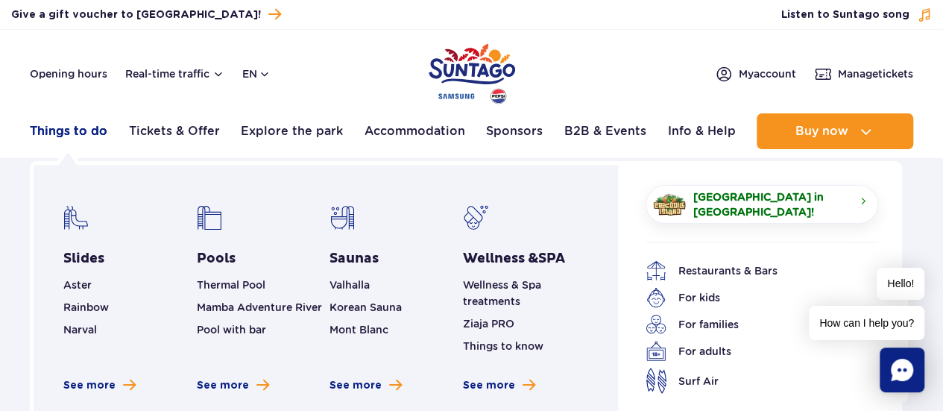
click at [101, 136] on link "Things to do" at bounding box center [69, 131] width 78 height 36
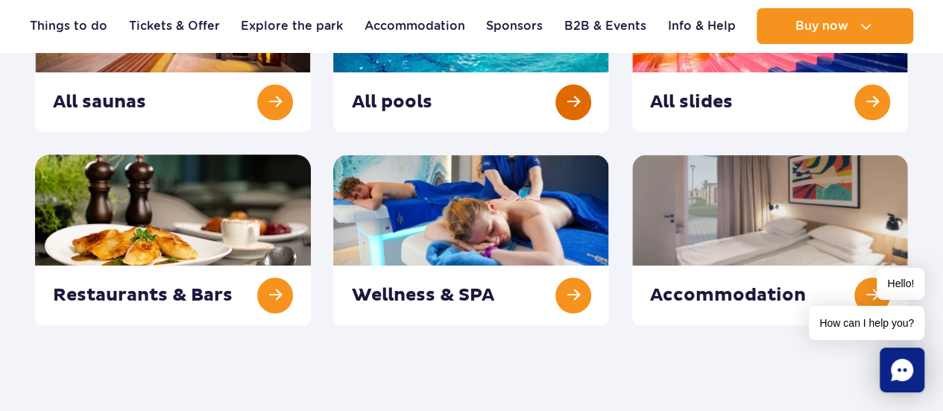
scroll to position [149, 0]
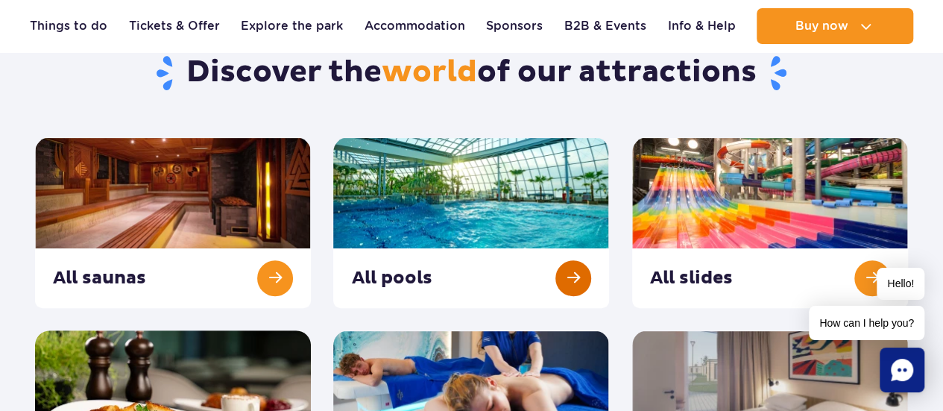
click at [578, 268] on link at bounding box center [471, 222] width 276 height 171
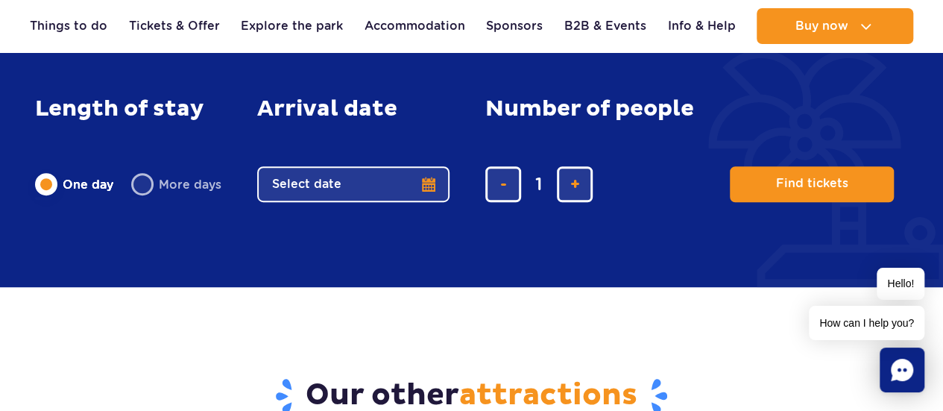
scroll to position [3056, 0]
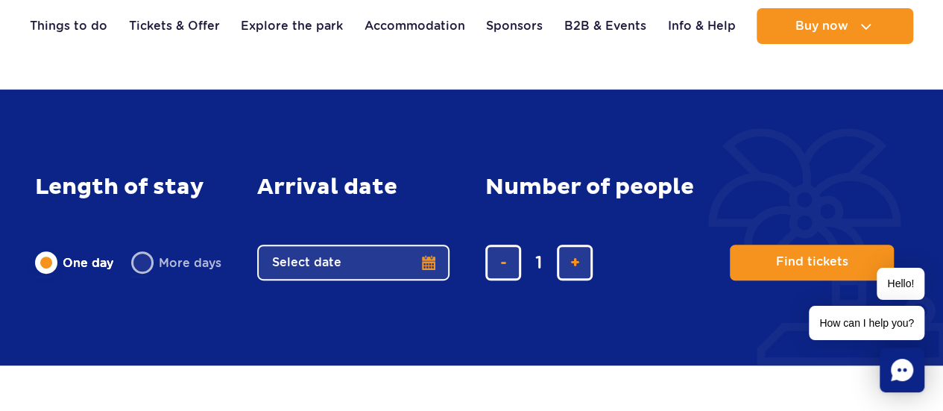
click at [147, 265] on label "More days" at bounding box center [176, 262] width 90 height 31
click at [147, 275] on input "More days" at bounding box center [139, 276] width 16 height 3
radio input "false"
radio input "true"
click at [39, 257] on label "One day" at bounding box center [74, 262] width 78 height 31
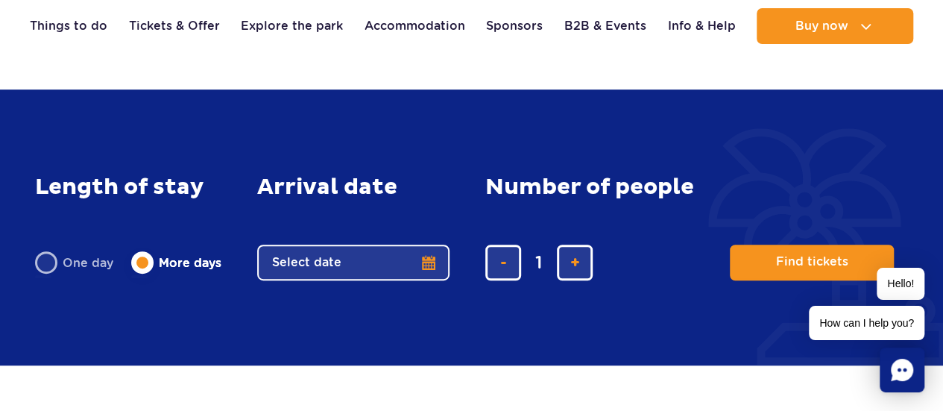
click at [39, 275] on input "One day" at bounding box center [43, 276] width 16 height 3
click at [152, 260] on label "More days" at bounding box center [176, 262] width 90 height 31
click at [148, 275] on input "More days" at bounding box center [139, 276] width 16 height 3
radio input "false"
radio input "true"
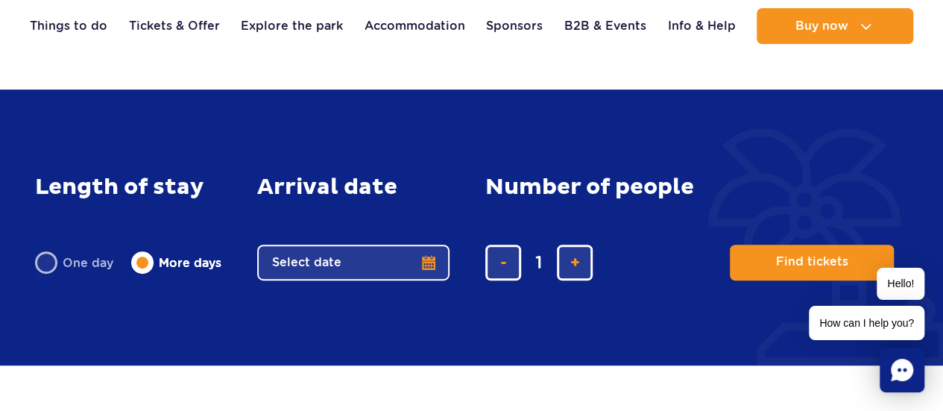
click at [53, 265] on label "One day" at bounding box center [74, 262] width 78 height 31
click at [51, 275] on input "One day" at bounding box center [43, 276] width 16 height 3
click at [142, 269] on label "More days" at bounding box center [176, 262] width 90 height 31
click at [142, 275] on input "More days" at bounding box center [139, 276] width 16 height 3
radio input "false"
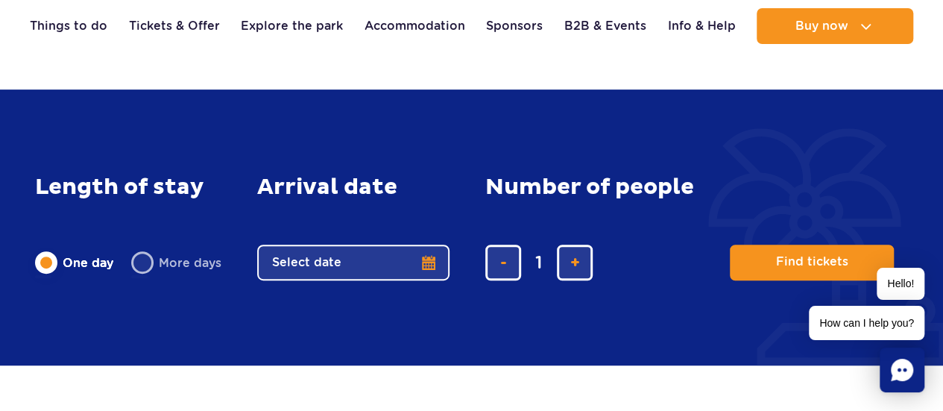
radio input "true"
click at [57, 265] on label "One day" at bounding box center [74, 262] width 78 height 31
click at [51, 275] on input "One day" at bounding box center [43, 276] width 16 height 3
radio input "true"
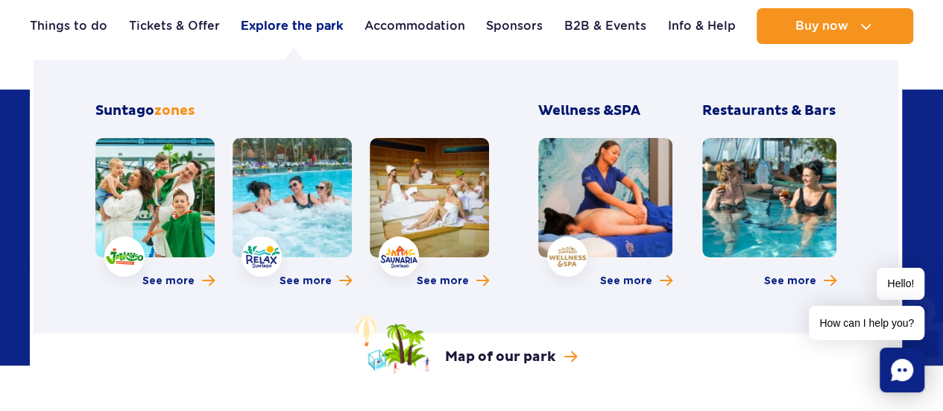
click at [299, 26] on link "Explore the park" at bounding box center [292, 26] width 102 height 36
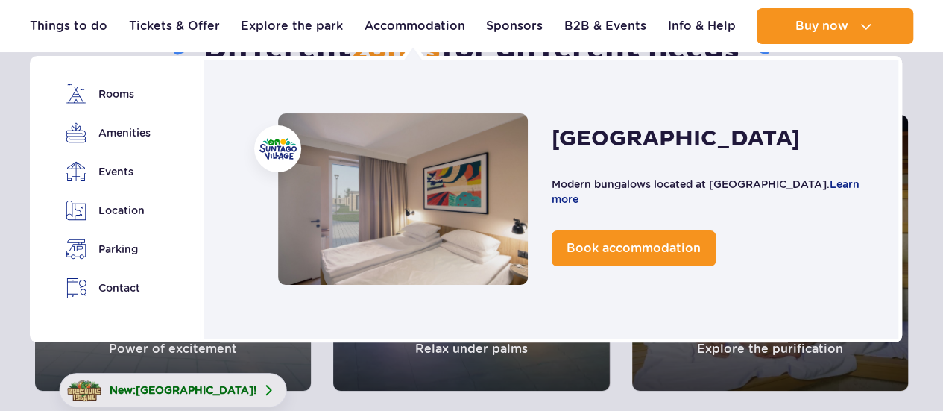
scroll to position [298, 0]
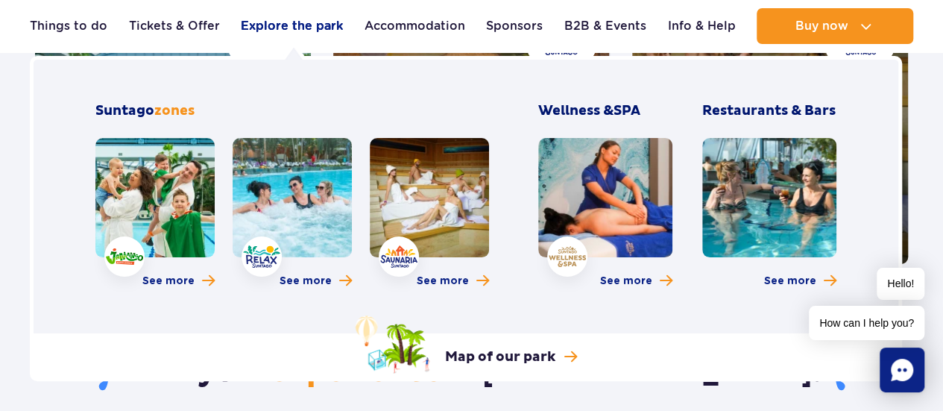
click at [312, 34] on link "Explore the park" at bounding box center [292, 26] width 102 height 36
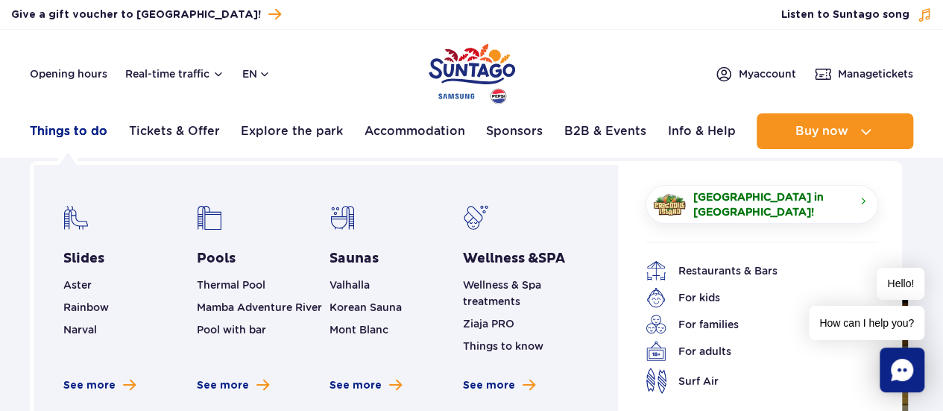
click at [85, 132] on link "Things to do" at bounding box center [69, 131] width 78 height 36
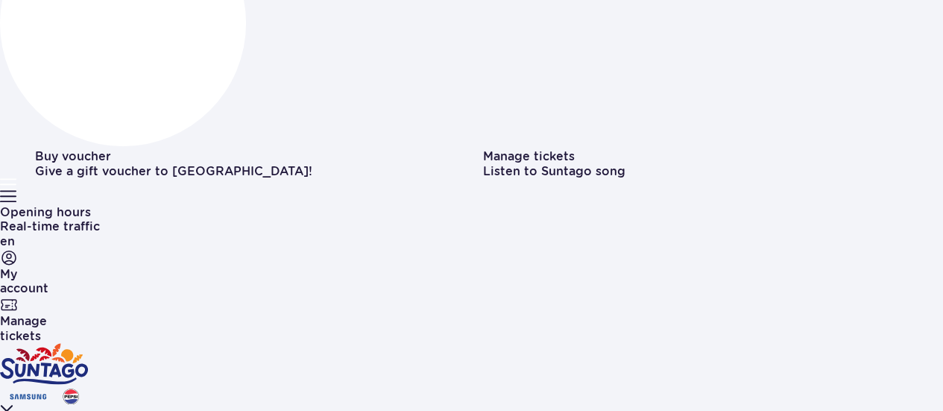
scroll to position [298, 0]
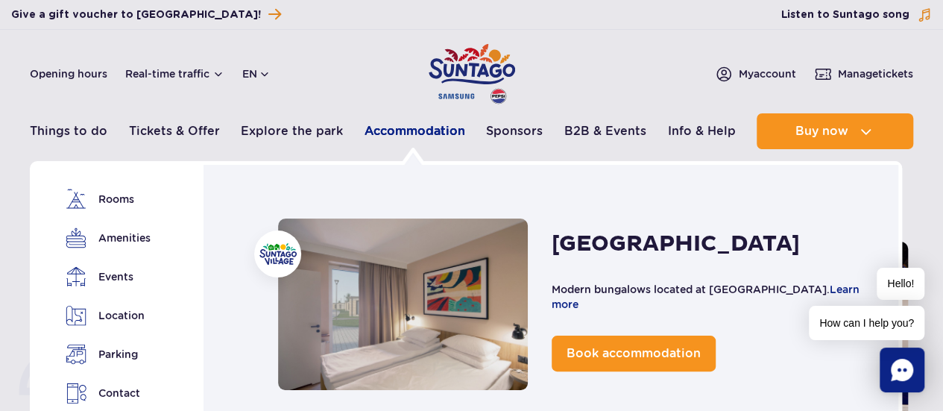
click at [398, 143] on link "Accommodation" at bounding box center [414, 131] width 101 height 36
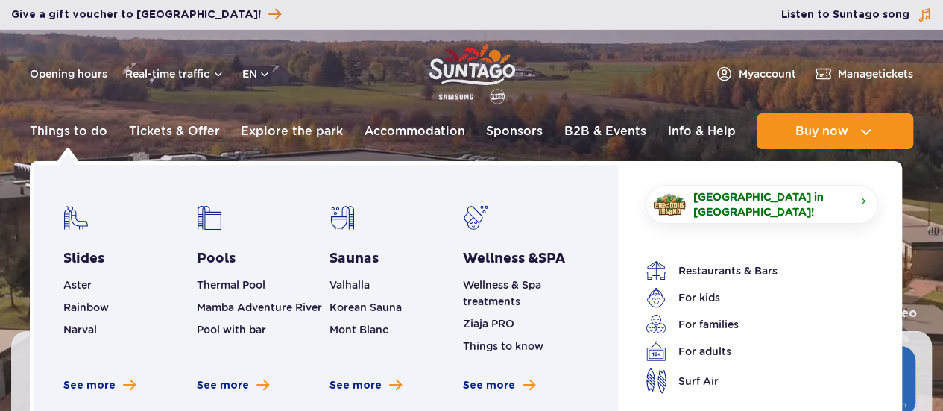
click at [66, 133] on link "Things to do" at bounding box center [69, 131] width 78 height 36
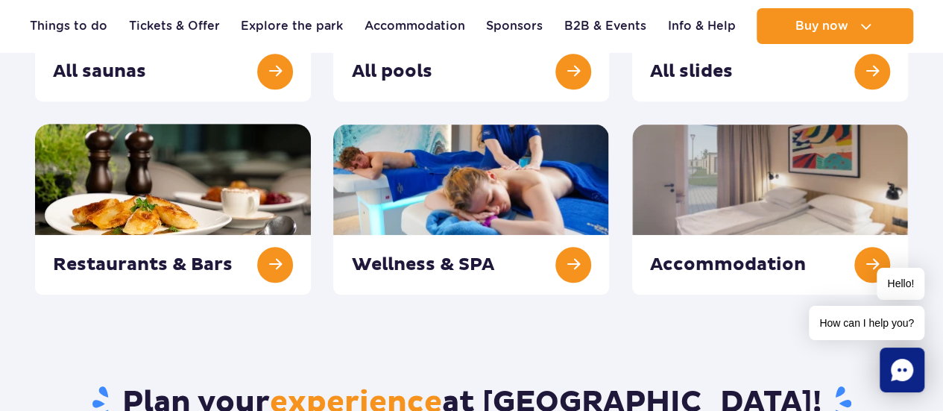
scroll to position [373, 0]
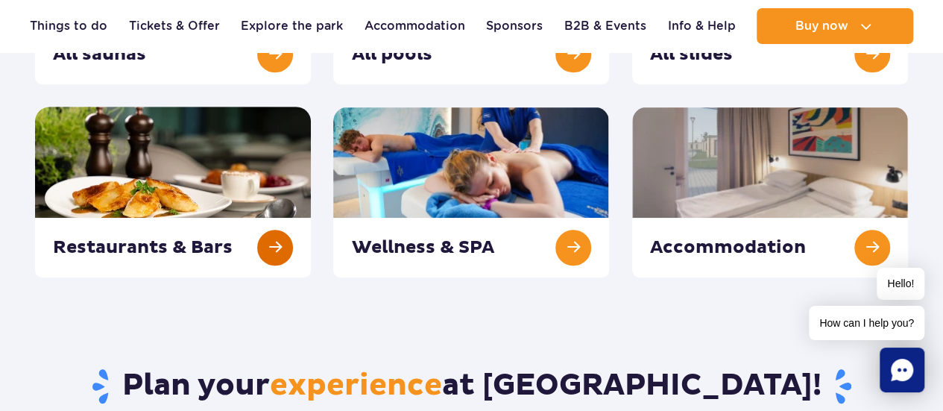
click at [277, 254] on link at bounding box center [173, 192] width 276 height 171
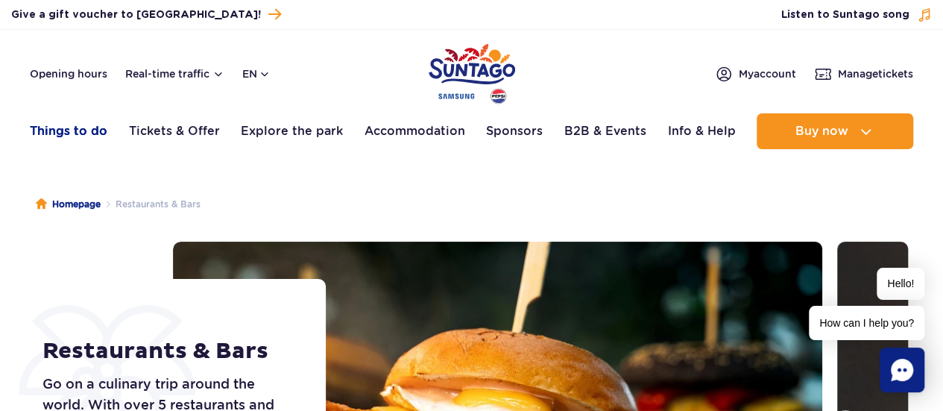
click at [82, 136] on link "Things to do" at bounding box center [69, 131] width 78 height 36
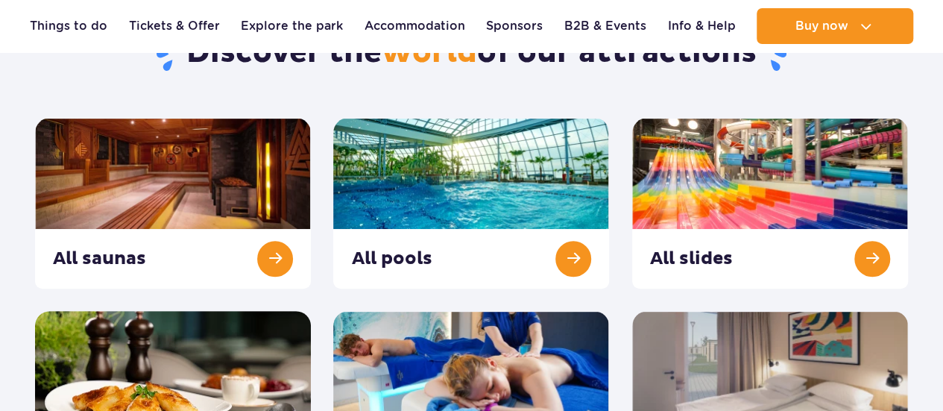
scroll to position [298, 0]
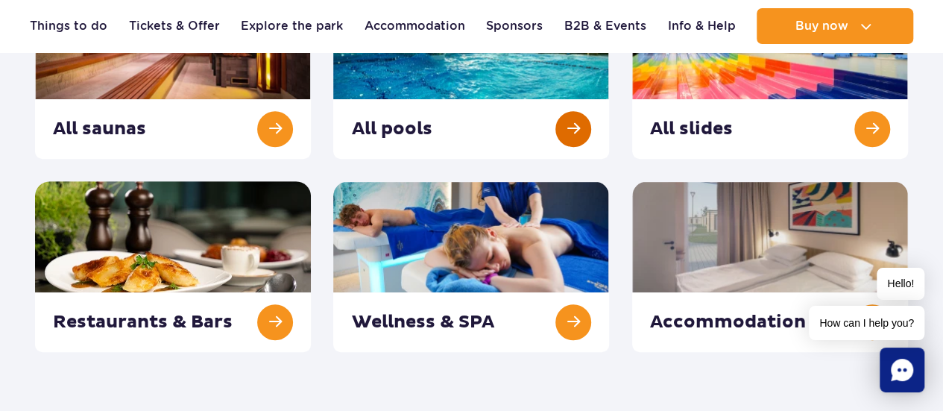
click at [568, 128] on link at bounding box center [471, 73] width 276 height 171
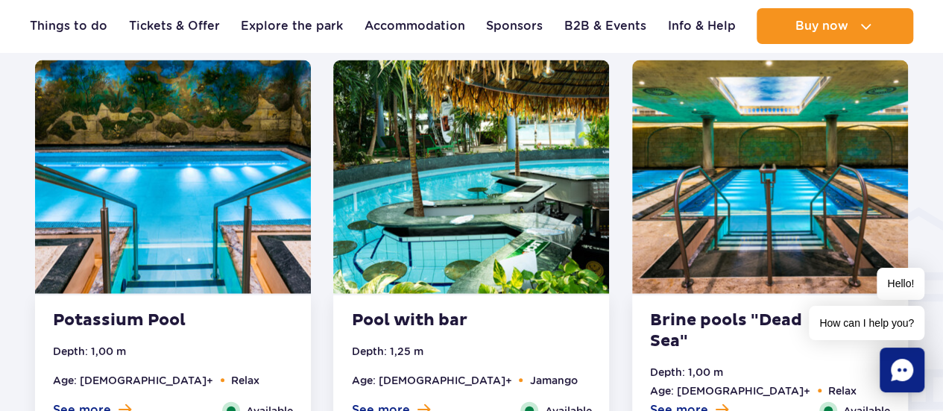
scroll to position [1714, 0]
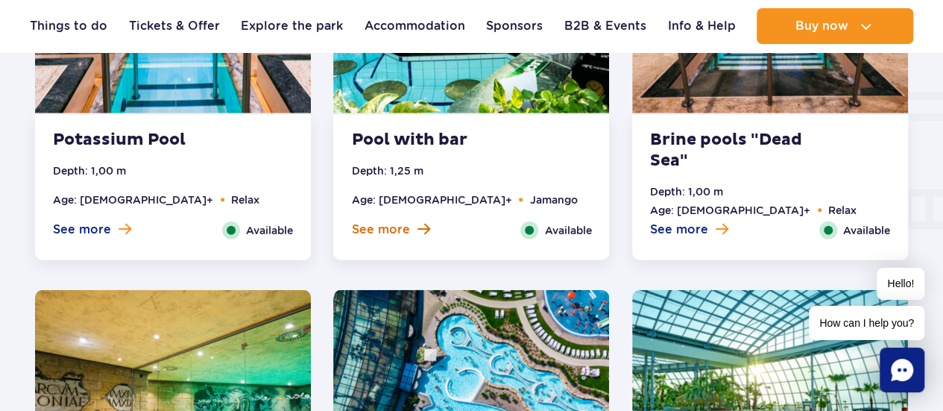
click at [406, 224] on span "See more" at bounding box center [380, 229] width 58 height 16
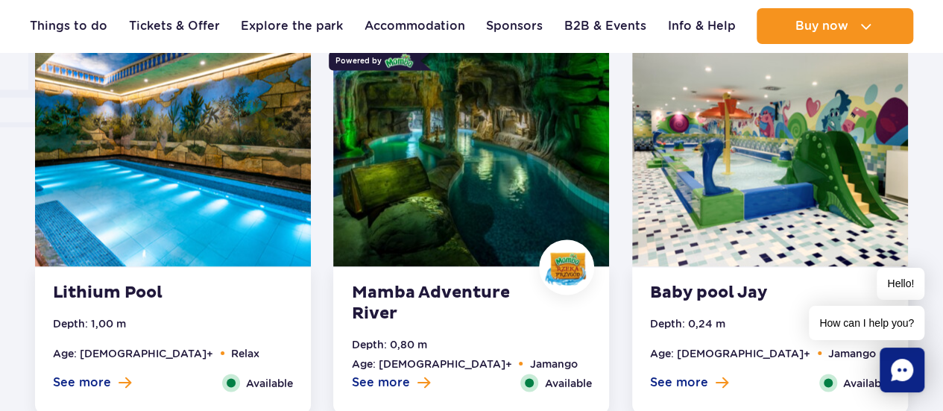
scroll to position [1322, 0]
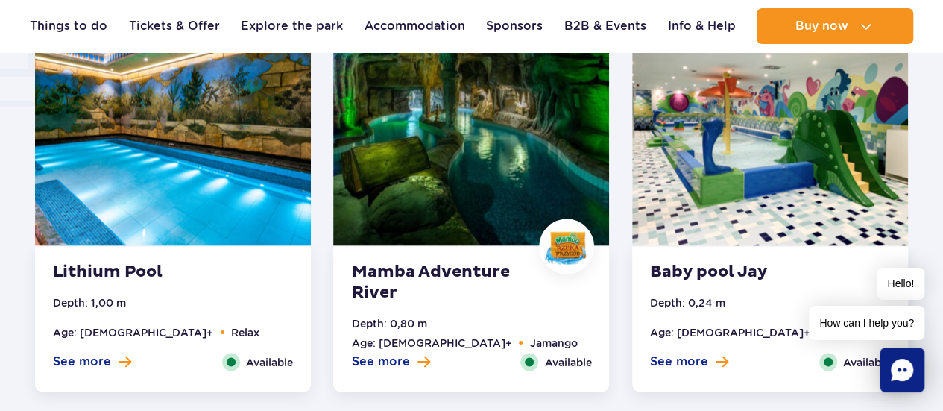
click at [416, 350] on ul "Depth: 0,80 m Age: 0+ Jamango" at bounding box center [471, 334] width 240 height 38
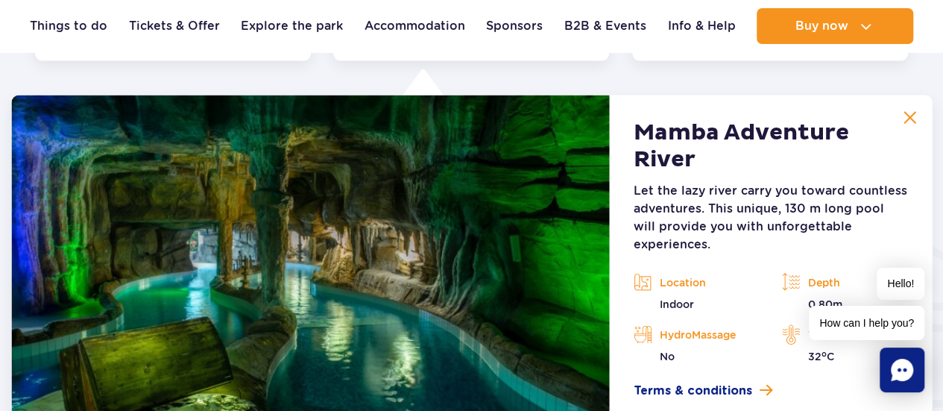
scroll to position [1658, 0]
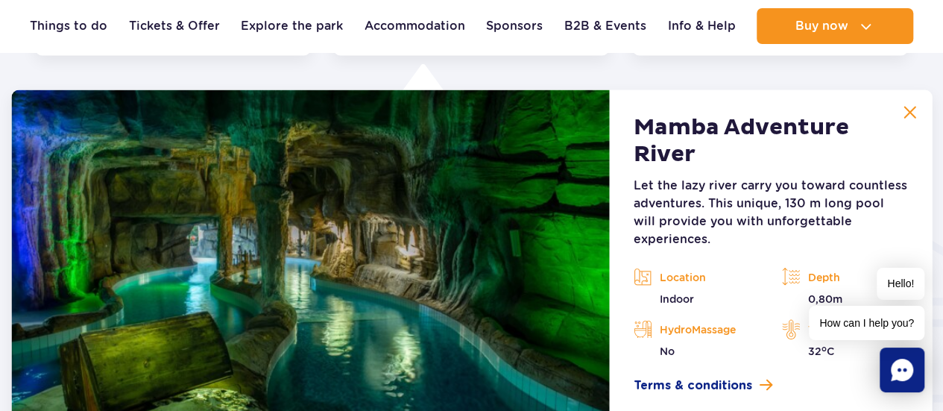
click at [915, 109] on img at bounding box center [909, 112] width 13 height 13
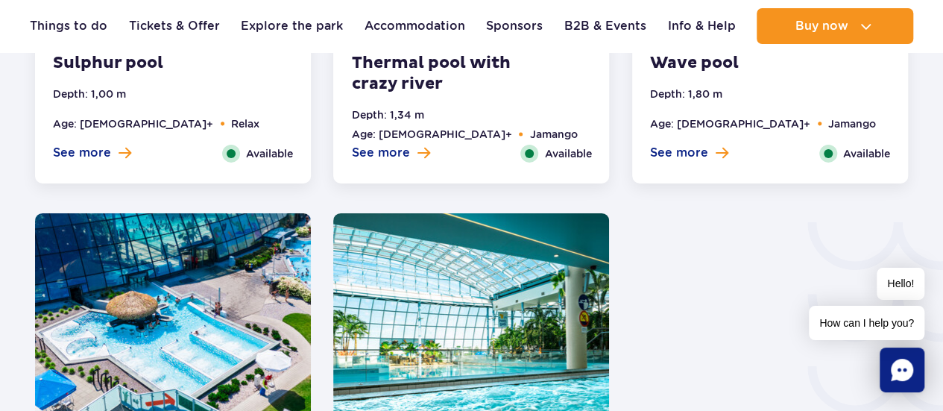
scroll to position [2105, 0]
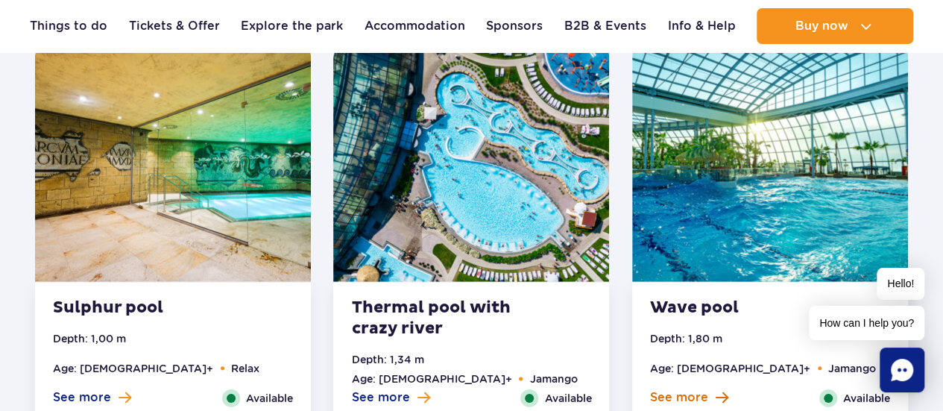
click at [722, 402] on span at bounding box center [722, 397] width 13 height 13
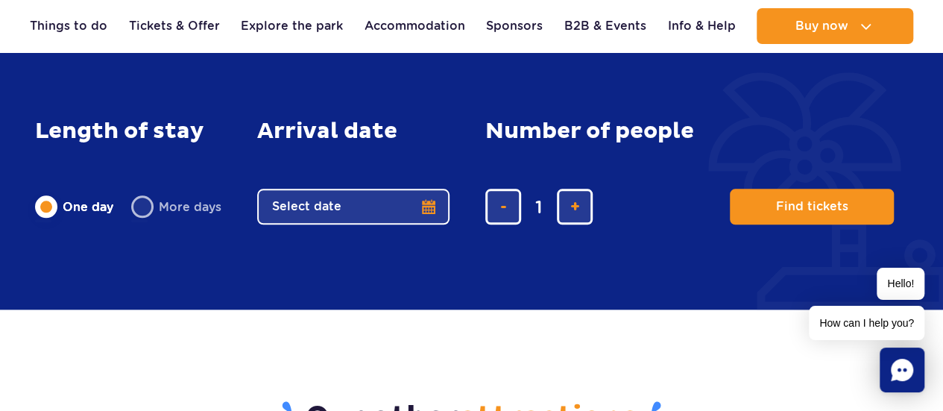
scroll to position [3595, 0]
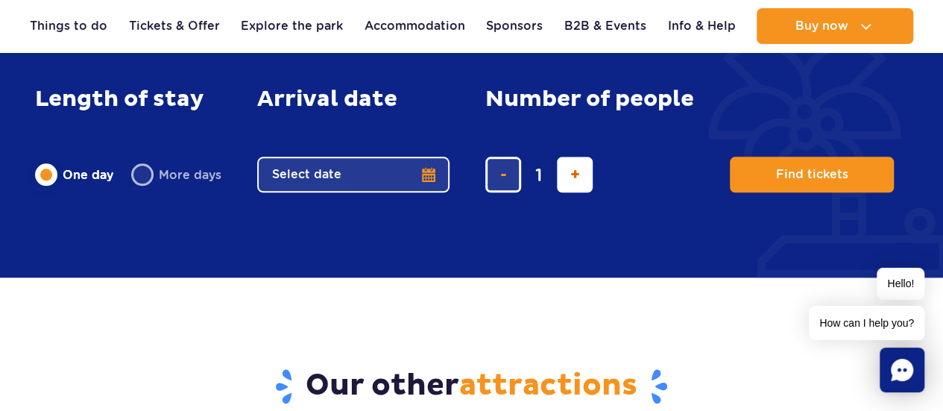
click at [570, 174] on span "add ticket" at bounding box center [575, 174] width 10 height 0
type input "5"
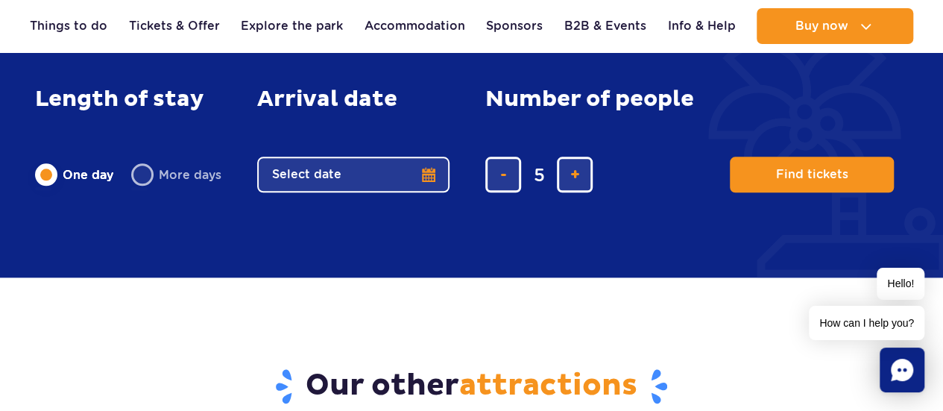
click at [373, 165] on button "Select date" at bounding box center [353, 175] width 192 height 36
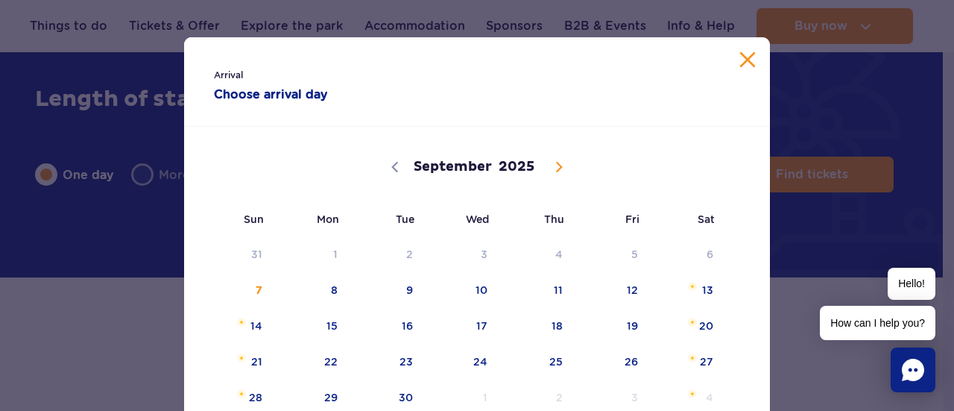
click at [740, 60] on button "Close calendar" at bounding box center [747, 59] width 15 height 15
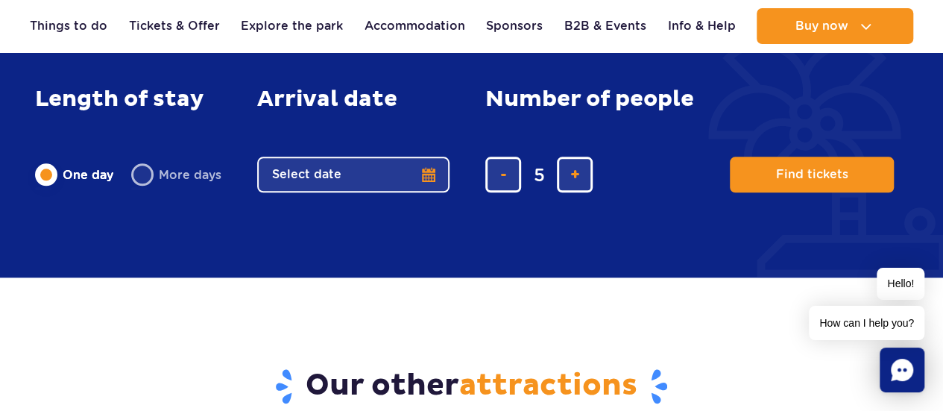
click at [136, 177] on label "More days" at bounding box center [176, 174] width 90 height 31
click at [136, 187] on input "More days" at bounding box center [139, 188] width 16 height 3
radio input "false"
radio input "true"
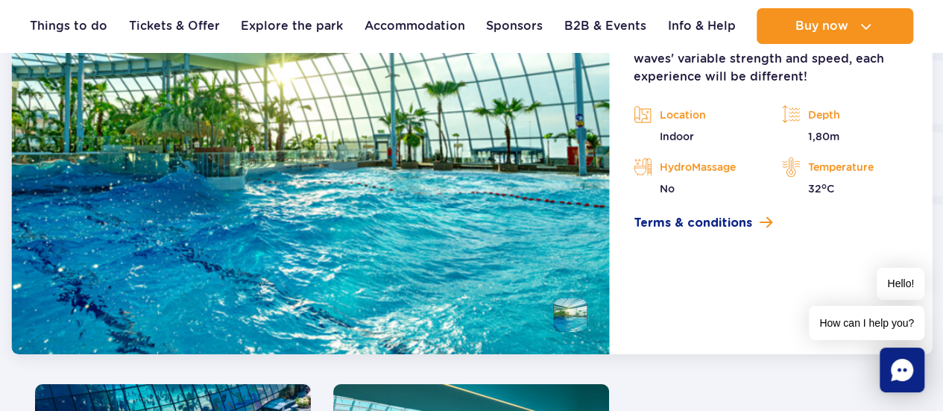
scroll to position [2477, 0]
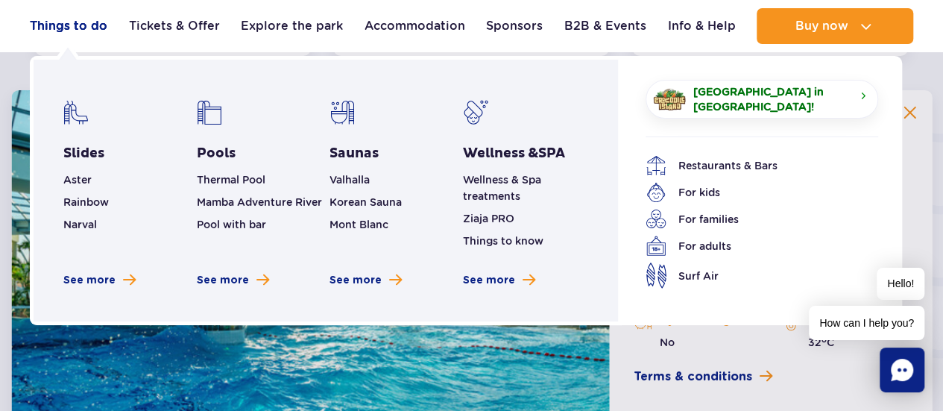
click at [80, 26] on link "Things to do" at bounding box center [69, 26] width 78 height 36
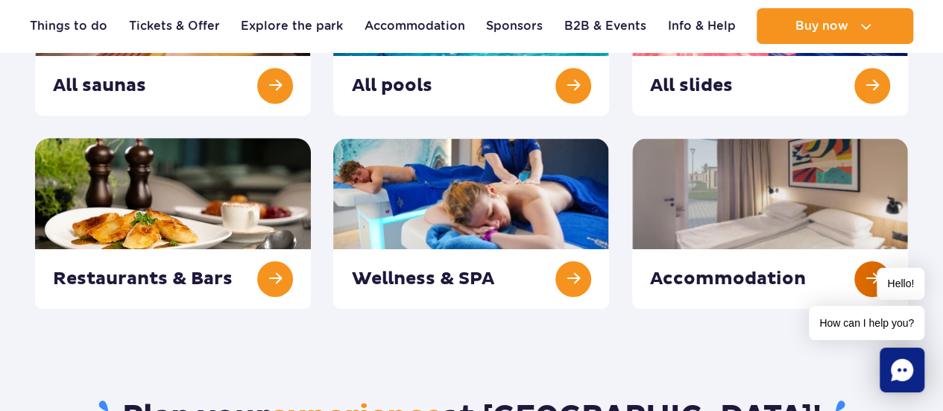
scroll to position [447, 0]
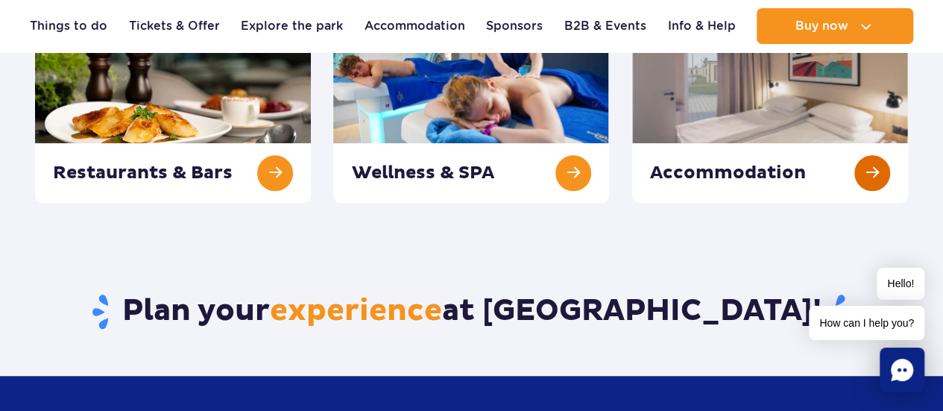
click at [869, 172] on link at bounding box center [770, 117] width 276 height 171
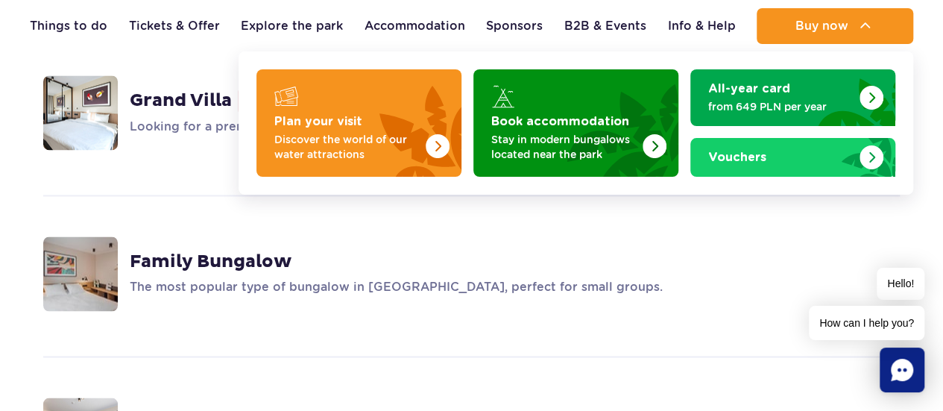
scroll to position [1043, 0]
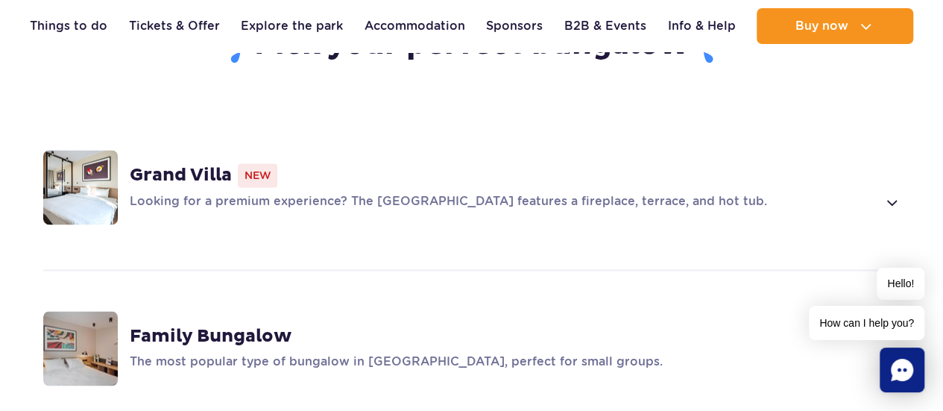
click at [195, 325] on strong "Family Bungalow" at bounding box center [211, 336] width 162 height 22
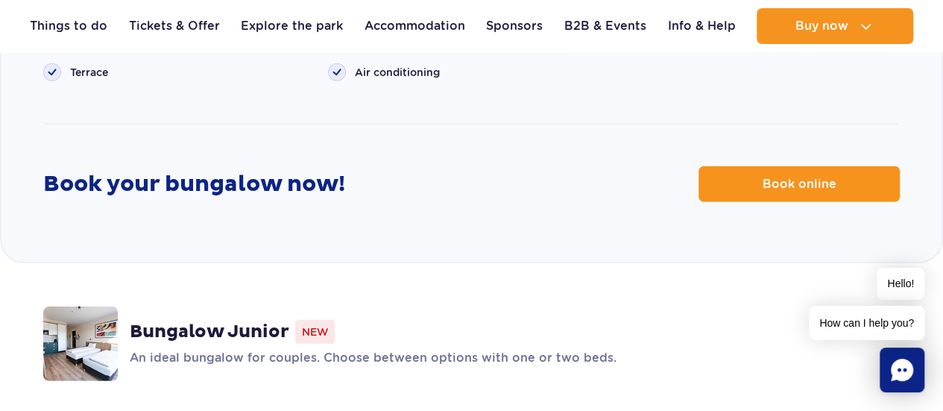
scroll to position [2099, 0]
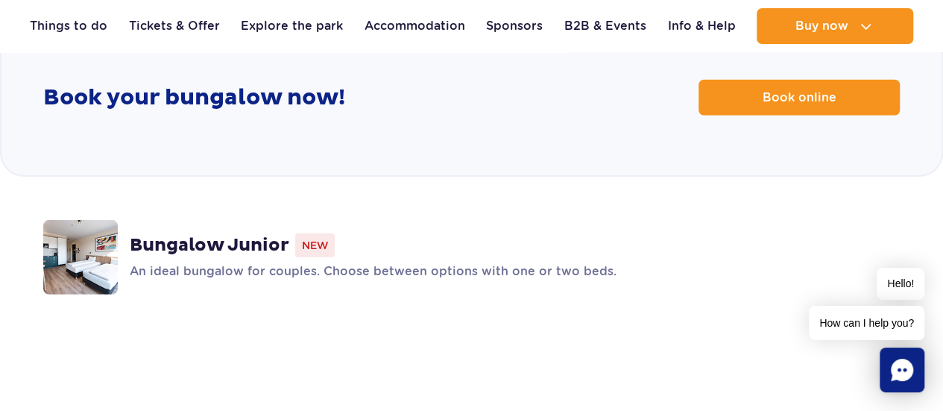
click at [313, 233] on span "New" at bounding box center [315, 245] width 40 height 24
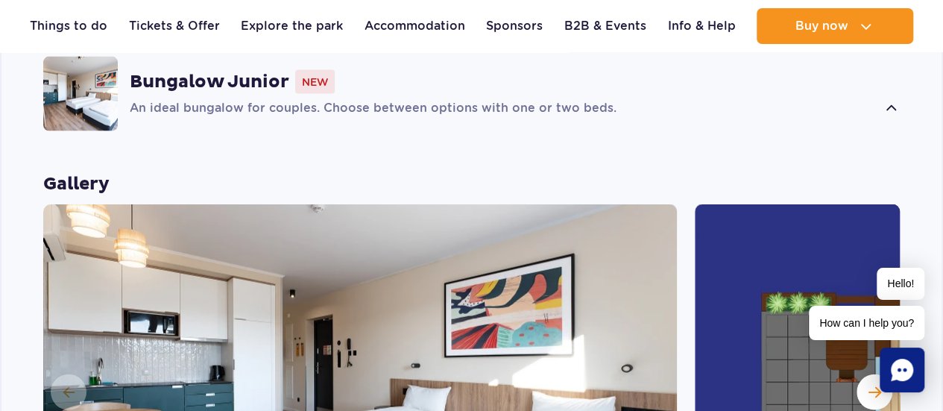
scroll to position [1515, 0]
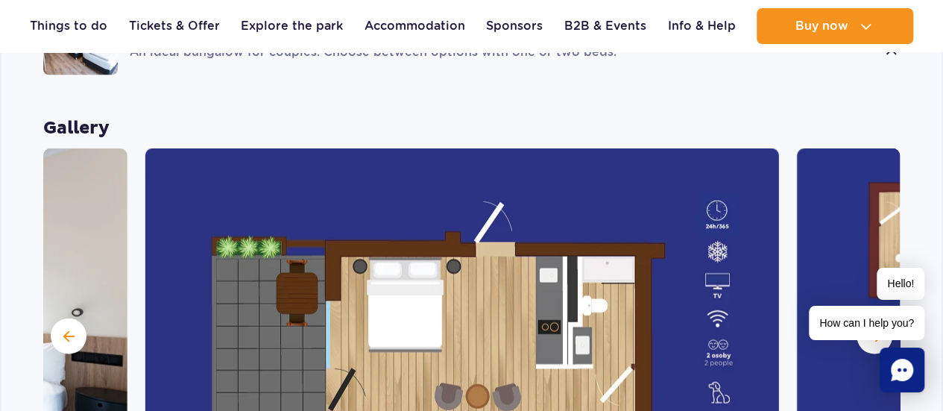
click at [145, 238] on img at bounding box center [462, 334] width 634 height 373
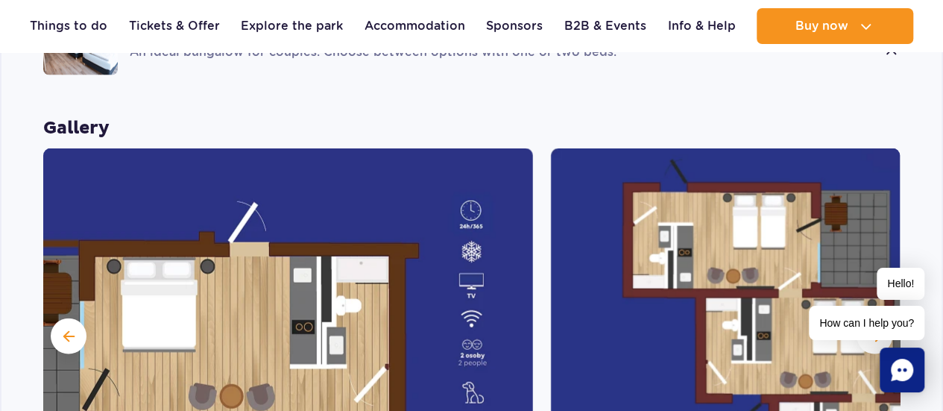
click at [288, 265] on img at bounding box center [216, 334] width 634 height 373
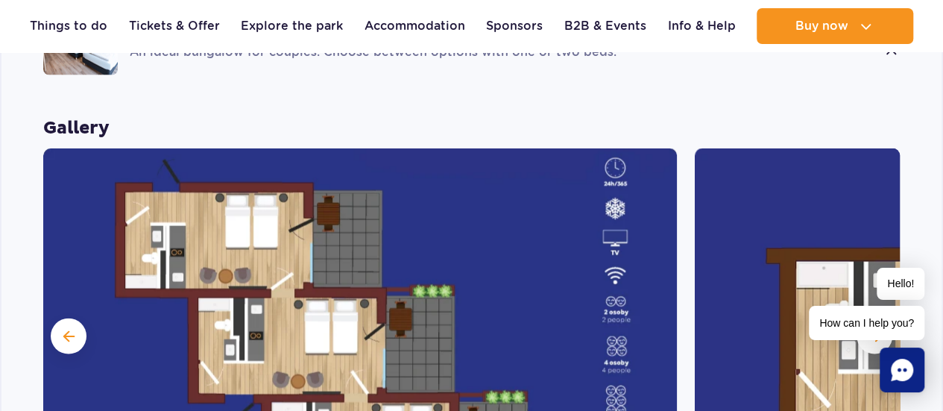
click at [315, 271] on img at bounding box center [360, 334] width 634 height 373
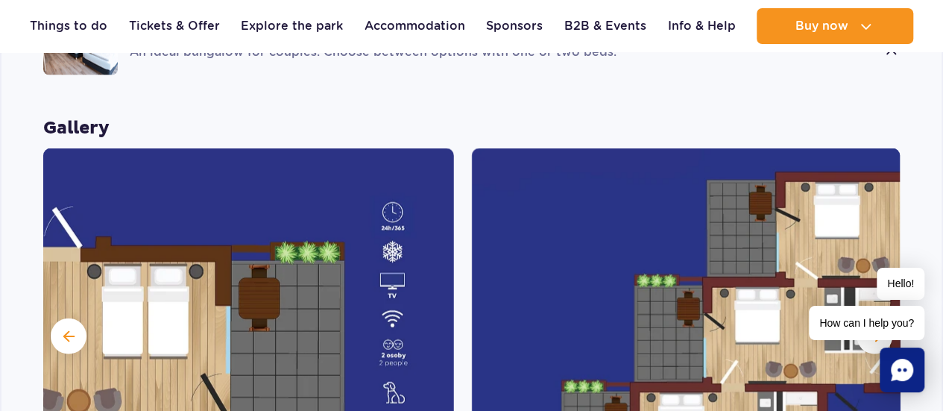
click at [189, 259] on img at bounding box center [137, 334] width 634 height 373
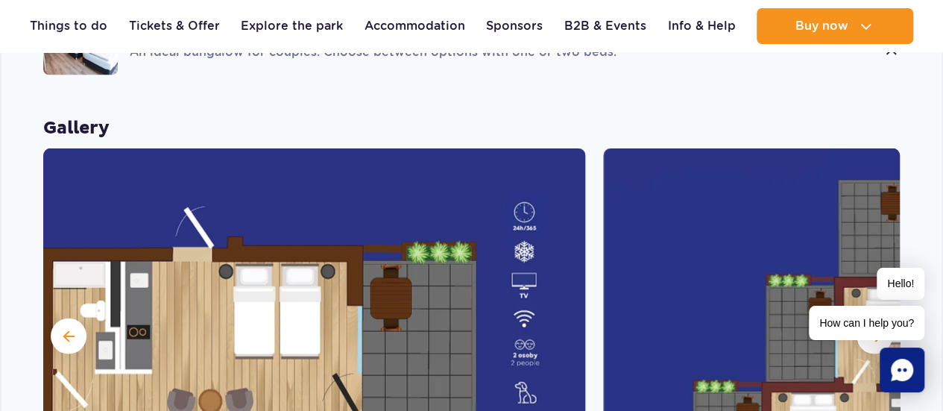
click at [302, 291] on img at bounding box center [269, 334] width 634 height 373
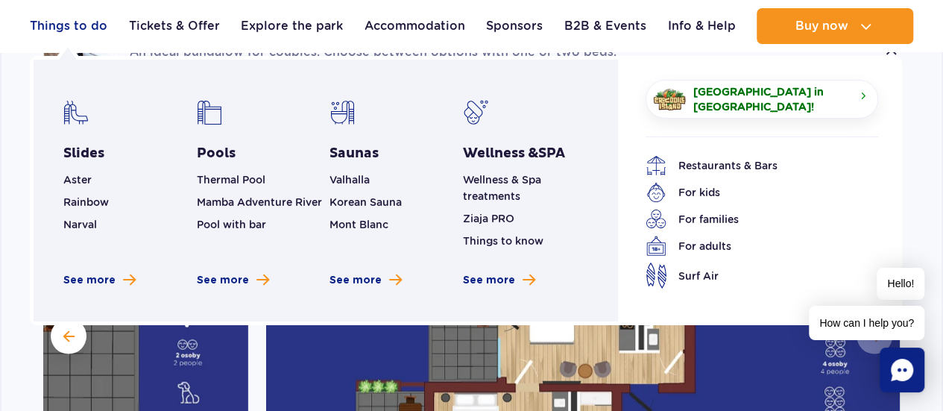
click at [80, 28] on link "Things to do" at bounding box center [69, 26] width 78 height 36
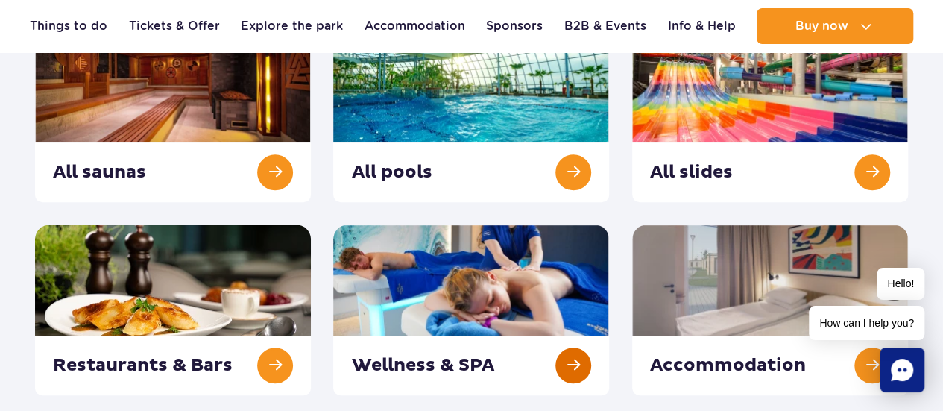
scroll to position [298, 0]
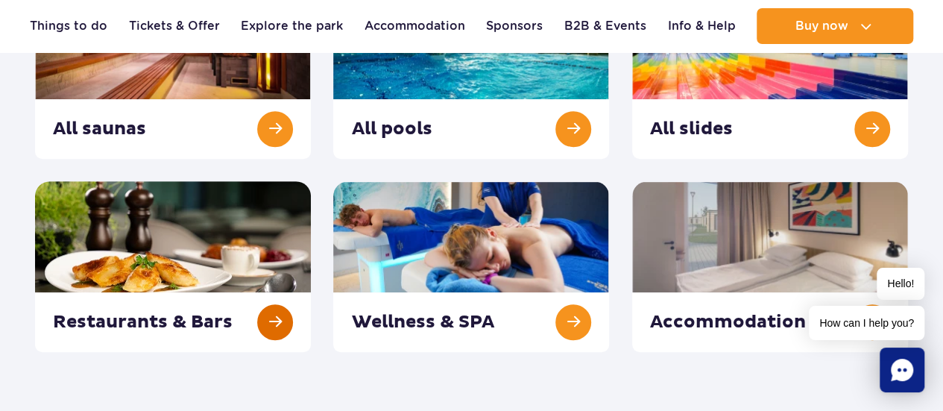
click at [267, 315] on link at bounding box center [173, 266] width 276 height 171
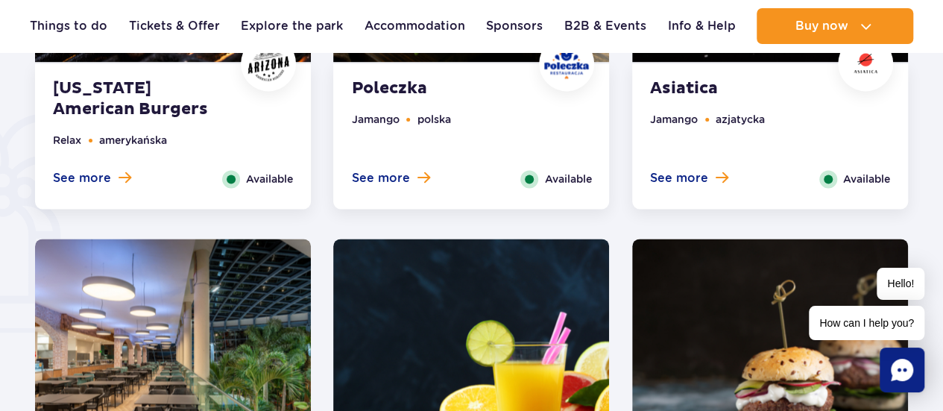
scroll to position [820, 0]
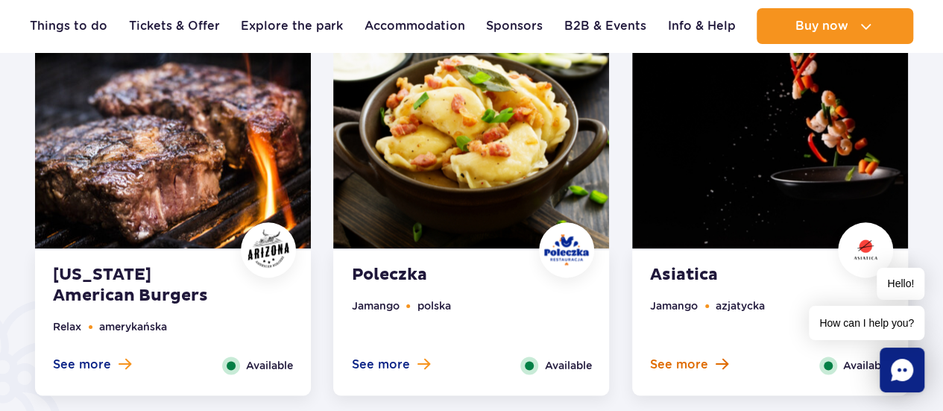
click at [705, 360] on span "See more" at bounding box center [679, 364] width 58 height 16
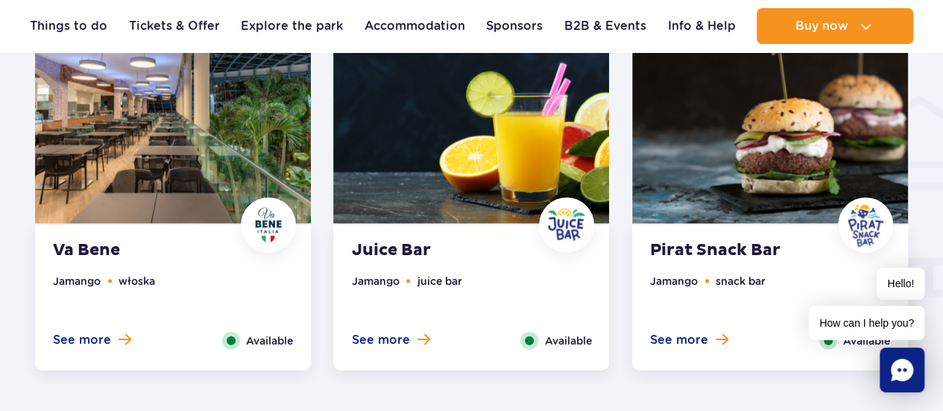
scroll to position [1680, 0]
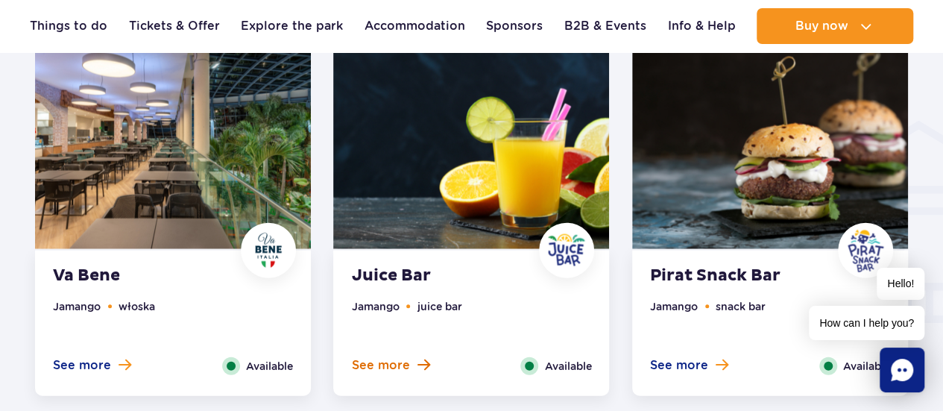
click at [398, 367] on span "See more" at bounding box center [380, 365] width 58 height 16
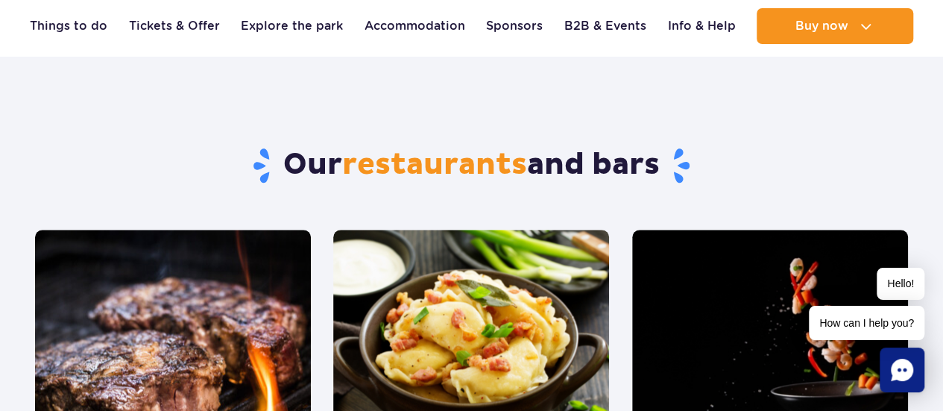
scroll to position [525, 0]
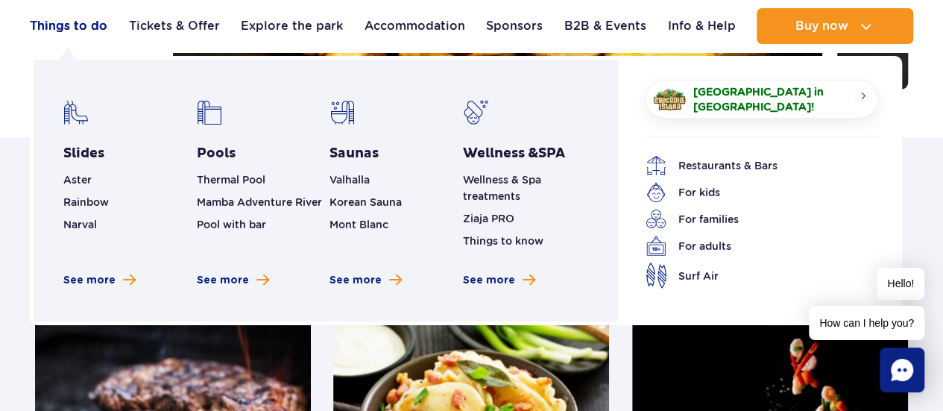
click at [97, 28] on link "Things to do" at bounding box center [69, 26] width 78 height 36
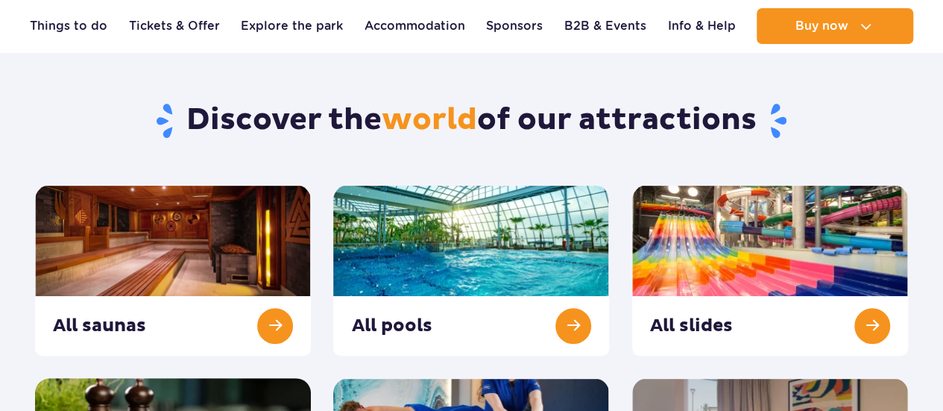
scroll to position [298, 0]
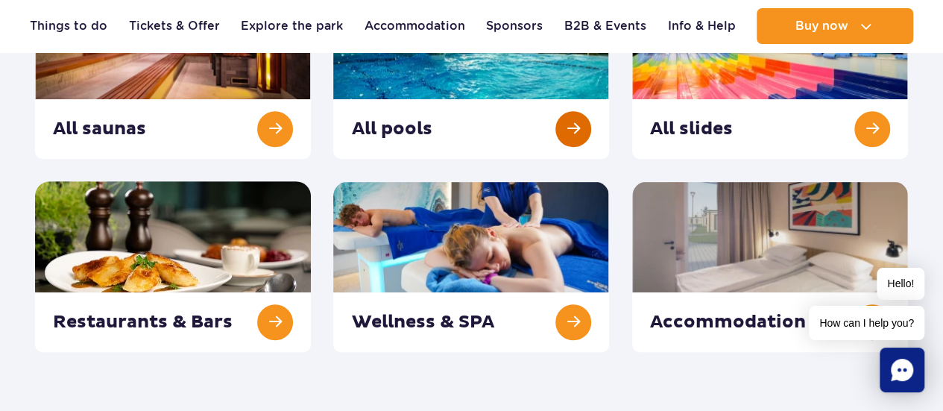
click at [573, 136] on link at bounding box center [471, 73] width 276 height 171
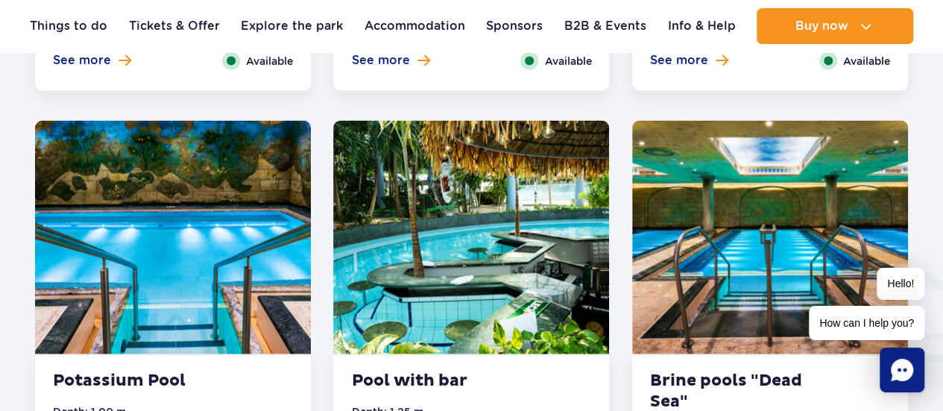
scroll to position [1789, 0]
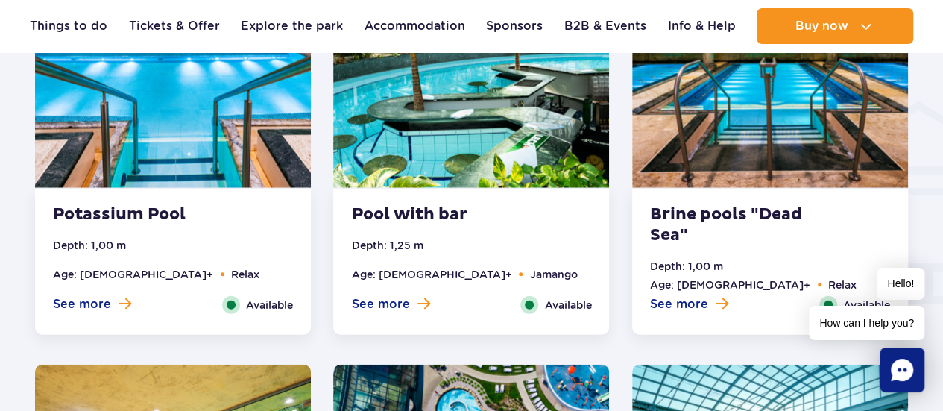
click at [417, 304] on span at bounding box center [423, 303] width 13 height 13
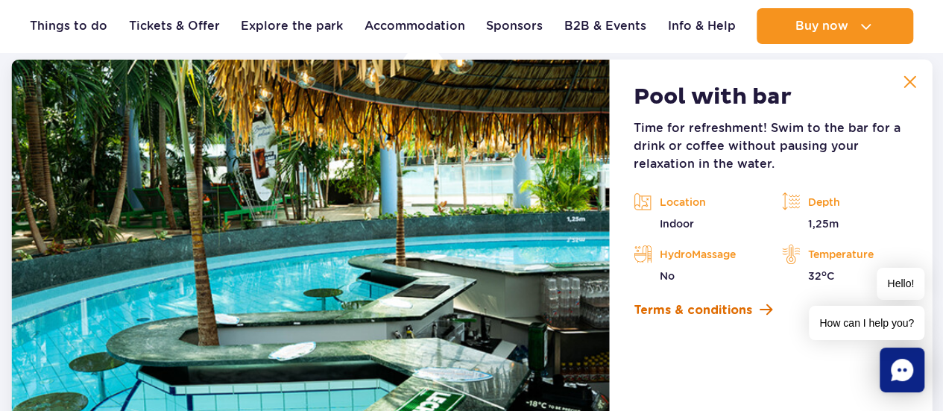
scroll to position [2068, 0]
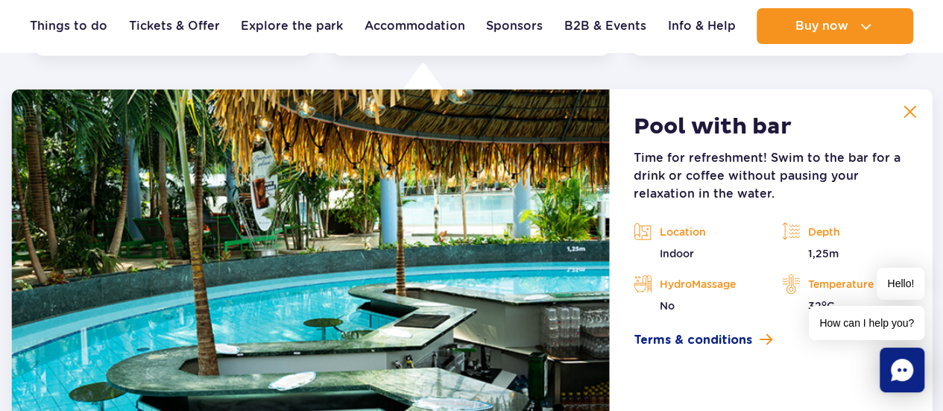
click at [912, 114] on img at bounding box center [909, 111] width 13 height 13
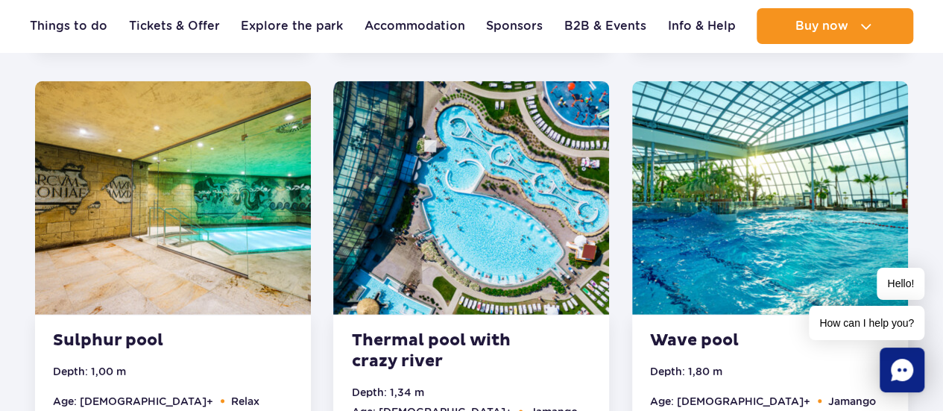
scroll to position [2217, 0]
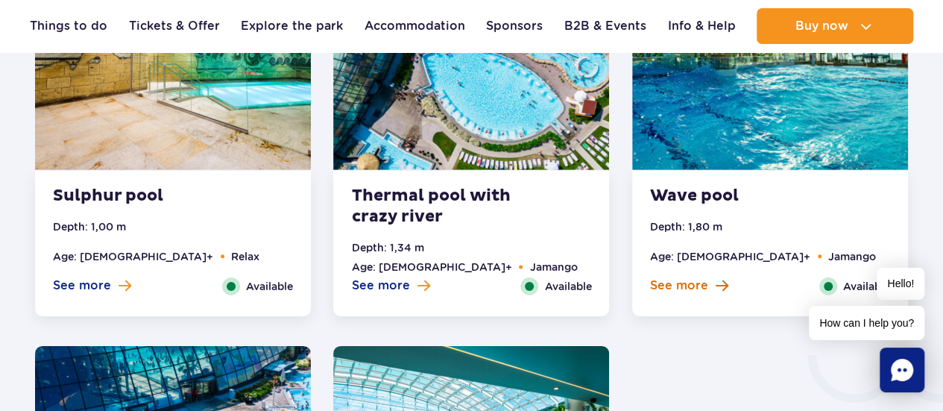
click at [711, 293] on button "See more" at bounding box center [689, 285] width 78 height 16
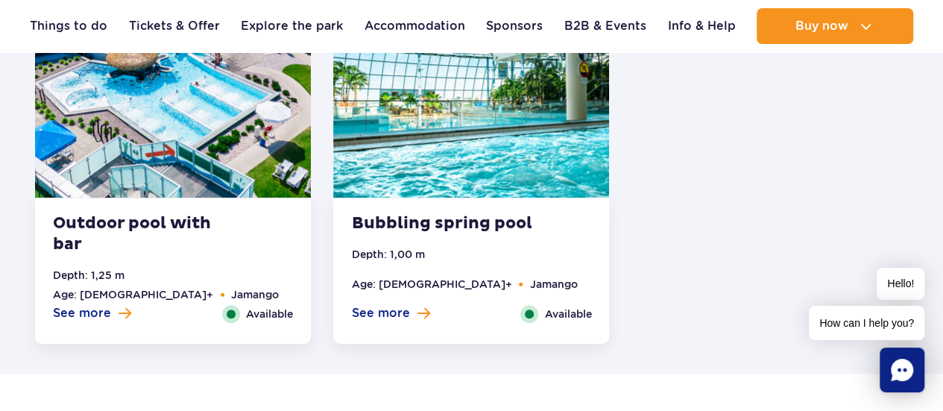
scroll to position [3073, 0]
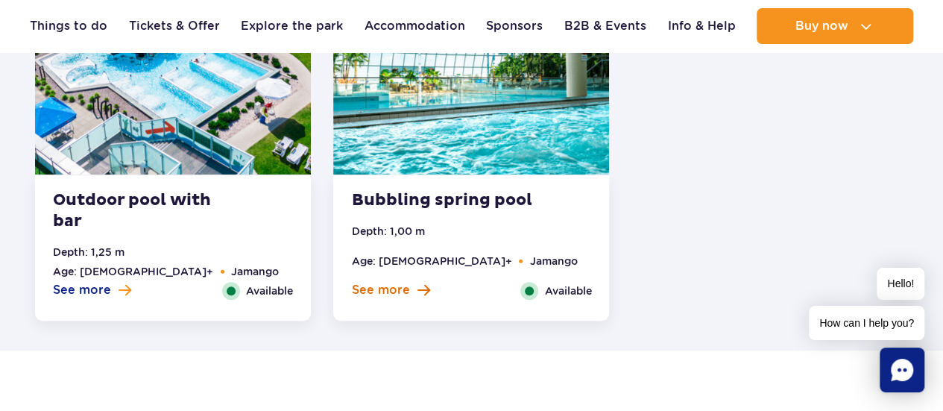
click at [410, 297] on button "See more" at bounding box center [390, 290] width 78 height 16
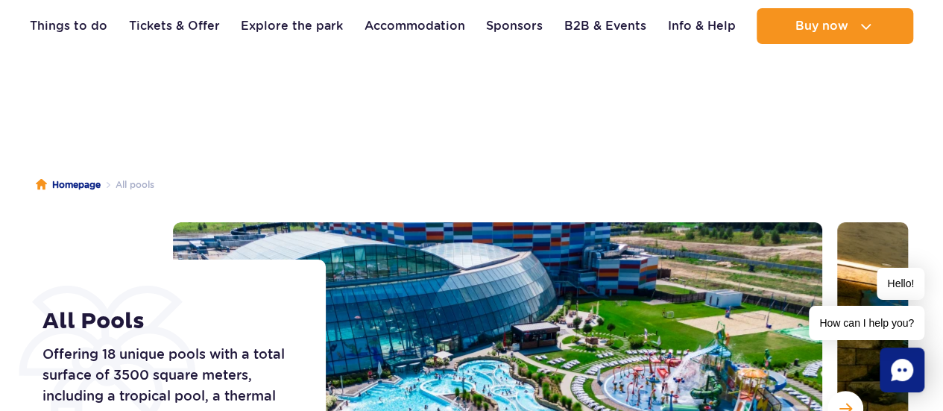
scroll to position [0, 0]
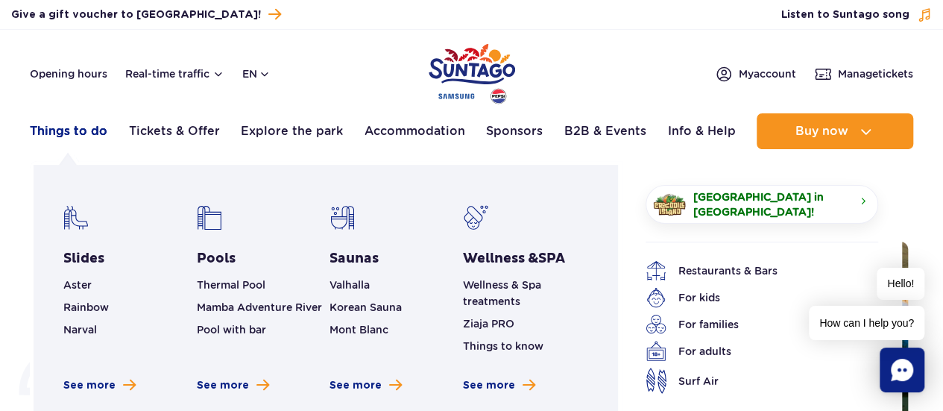
click at [86, 139] on link "Things to do" at bounding box center [69, 131] width 78 height 36
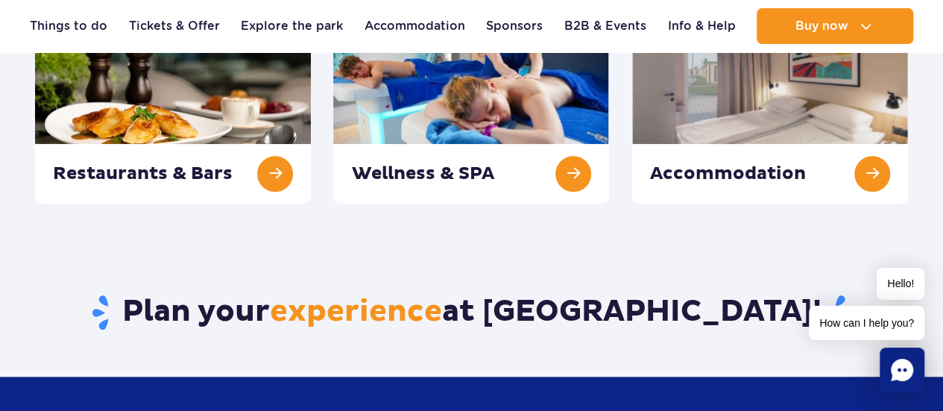
scroll to position [447, 0]
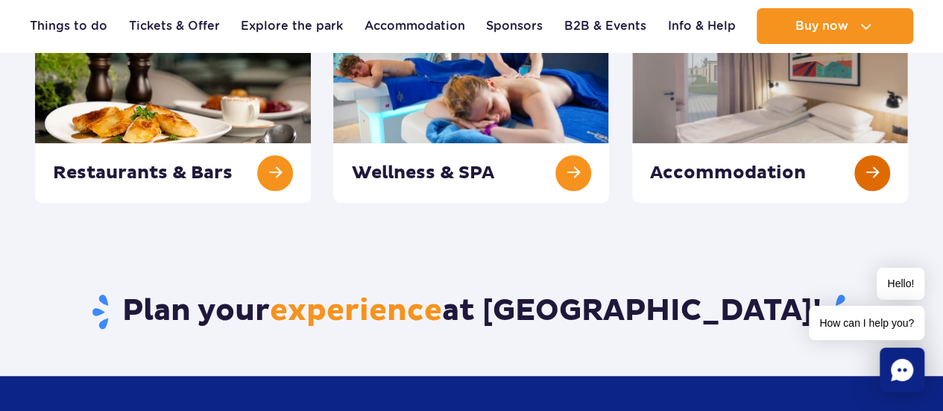
click at [865, 177] on link at bounding box center [770, 117] width 276 height 171
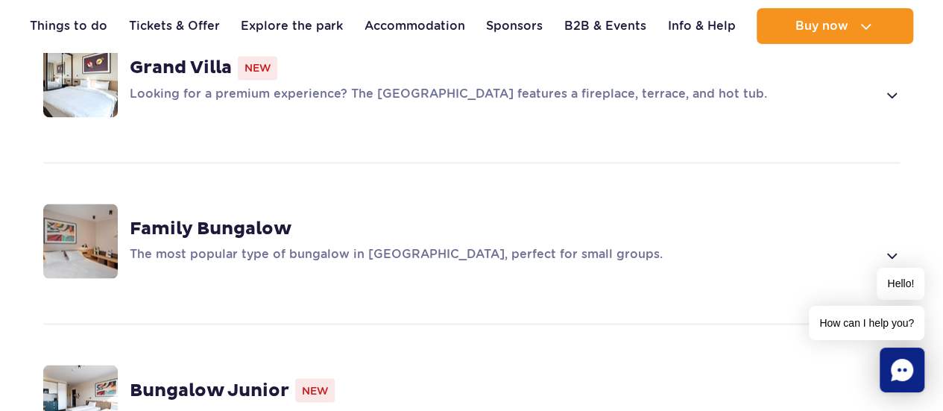
scroll to position [1118, 0]
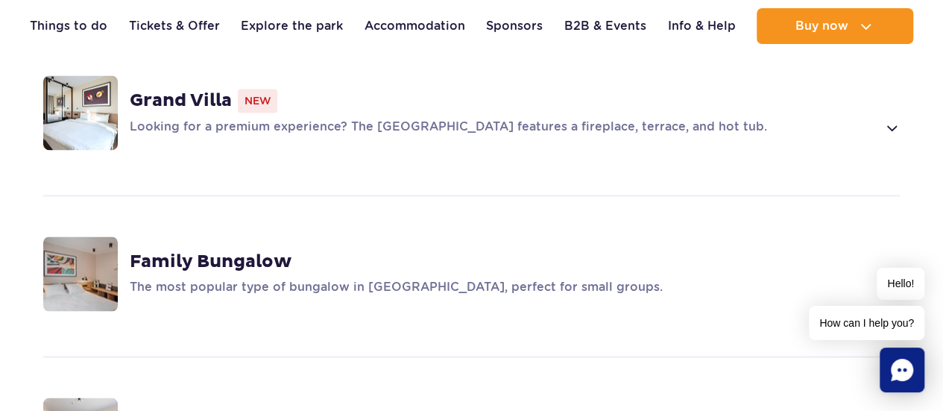
click at [139, 207] on div "Family Bungalow The most popular type of bungalow in Suntago Village, perfect f…" at bounding box center [471, 274] width 940 height 158
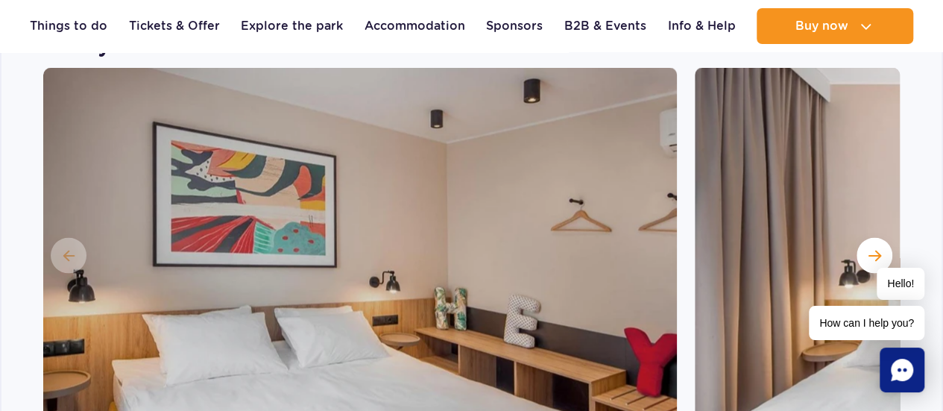
scroll to position [1503, 0]
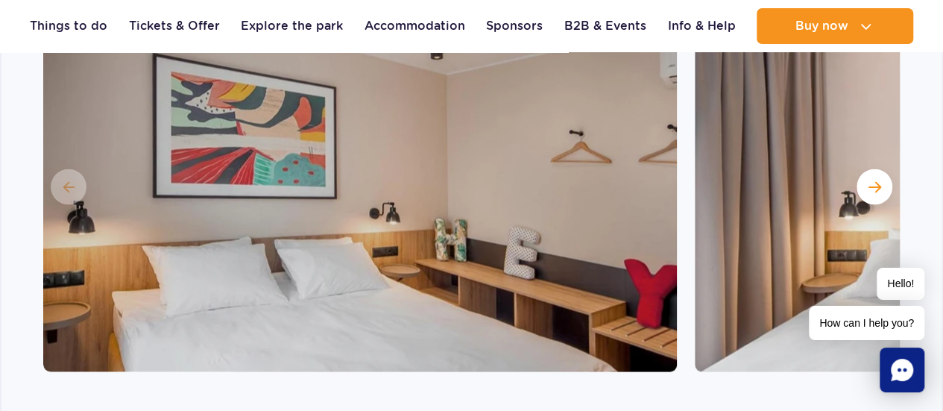
click at [62, 133] on img at bounding box center [360, 185] width 634 height 373
click at [67, 148] on img at bounding box center [360, 185] width 634 height 373
click at [862, 169] on button "Next slide" at bounding box center [874, 187] width 36 height 36
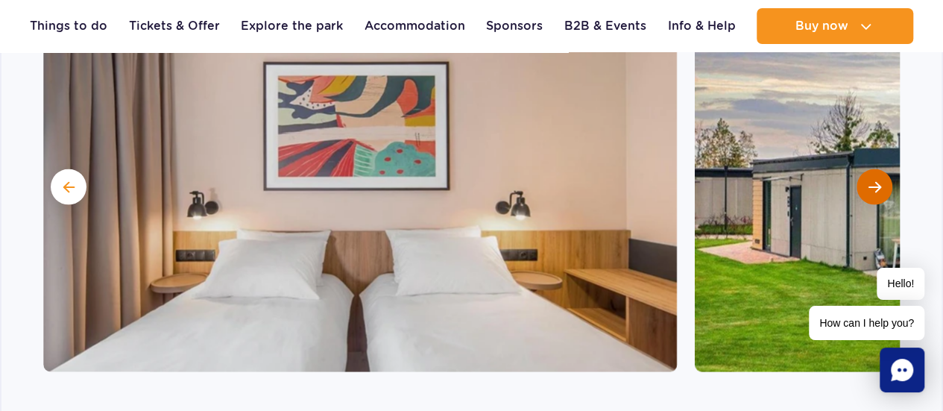
click at [872, 180] on span "Next slide" at bounding box center [874, 186] width 13 height 13
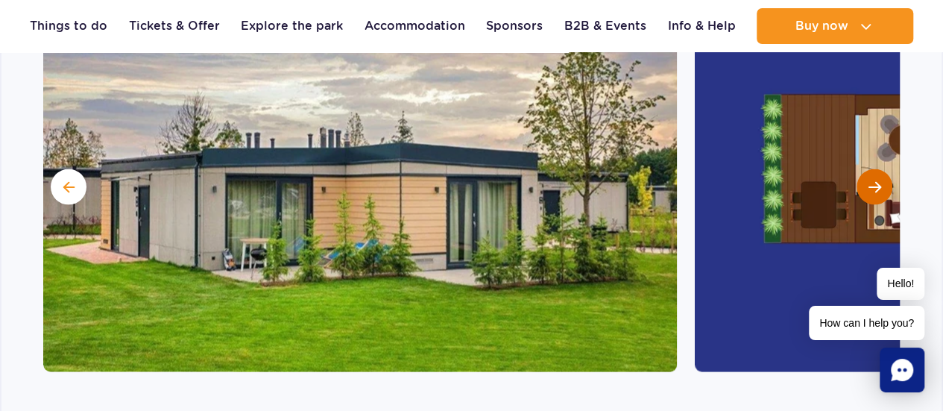
click at [871, 169] on button "Next slide" at bounding box center [874, 187] width 36 height 36
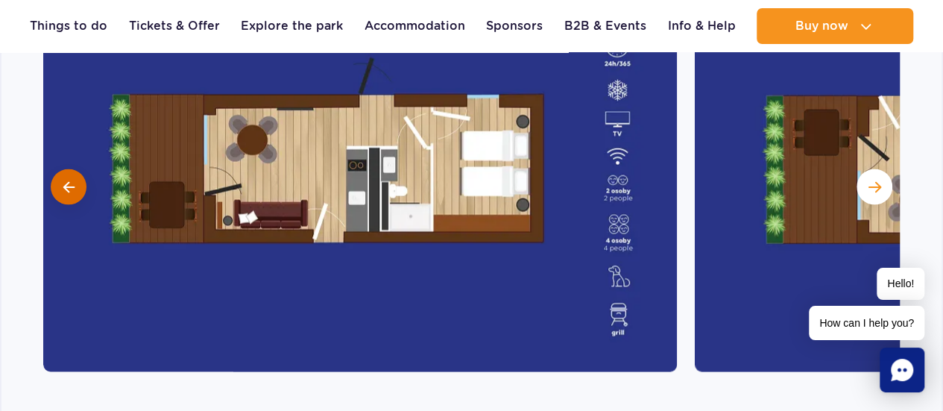
click at [60, 169] on button at bounding box center [69, 187] width 36 height 36
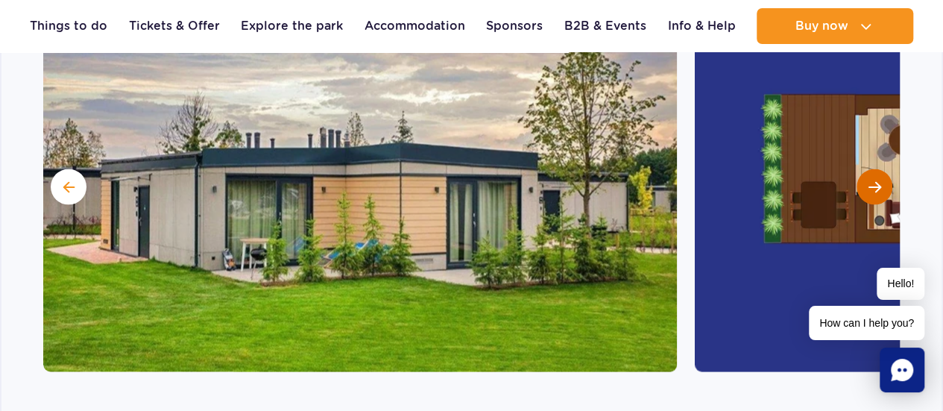
click at [865, 169] on button "Next slide" at bounding box center [874, 187] width 36 height 36
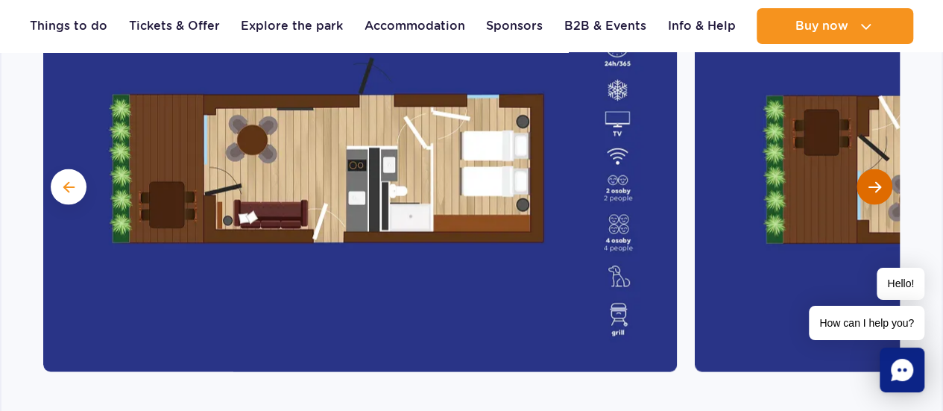
click at [868, 169] on button "Next slide" at bounding box center [874, 187] width 36 height 36
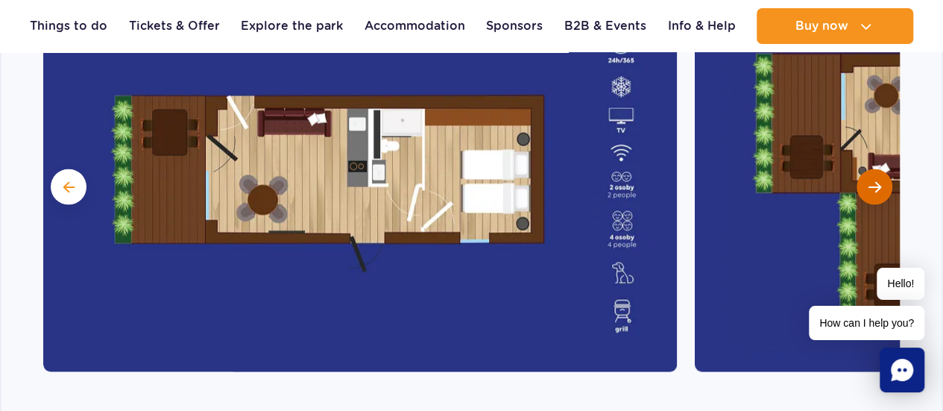
click at [868, 169] on button "Next slide" at bounding box center [874, 187] width 36 height 36
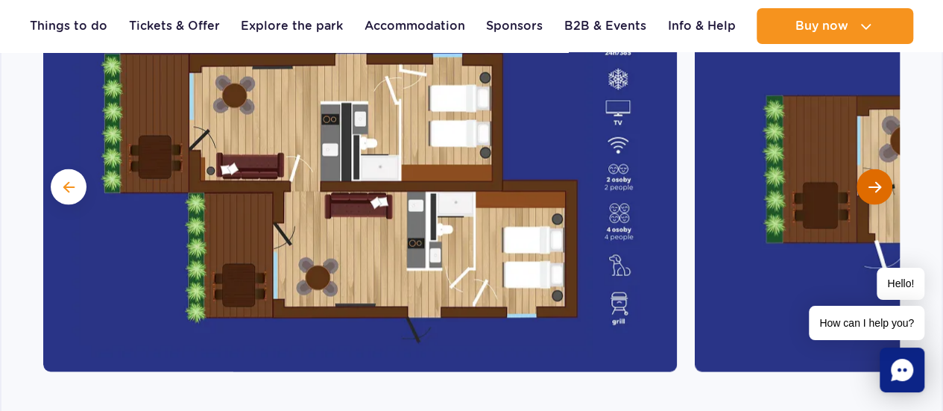
click at [868, 169] on button "Next slide" at bounding box center [874, 187] width 36 height 36
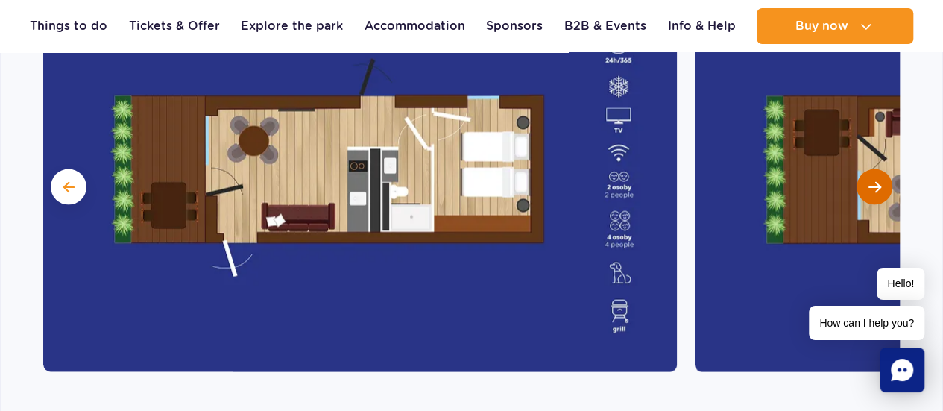
click at [865, 169] on button "Next slide" at bounding box center [874, 187] width 36 height 36
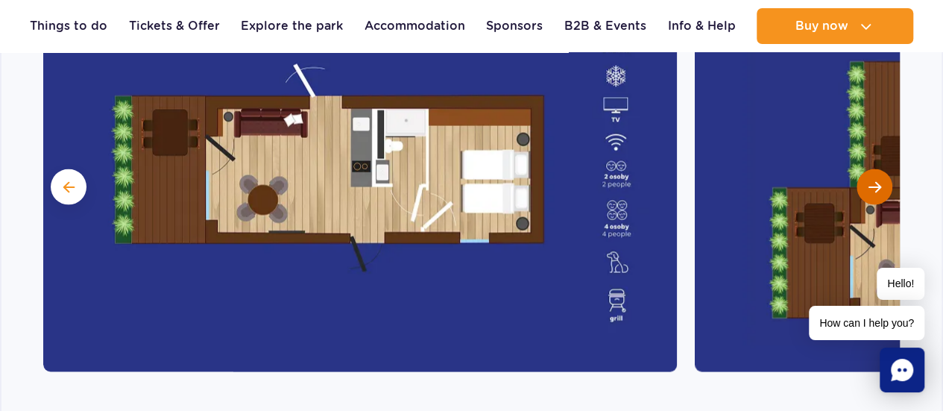
click at [865, 169] on button "Next slide" at bounding box center [874, 187] width 36 height 36
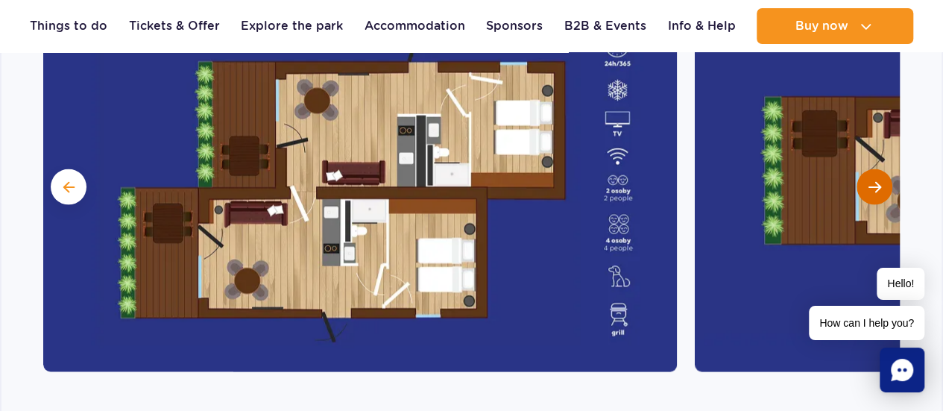
click at [865, 169] on button "Next slide" at bounding box center [874, 187] width 36 height 36
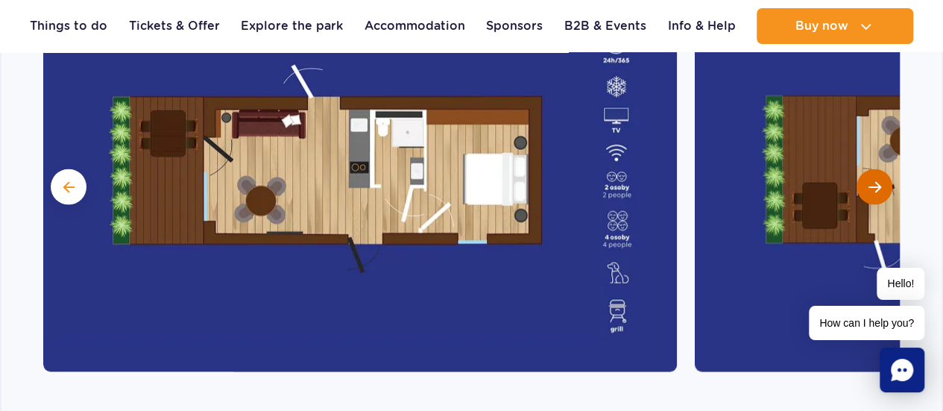
click at [874, 180] on span "Next slide" at bounding box center [874, 186] width 13 height 13
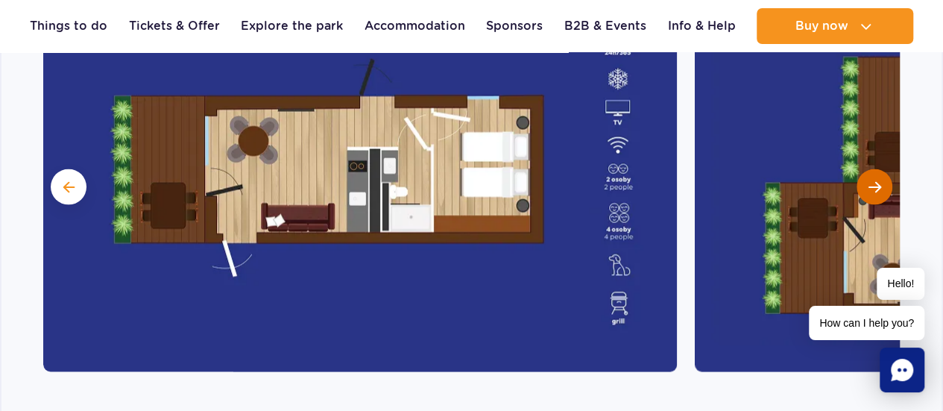
click at [874, 180] on span "Next slide" at bounding box center [874, 186] width 13 height 13
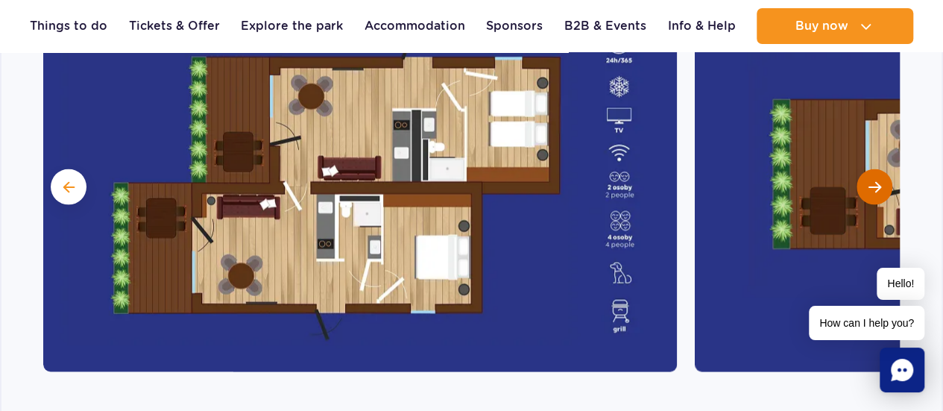
click at [874, 180] on span "Next slide" at bounding box center [874, 186] width 13 height 13
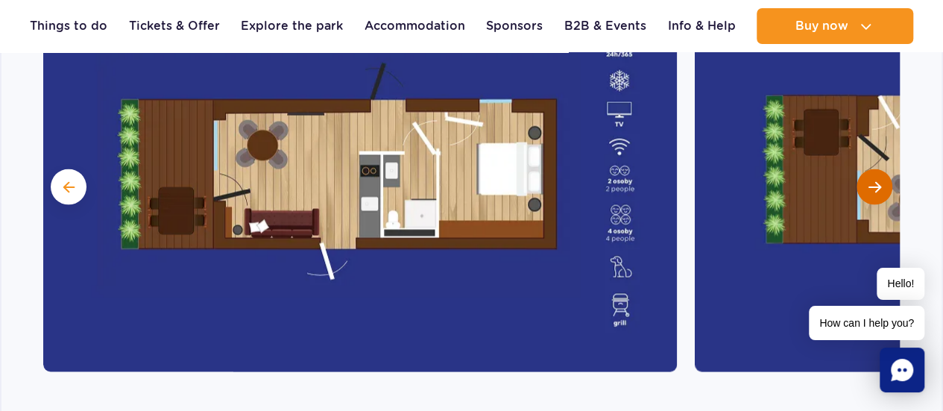
click at [878, 180] on span "Next slide" at bounding box center [874, 186] width 13 height 13
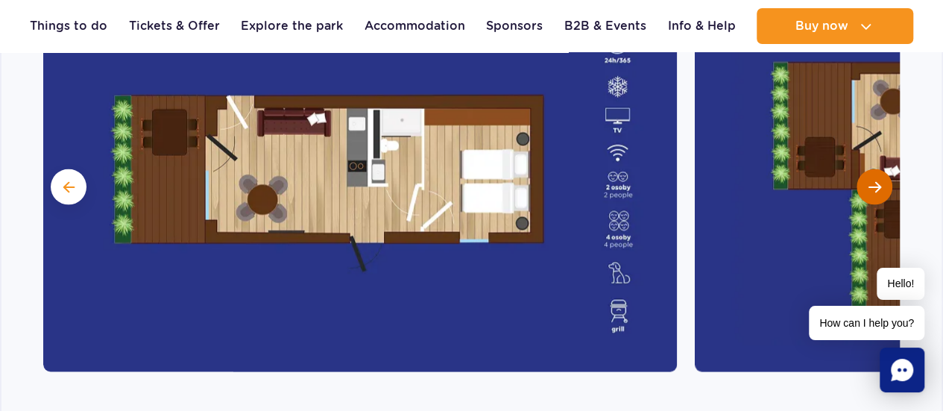
click at [879, 180] on span "Next slide" at bounding box center [874, 186] width 13 height 13
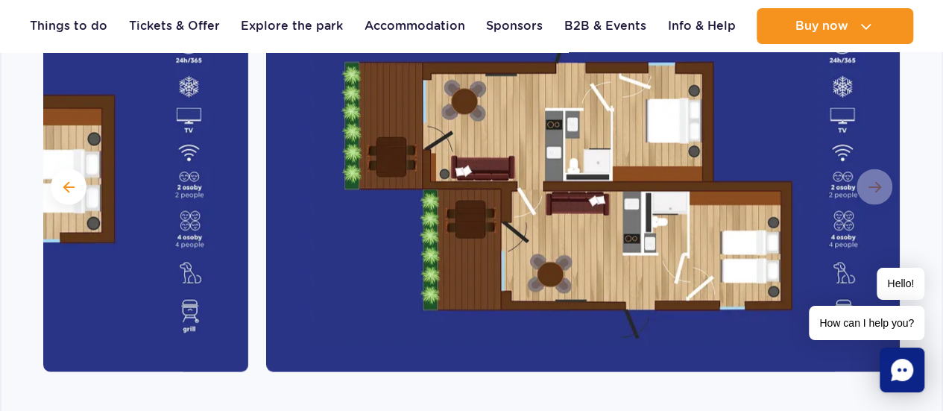
click at [879, 151] on img at bounding box center [583, 185] width 634 height 373
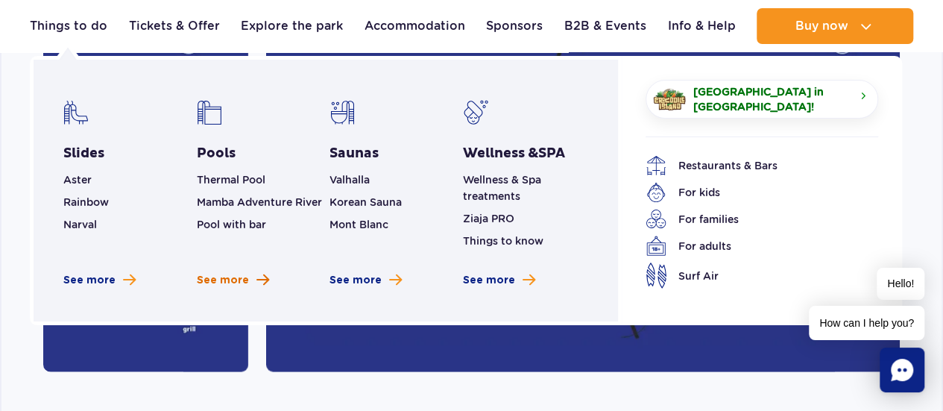
click at [258, 285] on span "See more pools" at bounding box center [262, 280] width 13 height 14
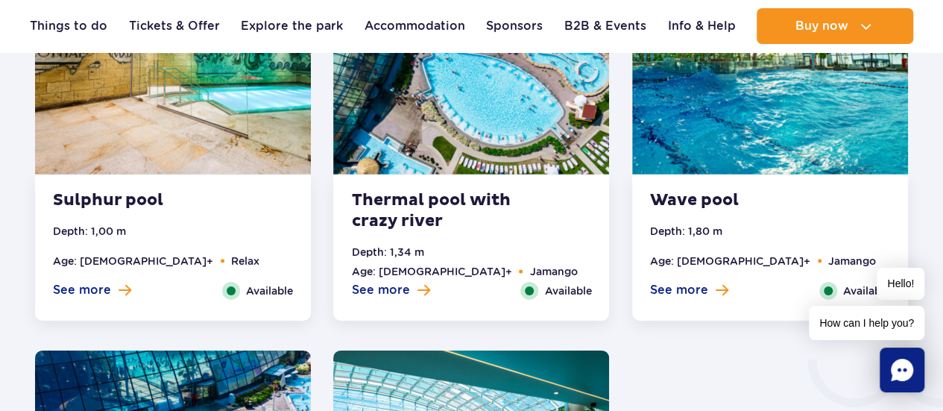
scroll to position [2236, 0]
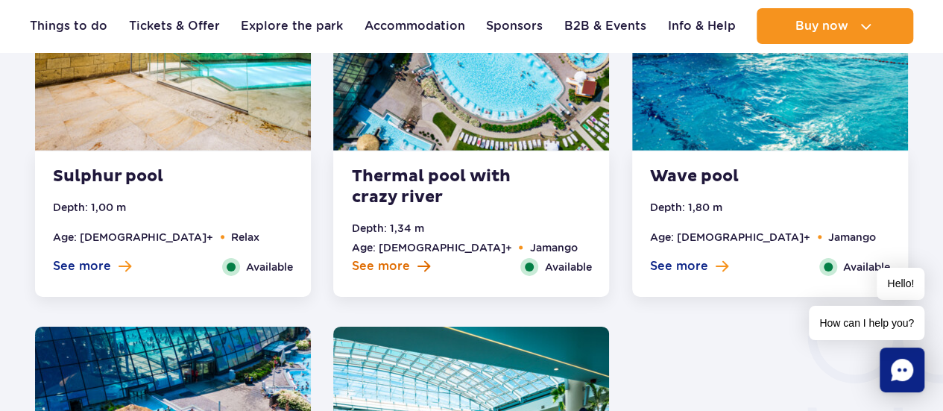
click at [425, 265] on span at bounding box center [423, 265] width 13 height 13
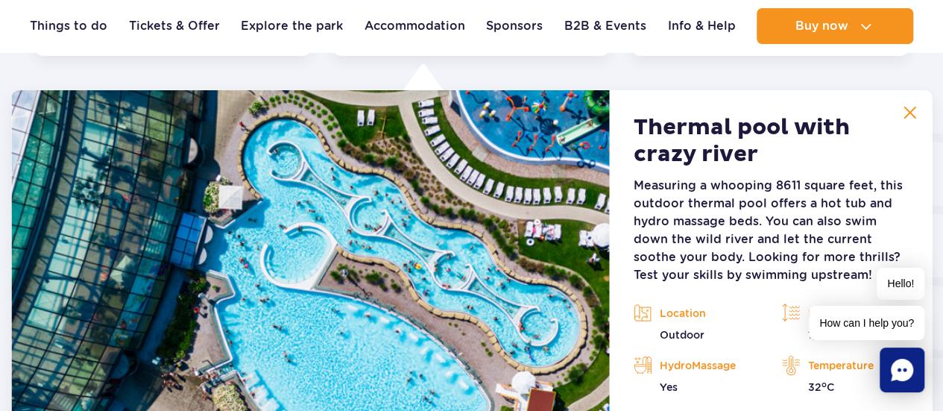
scroll to position [2551, 0]
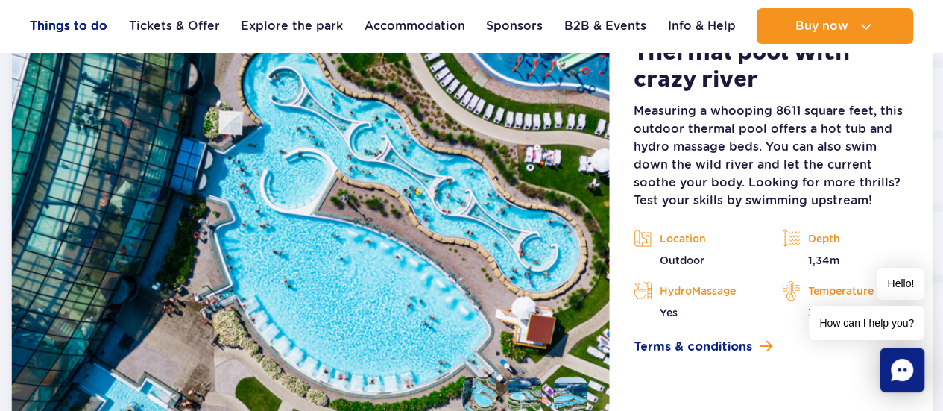
click at [94, 33] on link "Things to do" at bounding box center [69, 26] width 78 height 36
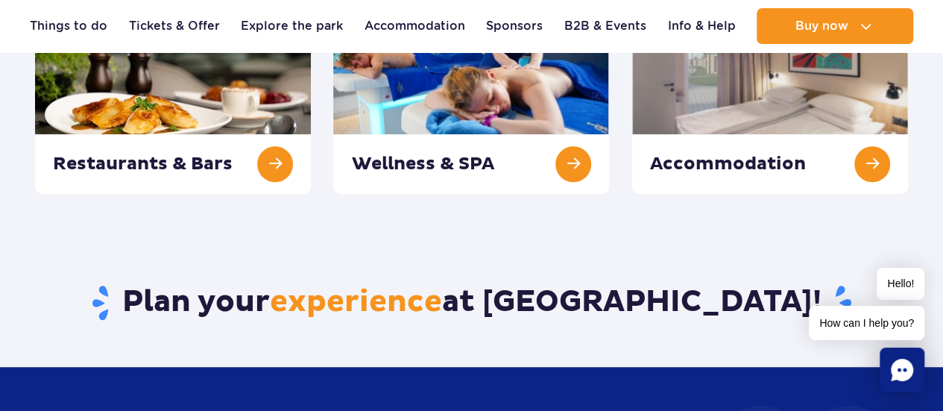
scroll to position [149, 0]
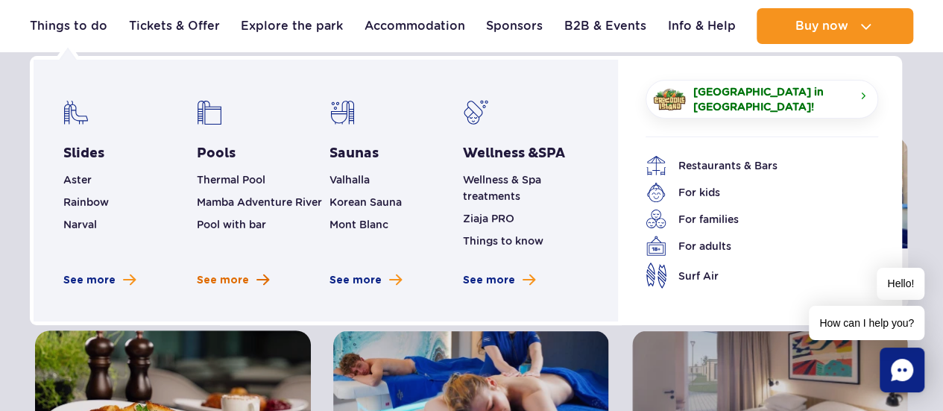
click at [253, 275] on link "See more" at bounding box center [233, 280] width 72 height 15
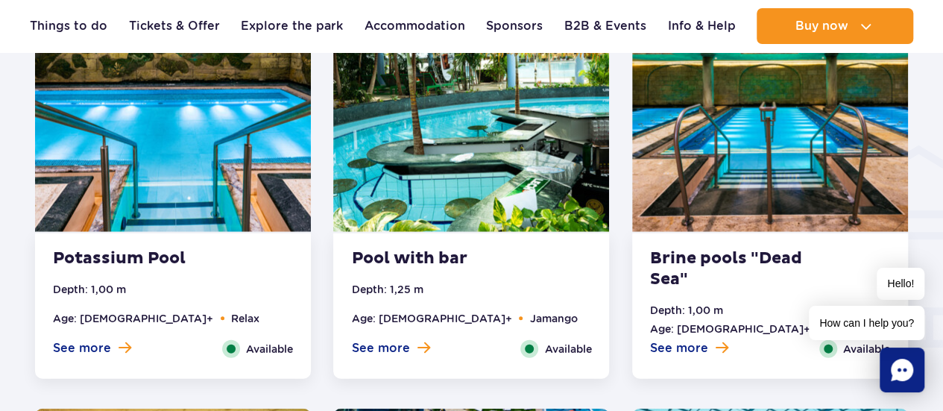
scroll to position [1789, 0]
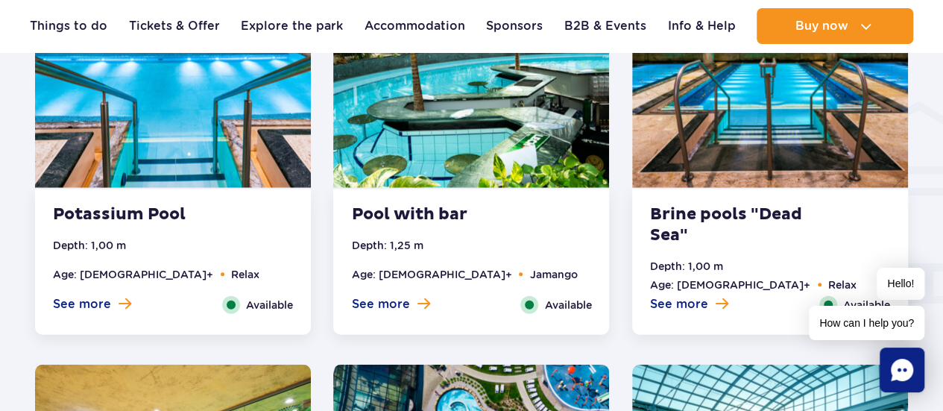
click at [415, 312] on div "See more Close" at bounding box center [390, 305] width 101 height 18
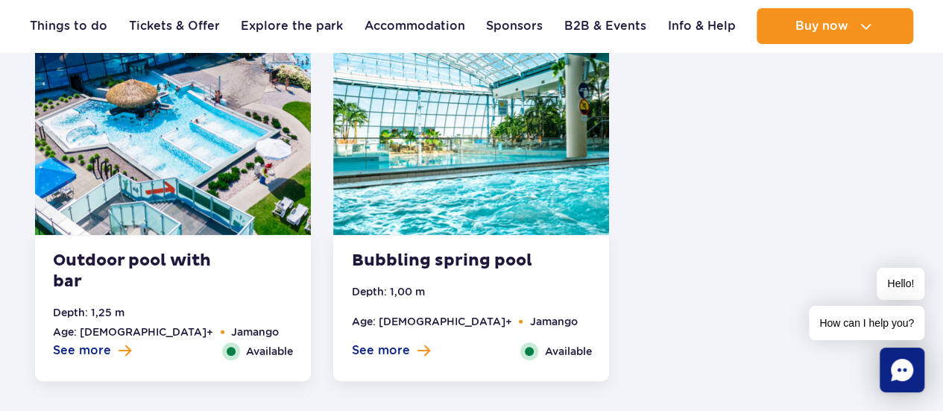
scroll to position [3037, 0]
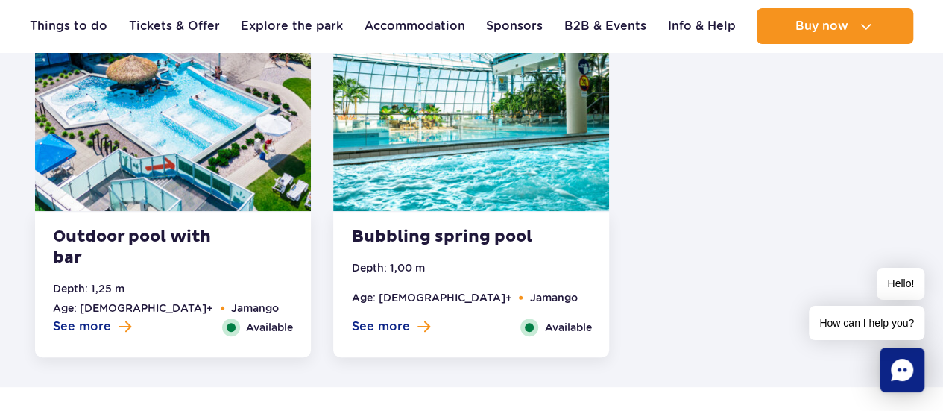
click at [406, 326] on button "See more" at bounding box center [390, 326] width 78 height 16
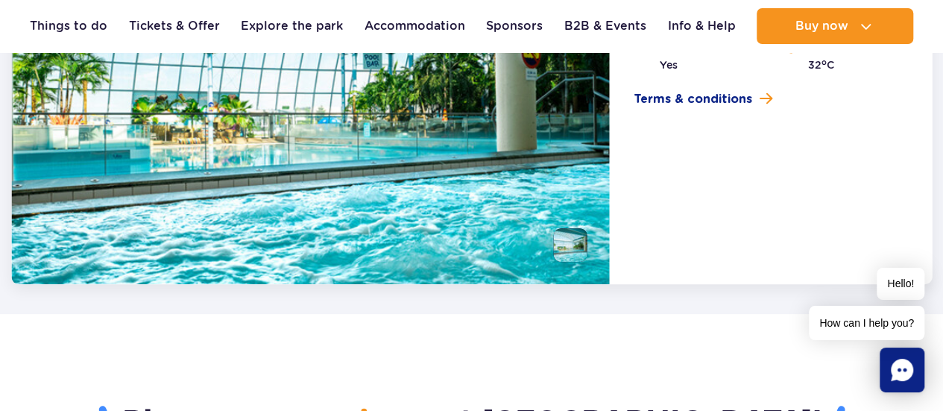
scroll to position [3110, 0]
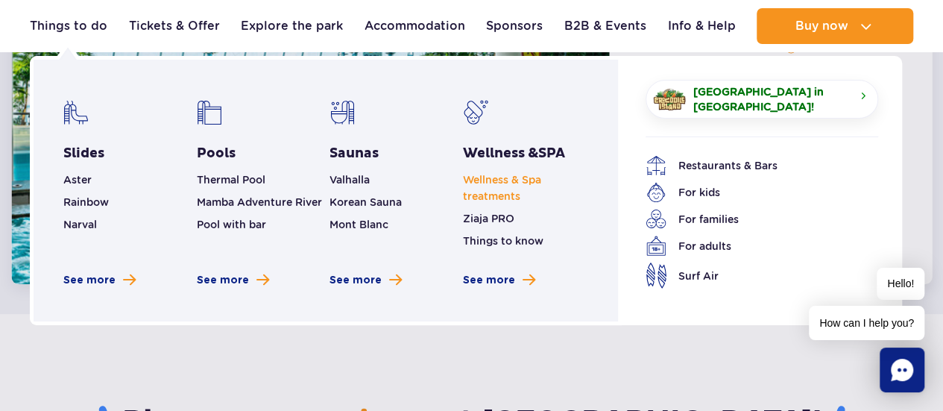
click at [499, 196] on link "Wellness & Spa treatments" at bounding box center [502, 188] width 78 height 28
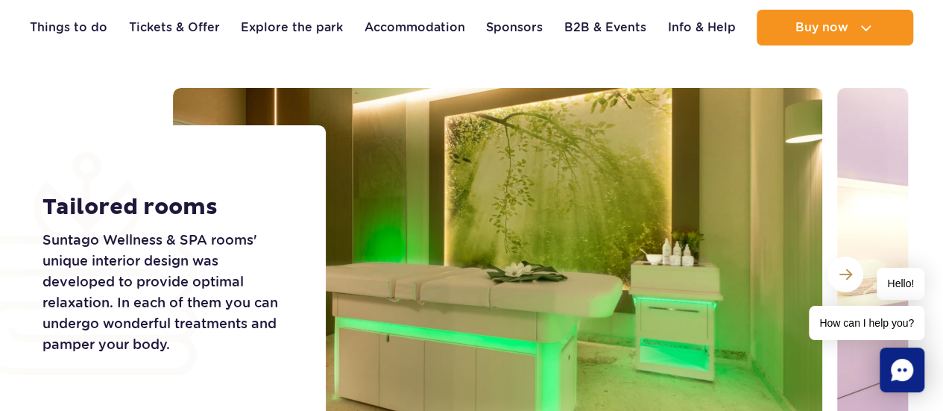
scroll to position [2592, 0]
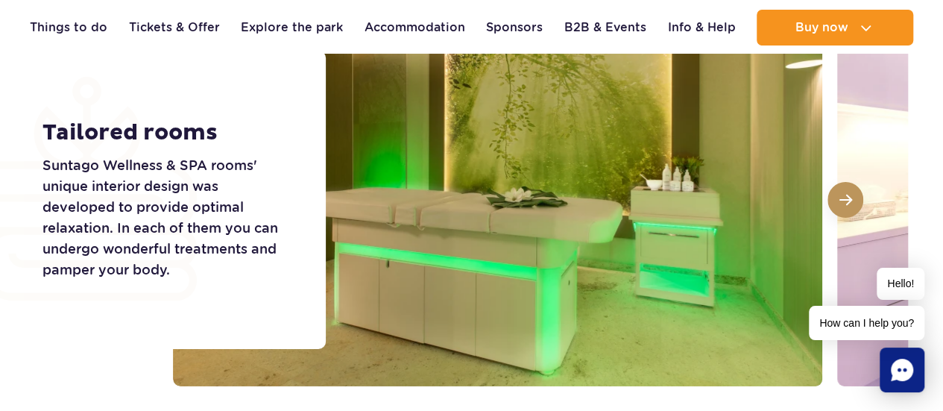
click at [841, 205] on span at bounding box center [845, 199] width 13 height 13
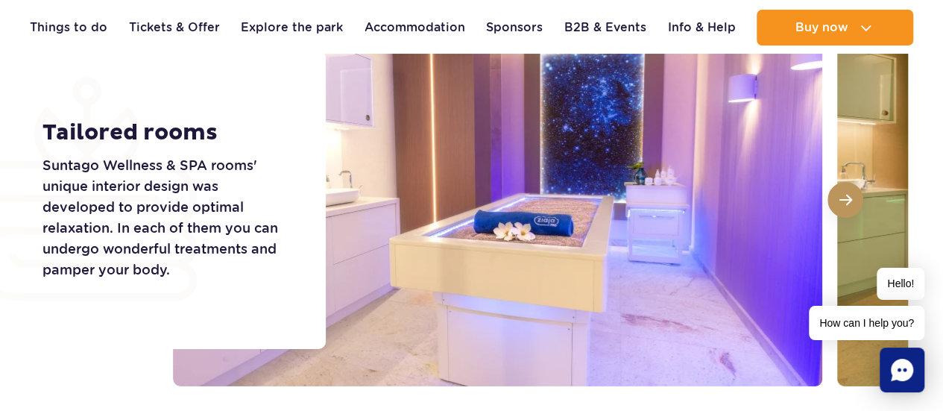
click at [857, 198] on button at bounding box center [845, 200] width 36 height 36
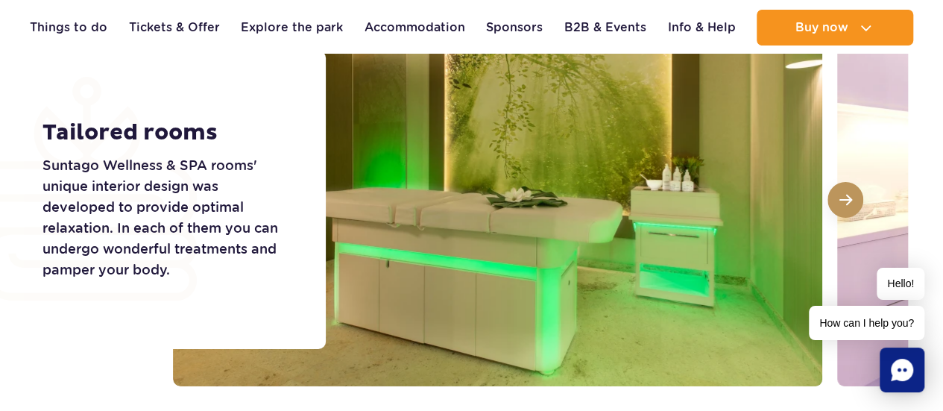
click at [851, 198] on button at bounding box center [845, 200] width 36 height 36
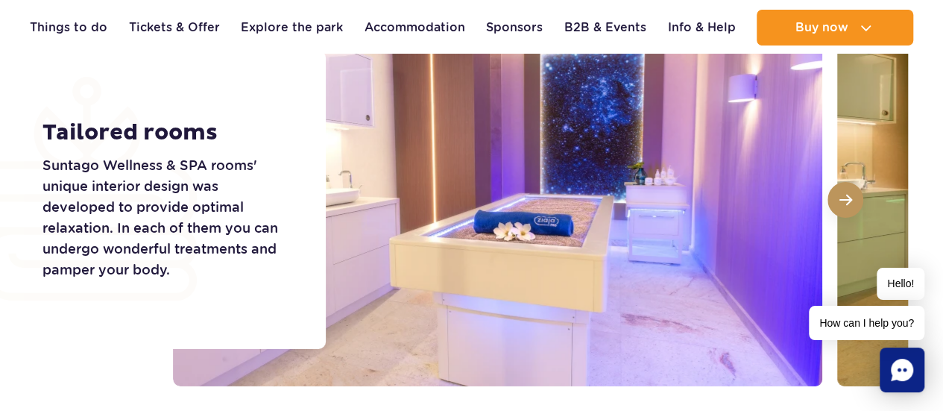
click at [851, 198] on button at bounding box center [845, 200] width 36 height 36
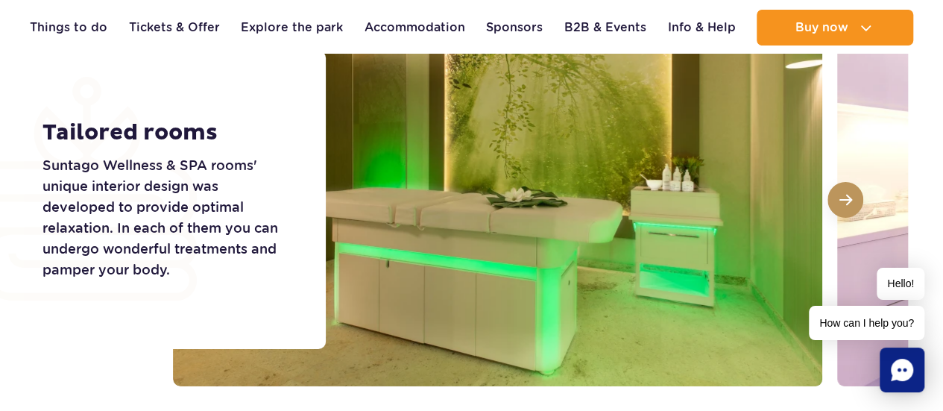
click at [851, 198] on button at bounding box center [845, 200] width 36 height 36
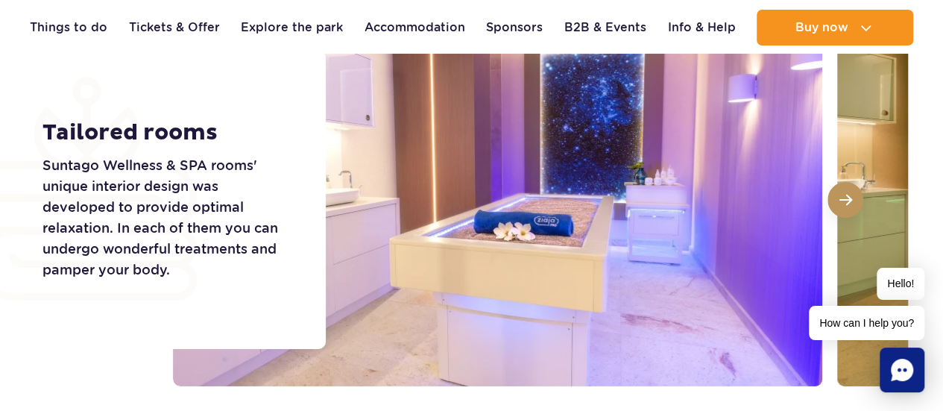
click at [851, 198] on button at bounding box center [845, 200] width 36 height 36
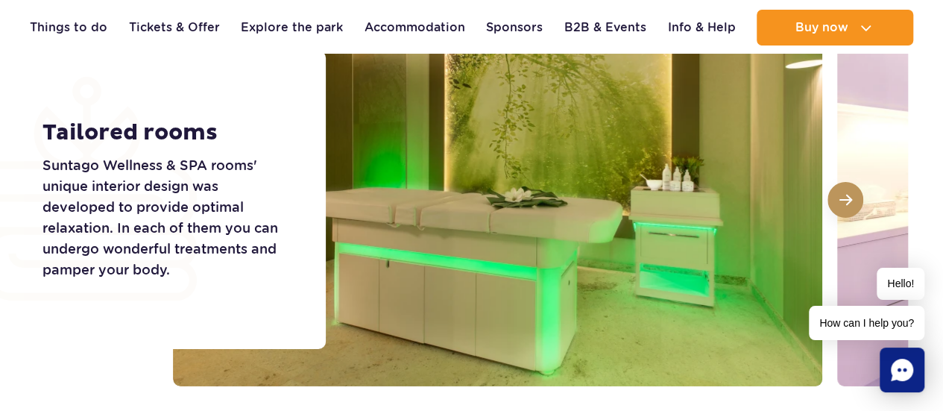
click at [851, 198] on button at bounding box center [845, 200] width 36 height 36
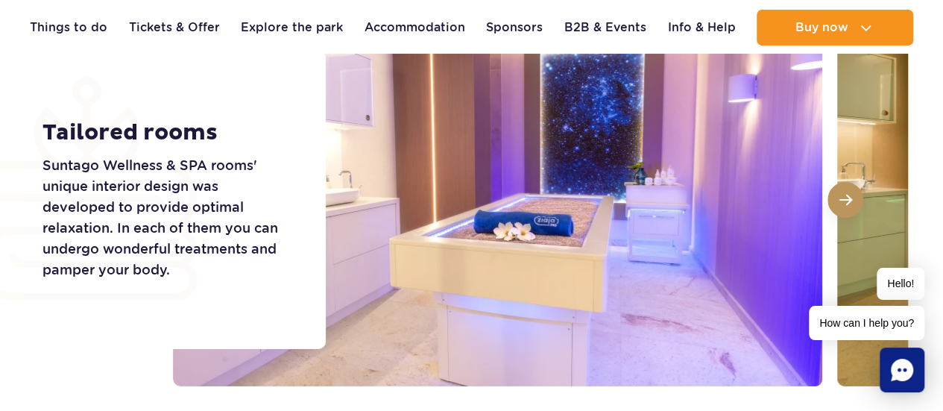
click at [851, 198] on button at bounding box center [845, 200] width 36 height 36
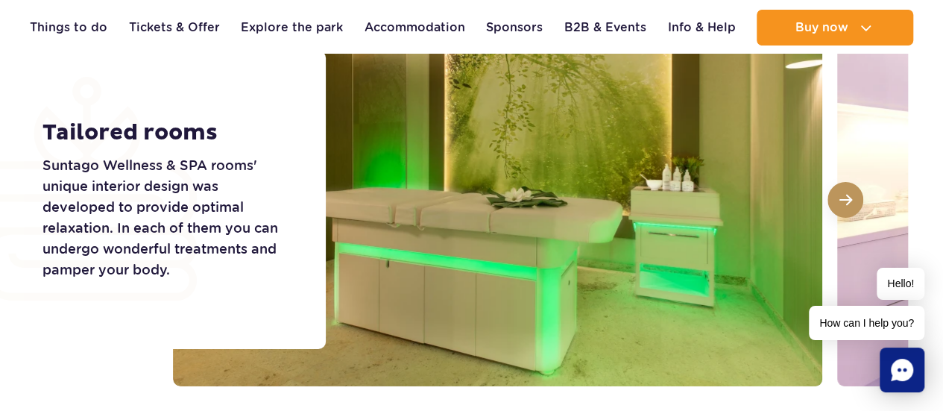
click at [844, 194] on span at bounding box center [845, 199] width 13 height 13
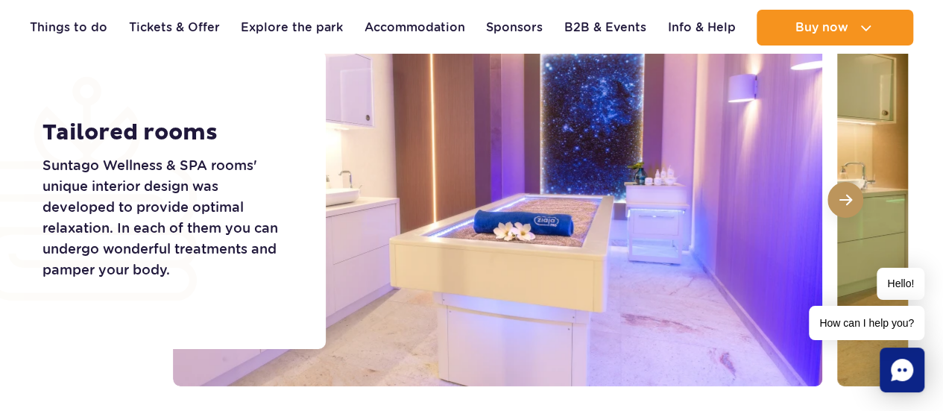
click at [844, 194] on span at bounding box center [845, 199] width 13 height 13
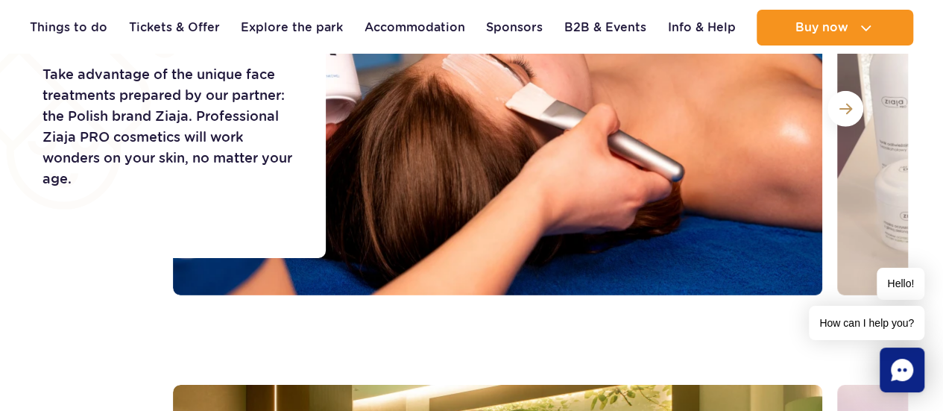
scroll to position [2219, 0]
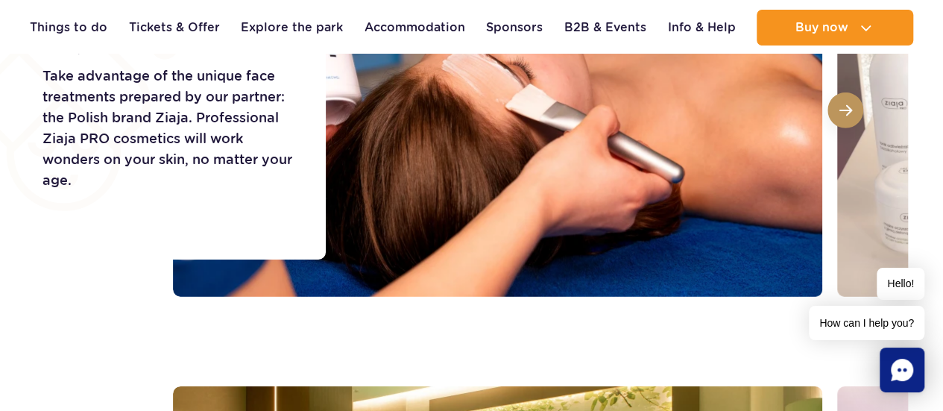
click at [848, 117] on button at bounding box center [845, 110] width 36 height 36
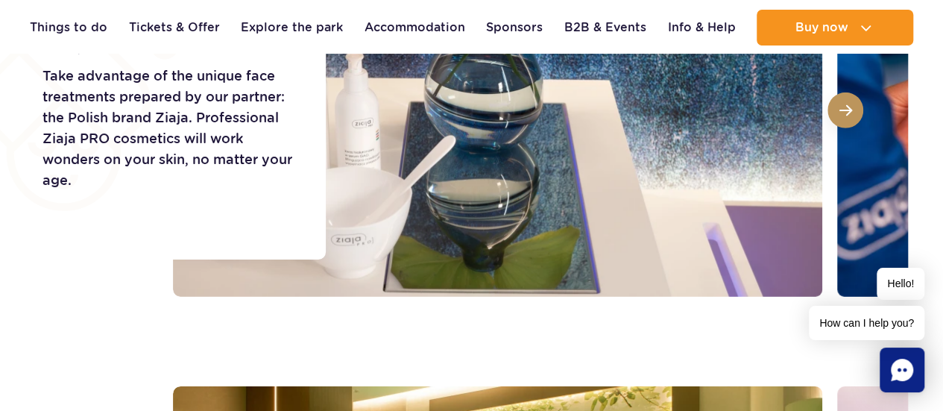
click at [836, 121] on button at bounding box center [845, 110] width 36 height 36
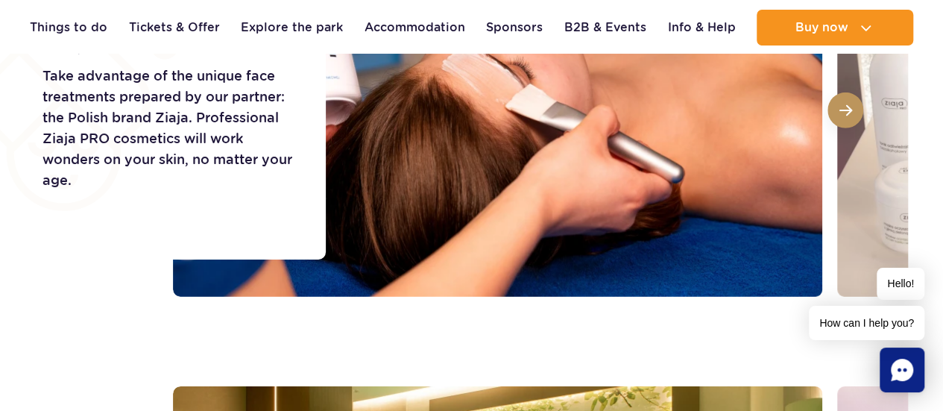
click at [837, 119] on button at bounding box center [845, 110] width 36 height 36
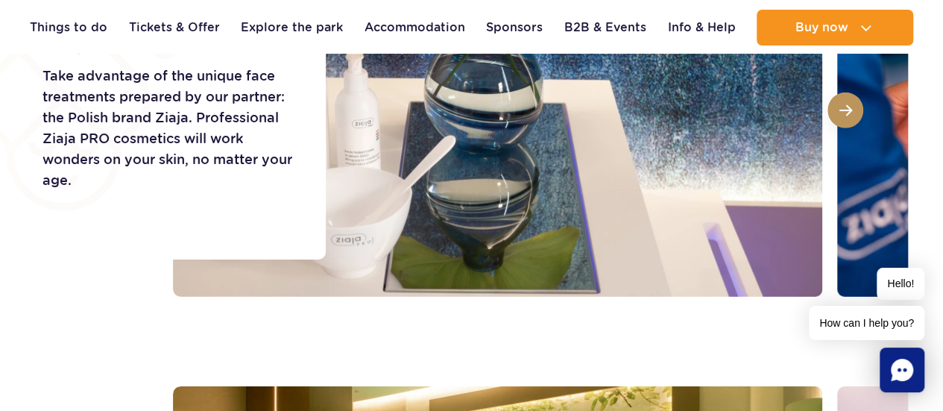
click at [837, 119] on button at bounding box center [845, 110] width 36 height 36
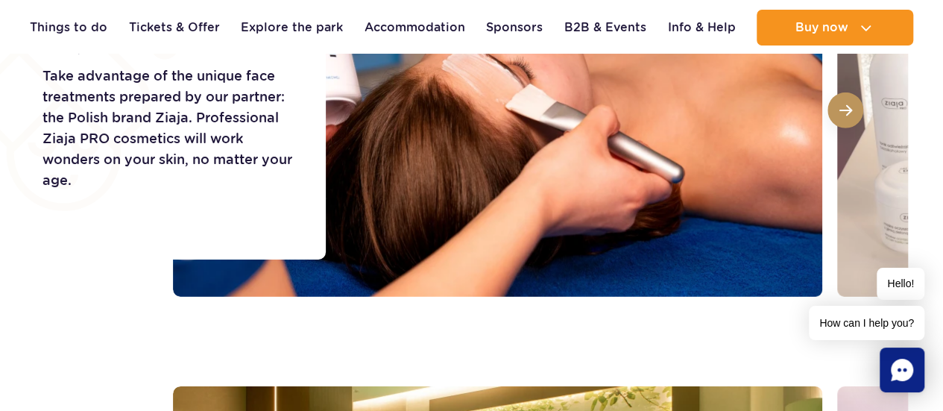
click at [837, 119] on button at bounding box center [845, 110] width 36 height 36
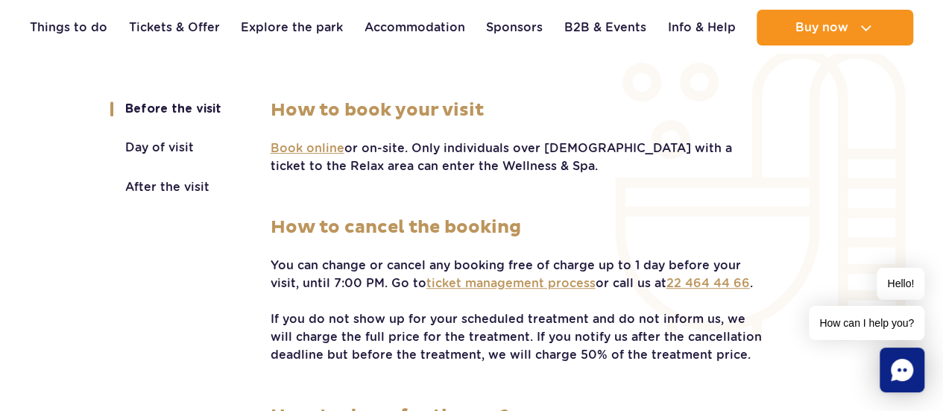
scroll to position [2666, 0]
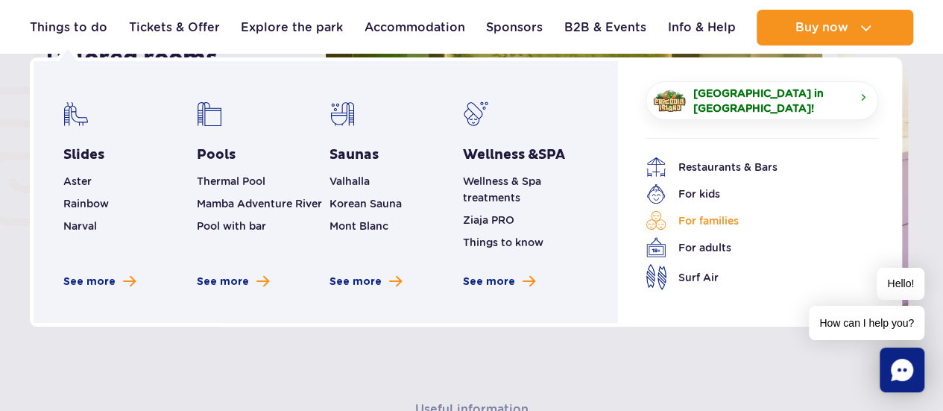
click at [710, 215] on link "For families" at bounding box center [750, 220] width 210 height 21
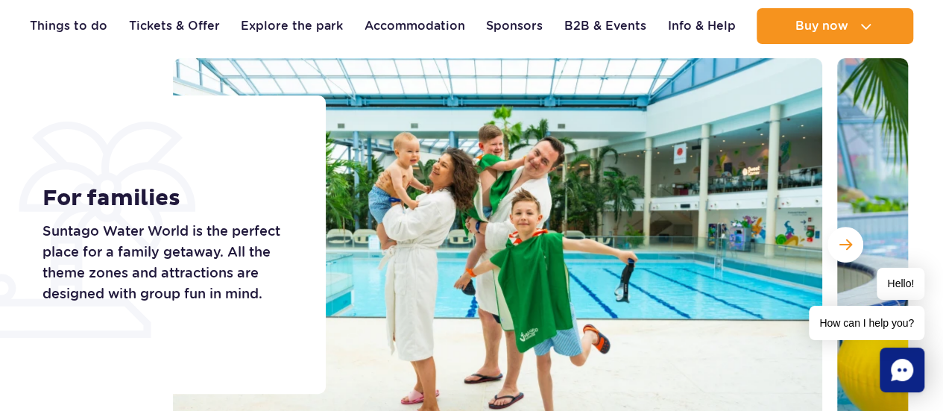
scroll to position [149, 0]
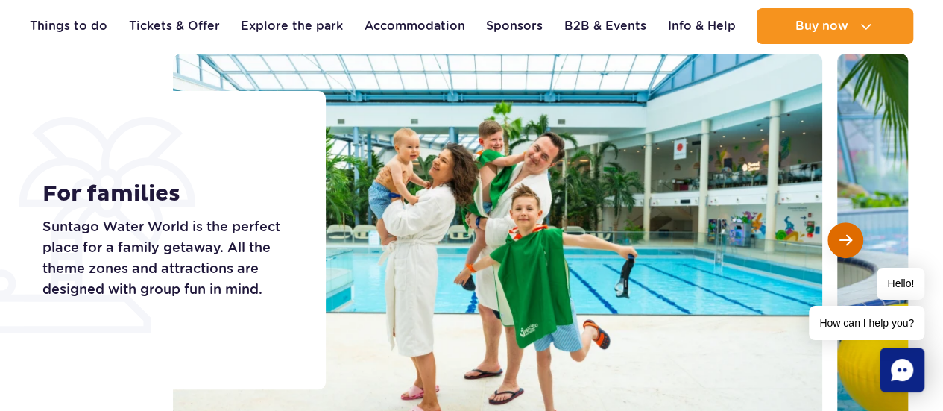
click at [847, 235] on span "Next slide" at bounding box center [845, 239] width 13 height 13
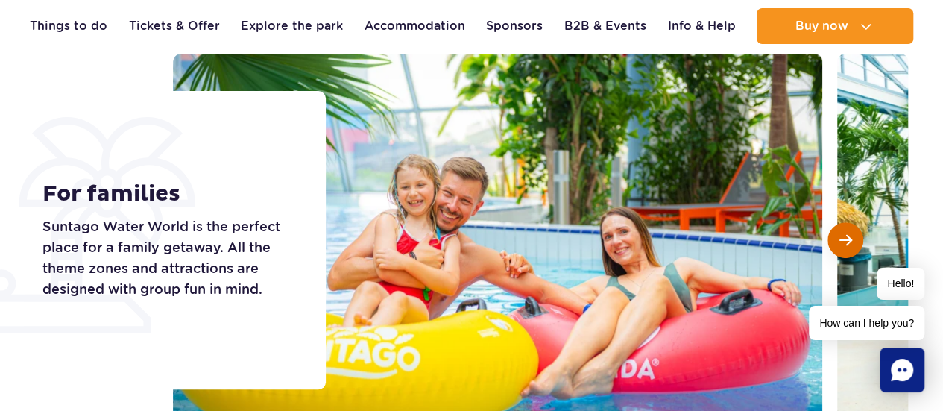
click at [847, 235] on span "Next slide" at bounding box center [845, 239] width 13 height 13
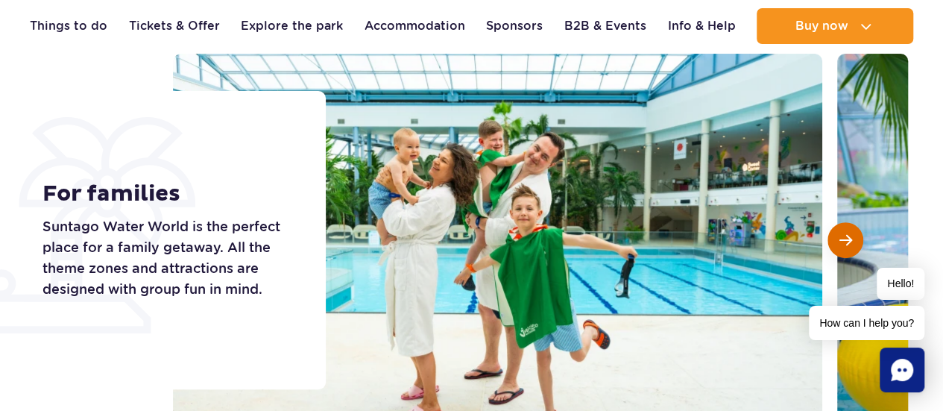
click at [847, 235] on span "Next slide" at bounding box center [845, 239] width 13 height 13
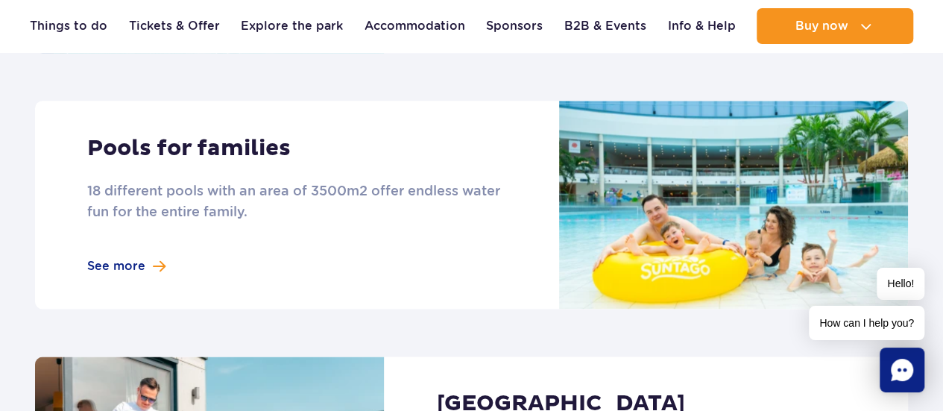
scroll to position [969, 0]
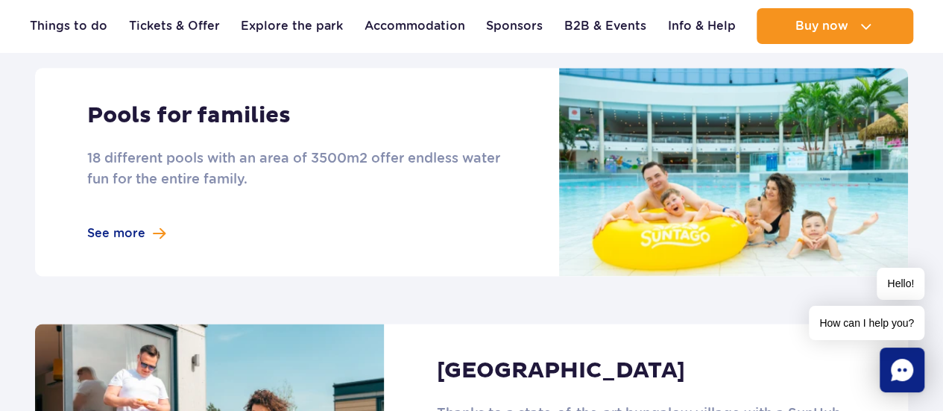
click at [145, 239] on link at bounding box center [471, 172] width 873 height 208
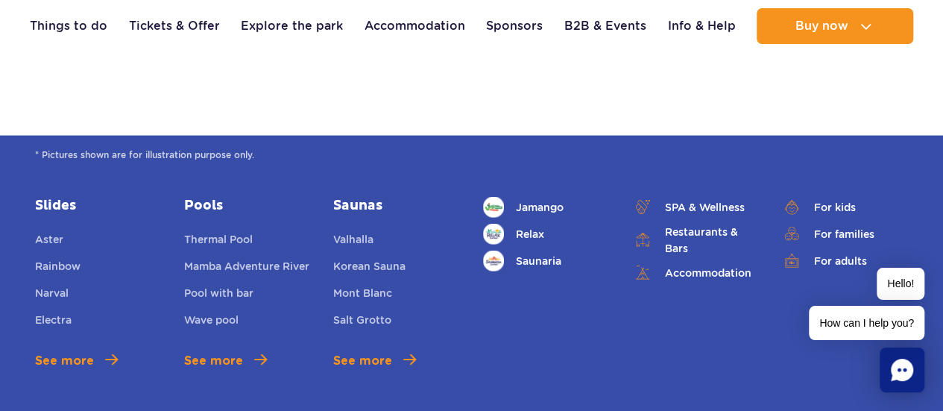
scroll to position [4398, 0]
click at [708, 279] on link "Accommodation" at bounding box center [695, 272] width 127 height 21
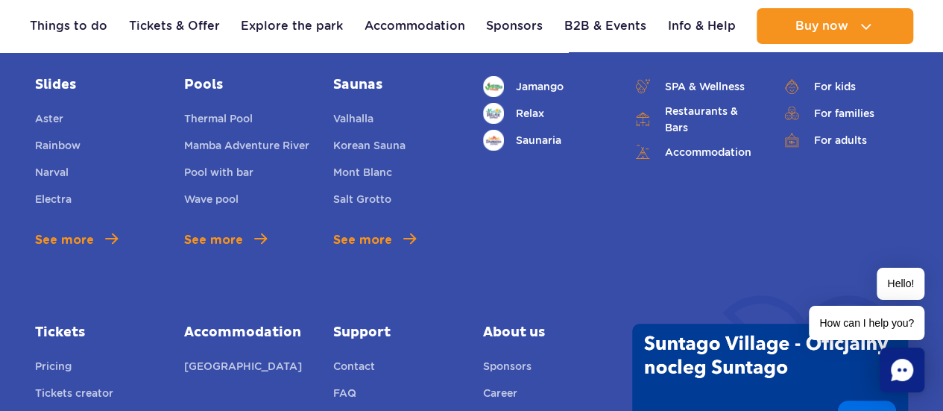
scroll to position [5590, 0]
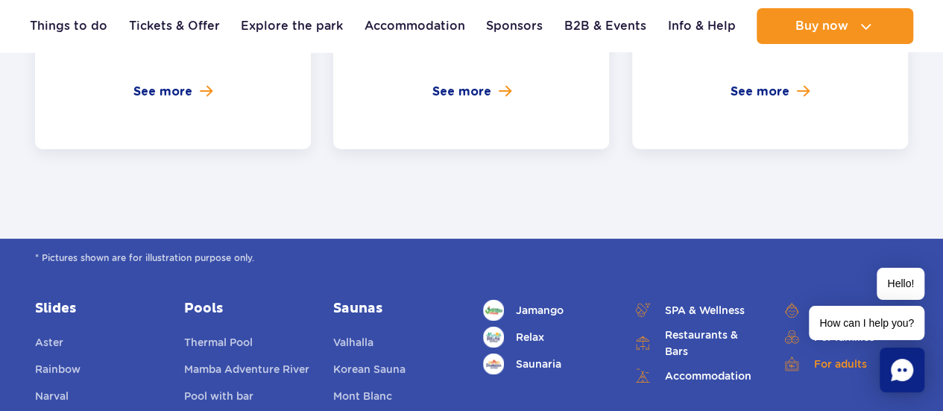
click at [827, 353] on link "For adults" at bounding box center [844, 363] width 127 height 21
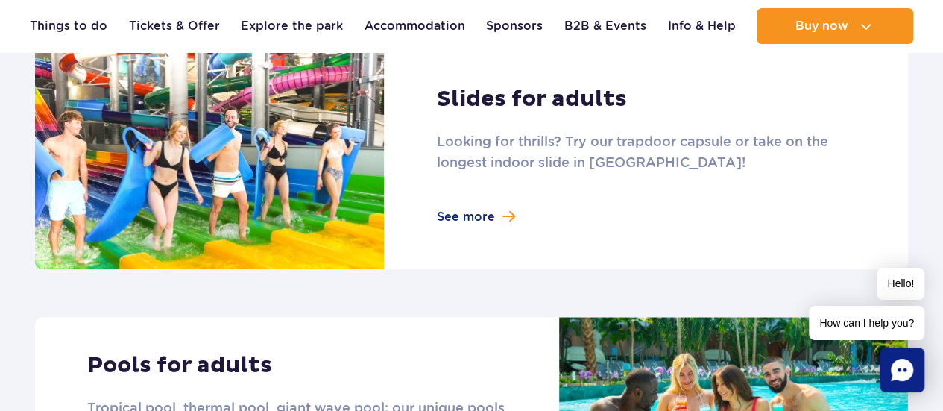
scroll to position [745, 0]
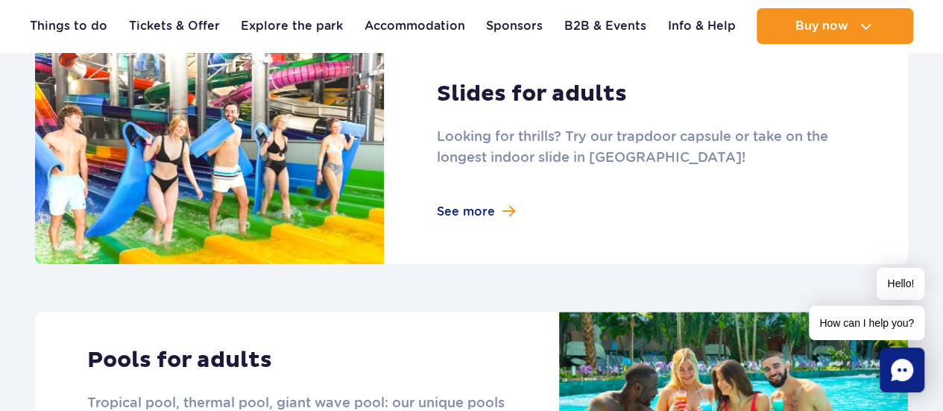
click at [481, 212] on link at bounding box center [471, 150] width 873 height 228
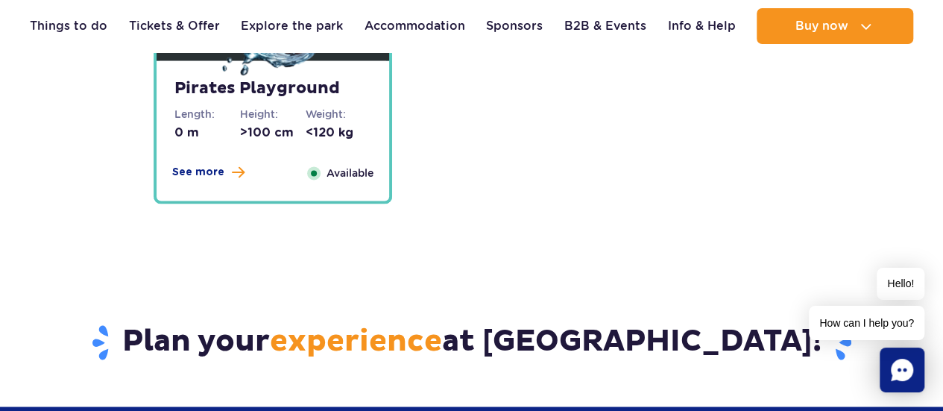
scroll to position [3801, 0]
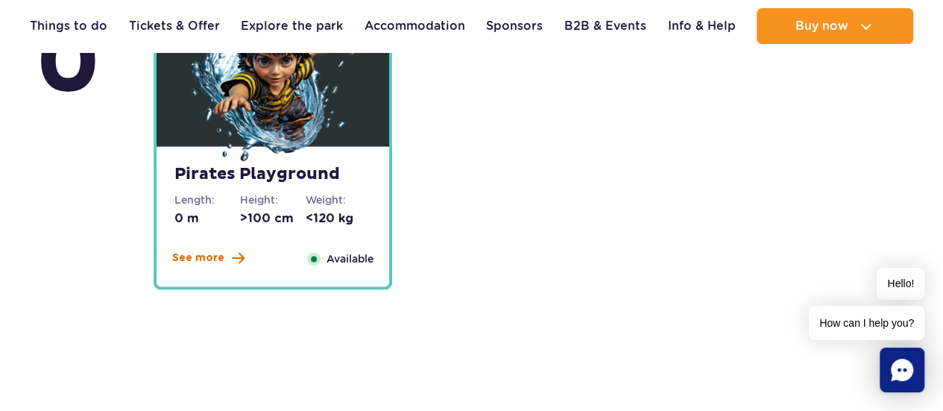
click at [215, 262] on span "See more" at bounding box center [198, 257] width 52 height 15
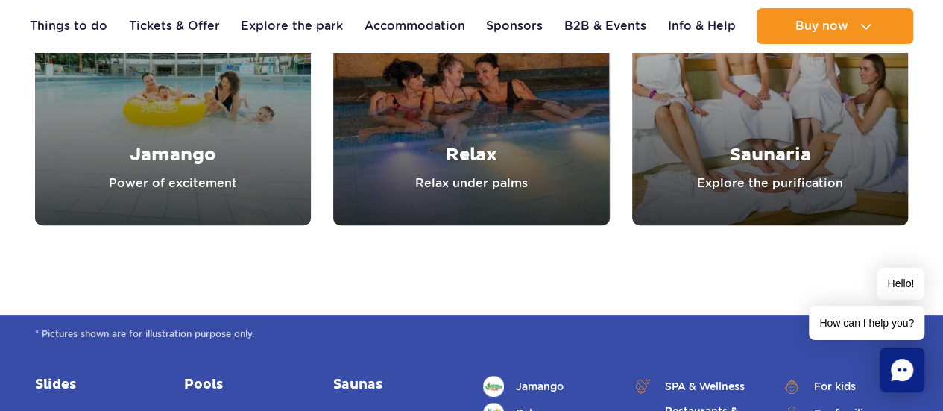
scroll to position [5897, 0]
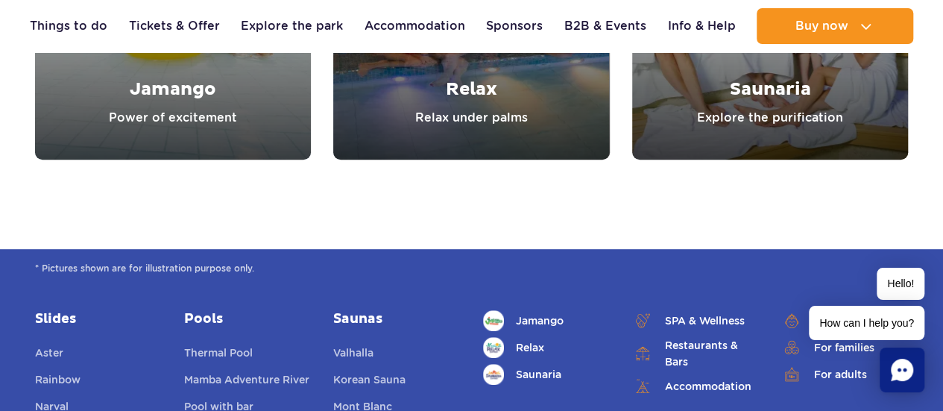
click at [221, 141] on link "Jamango" at bounding box center [173, 22] width 276 height 276
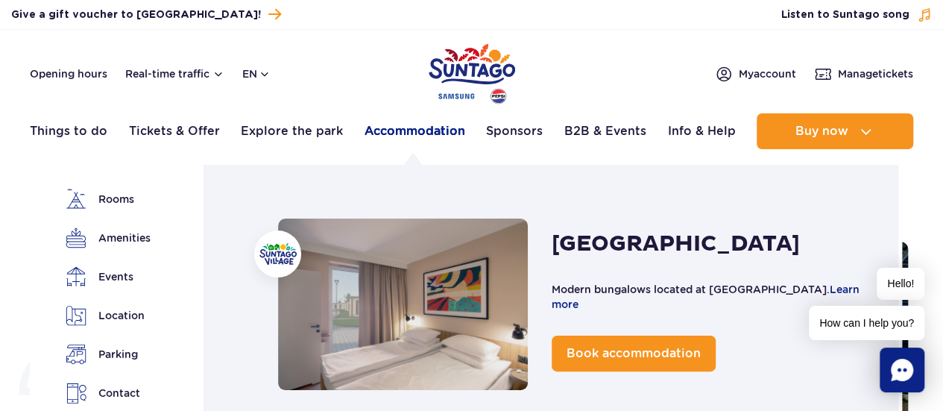
click at [443, 123] on link "Accommodation" at bounding box center [414, 131] width 101 height 36
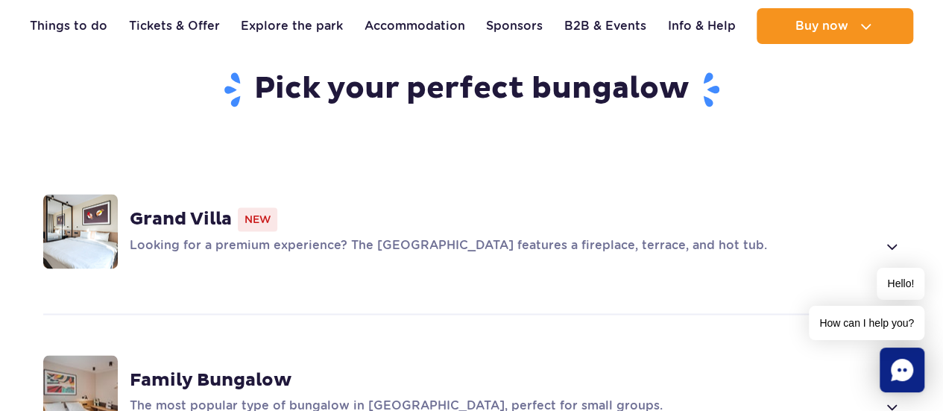
scroll to position [1043, 0]
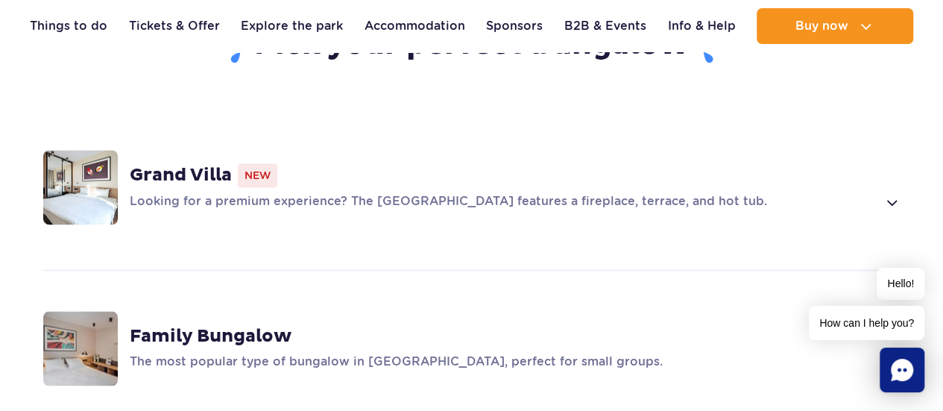
click at [259, 325] on strong "Family Bungalow" at bounding box center [211, 336] width 162 height 22
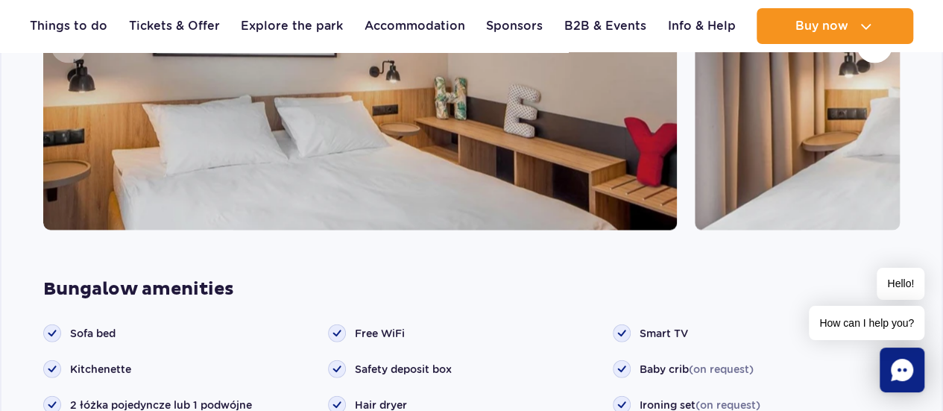
scroll to position [1428, 0]
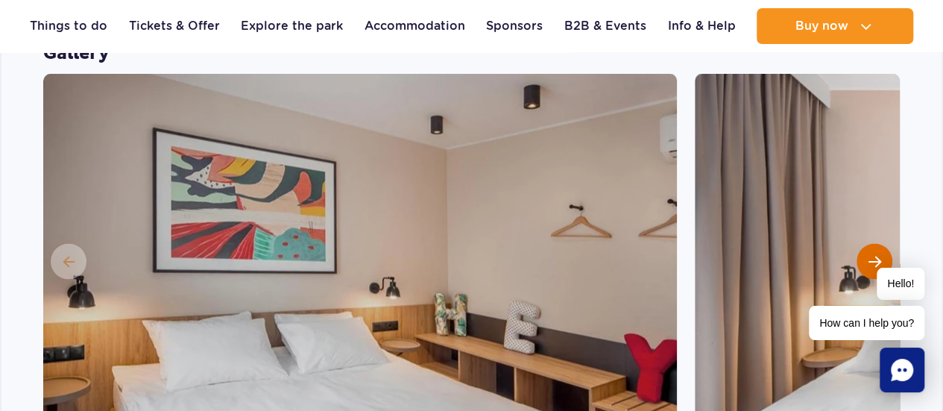
click at [882, 244] on button "Next slide" at bounding box center [874, 262] width 36 height 36
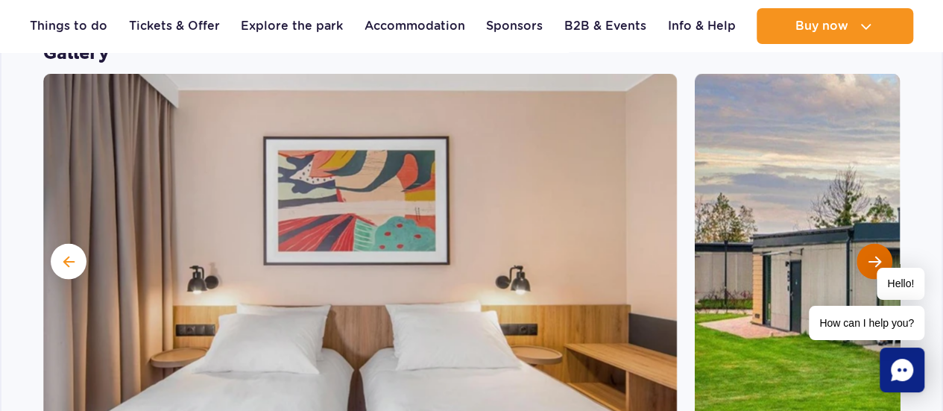
click at [882, 244] on button "Next slide" at bounding box center [874, 262] width 36 height 36
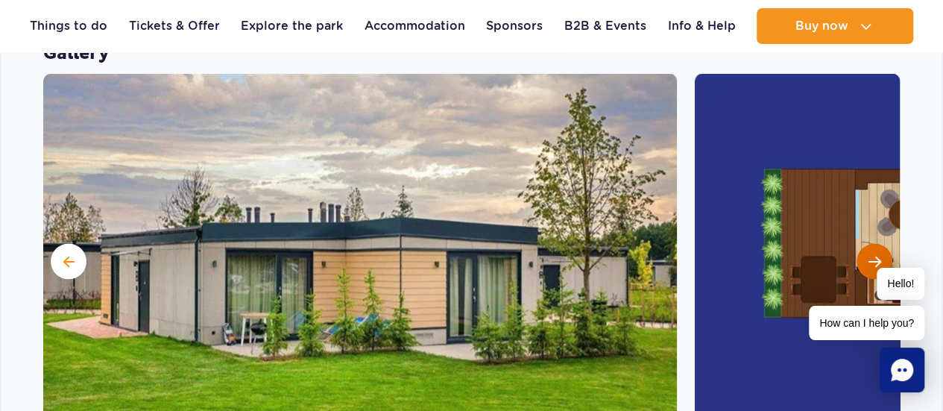
click at [882, 244] on button "Next slide" at bounding box center [874, 262] width 36 height 36
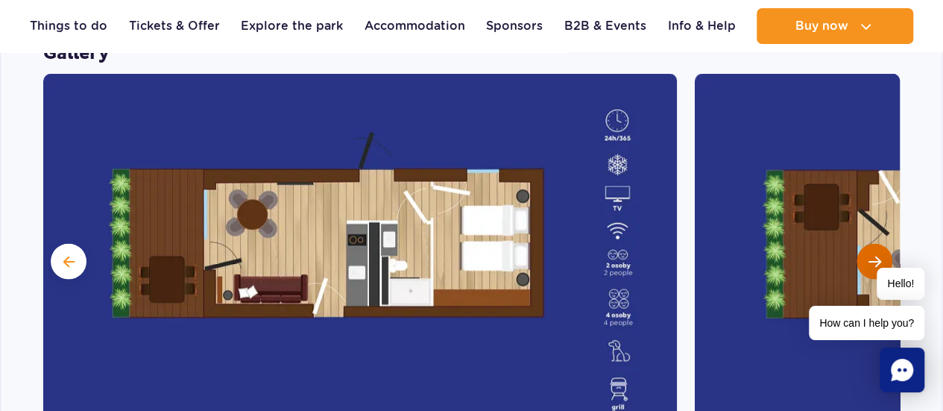
click at [882, 244] on button "Next slide" at bounding box center [874, 262] width 36 height 36
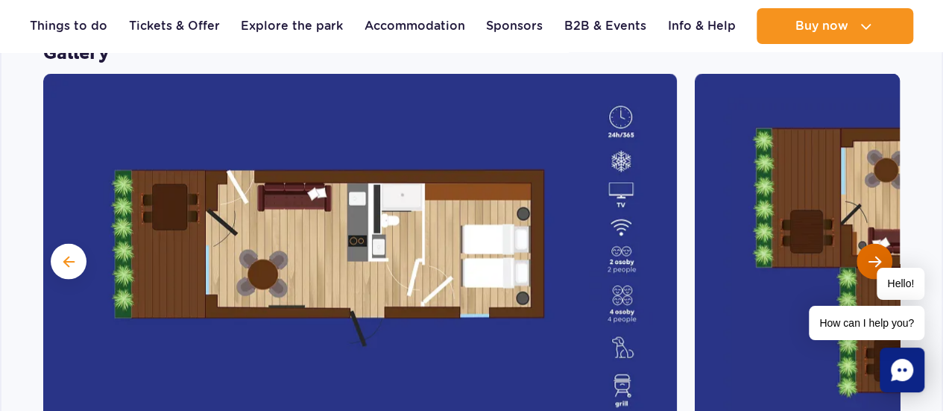
click at [882, 244] on button "Next slide" at bounding box center [874, 262] width 36 height 36
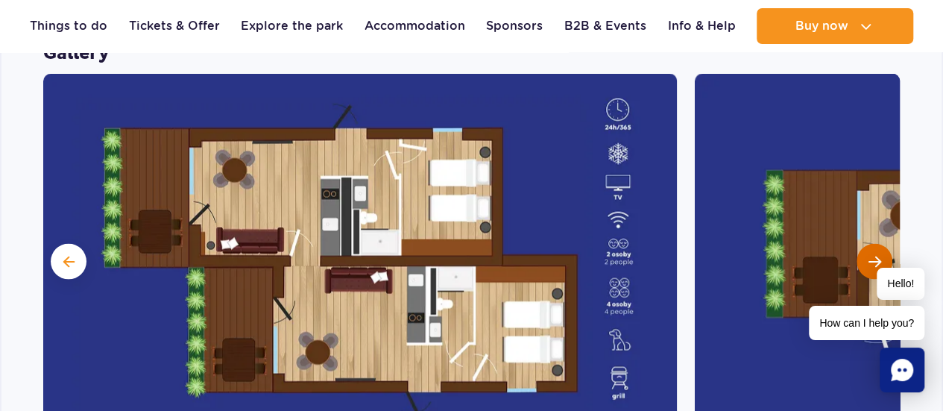
click at [882, 244] on button "Next slide" at bounding box center [874, 262] width 36 height 36
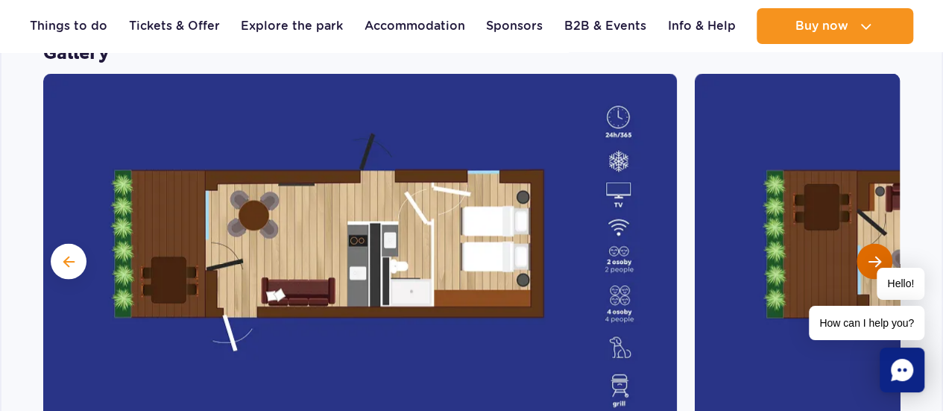
click at [882, 244] on button "Next slide" at bounding box center [874, 262] width 36 height 36
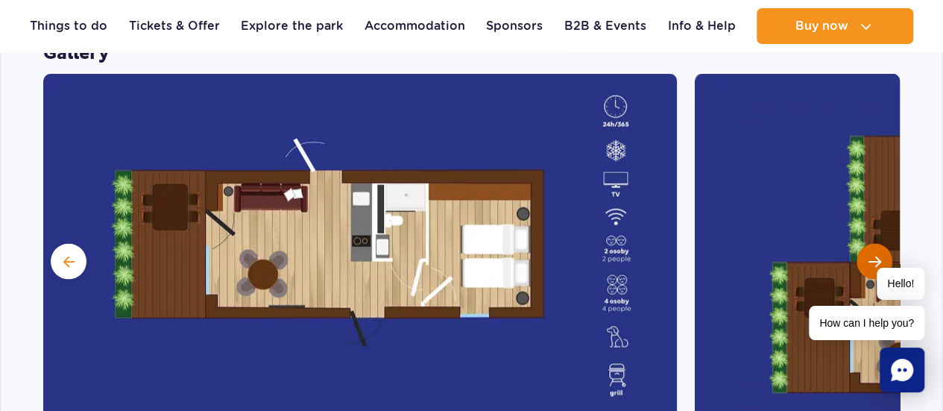
click at [882, 244] on button "Next slide" at bounding box center [874, 262] width 36 height 36
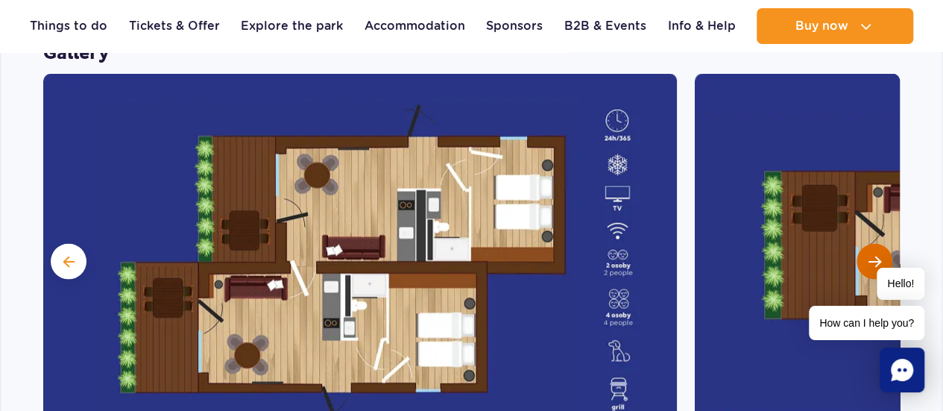
click at [882, 244] on button "Next slide" at bounding box center [874, 262] width 36 height 36
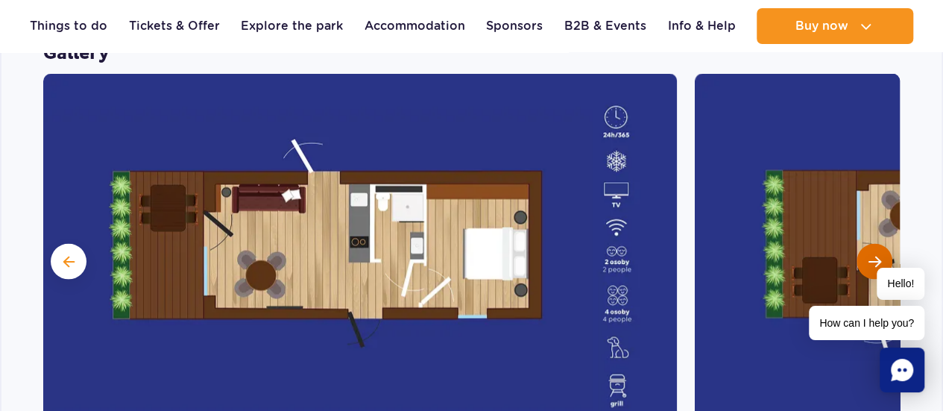
click at [882, 244] on button "Next slide" at bounding box center [874, 262] width 36 height 36
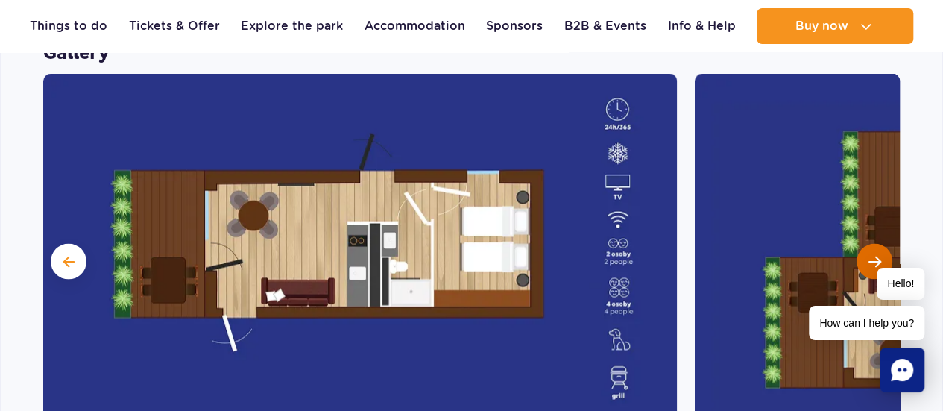
click at [882, 244] on button "Next slide" at bounding box center [874, 262] width 36 height 36
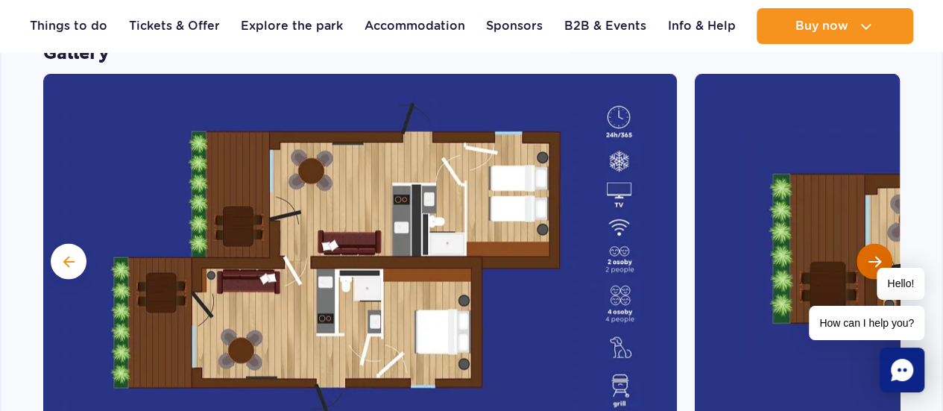
click at [882, 244] on button "Next slide" at bounding box center [874, 262] width 36 height 36
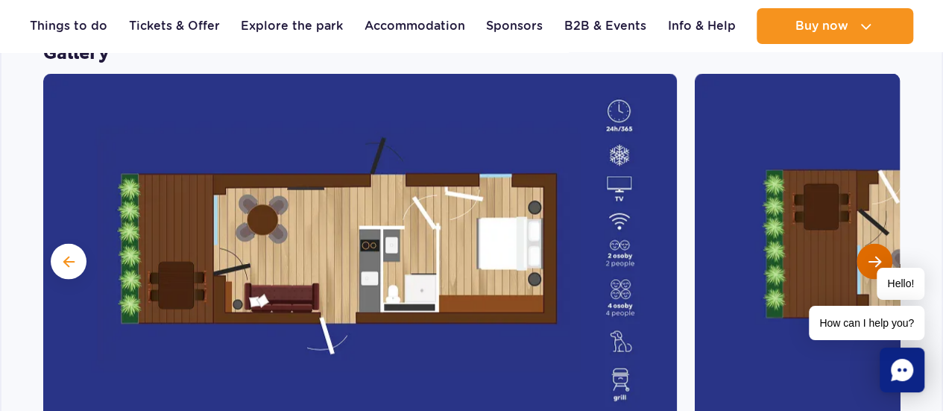
click at [882, 244] on button "Next slide" at bounding box center [874, 262] width 36 height 36
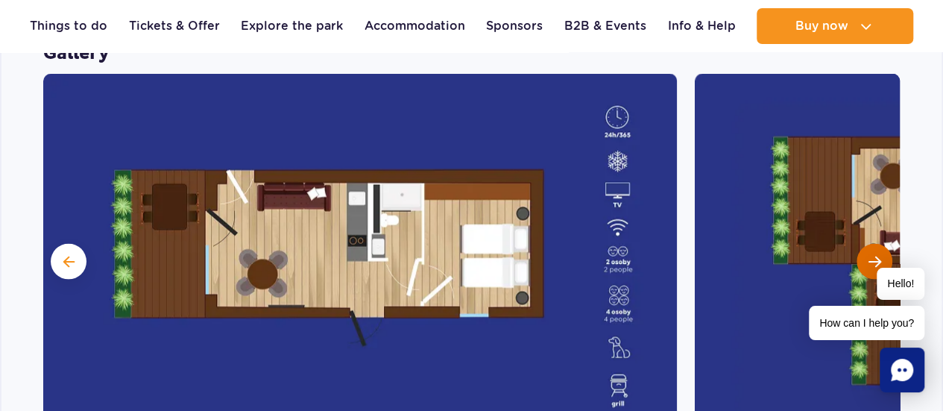
click at [882, 244] on button "Next slide" at bounding box center [874, 262] width 36 height 36
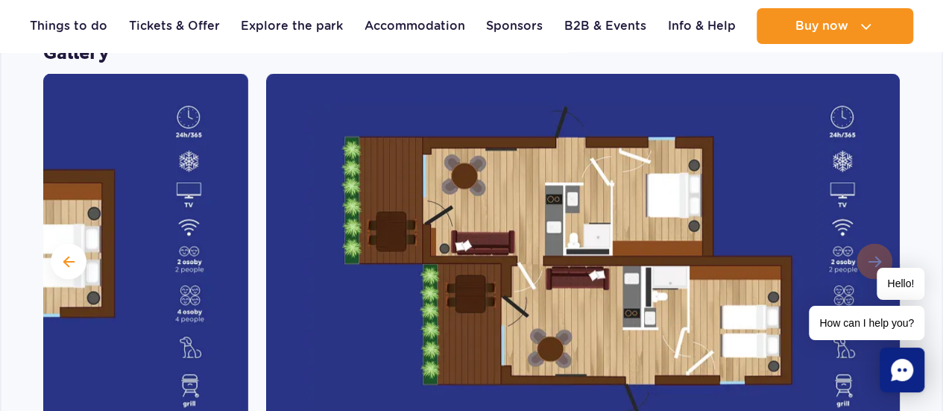
click at [882, 224] on img at bounding box center [583, 260] width 634 height 373
click at [443, 29] on link "Accommodation" at bounding box center [414, 26] width 101 height 36
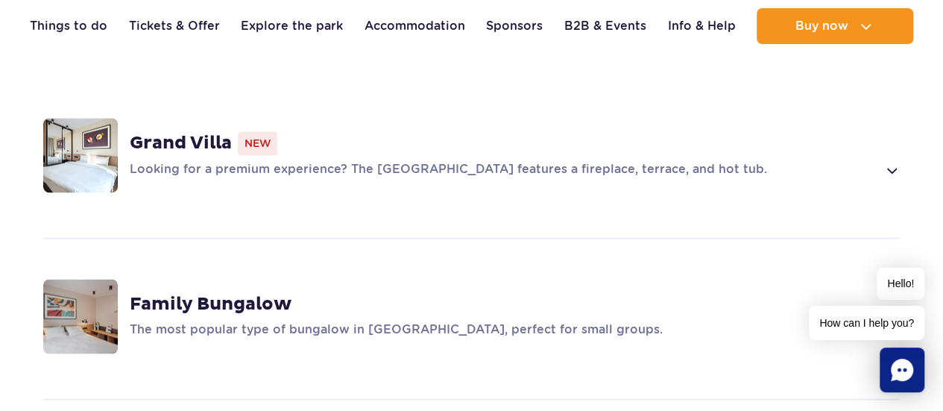
scroll to position [969, 0]
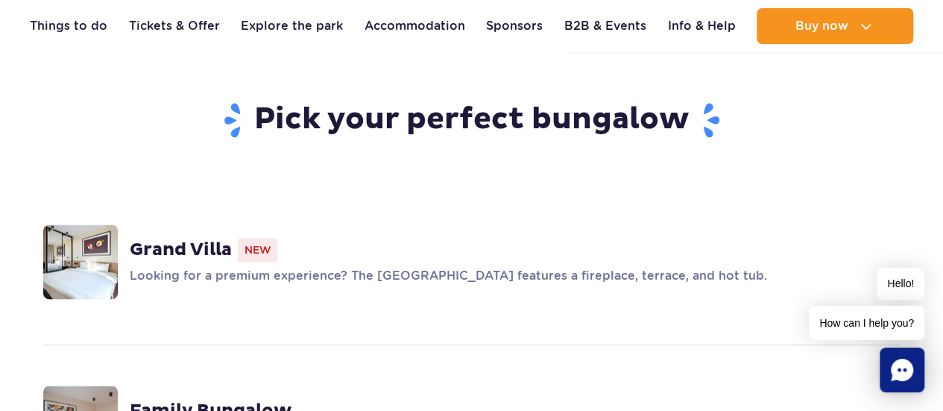
click at [258, 238] on span "New" at bounding box center [258, 250] width 40 height 24
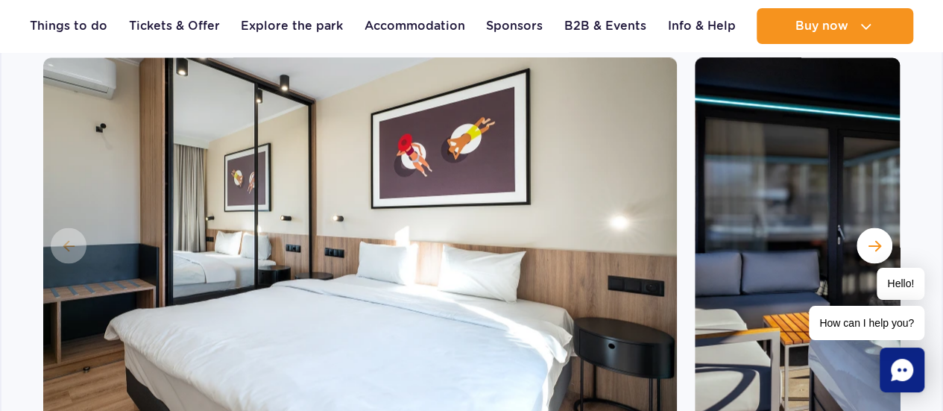
scroll to position [1342, 0]
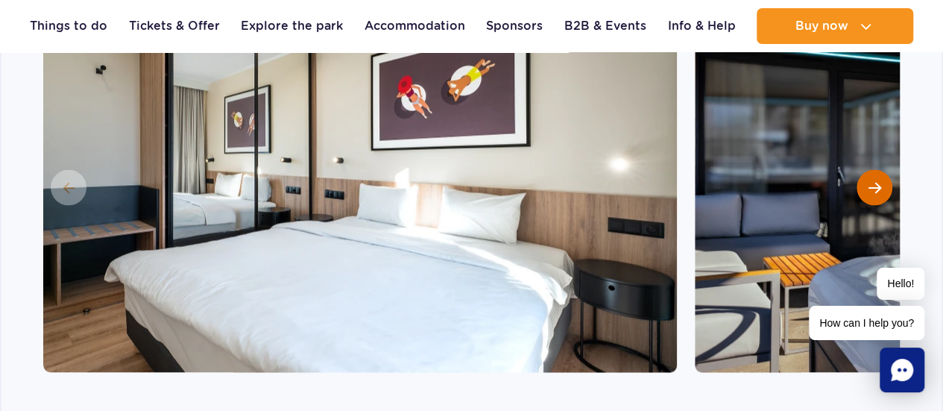
click at [875, 169] on button "Next slide" at bounding box center [874, 187] width 36 height 36
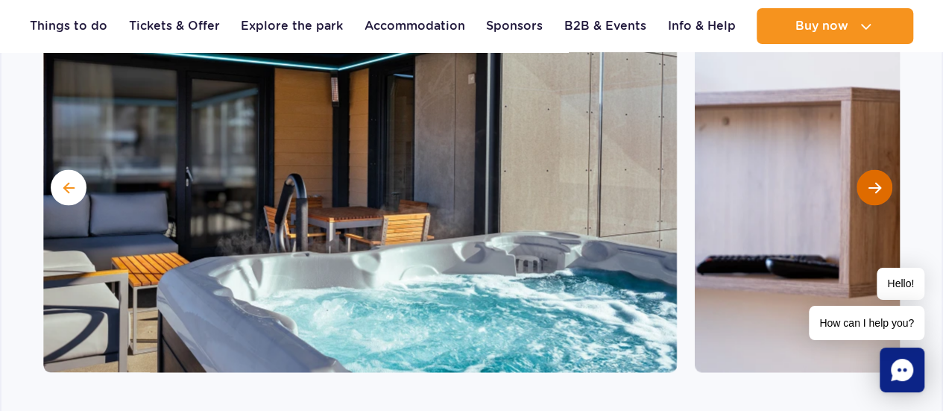
click at [874, 169] on button "Next slide" at bounding box center [874, 187] width 36 height 36
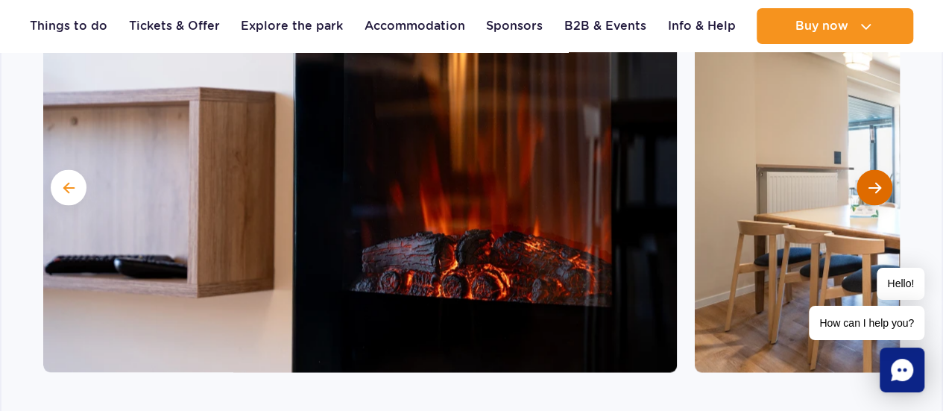
click at [874, 169] on button "Next slide" at bounding box center [874, 187] width 36 height 36
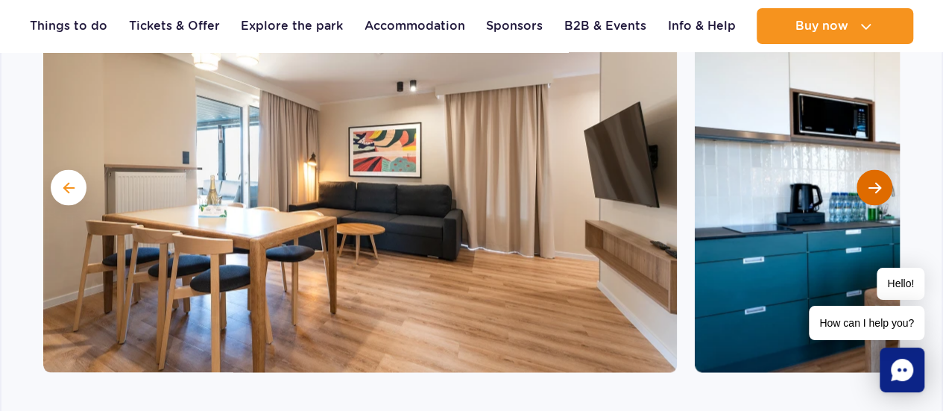
click at [874, 169] on button "Next slide" at bounding box center [874, 187] width 36 height 36
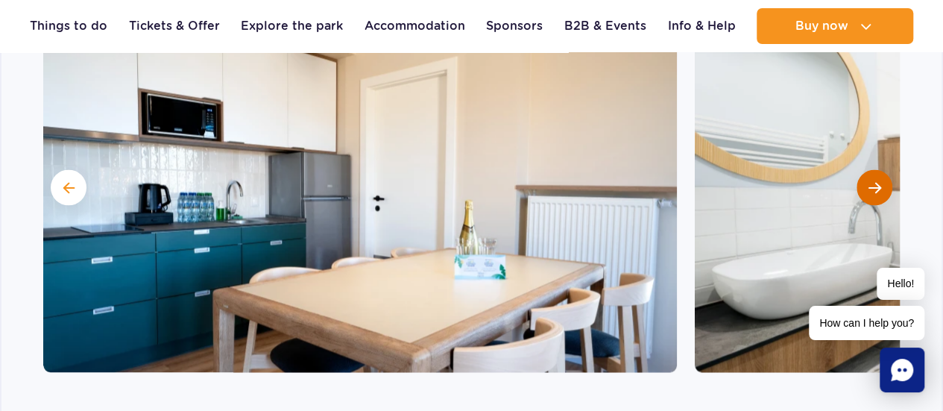
click at [874, 169] on button "Next slide" at bounding box center [874, 187] width 36 height 36
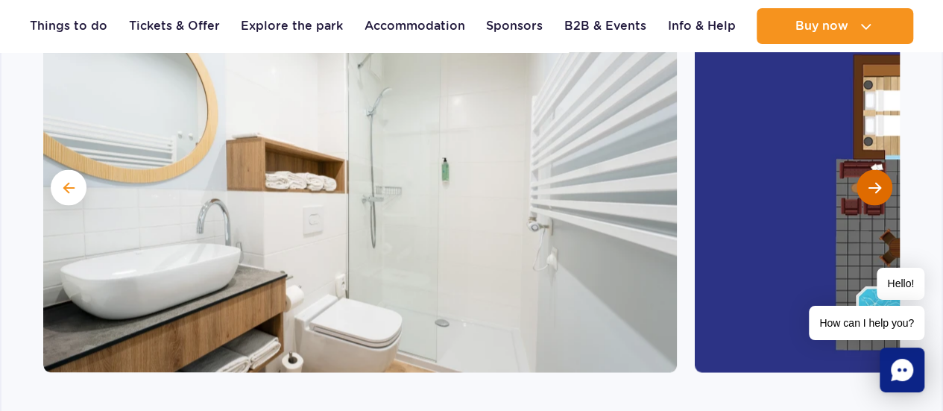
click at [874, 169] on button "Next slide" at bounding box center [874, 187] width 36 height 36
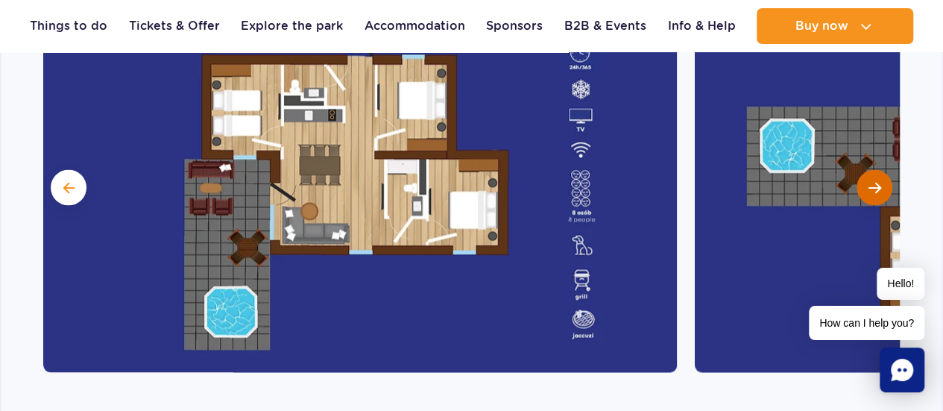
click at [874, 169] on button "Next slide" at bounding box center [874, 187] width 36 height 36
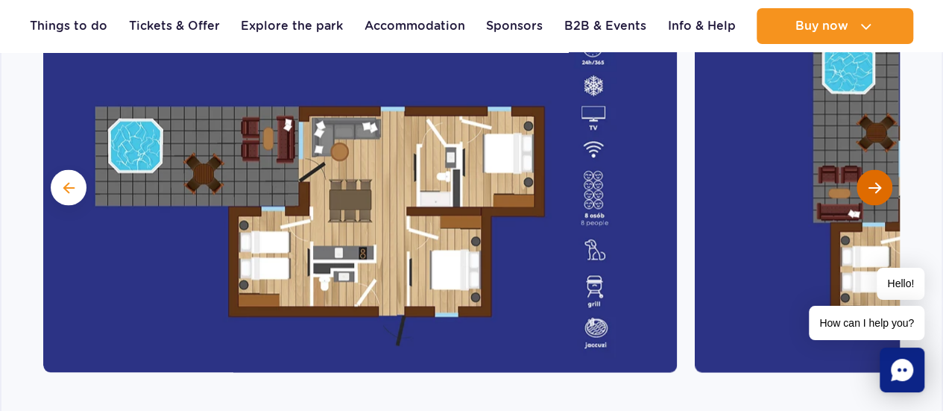
click at [884, 169] on button "Next slide" at bounding box center [874, 187] width 36 height 36
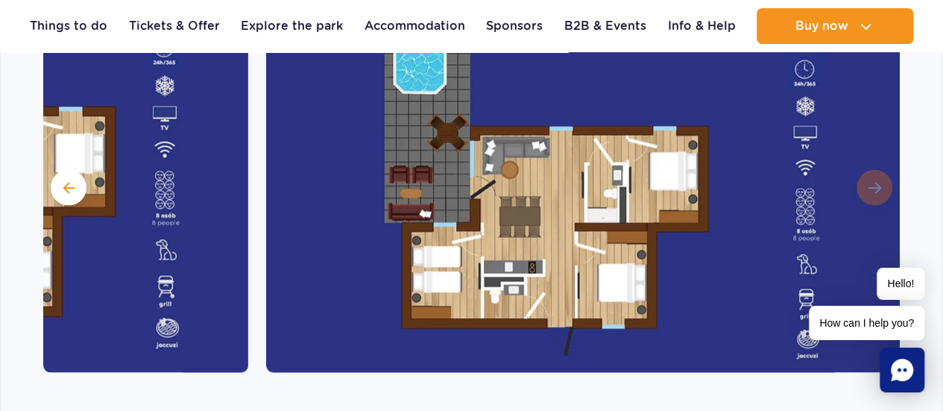
click at [884, 142] on img at bounding box center [583, 185] width 634 height 373
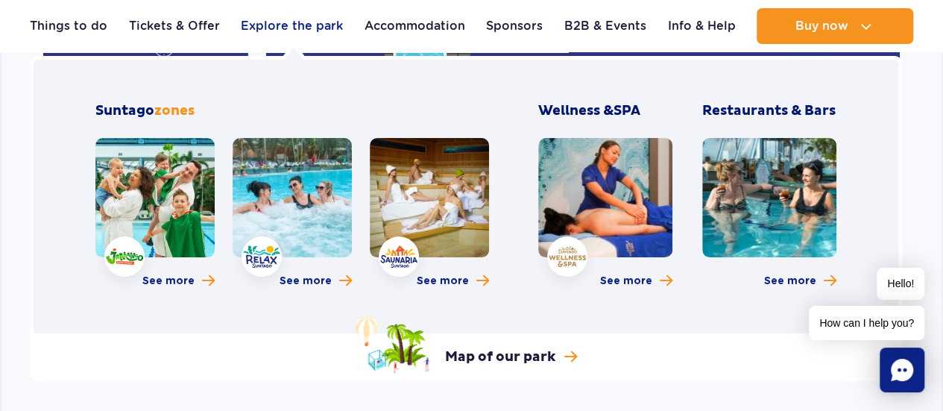
click at [288, 34] on link "Explore the park" at bounding box center [292, 26] width 102 height 36
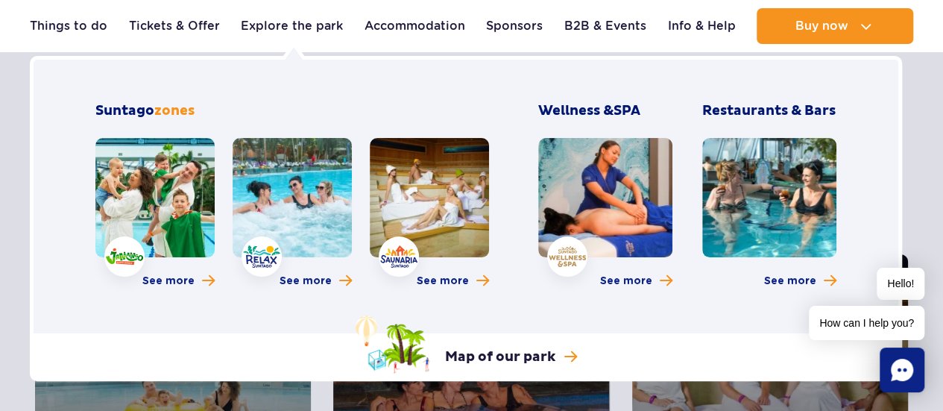
scroll to position [75, 0]
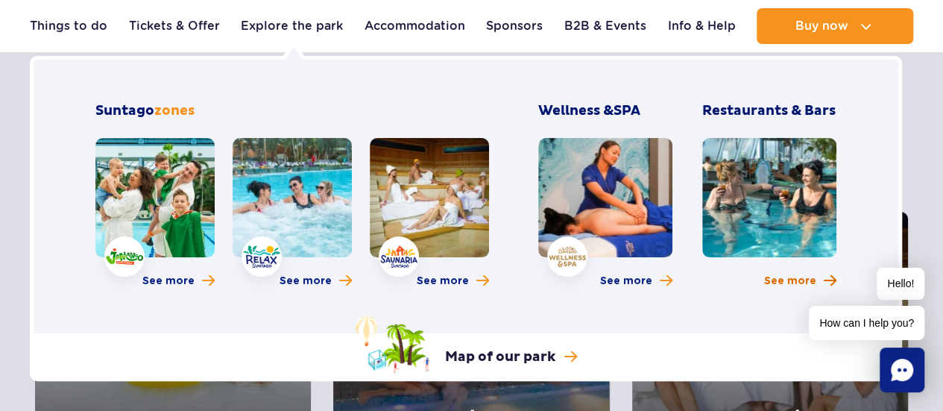
click at [771, 278] on span "See more" at bounding box center [790, 281] width 52 height 15
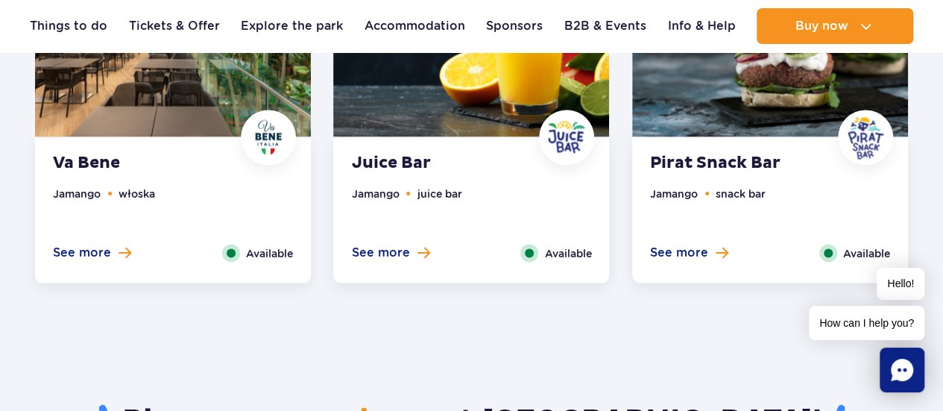
scroll to position [1267, 0]
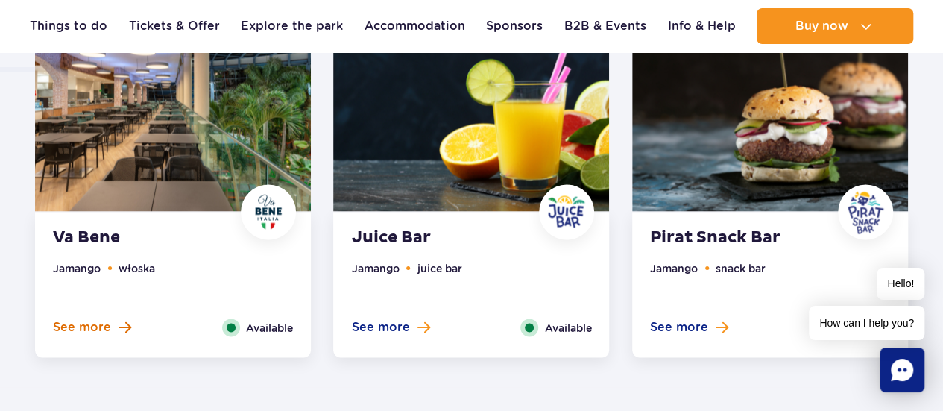
click at [119, 327] on span at bounding box center [125, 326] width 13 height 13
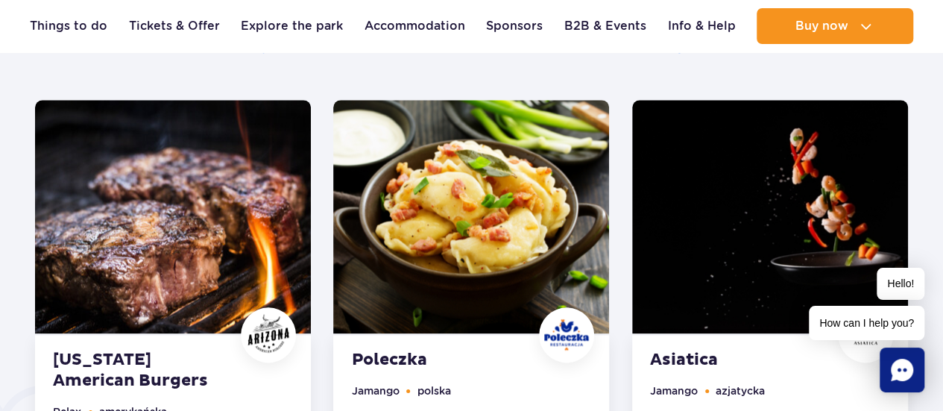
scroll to position [748, 0]
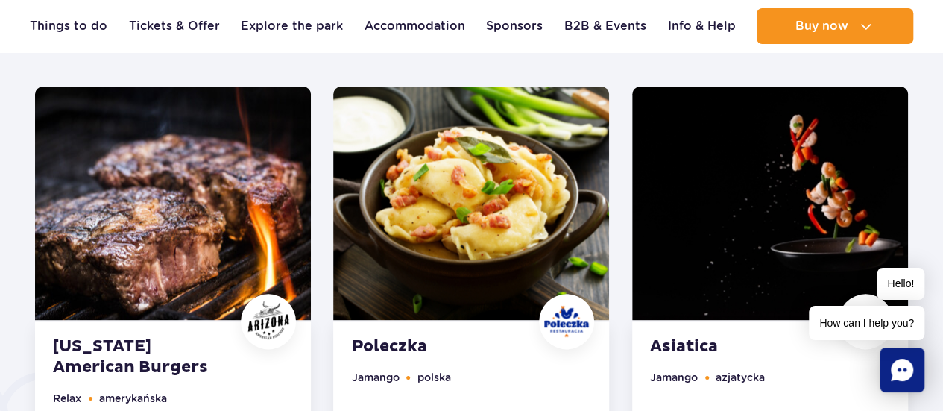
click at [712, 364] on div "Asiatica Jamango azjatycka See more Close Available" at bounding box center [770, 393] width 276 height 145
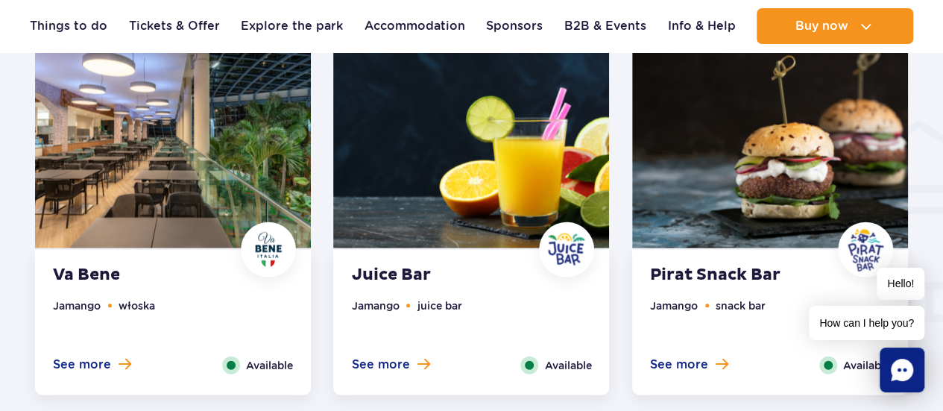
scroll to position [1829, 0]
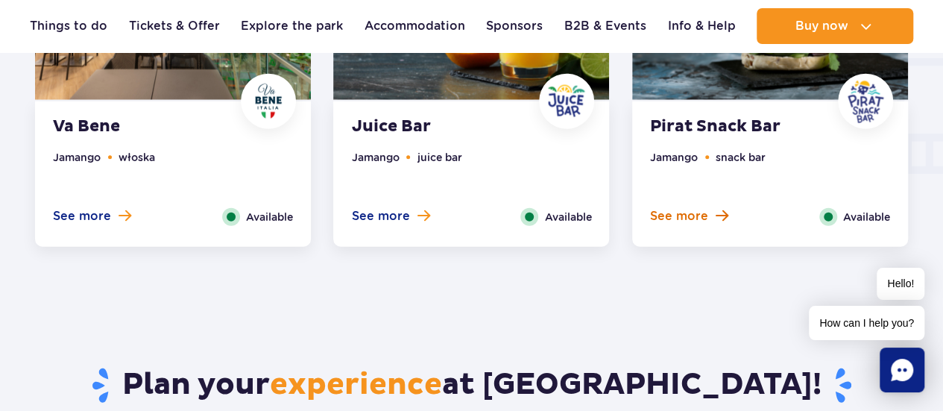
click at [721, 218] on span at bounding box center [722, 215] width 13 height 13
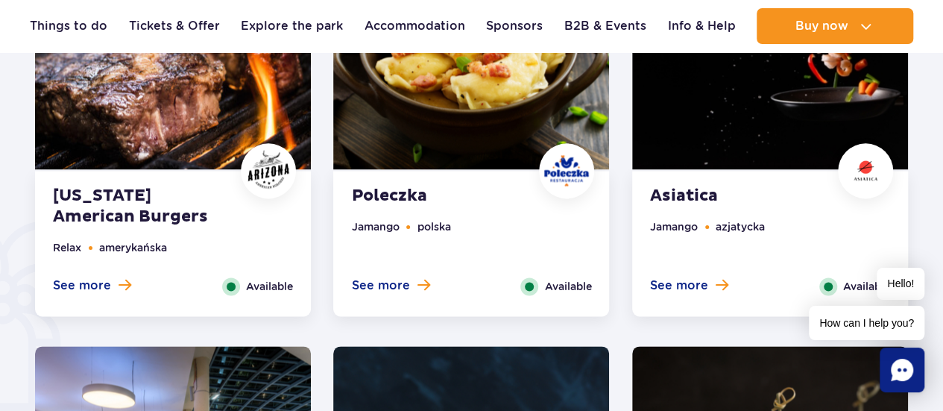
scroll to position [897, 0]
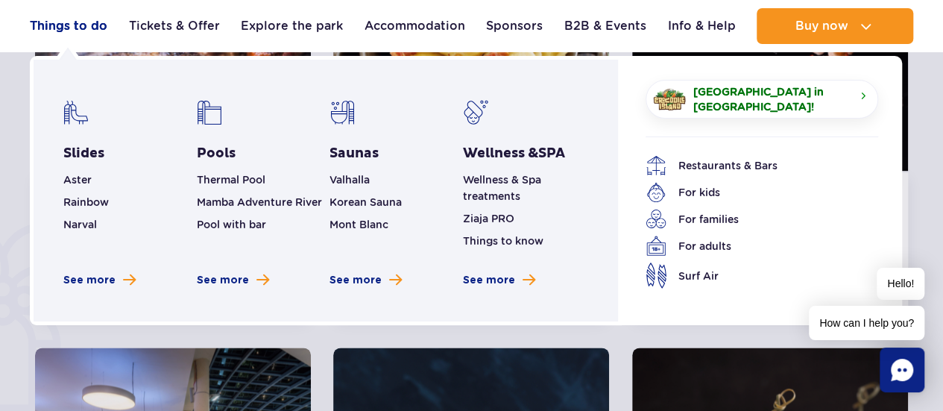
click at [98, 30] on link "Things to do" at bounding box center [69, 26] width 78 height 36
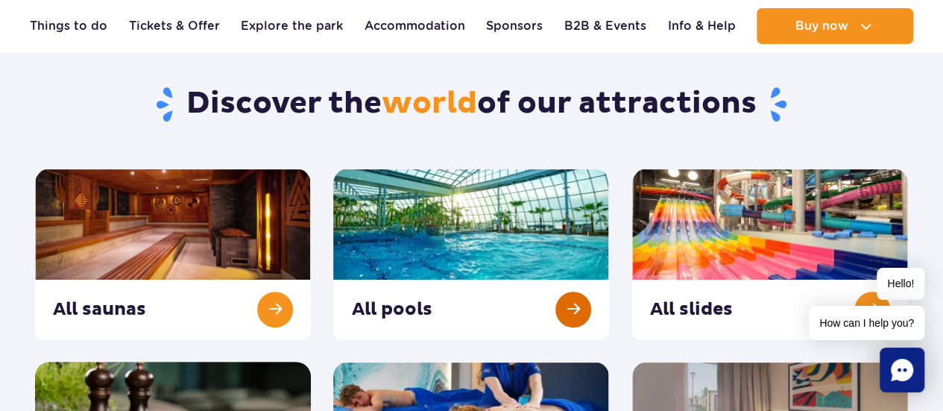
scroll to position [149, 0]
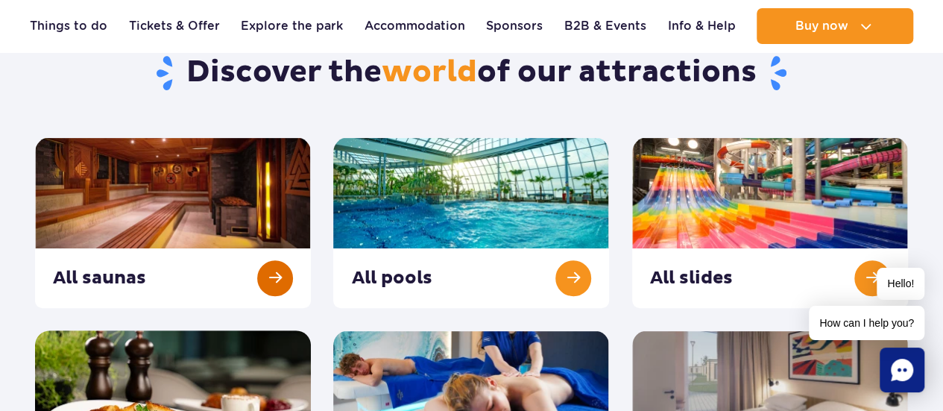
click at [265, 273] on link at bounding box center [173, 222] width 276 height 171
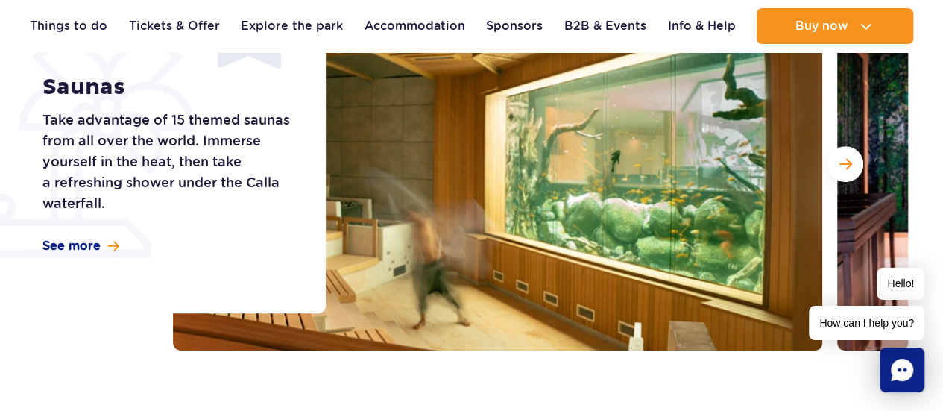
scroll to position [298, 0]
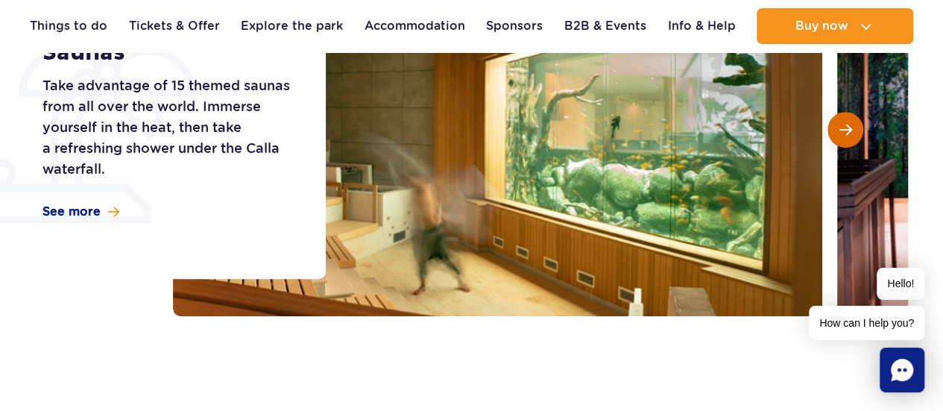
click at [842, 124] on span "Next slide" at bounding box center [845, 129] width 13 height 13
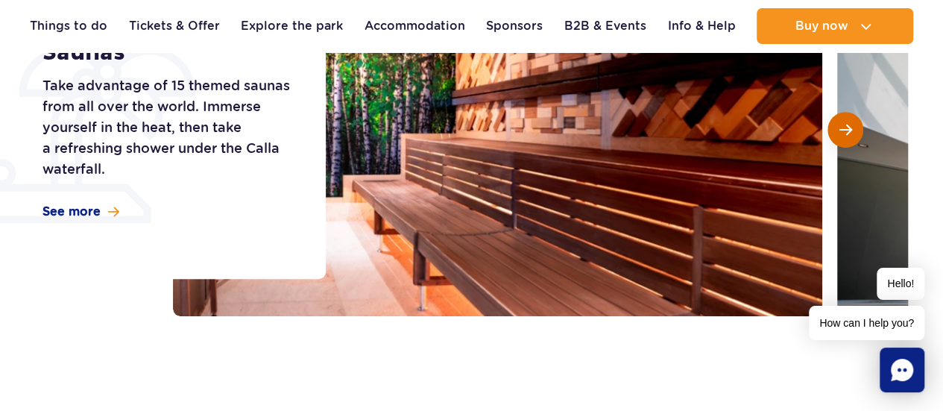
click at [842, 124] on span "Next slide" at bounding box center [845, 129] width 13 height 13
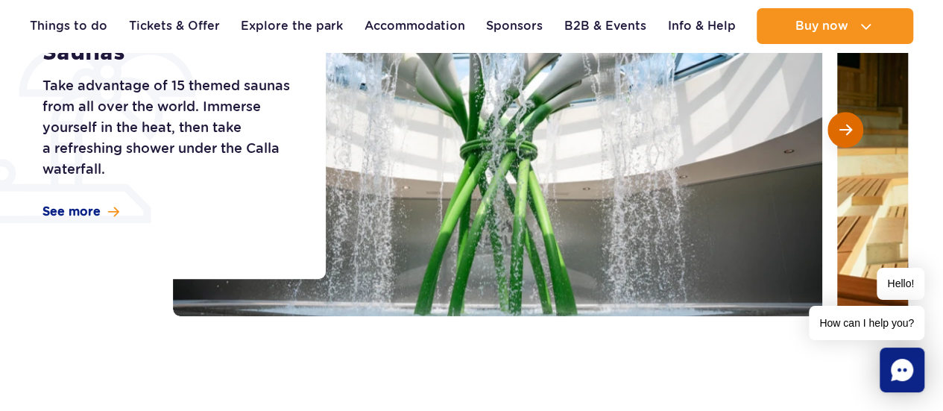
click at [842, 124] on span "Next slide" at bounding box center [845, 129] width 13 height 13
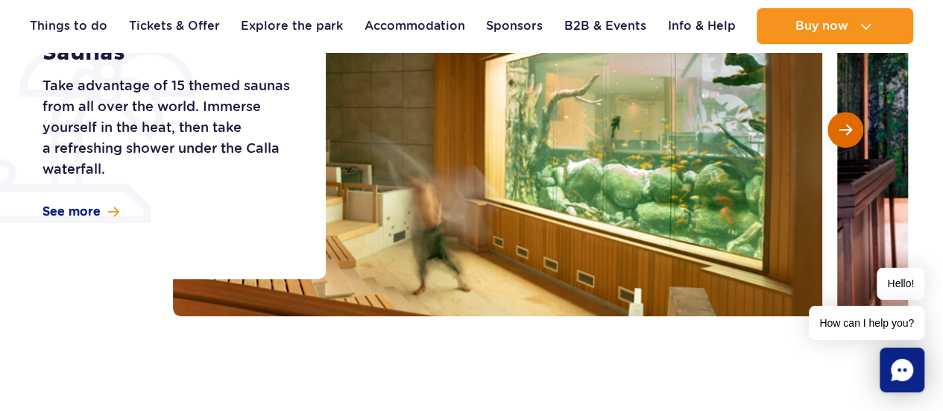
click at [842, 124] on span "Next slide" at bounding box center [845, 129] width 13 height 13
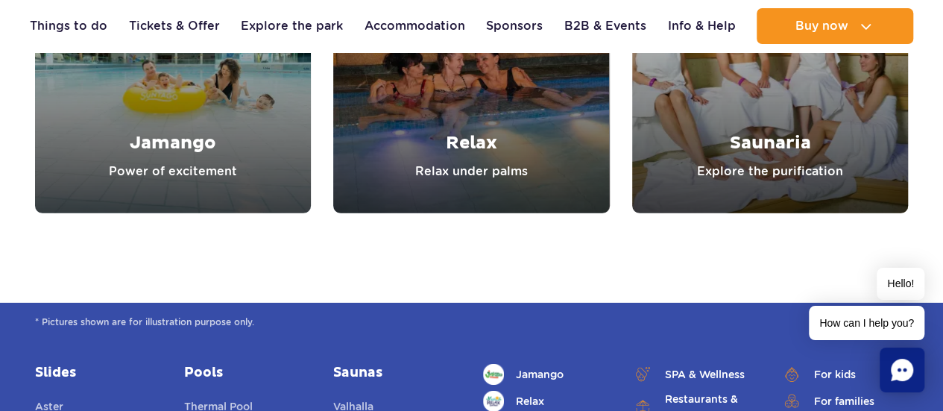
scroll to position [5068, 0]
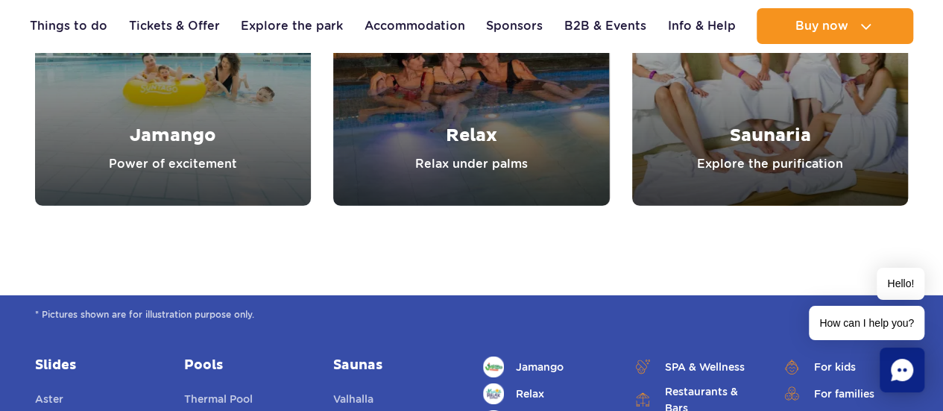
click at [464, 182] on link "Relax" at bounding box center [471, 68] width 276 height 276
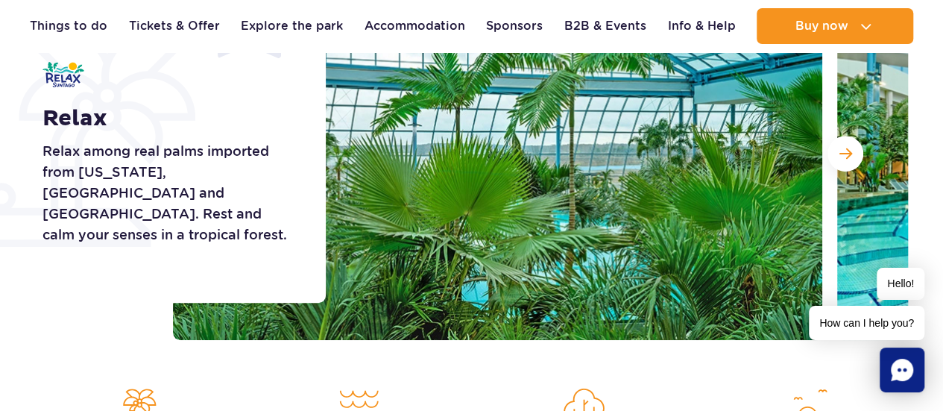
scroll to position [298, 0]
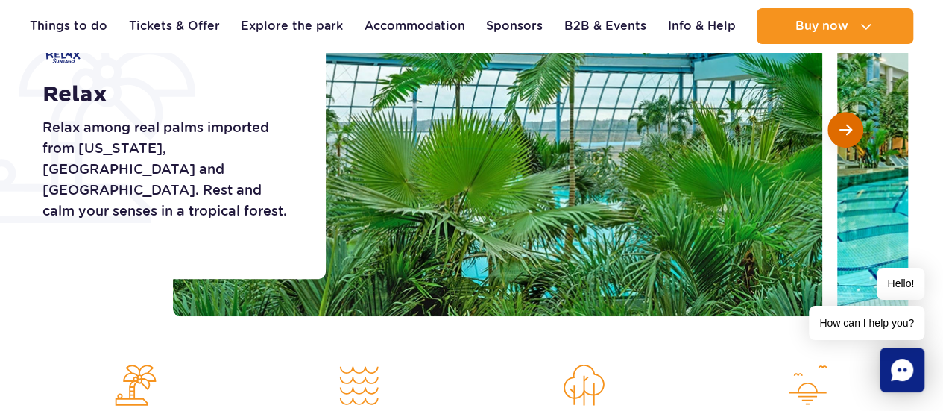
click at [839, 128] on span "Next slide" at bounding box center [845, 129] width 13 height 13
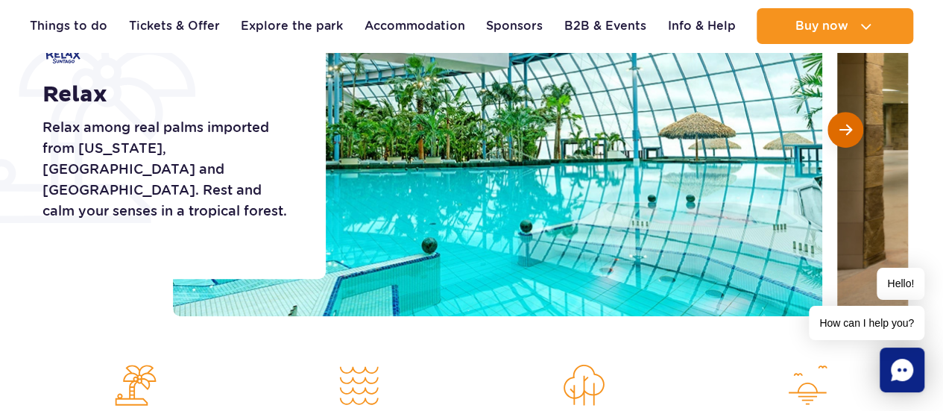
click at [842, 130] on span "Next slide" at bounding box center [845, 129] width 13 height 13
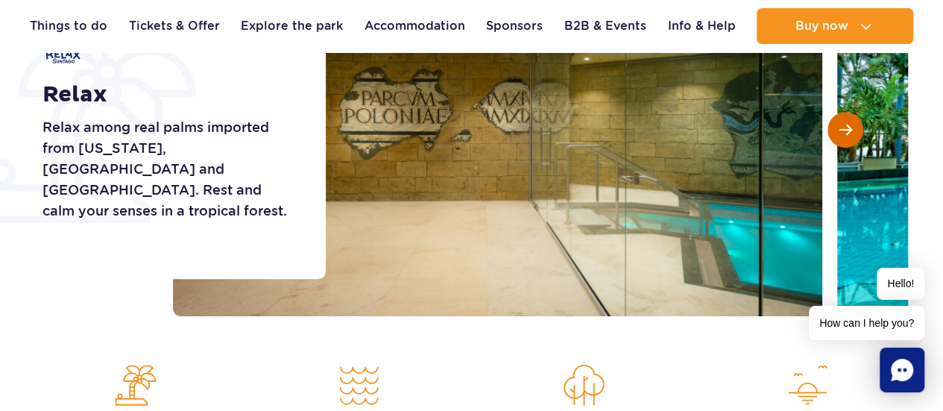
click at [842, 130] on span "Next slide" at bounding box center [845, 129] width 13 height 13
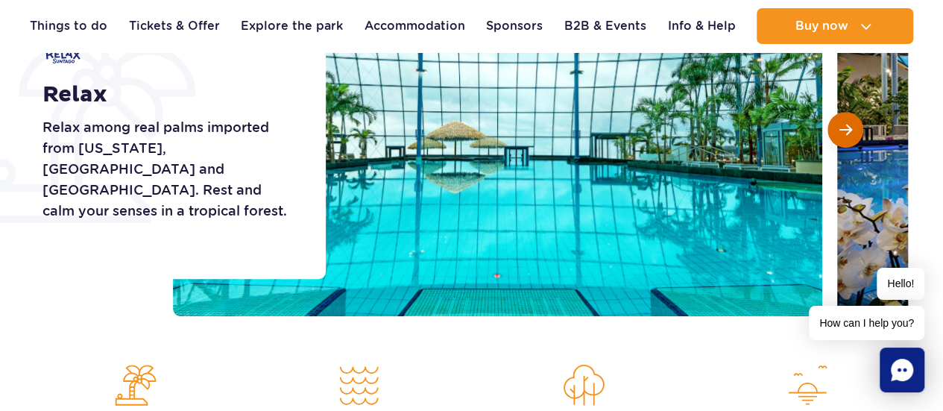
click at [842, 130] on span "Next slide" at bounding box center [845, 129] width 13 height 13
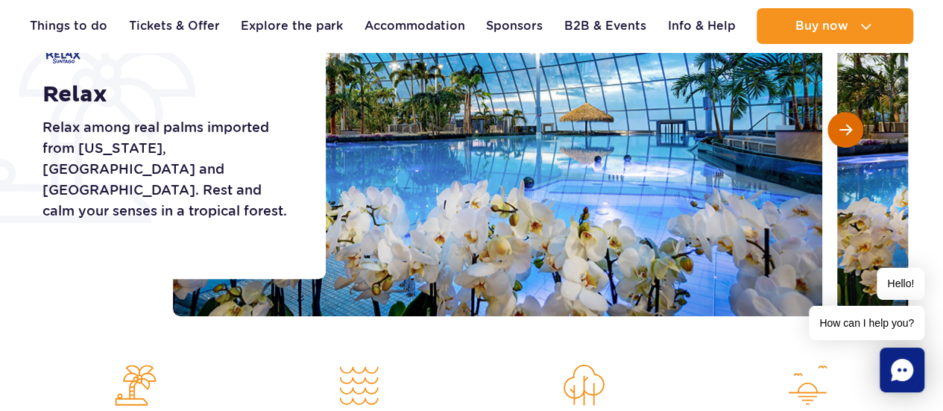
click at [857, 136] on button "Next slide" at bounding box center [845, 130] width 36 height 36
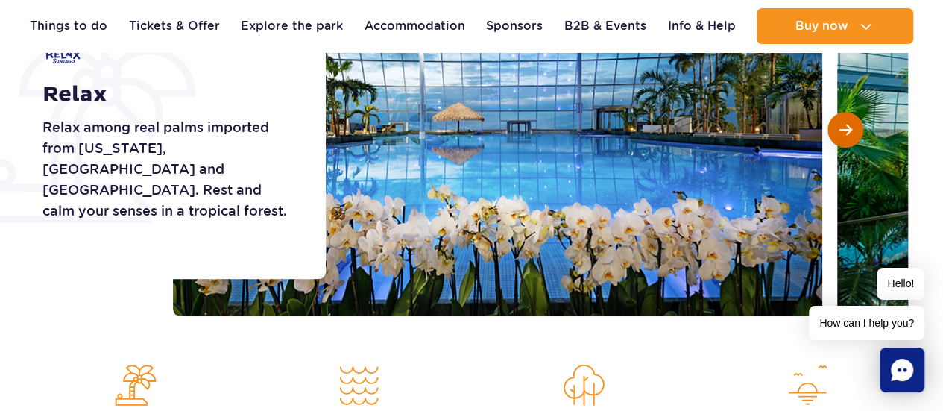
click at [857, 136] on button "Next slide" at bounding box center [845, 130] width 36 height 36
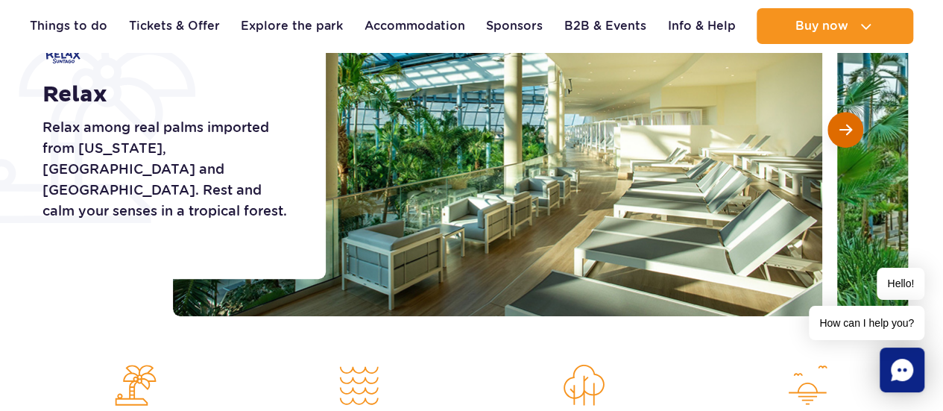
click at [857, 136] on button "Next slide" at bounding box center [845, 130] width 36 height 36
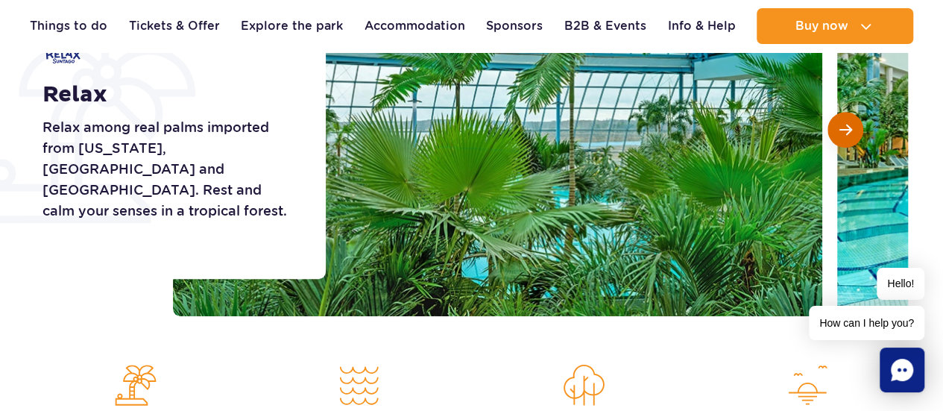
click at [857, 136] on button "Next slide" at bounding box center [845, 130] width 36 height 36
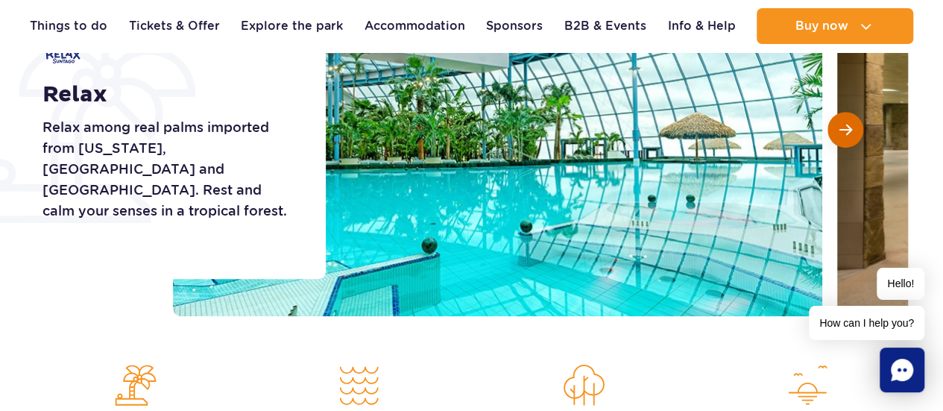
click at [857, 136] on button "Next slide" at bounding box center [845, 130] width 36 height 36
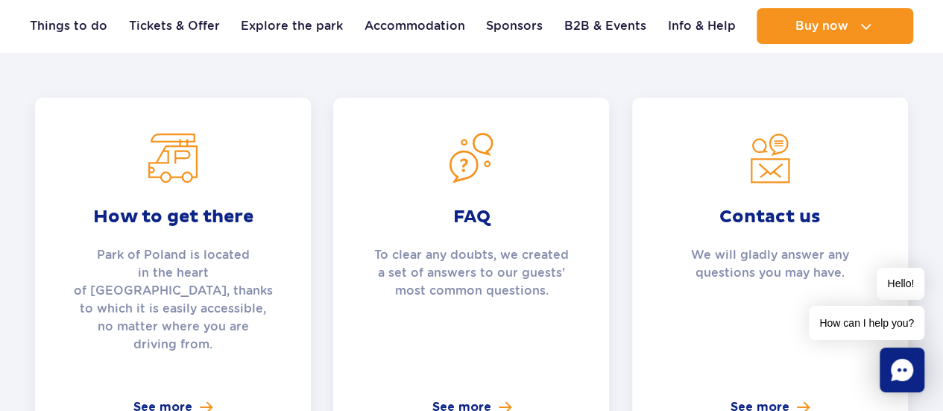
scroll to position [3056, 0]
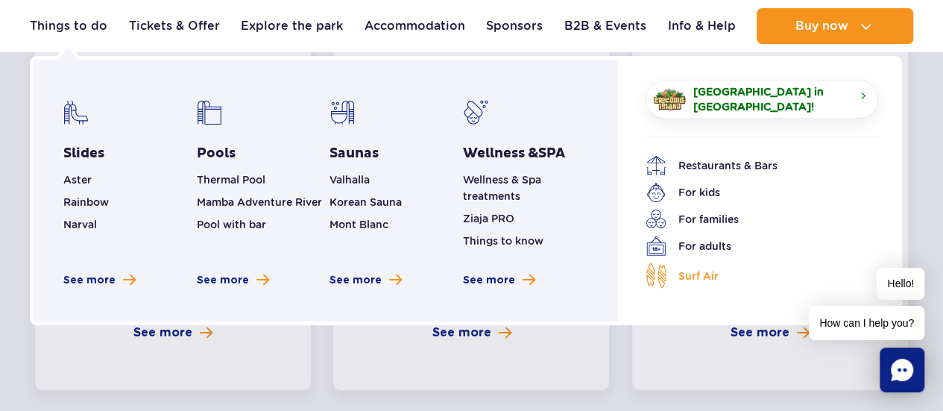
click at [700, 276] on span "Surf Air" at bounding box center [698, 276] width 40 height 16
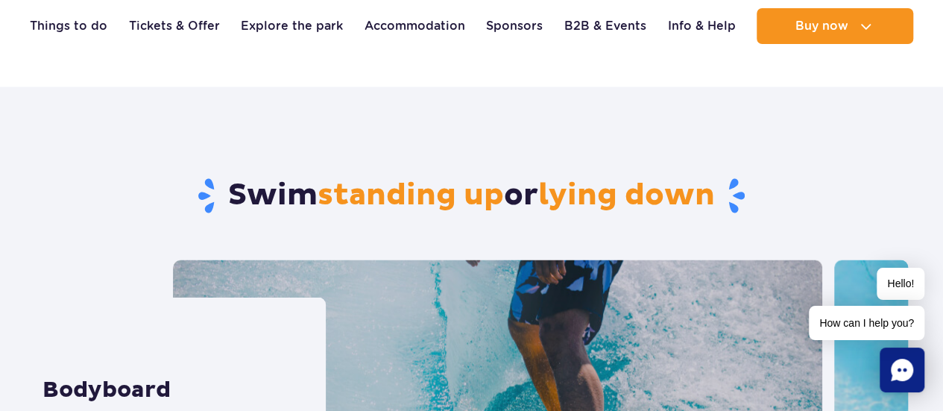
scroll to position [4025, 0]
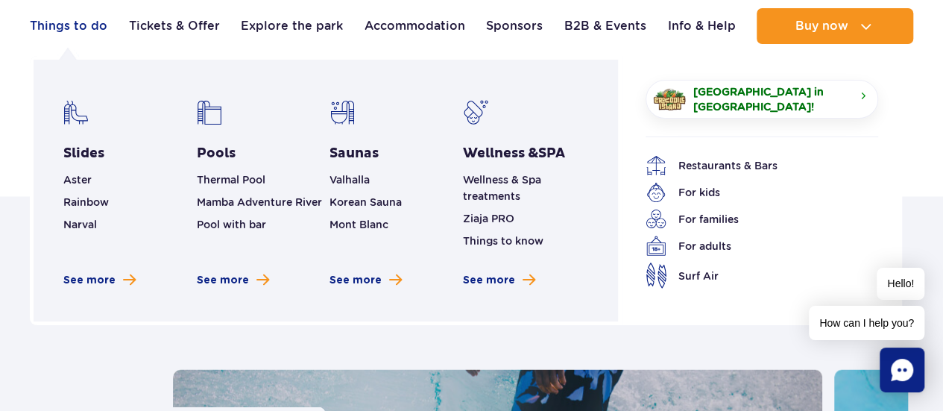
click at [95, 33] on link "Things to do" at bounding box center [69, 26] width 78 height 36
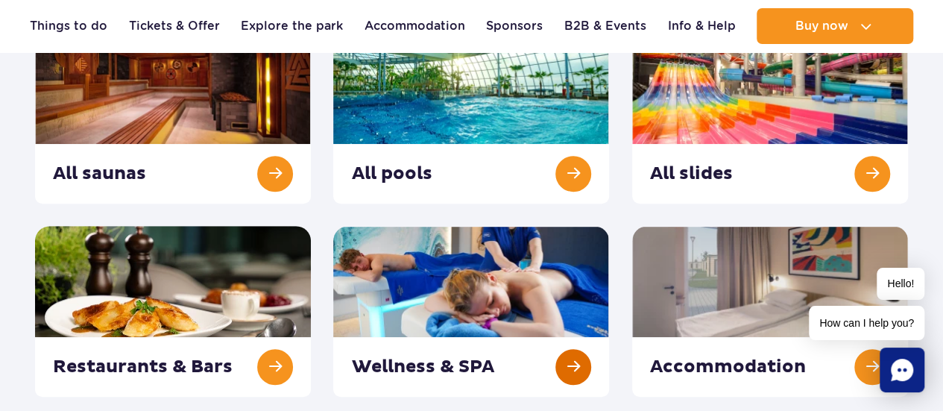
scroll to position [224, 0]
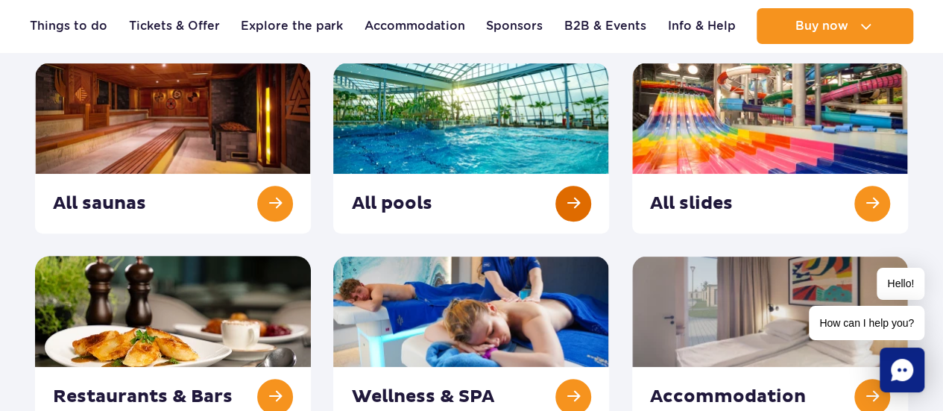
click at [575, 207] on link at bounding box center [471, 148] width 276 height 171
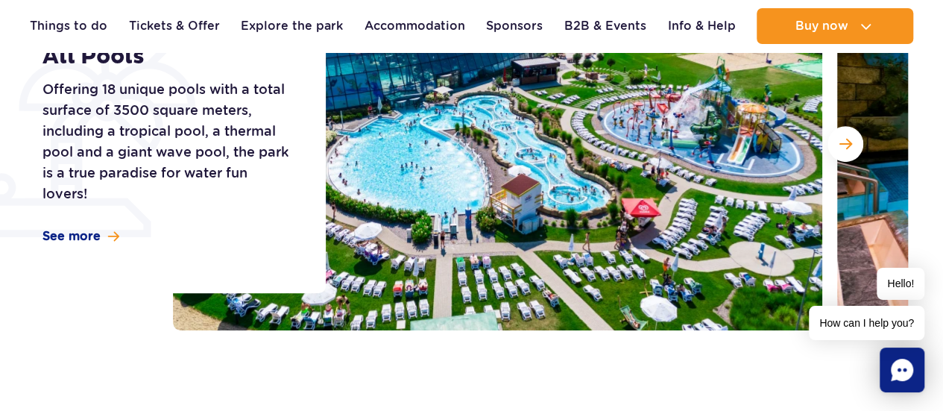
scroll to position [298, 0]
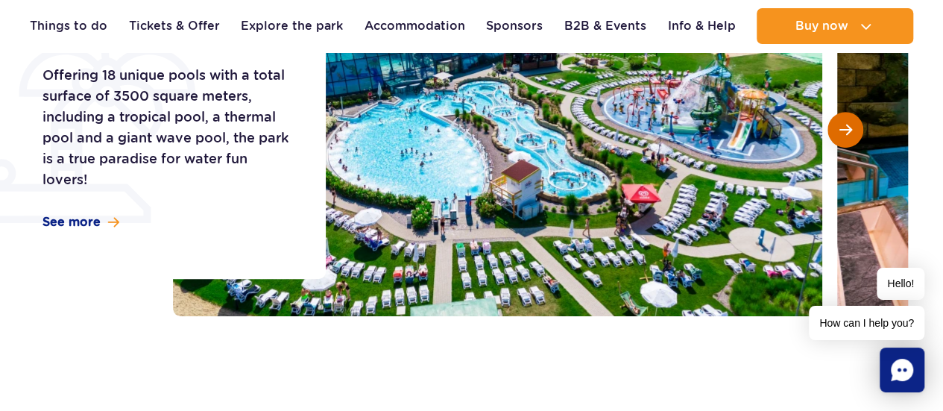
click at [857, 135] on button "Next slide" at bounding box center [845, 130] width 36 height 36
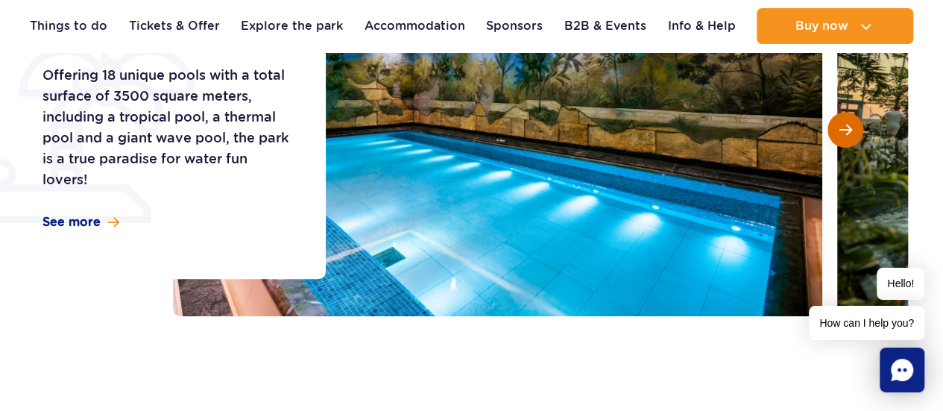
click at [853, 125] on button "Next slide" at bounding box center [845, 130] width 36 height 36
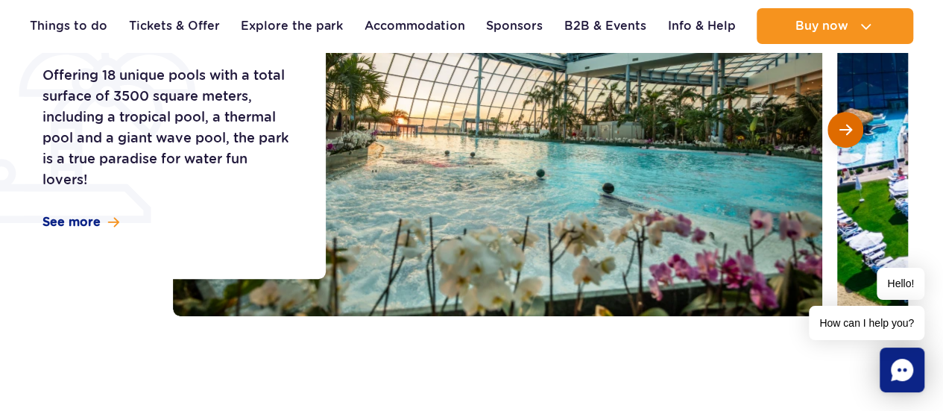
click at [853, 125] on button "Next slide" at bounding box center [845, 130] width 36 height 36
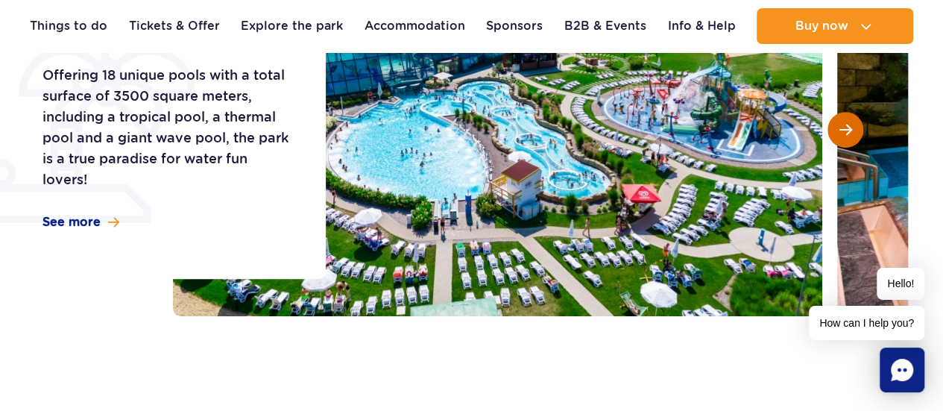
click at [853, 125] on button "Next slide" at bounding box center [845, 130] width 36 height 36
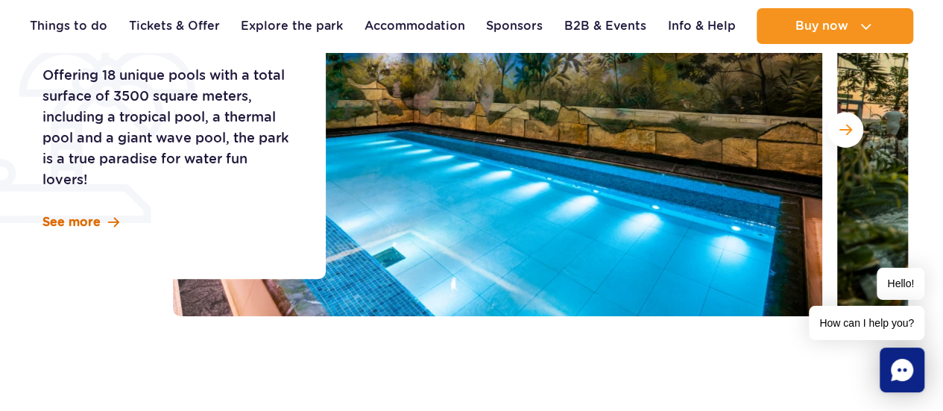
click at [89, 221] on span "See more" at bounding box center [71, 222] width 58 height 16
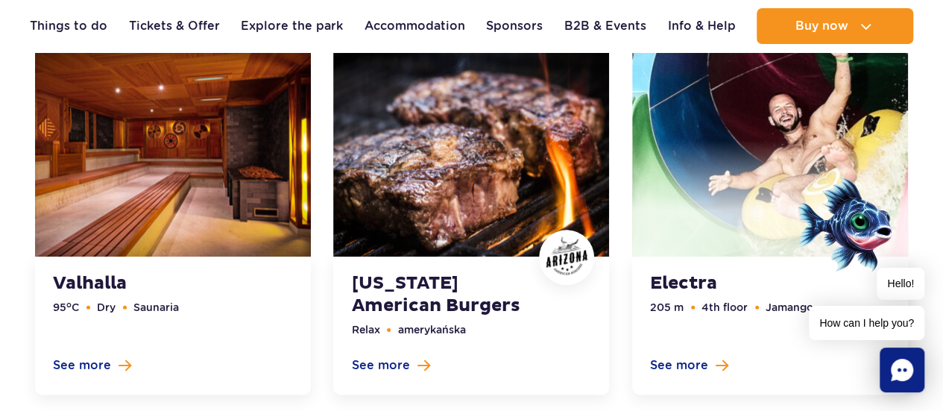
scroll to position [3584, 0]
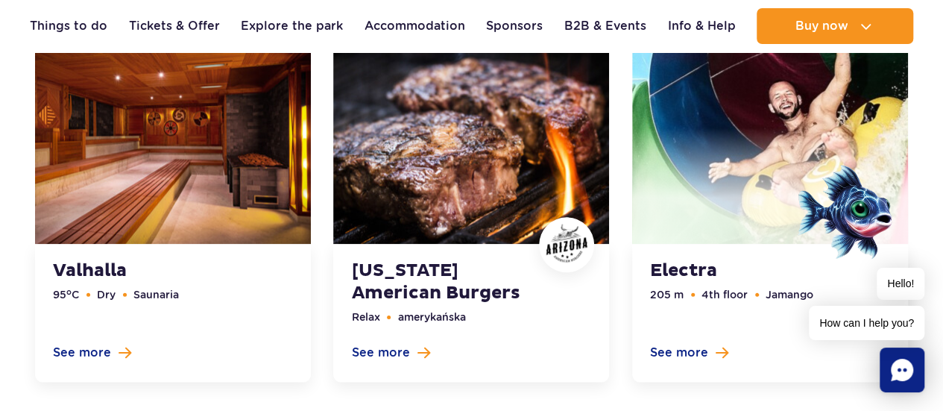
click at [377, 333] on link at bounding box center [471, 196] width 276 height 372
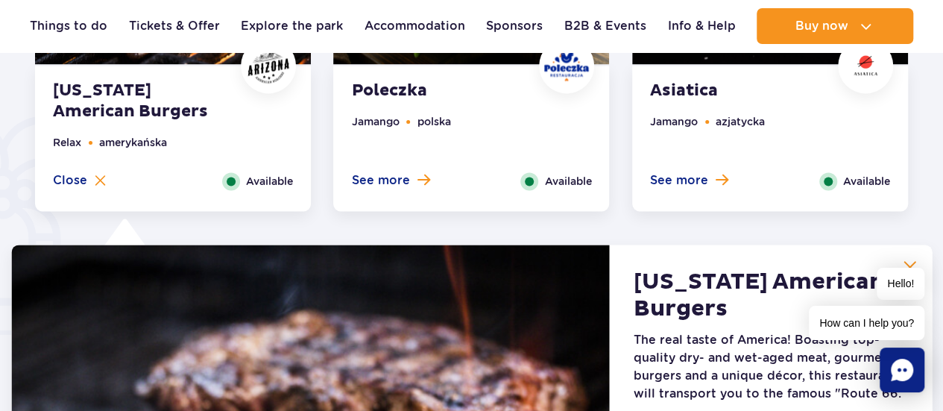
scroll to position [786, 0]
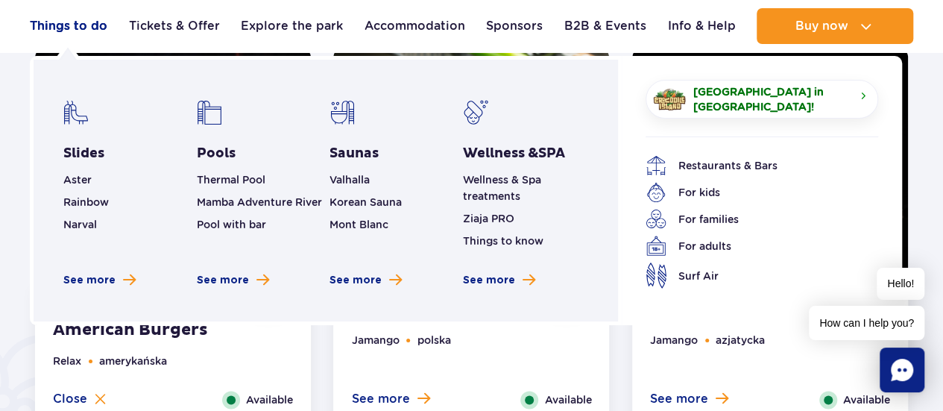
click at [86, 39] on link "Things to do" at bounding box center [69, 26] width 78 height 36
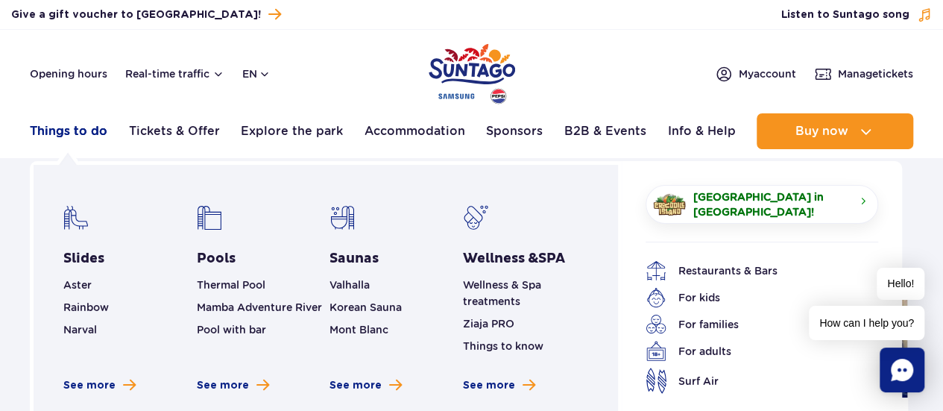
click at [78, 134] on link "Things to do" at bounding box center [69, 131] width 78 height 36
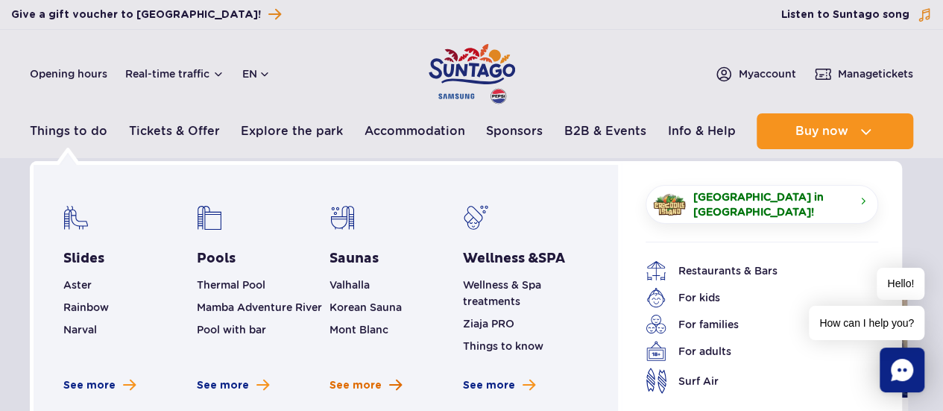
click at [395, 387] on span "See more saunas" at bounding box center [395, 385] width 13 height 14
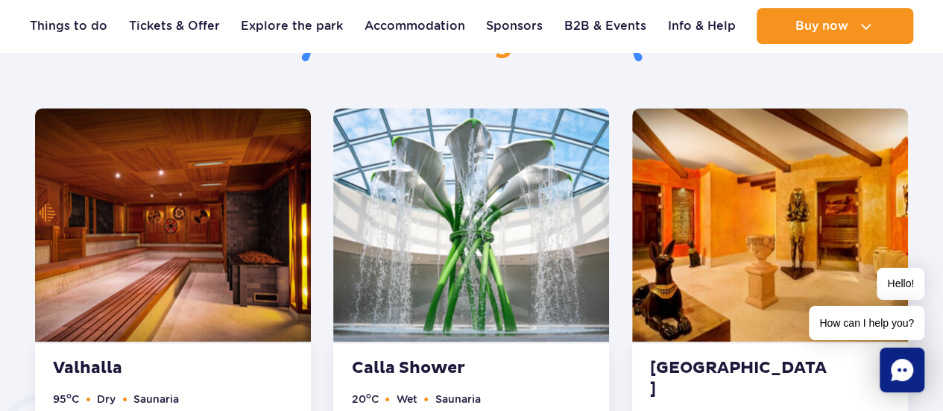
scroll to position [820, 0]
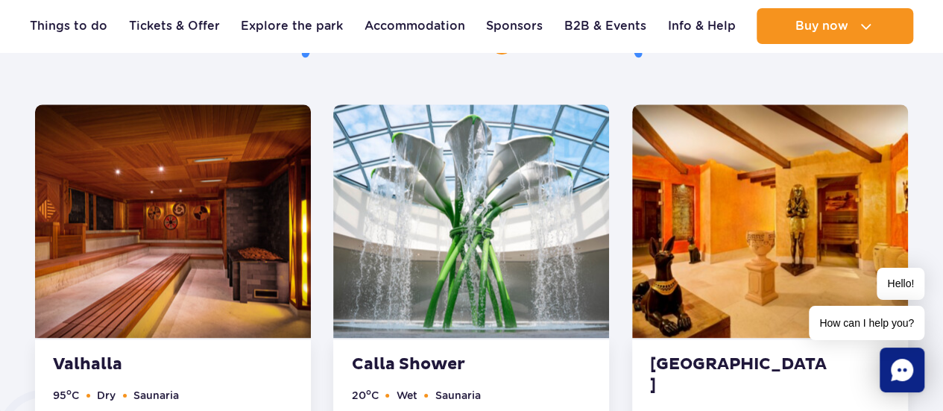
click at [147, 410] on ul "95 o C Dry Saunaria" at bounding box center [173, 416] width 240 height 59
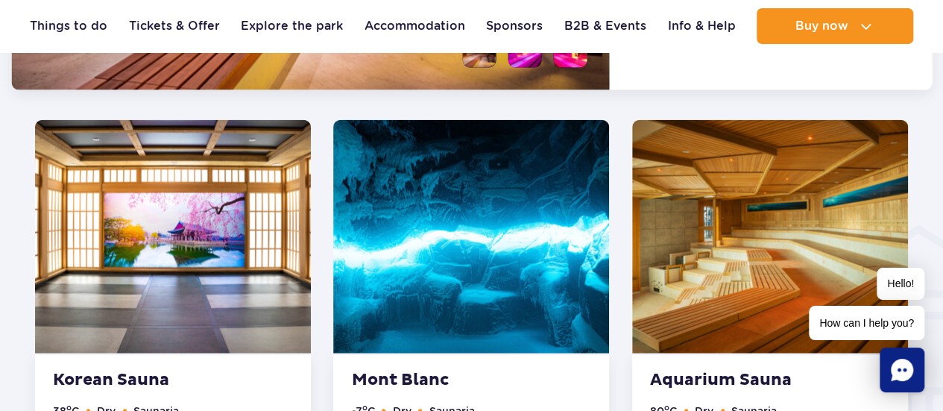
scroll to position [1695, 0]
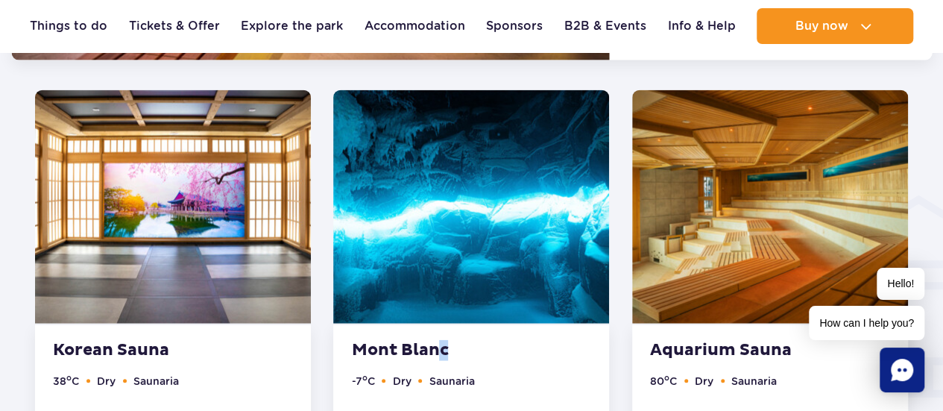
click at [446, 335] on div "Mont Blanc -7 o C Dry Saunaria See more Close Available" at bounding box center [471, 397] width 276 height 145
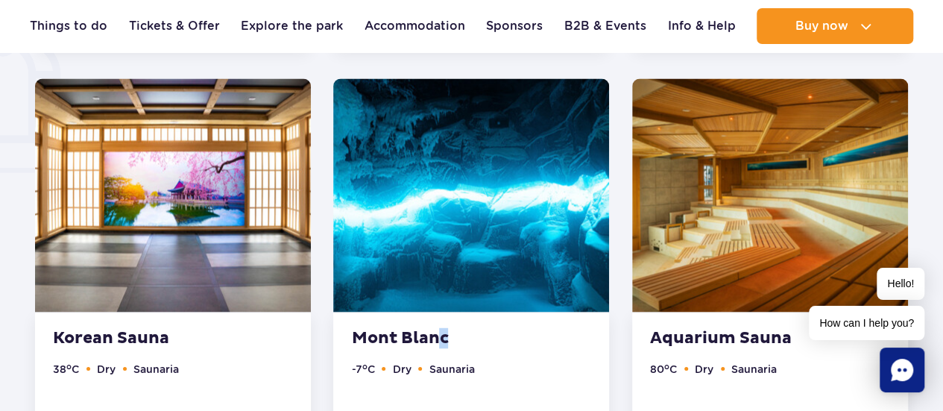
scroll to position [1136, 0]
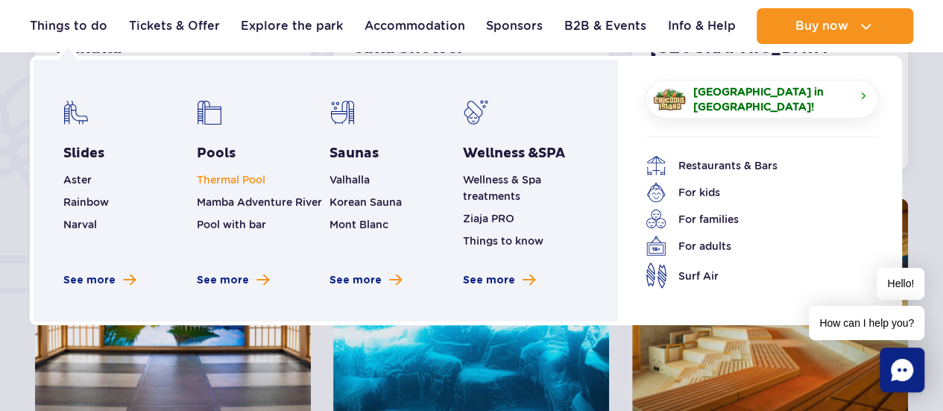
click at [231, 174] on link "Thermal Pool" at bounding box center [231, 180] width 69 height 12
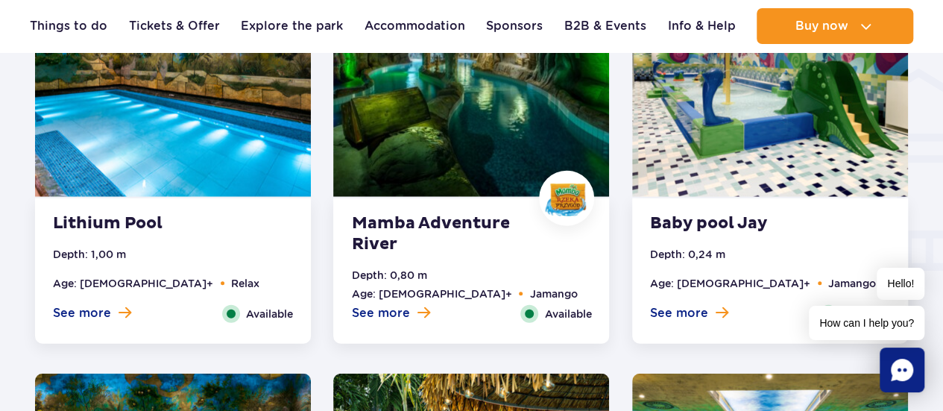
scroll to position [1844, 0]
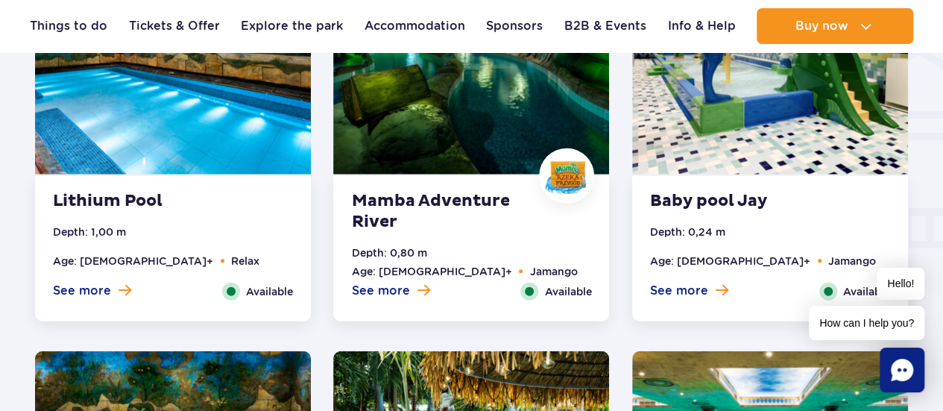
click at [689, 272] on ul "Depth: 0,24 m Age: [DEMOGRAPHIC_DATA]+ Jamango" at bounding box center [770, 253] width 240 height 59
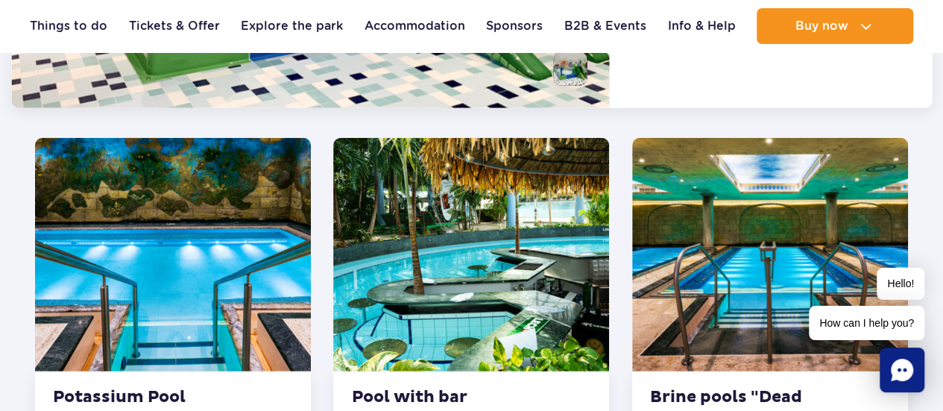
scroll to position [2254, 0]
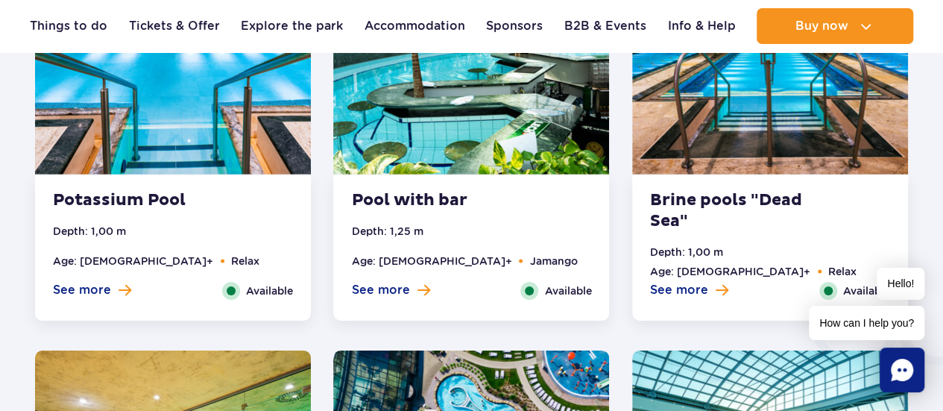
click at [417, 291] on button "See more" at bounding box center [390, 290] width 78 height 16
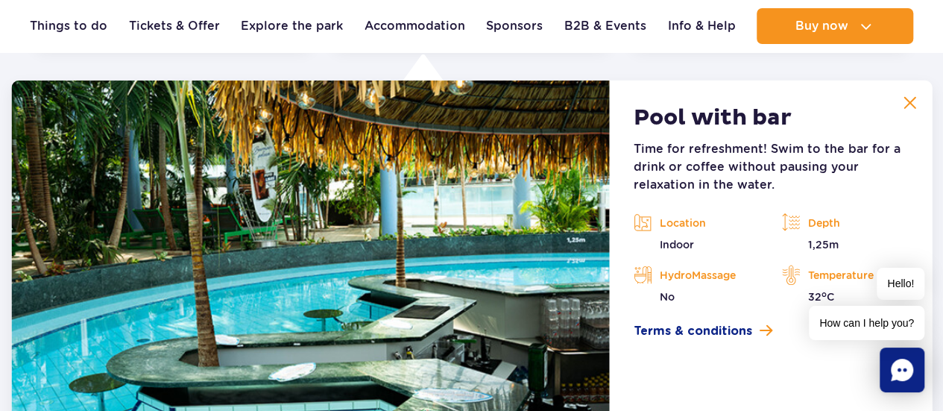
scroll to position [2068, 0]
